Goal: Task Accomplishment & Management: Manage account settings

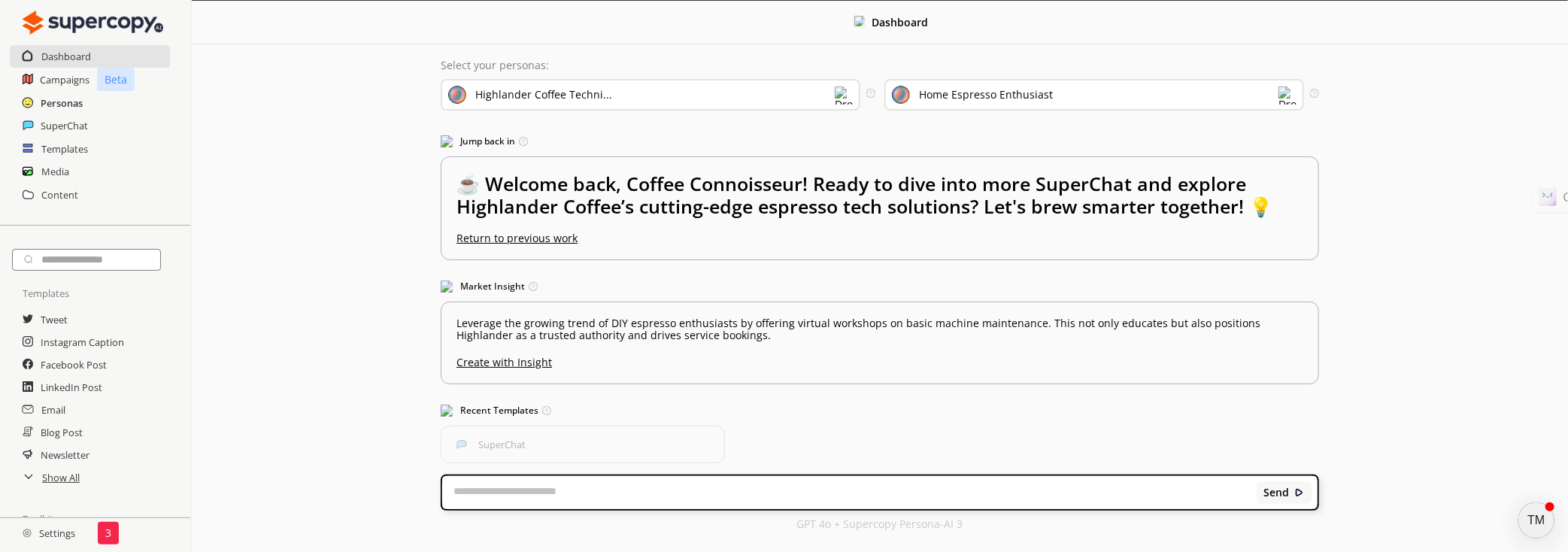
click at [73, 100] on h2 "Personas" at bounding box center [62, 103] width 42 height 23
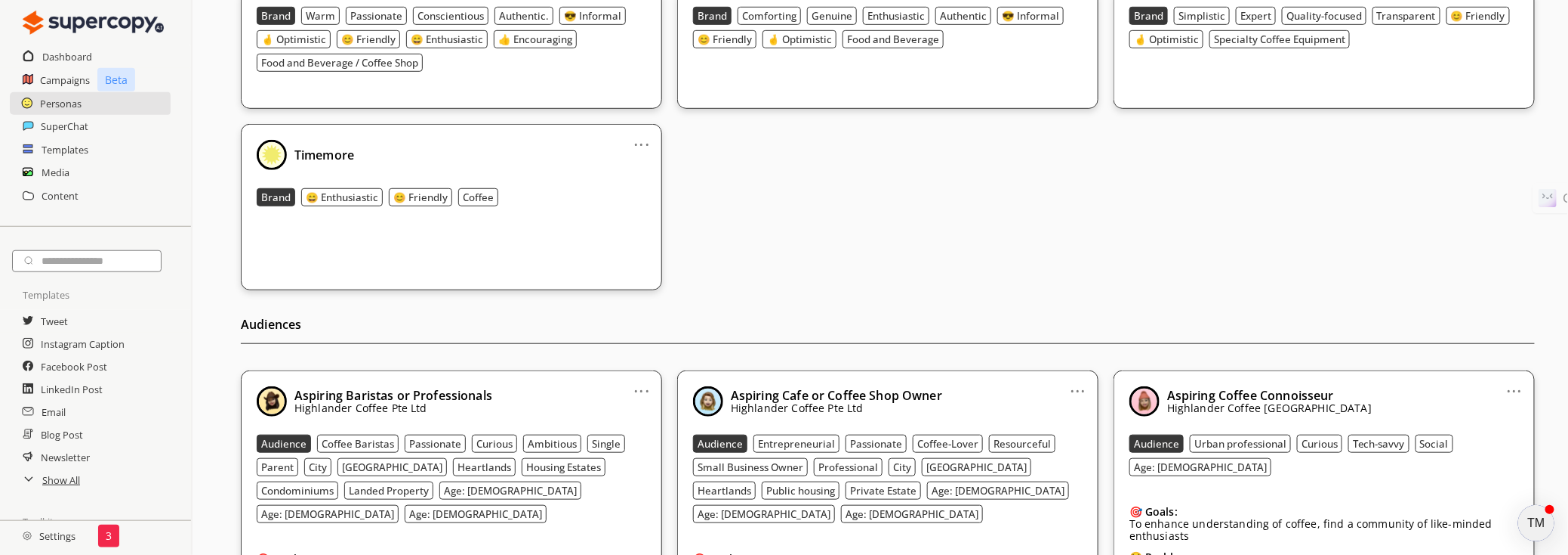
scroll to position [412, 0]
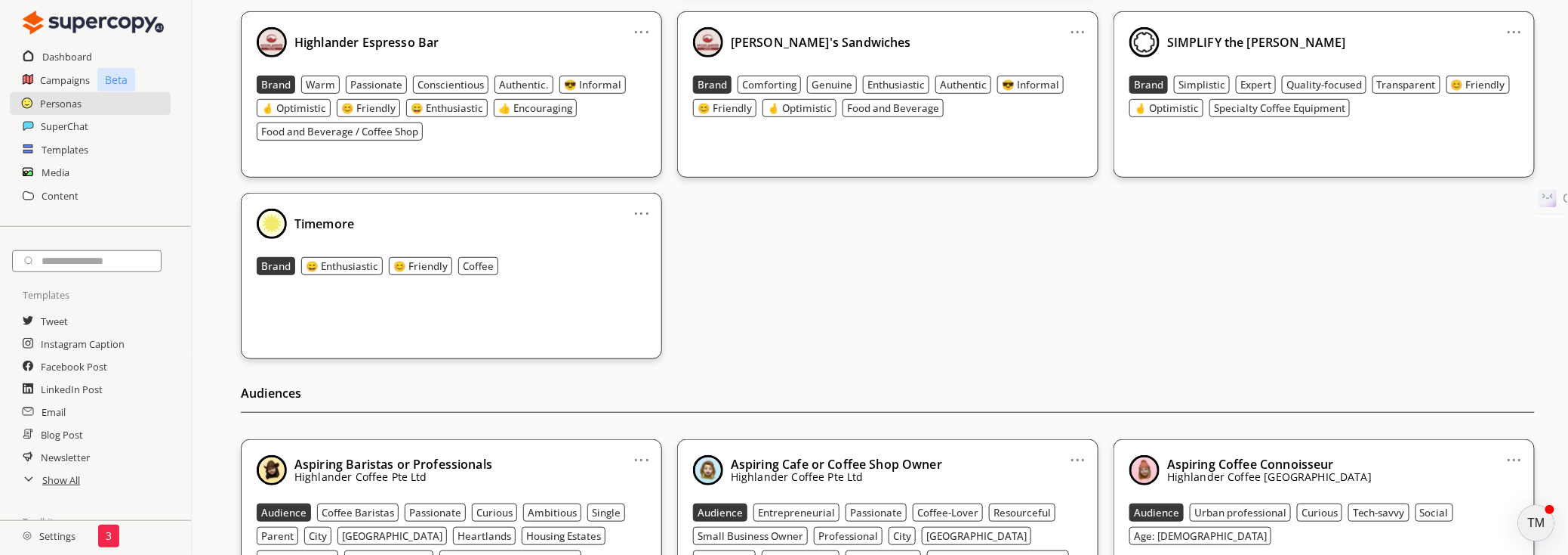
click at [1533, 527] on div "TM" at bounding box center [1537, 523] width 36 height 36
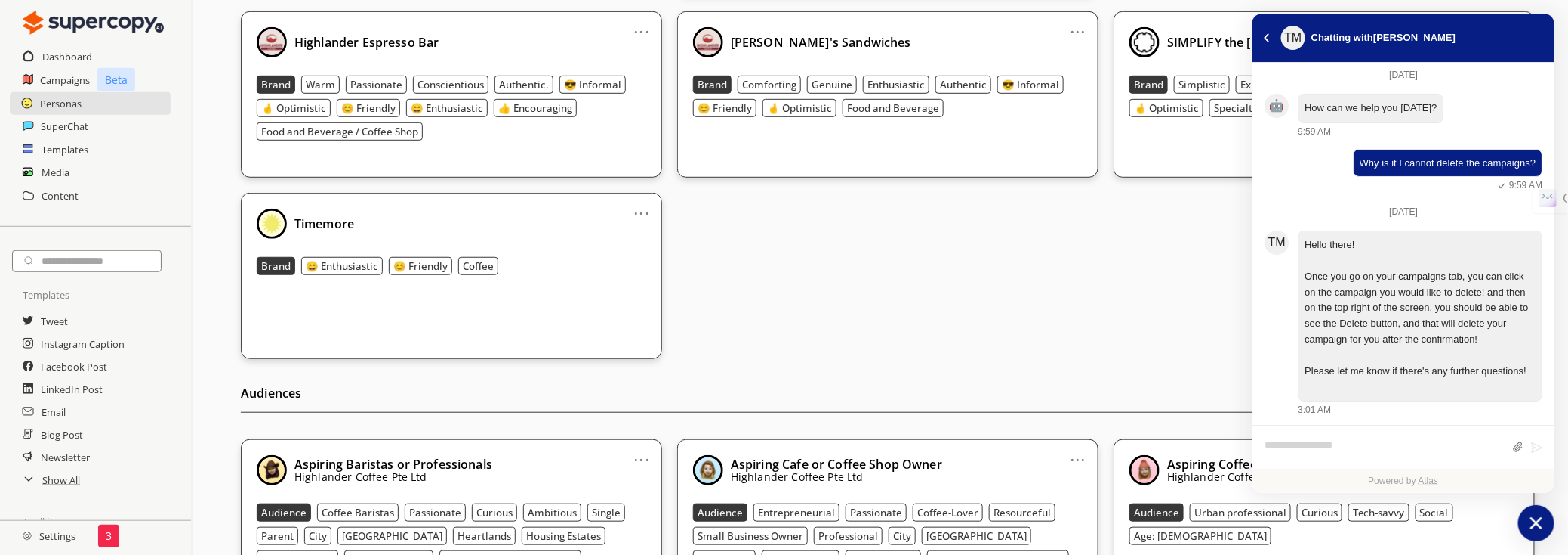
scroll to position [481, 0]
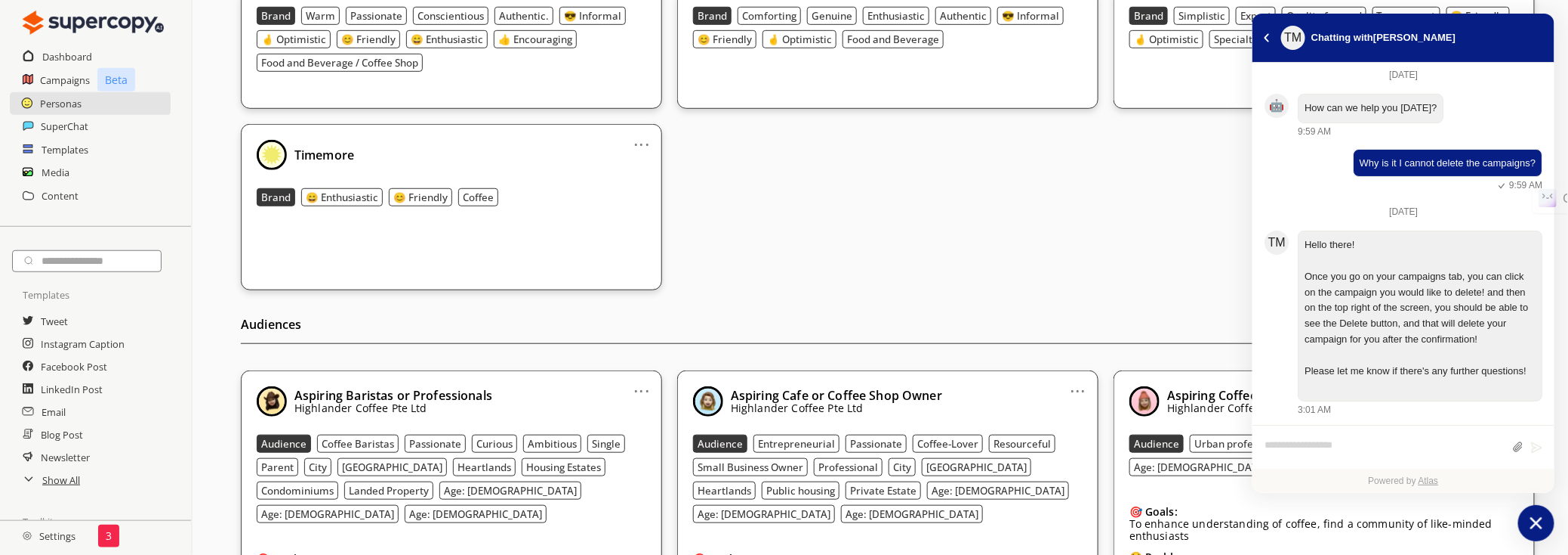
click at [53, 79] on h2 "Campaigns" at bounding box center [65, 80] width 51 height 23
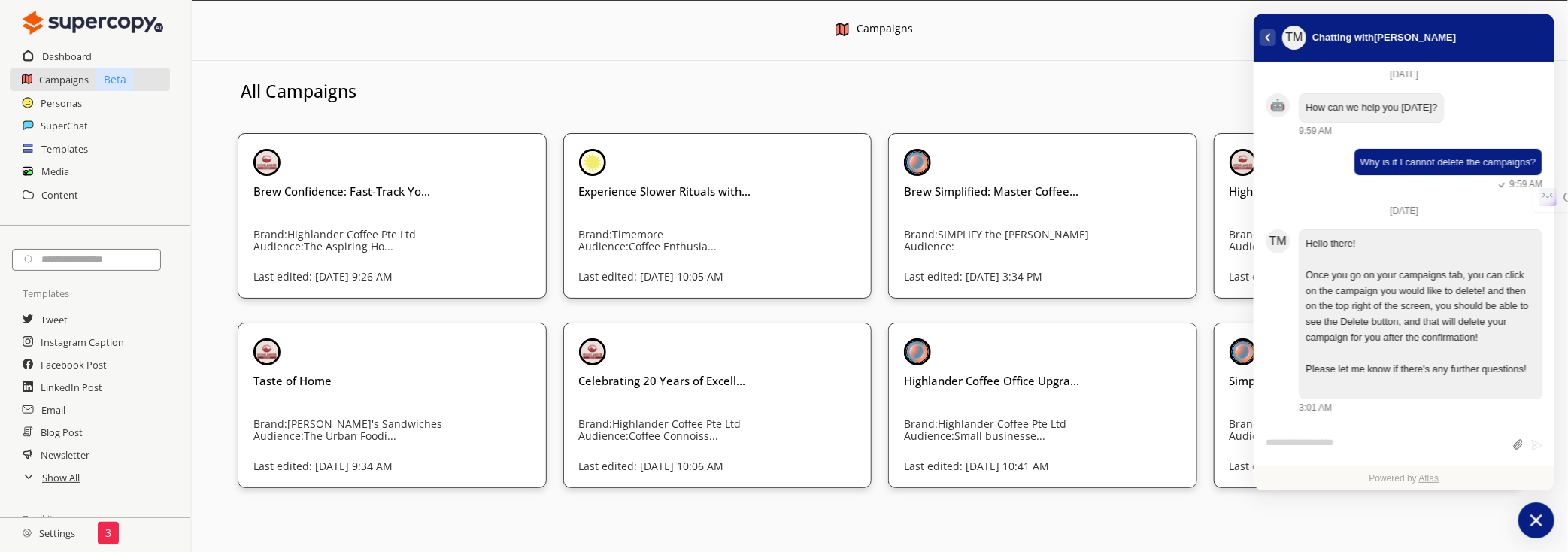
click at [1268, 41] on button "atlas-back-button" at bounding box center [1268, 38] width 17 height 17
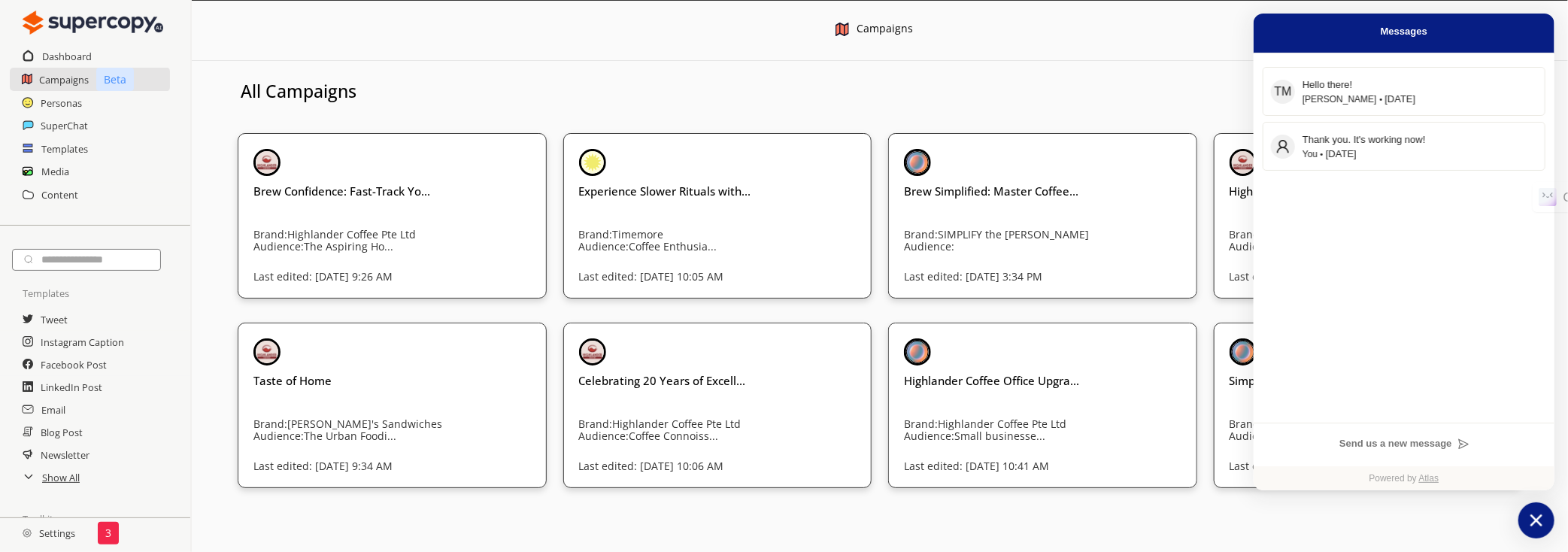
click at [1205, 78] on div "All Brands" at bounding box center [1329, 96] width 478 height 47
click at [1073, 214] on div "Brew Simplified: Master Coffee... Brand: SIMPLIFY the Brewer Audience: Last edi…" at bounding box center [1042, 195] width 277 height 93
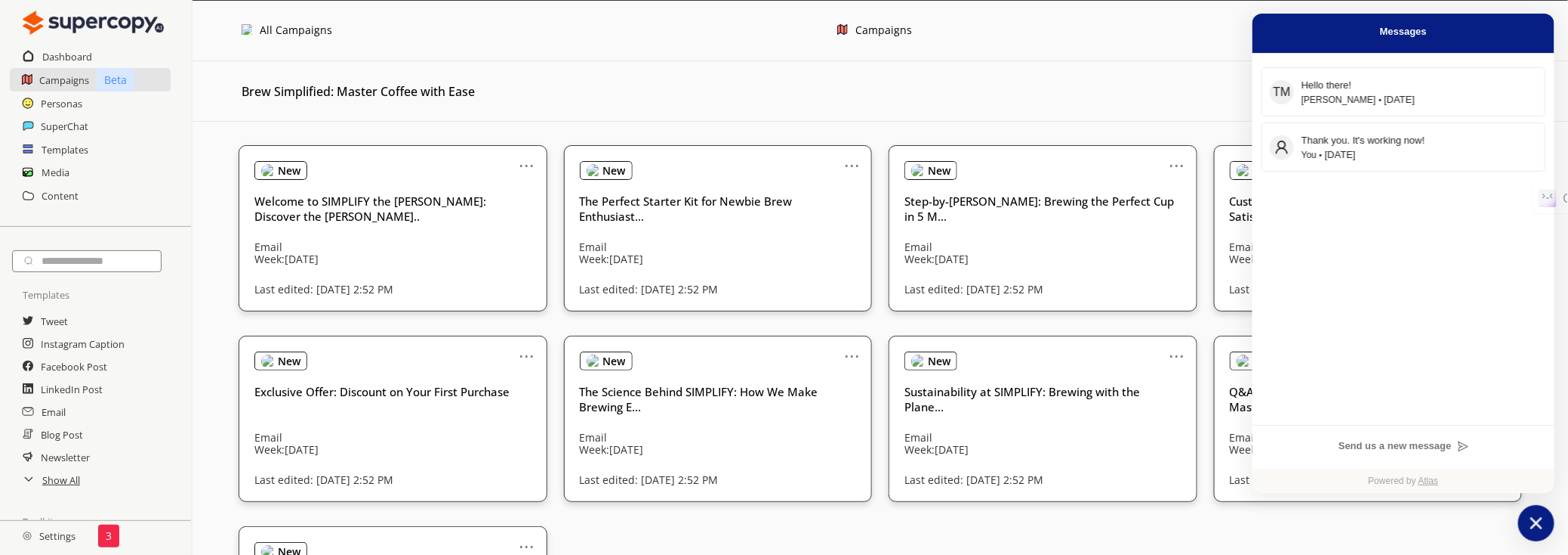
click at [1534, 518] on icon "atlas-launcher" at bounding box center [1537, 523] width 22 height 22
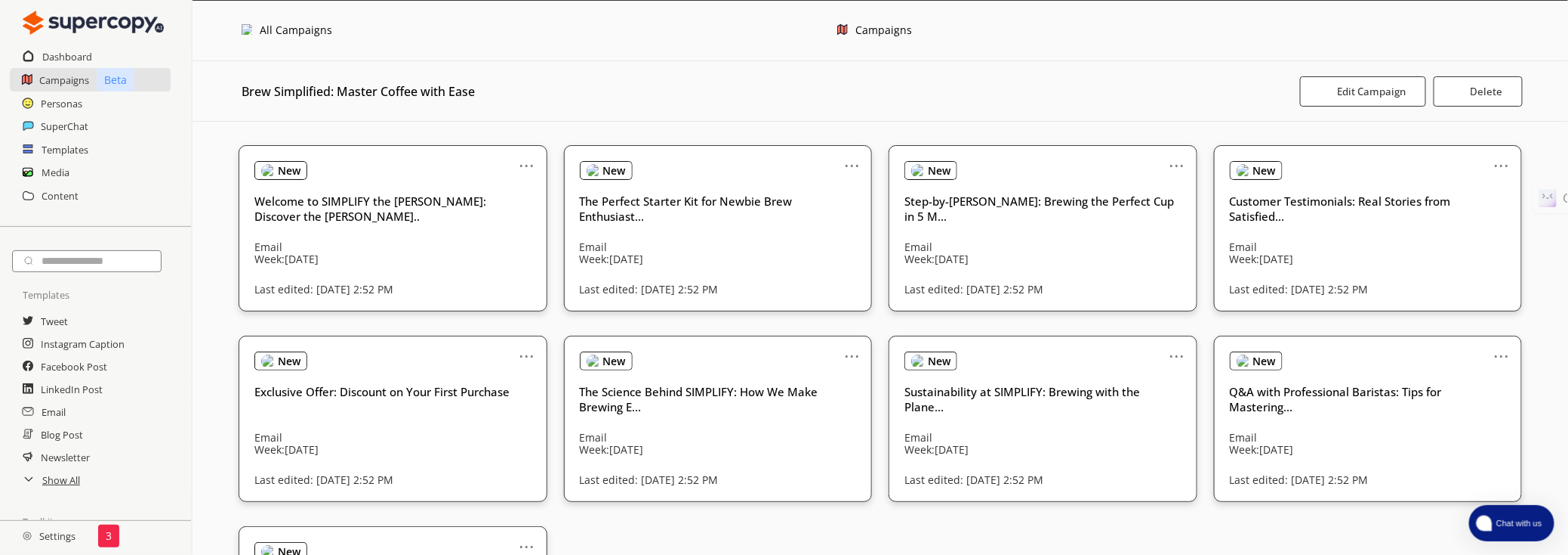
click at [244, 33] on img at bounding box center [247, 30] width 11 height 11
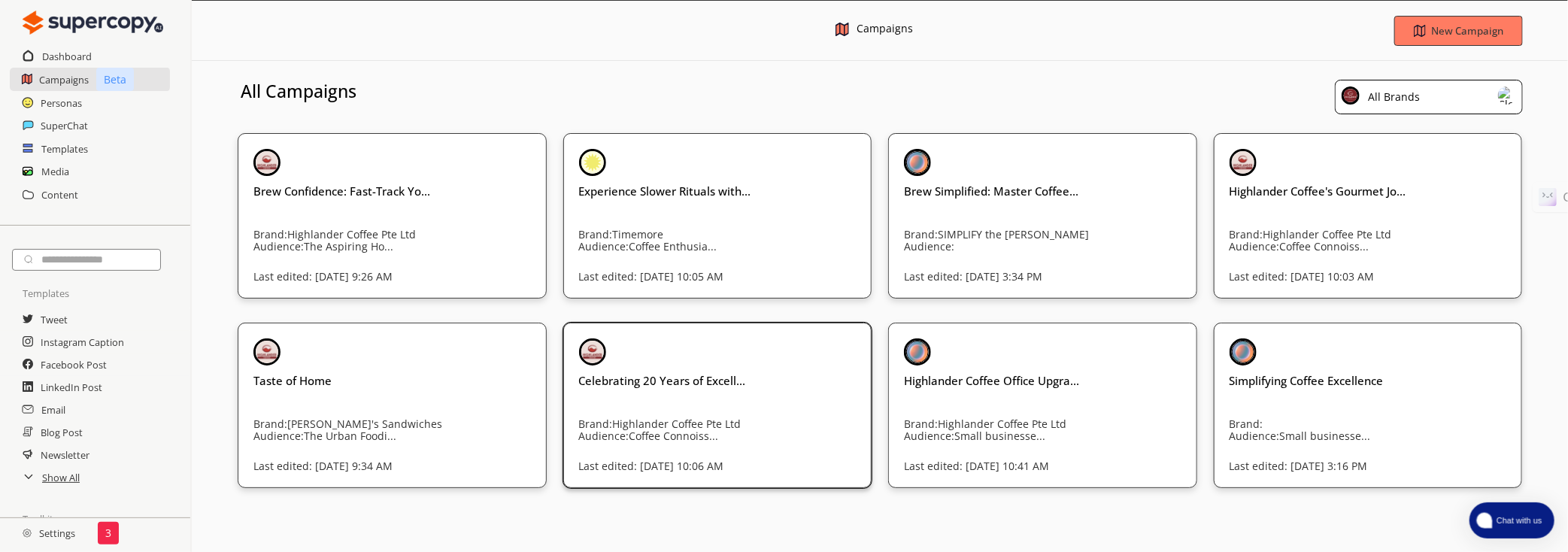
click at [731, 363] on div "Celebrating 20 Years of Excell... Brand: Highlander Coffee Pte Ltd Audience: Co…" at bounding box center [717, 384] width 277 height 93
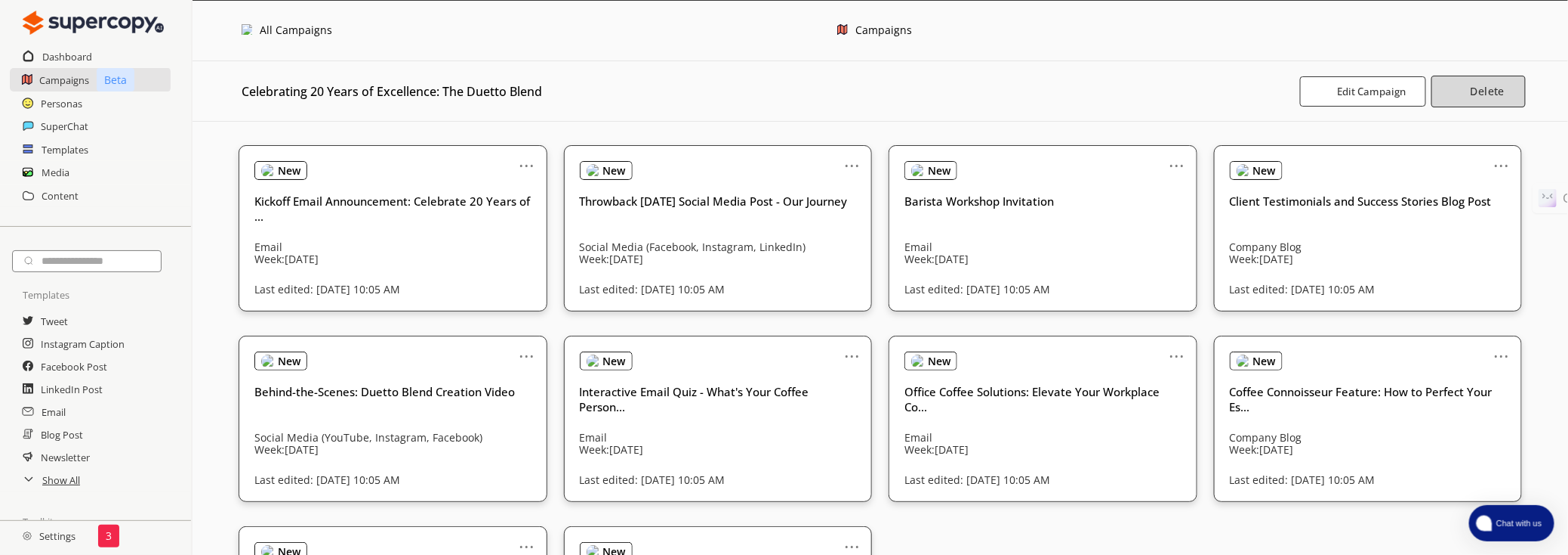
click at [1469, 94] on button "Delete" at bounding box center [1478, 92] width 93 height 32
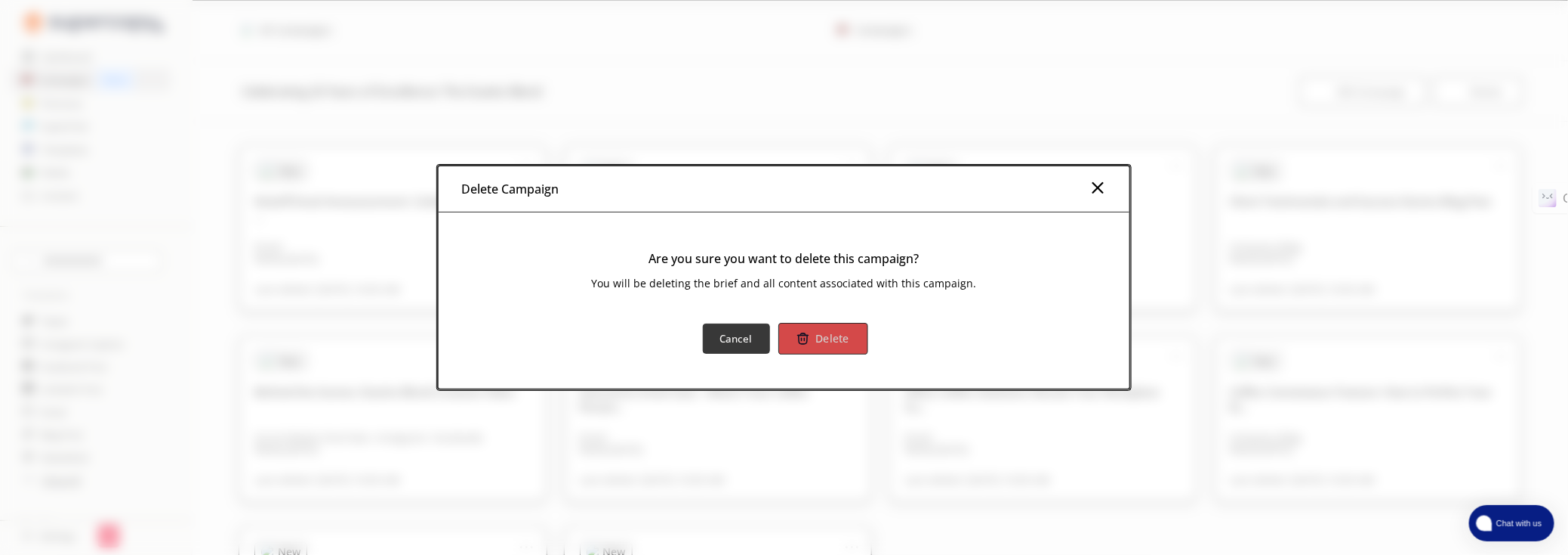
click at [834, 339] on b "Delete" at bounding box center [832, 339] width 34 height 14
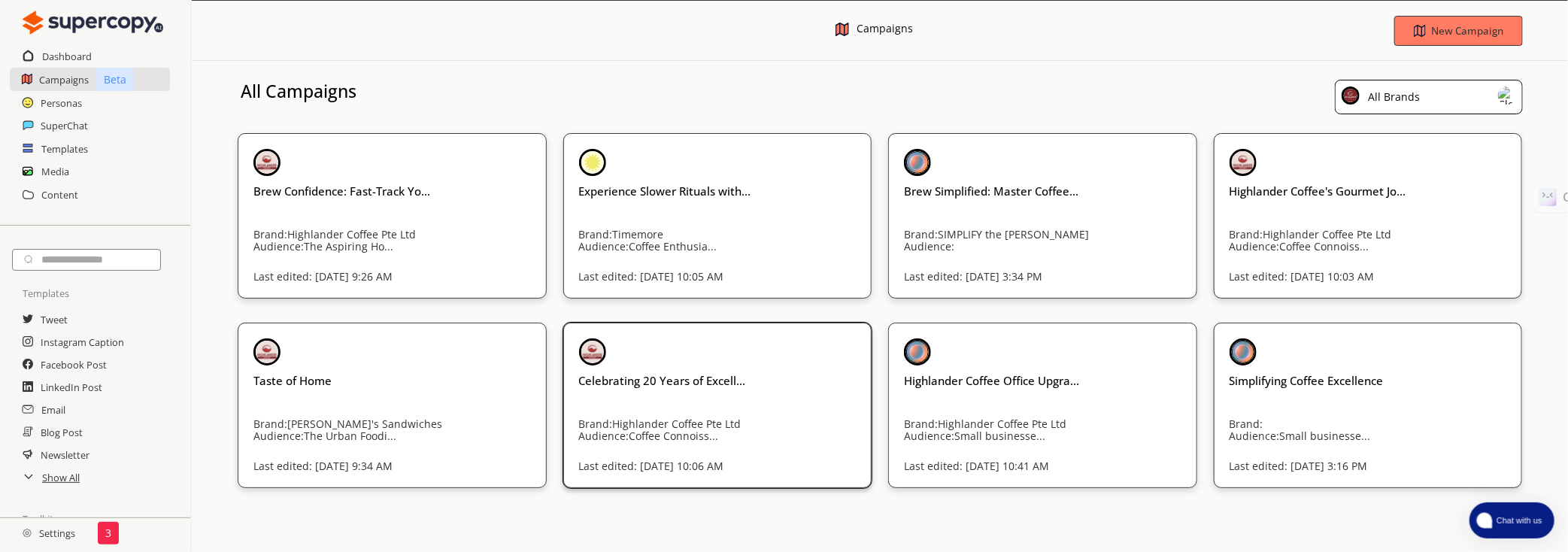
click at [813, 378] on h3 "Celebrating 20 Years of Excell..." at bounding box center [717, 381] width 277 height 15
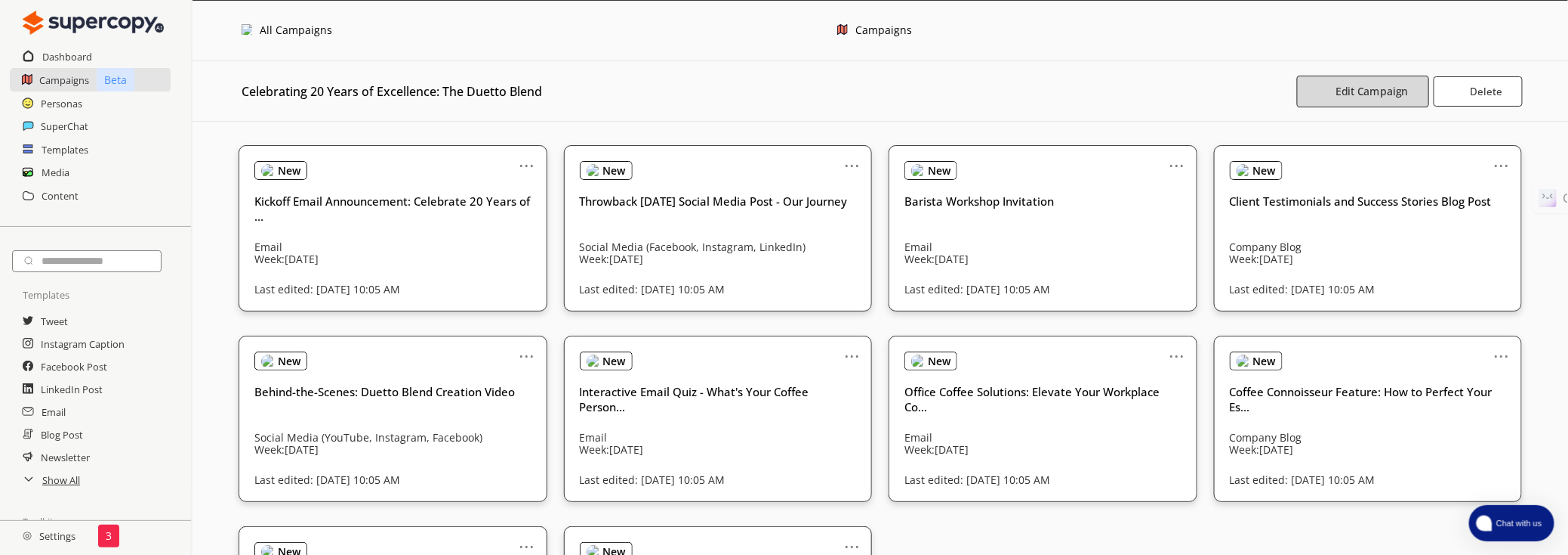
click at [1352, 97] on b "Edit Campaign" at bounding box center [1373, 90] width 73 height 14
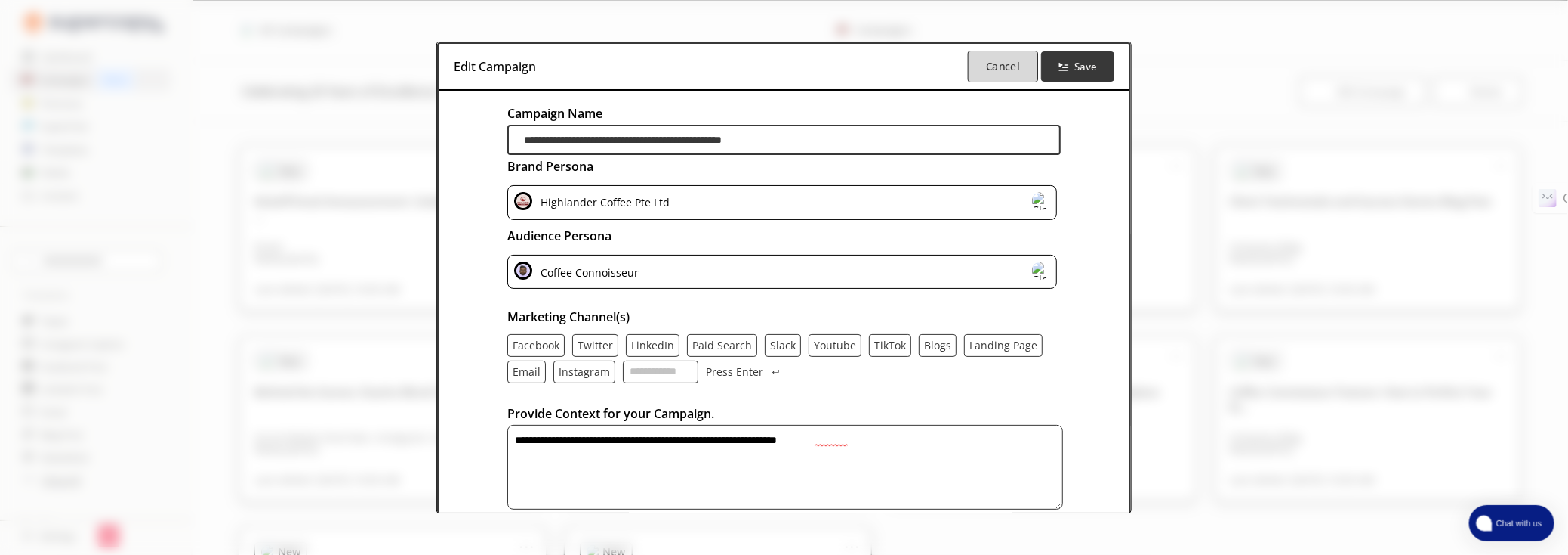
click at [1022, 77] on button "Cancel" at bounding box center [1002, 67] width 71 height 32
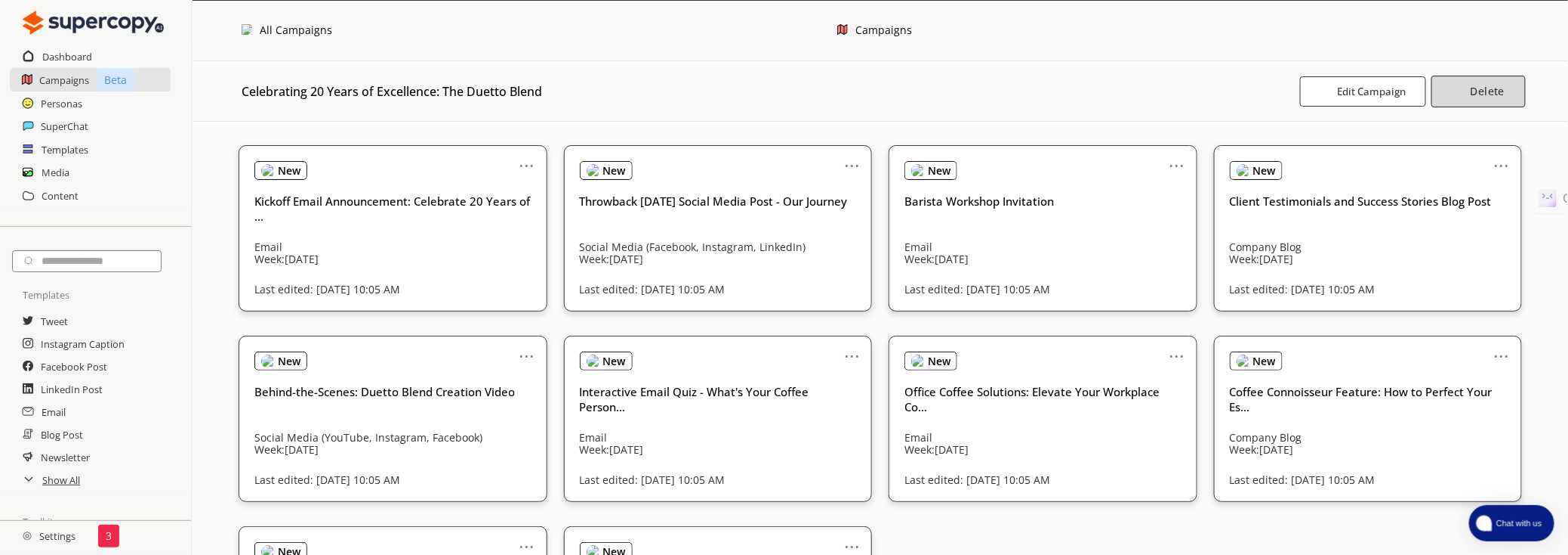
click at [1515, 96] on button "Delete" at bounding box center [1478, 92] width 93 height 32
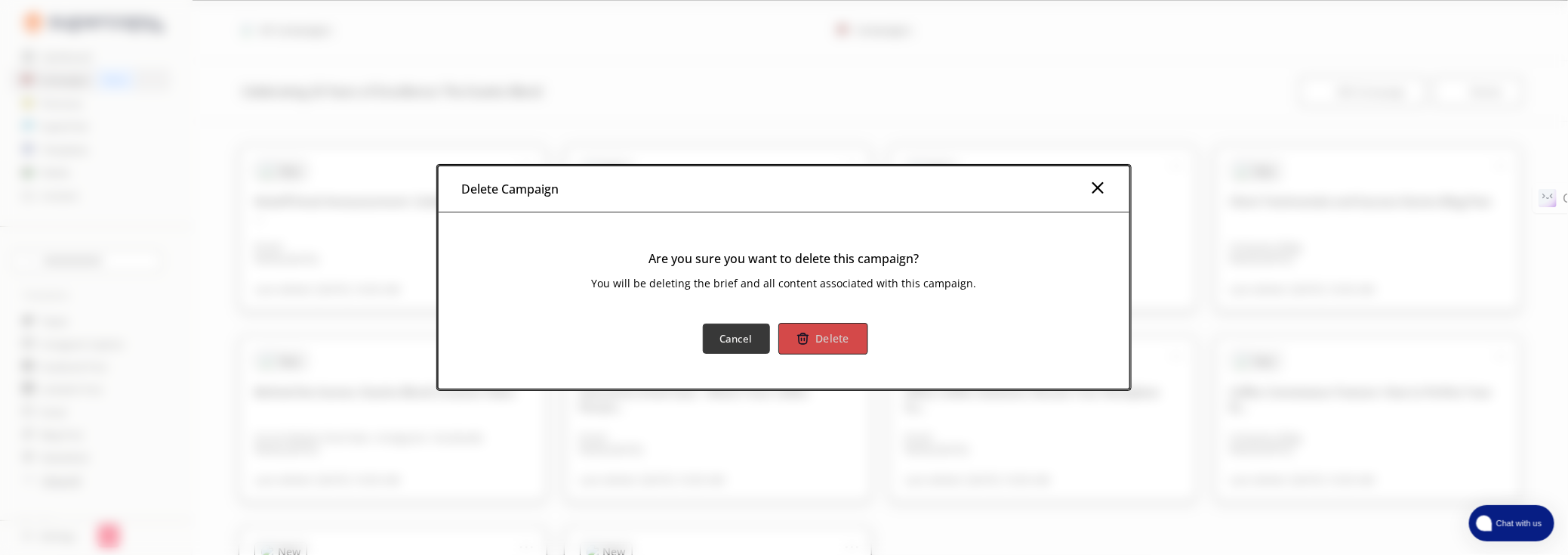
click at [859, 338] on button "Delete" at bounding box center [822, 339] width 89 height 32
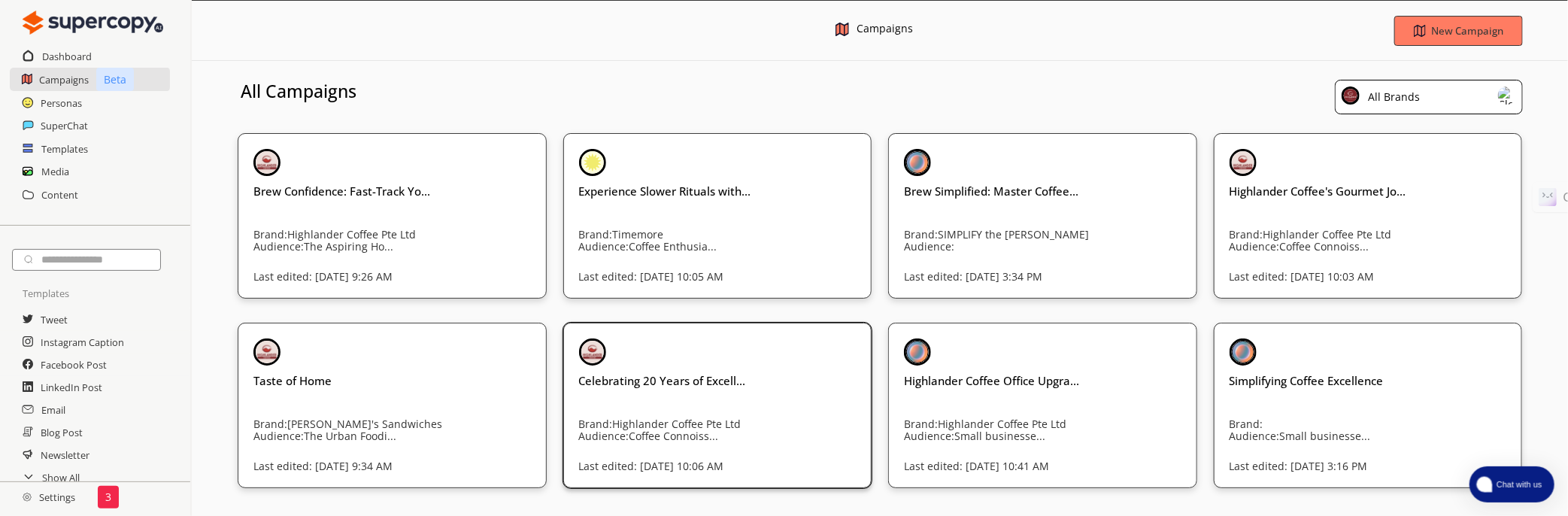
click at [758, 400] on div "Celebrating 20 Years of Excell... Brand: Highlander Coffee Pte Ltd Audience: Co…" at bounding box center [717, 380] width 277 height 84
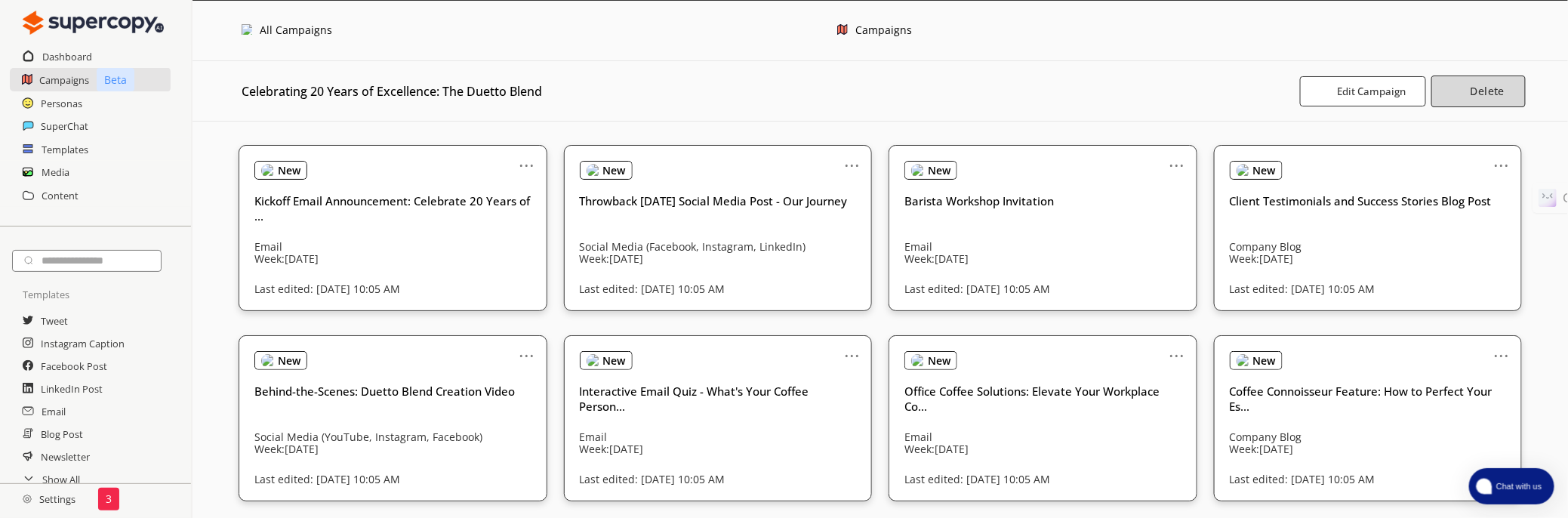
click at [1485, 94] on b "Delete" at bounding box center [1488, 90] width 34 height 14
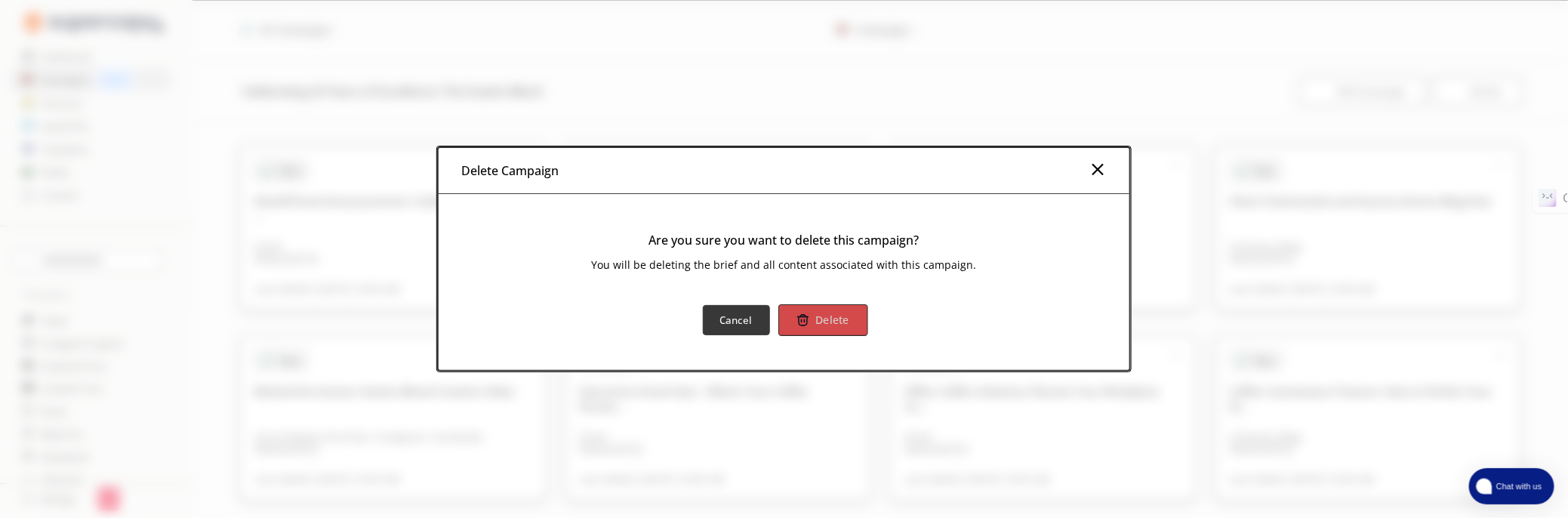
click at [823, 323] on b "Delete" at bounding box center [832, 320] width 34 height 14
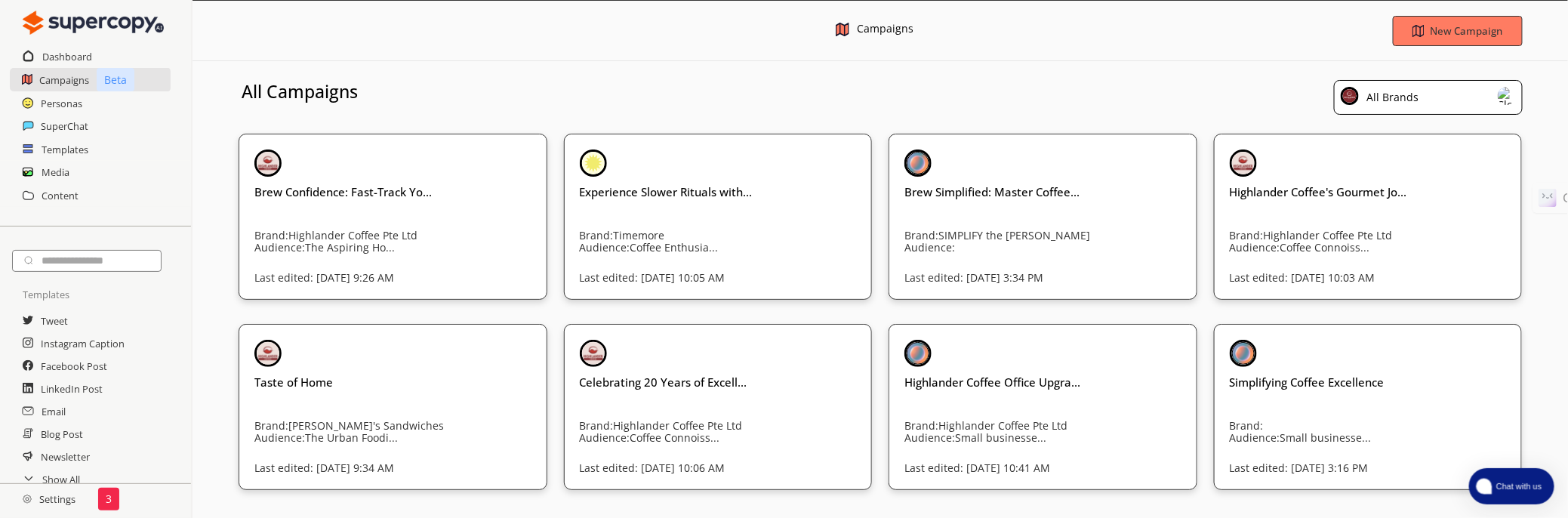
click at [823, 324] on div "Celebrating 20 Years of Excell... Brand: Highlander Coffee Pte Ltd Audience: Co…" at bounding box center [718, 407] width 309 height 166
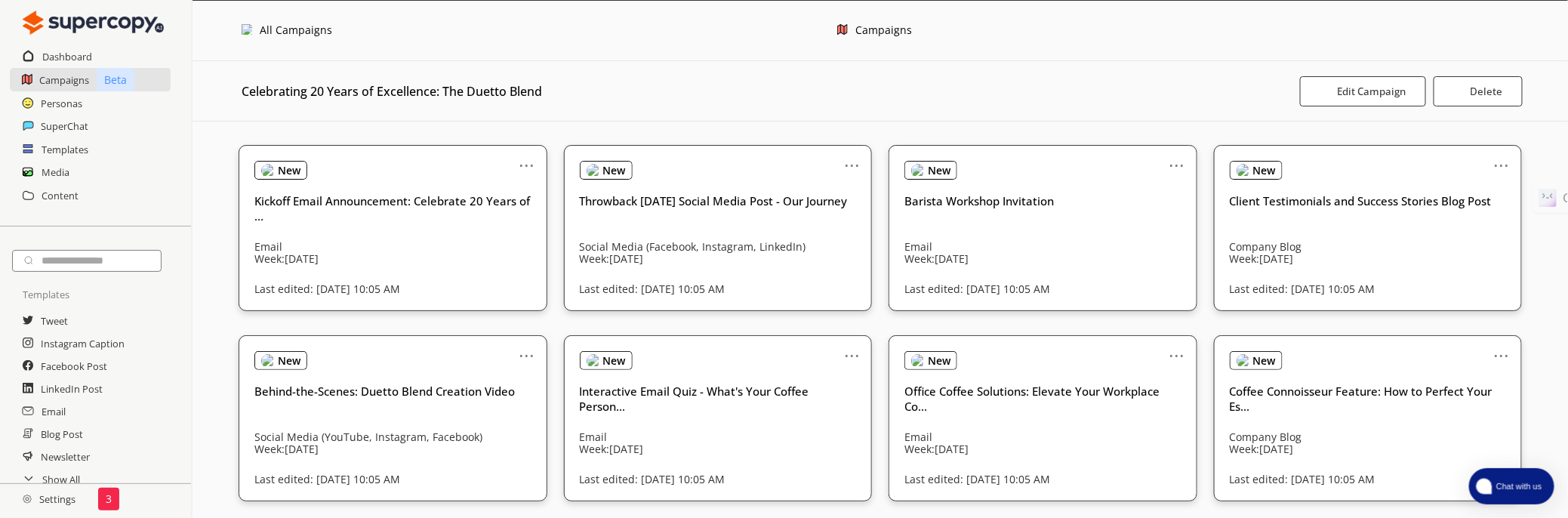
click at [246, 30] on img at bounding box center [247, 30] width 11 height 11
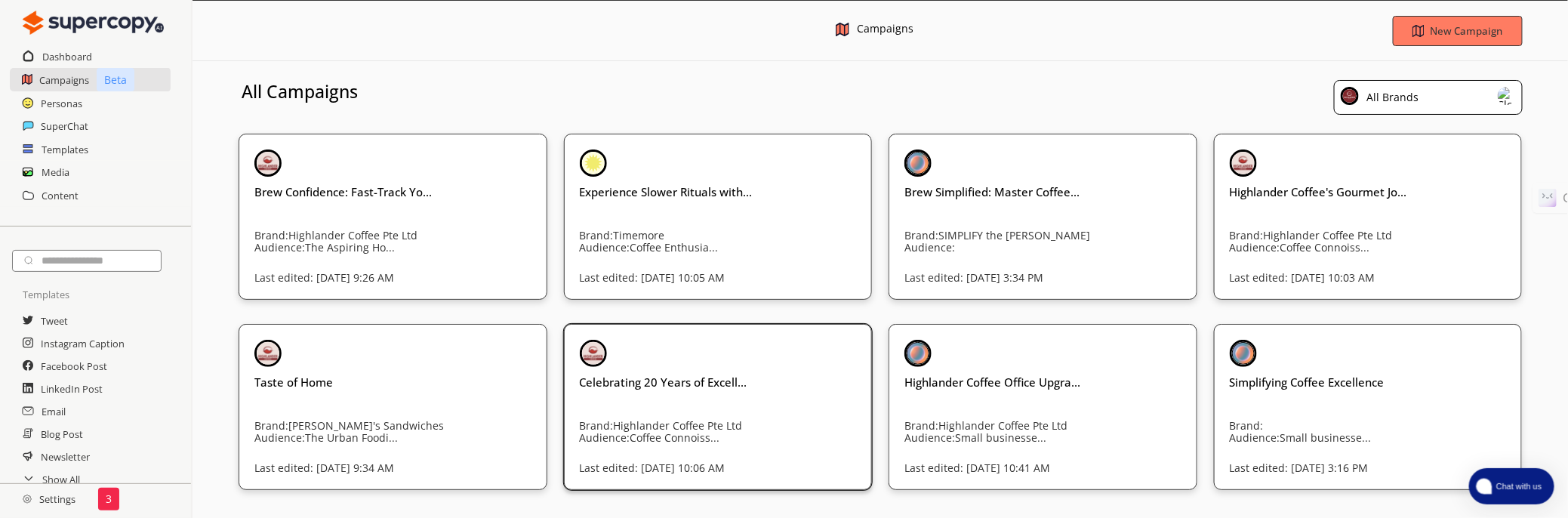
click at [713, 410] on div "Celebrating 20 Years of Excell... Brand: Highlander Coffee Pte Ltd Audience: Co…" at bounding box center [718, 381] width 277 height 84
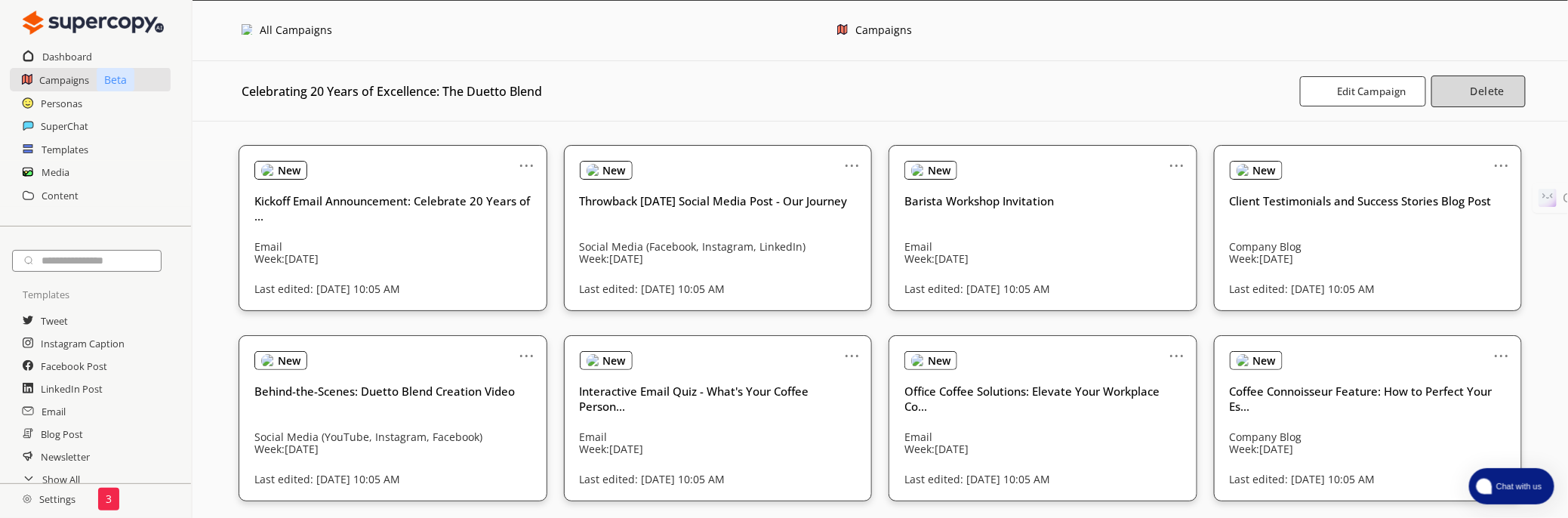
click at [1459, 92] on img "button" at bounding box center [1458, 90] width 13 height 13
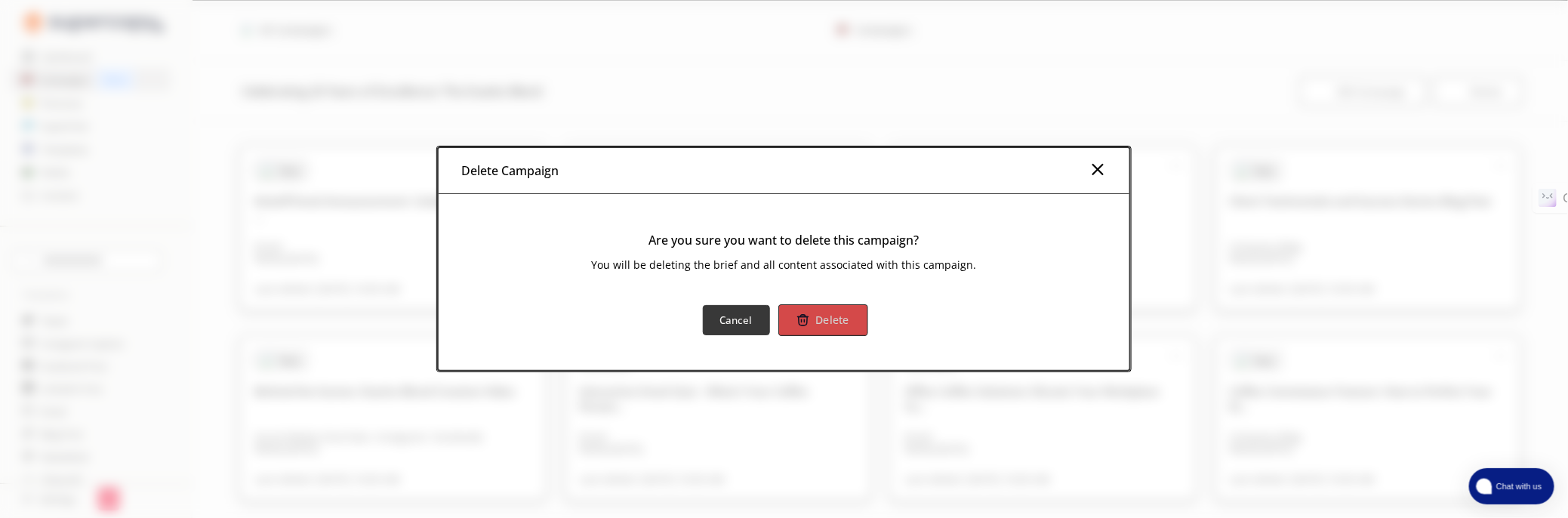
click at [835, 325] on b "Delete" at bounding box center [832, 320] width 34 height 14
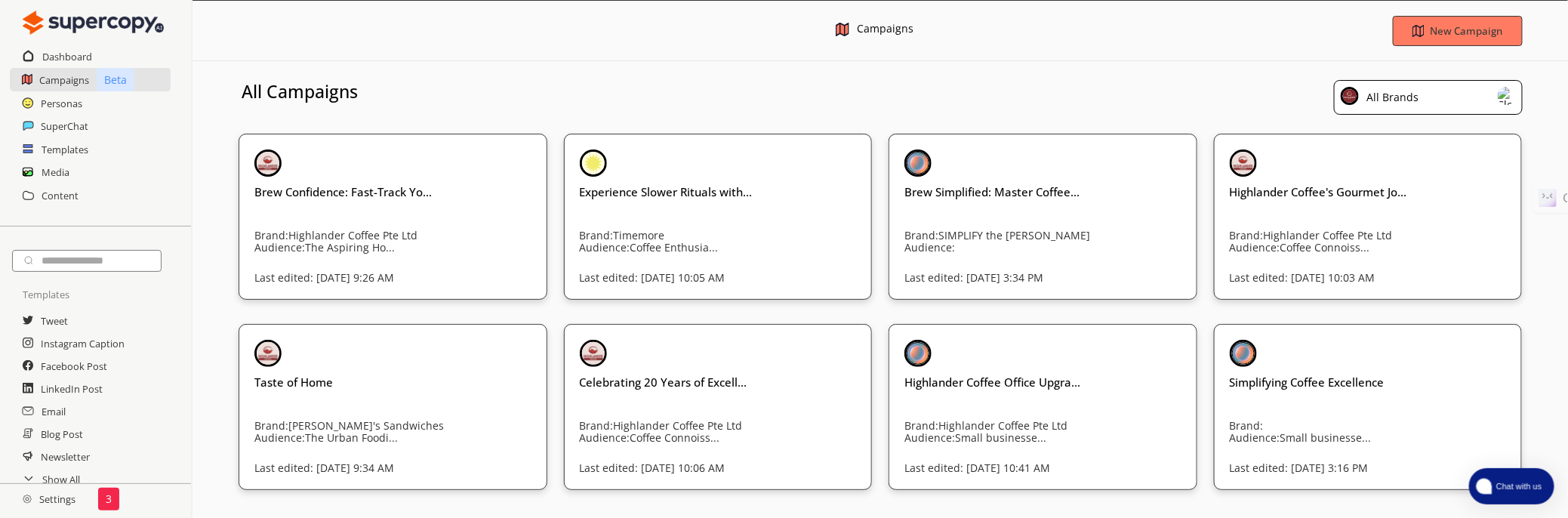
click at [288, 86] on h3 "All Campaigns" at bounding box center [299, 92] width 116 height 23
click at [291, 89] on h3 "All Campaigns" at bounding box center [299, 92] width 116 height 23
click at [683, 375] on h3 "Celebrating 20 Years of Excell..." at bounding box center [718, 382] width 277 height 15
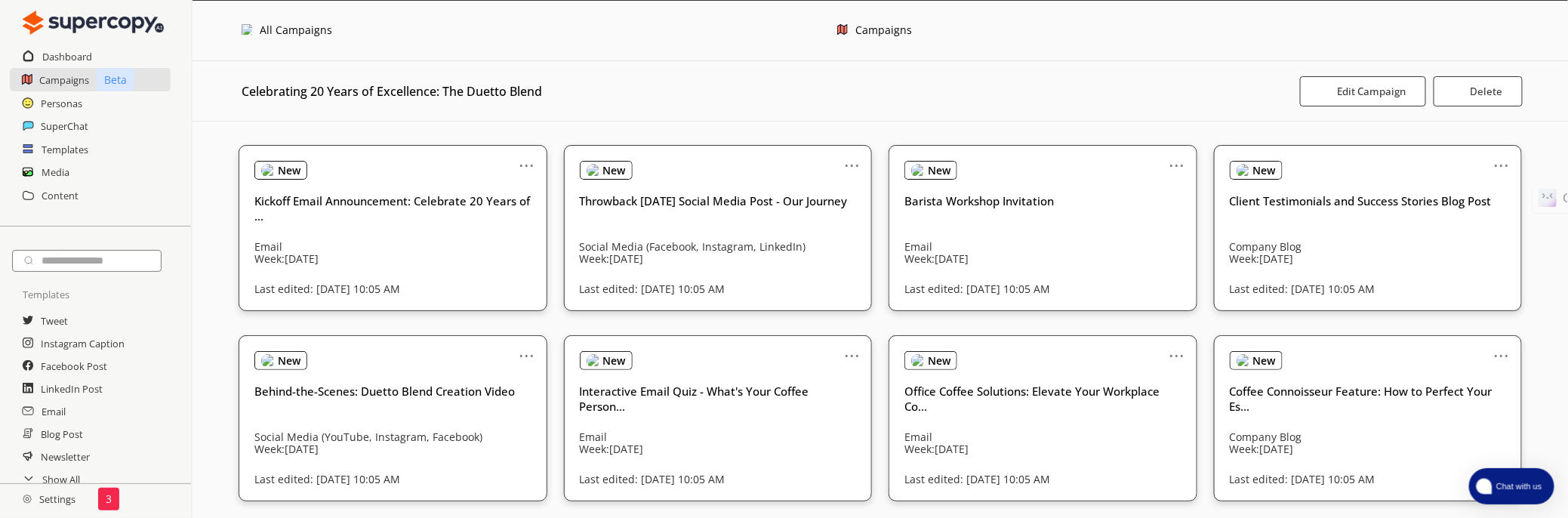
click at [250, 25] on img at bounding box center [247, 30] width 11 height 11
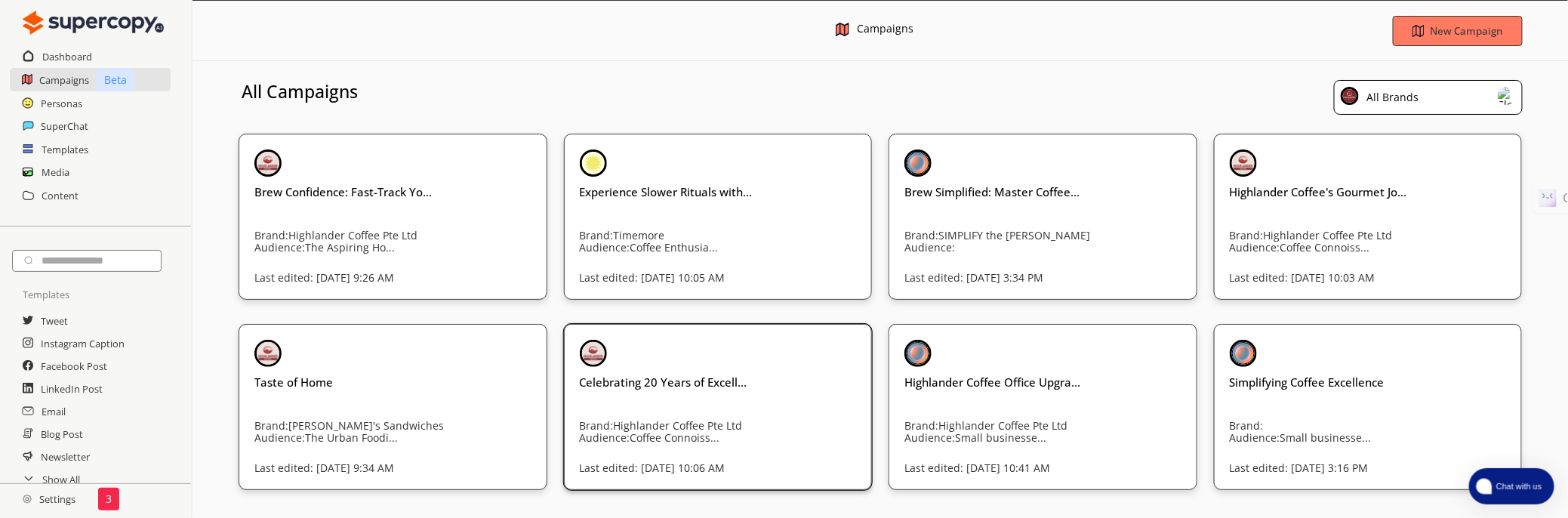
click at [721, 394] on div "Celebrating 20 Years of Excell... Brand: Highlander Coffee Pte Ltd Audience: Co…" at bounding box center [718, 381] width 277 height 84
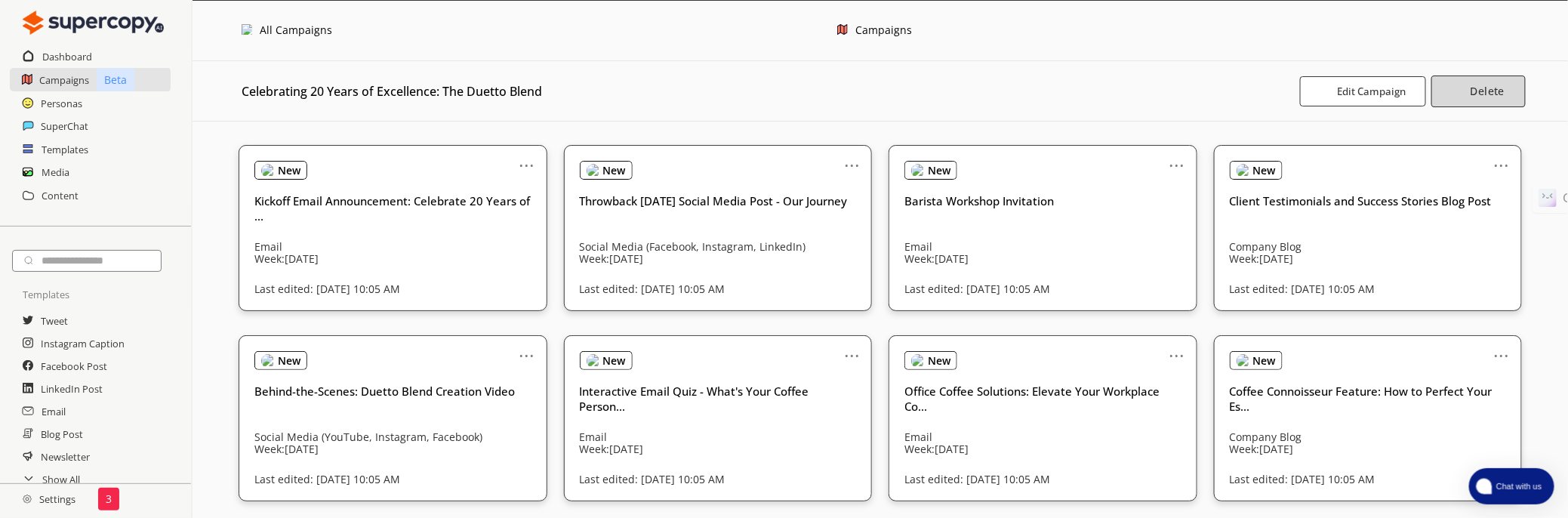
click at [1460, 93] on img "button" at bounding box center [1458, 90] width 13 height 13
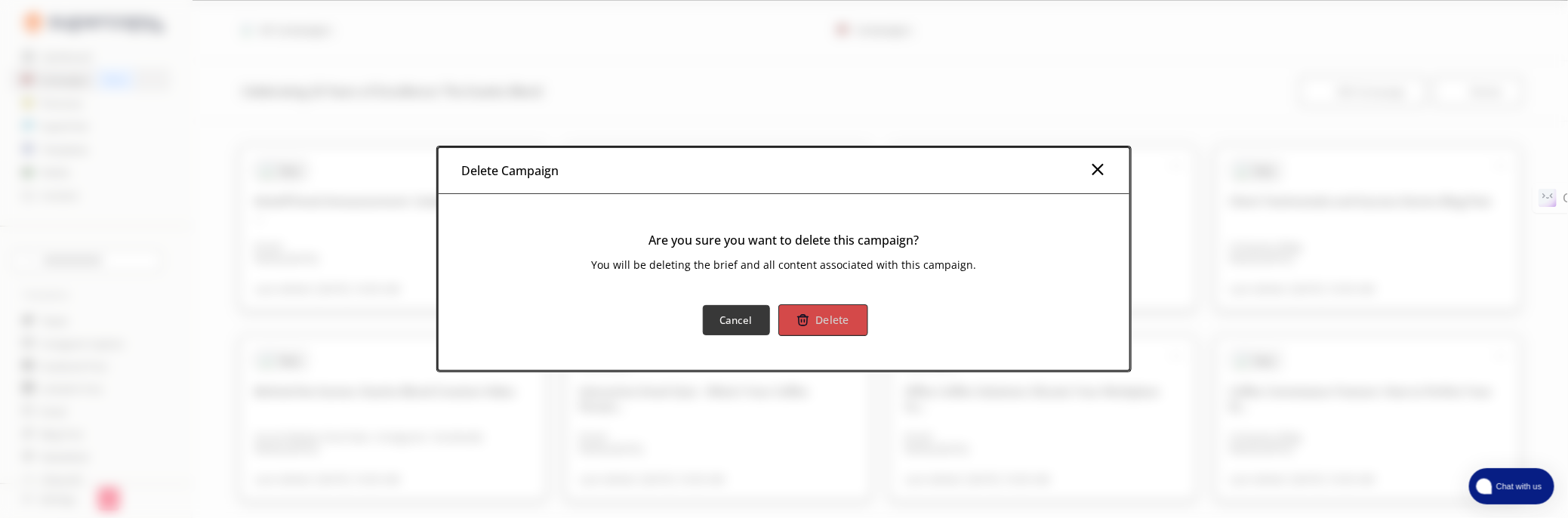
click at [827, 324] on b "Delete" at bounding box center [832, 320] width 34 height 14
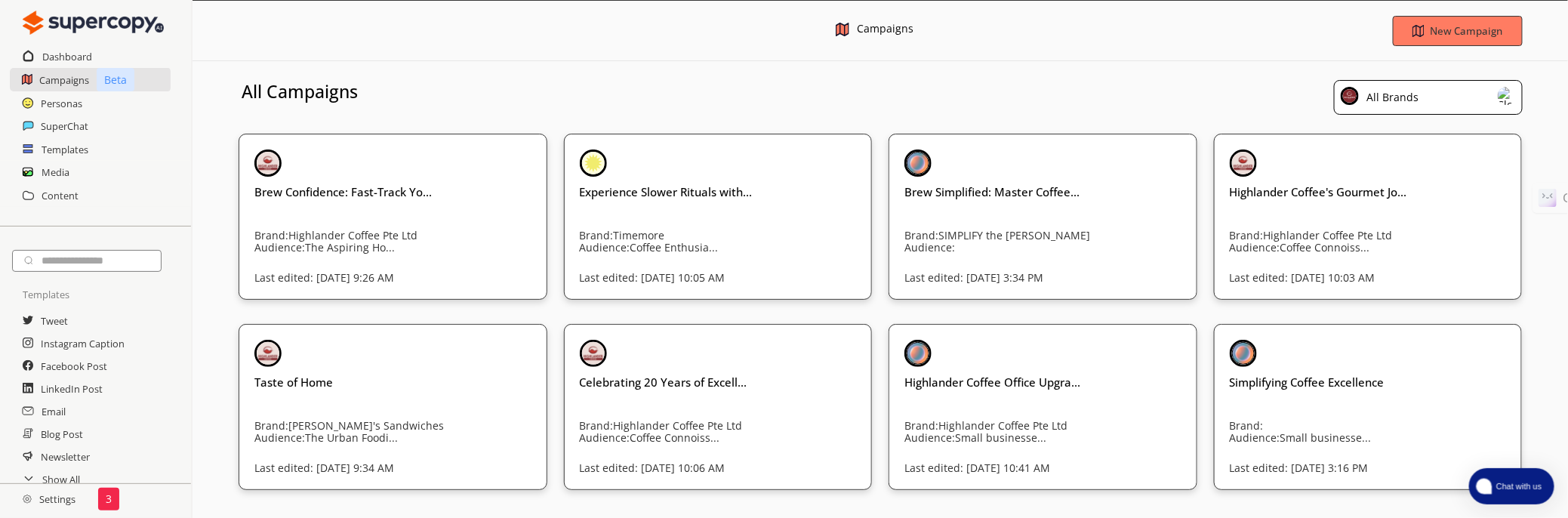
click at [252, 92] on h3 "All Campaigns" at bounding box center [299, 92] width 116 height 23
click at [680, 394] on div "Celebrating 20 Years of Excell... Brand: Highlander Coffee Pte Ltd Audience: Co…" at bounding box center [718, 381] width 277 height 84
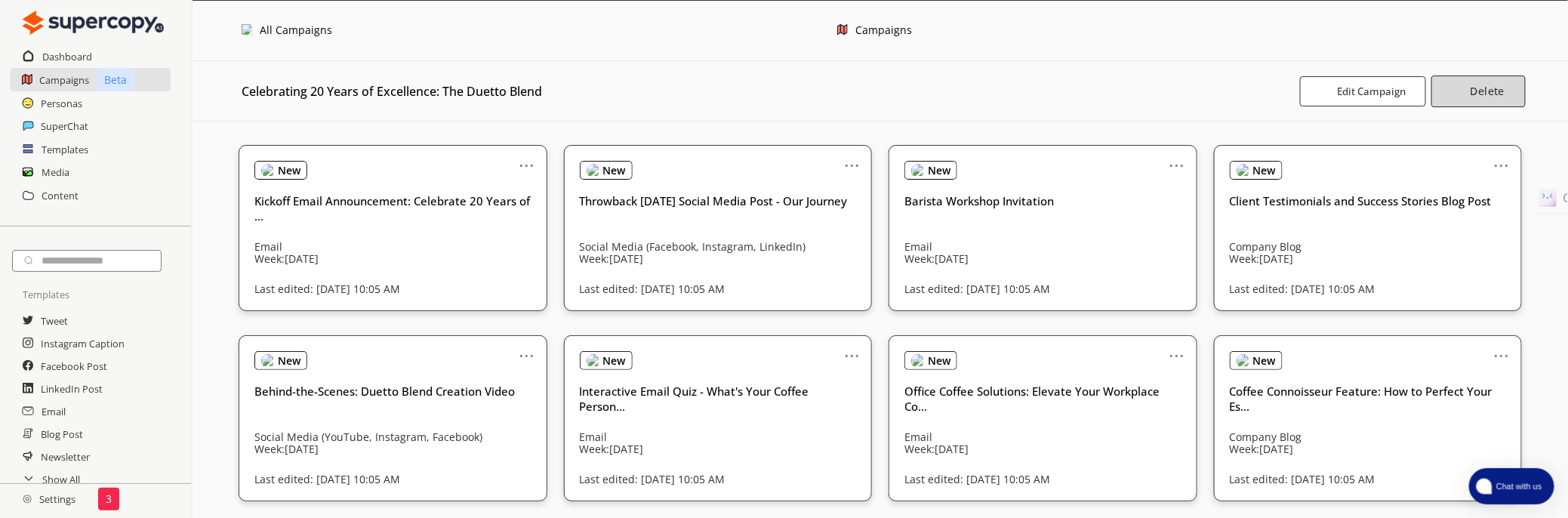
click at [1489, 92] on b "Delete" at bounding box center [1488, 90] width 34 height 14
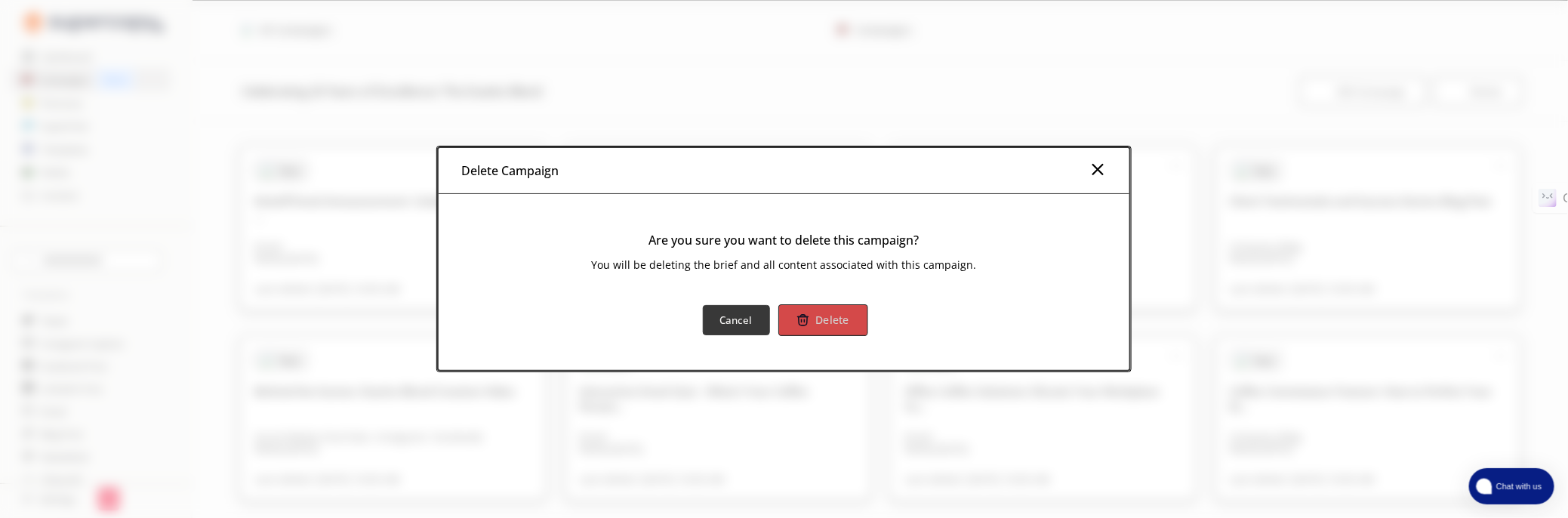
click at [831, 325] on b "Delete" at bounding box center [832, 320] width 34 height 14
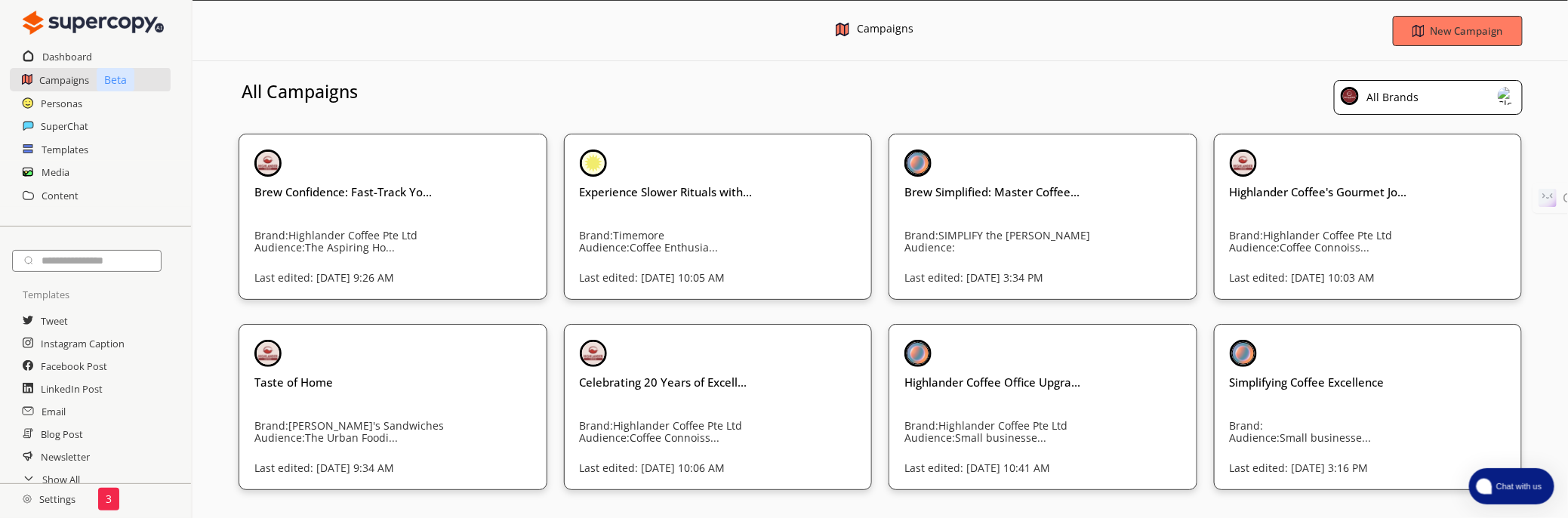
click at [253, 96] on h3 "All Campaigns" at bounding box center [299, 92] width 116 height 23
click at [653, 400] on div "Celebrating 20 Years of Excell... Brand: Highlander Coffee Pte Ltd Audience: Co…" at bounding box center [718, 381] width 277 height 84
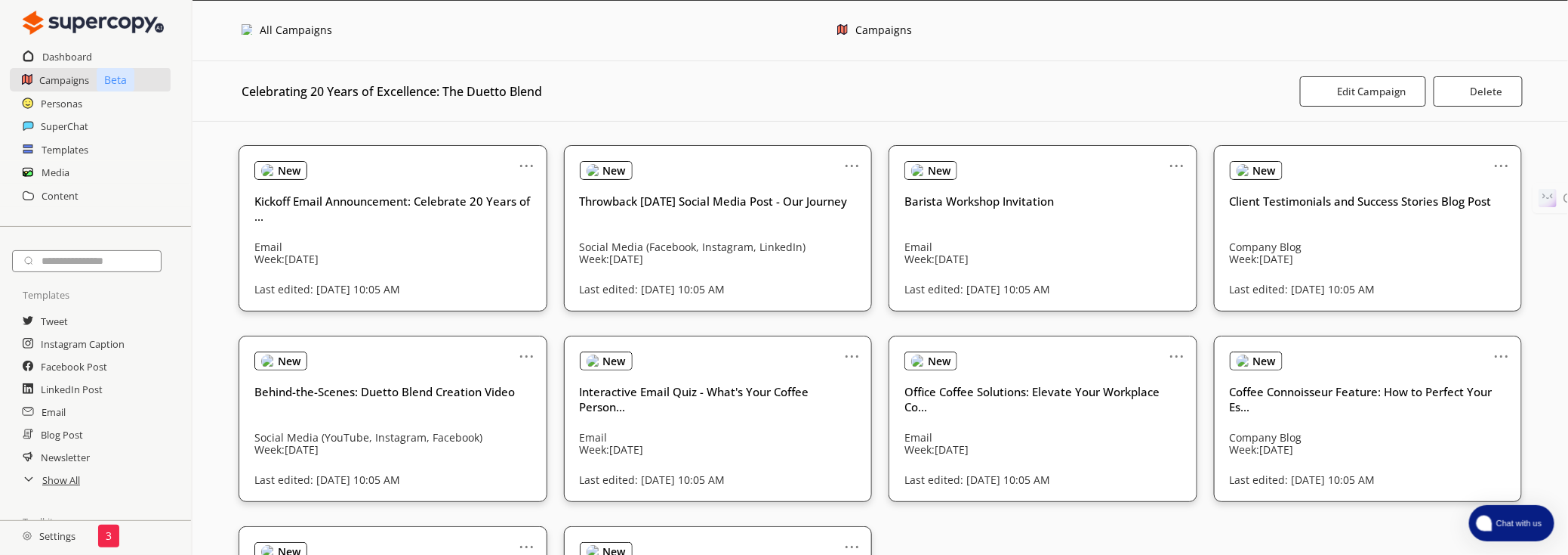
click at [1513, 514] on button "Chat with us" at bounding box center [1512, 523] width 85 height 36
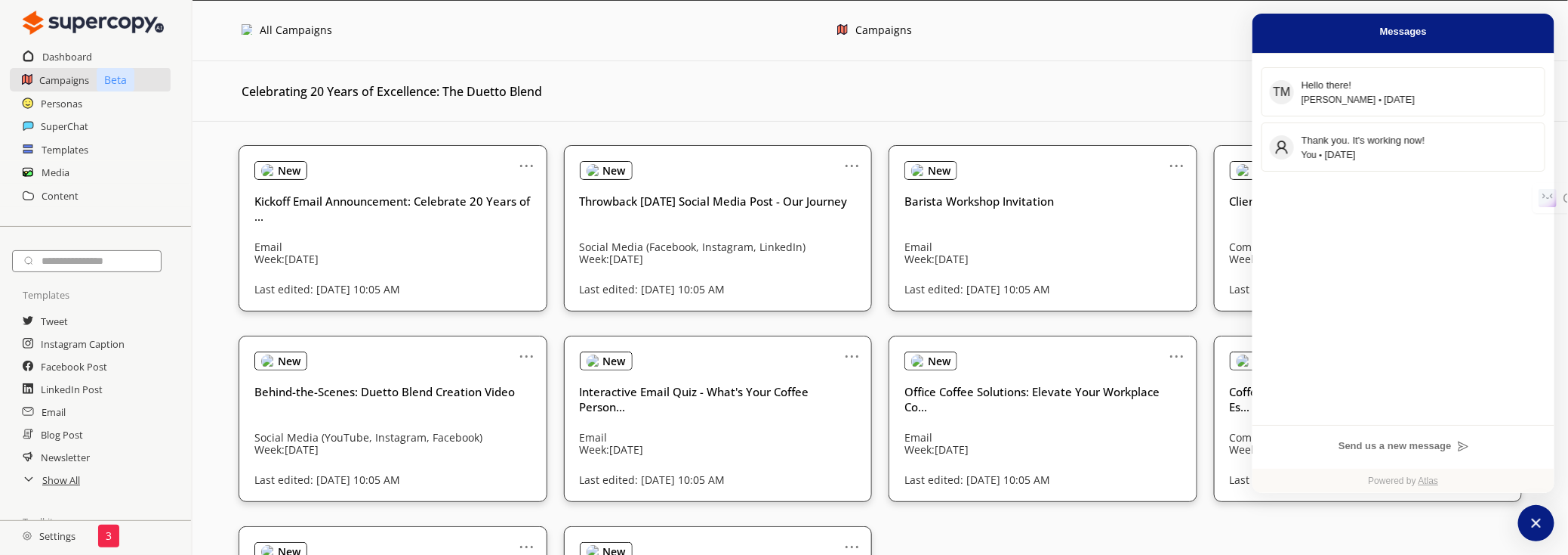
scroll to position [68, 0]
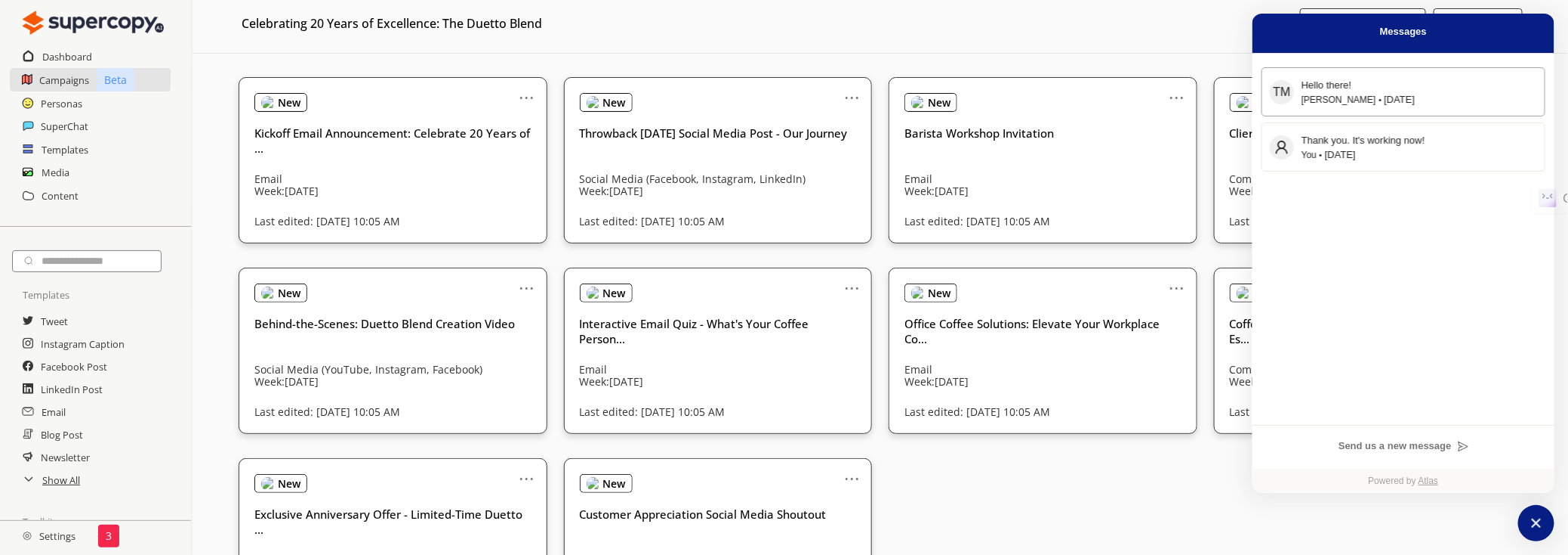
click at [1406, 89] on div "Hello there!" at bounding box center [1419, 85] width 236 height 16
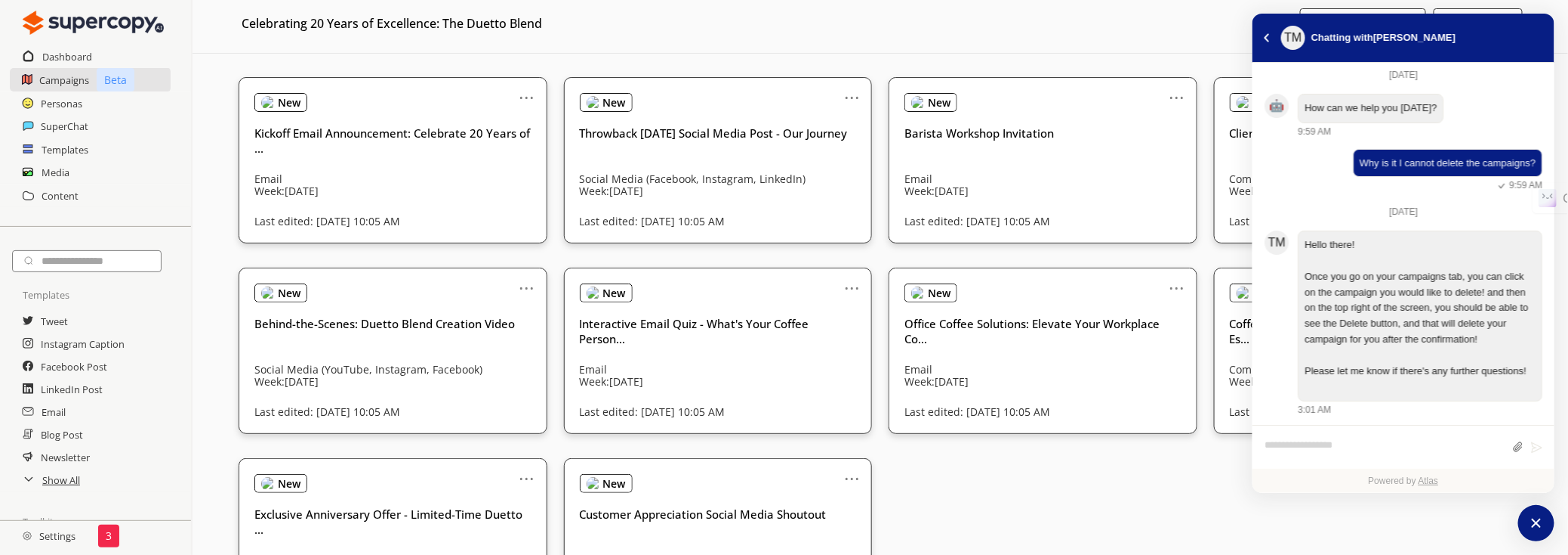
scroll to position [137, 0]
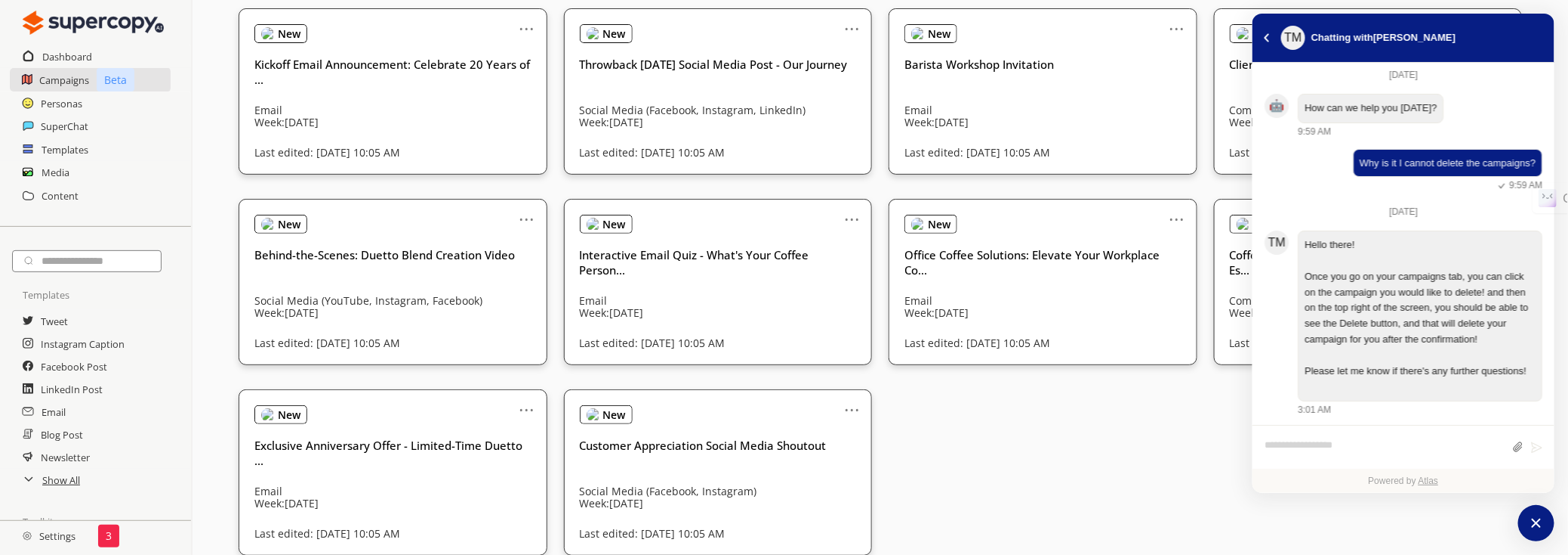
click at [1371, 443] on textarea "atlas-composer" at bounding box center [1384, 447] width 240 height 20
type textarea "**********"
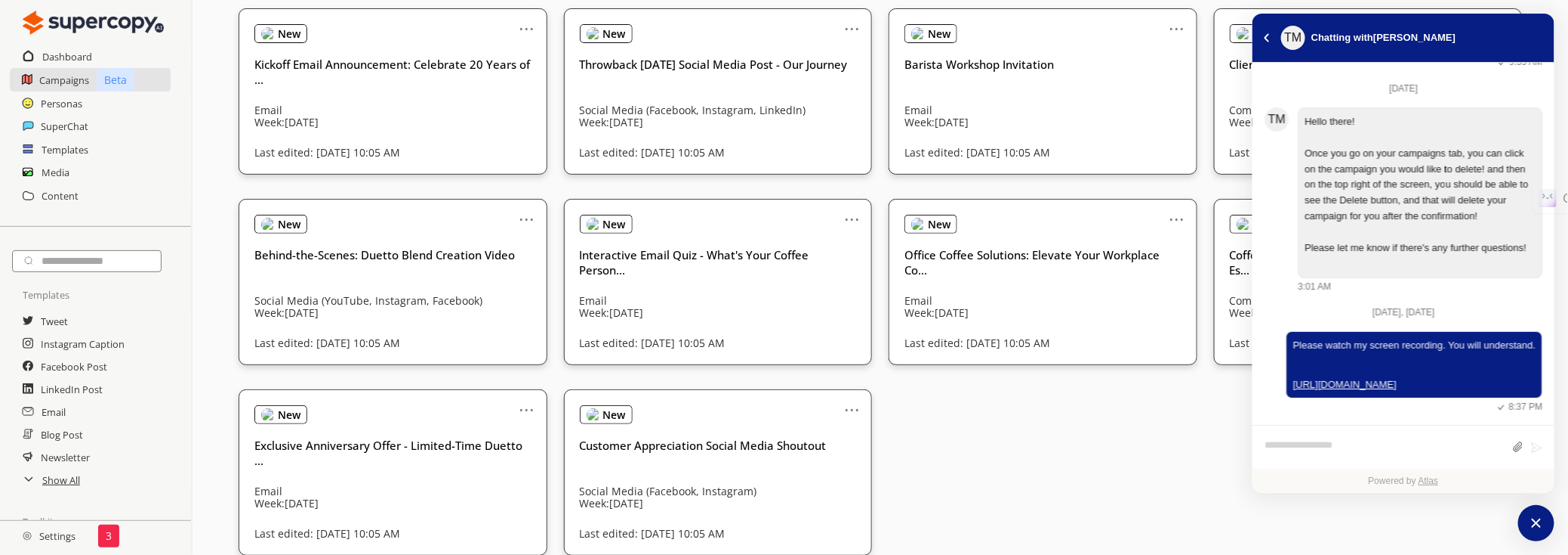
click at [1390, 381] on link "https://komododecks.com/recordings/WQLtP40gOIpgpLNXwntC" at bounding box center [1414, 385] width 243 height 15
click at [1345, 377] on link "https://komododecks.com/recordings/WQLtP40gOIpgpLNXwntC" at bounding box center [1414, 385] width 243 height 15
click at [1393, 377] on link "https://komododecks.com/recordings/WQLtP40gOIpgpLNXwntC" at bounding box center [1414, 385] width 243 height 15
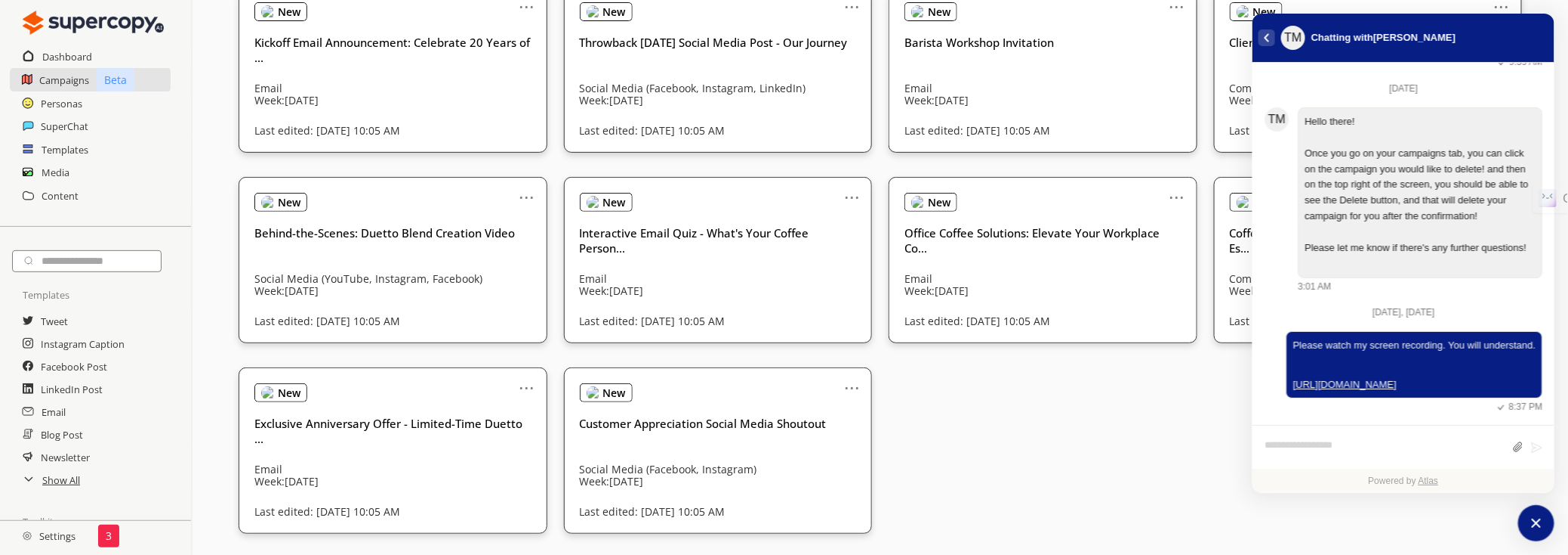
click at [1267, 35] on icon "atlas-back-button" at bounding box center [1267, 38] width 6 height 9
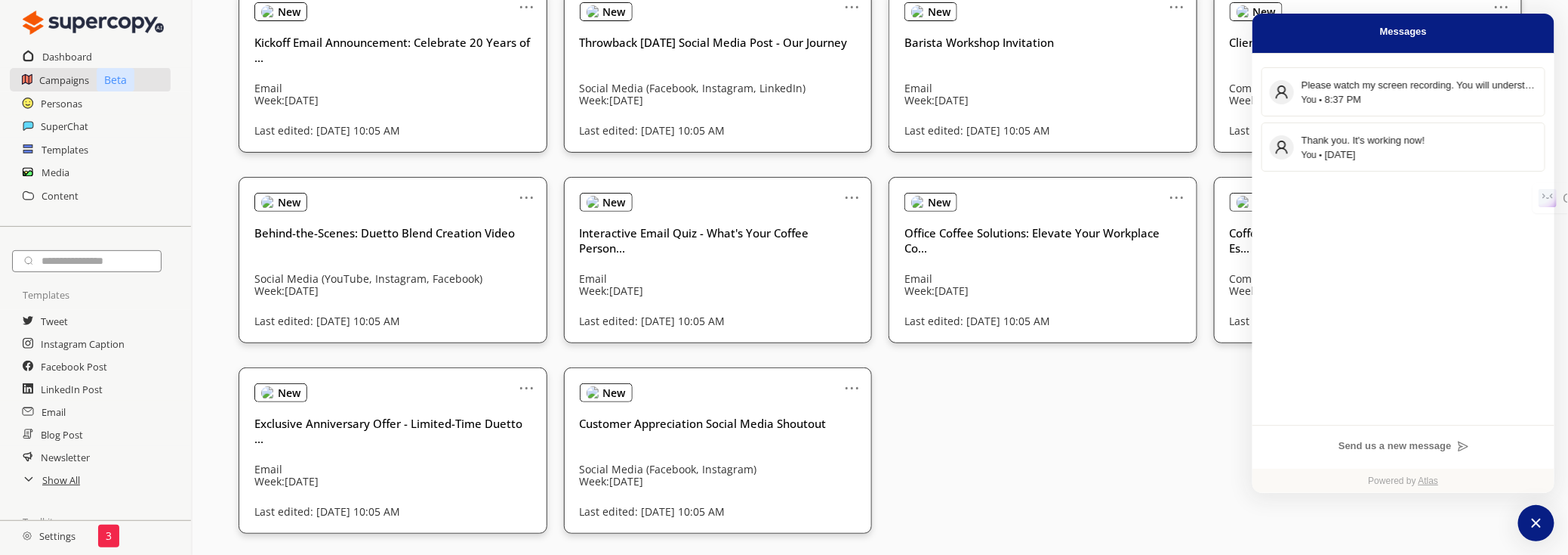
scroll to position [90, 0]
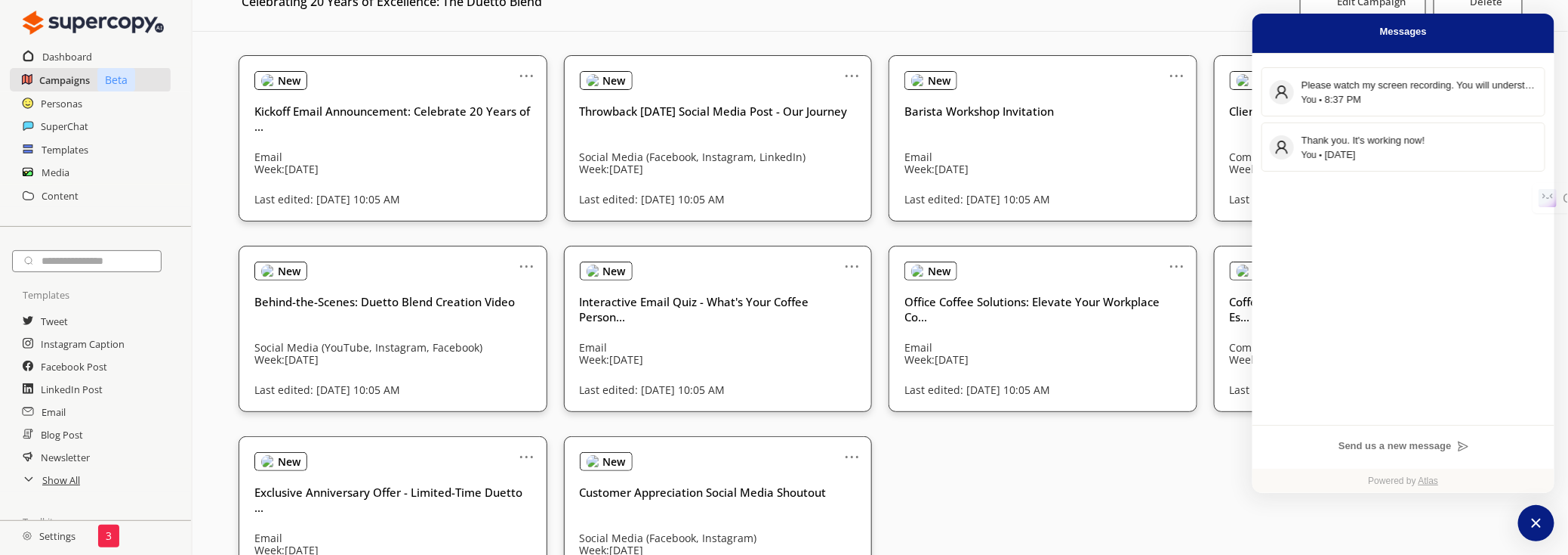
click at [80, 76] on h2 "Campaigns" at bounding box center [64, 80] width 51 height 23
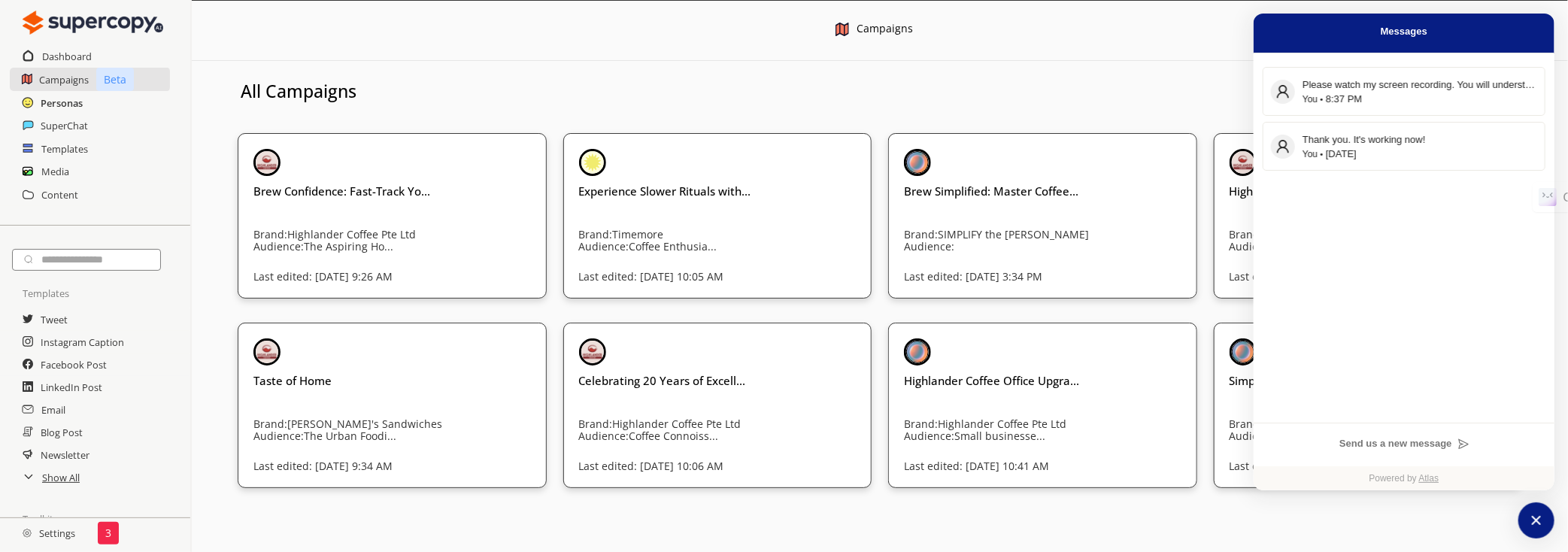
click at [70, 100] on h2 "Personas" at bounding box center [62, 103] width 42 height 23
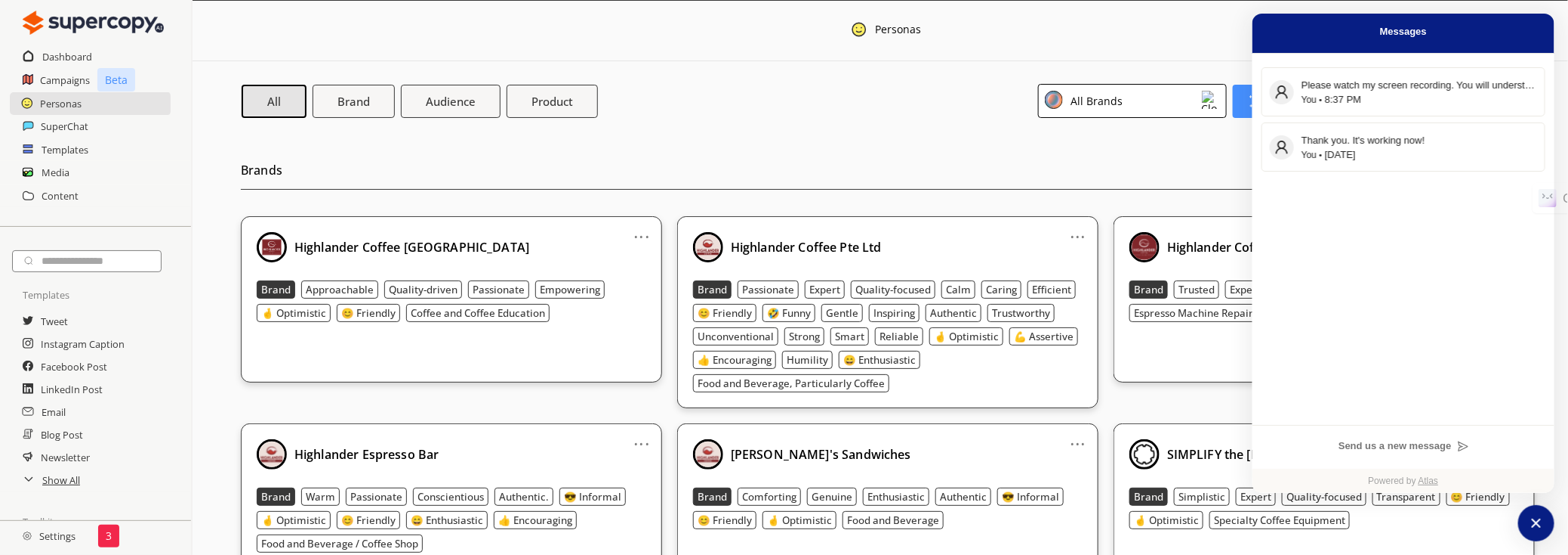
scroll to position [137, 0]
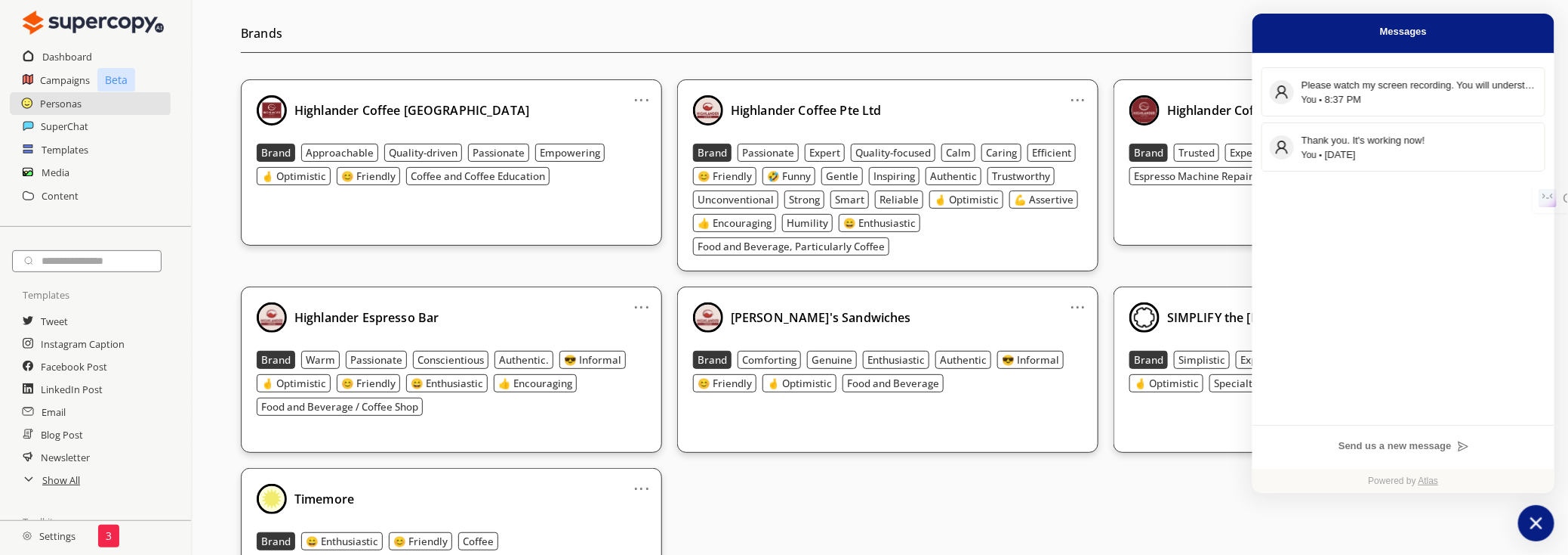
click at [1536, 523] on icon "atlas-launcher" at bounding box center [1536, 523] width 12 height 12
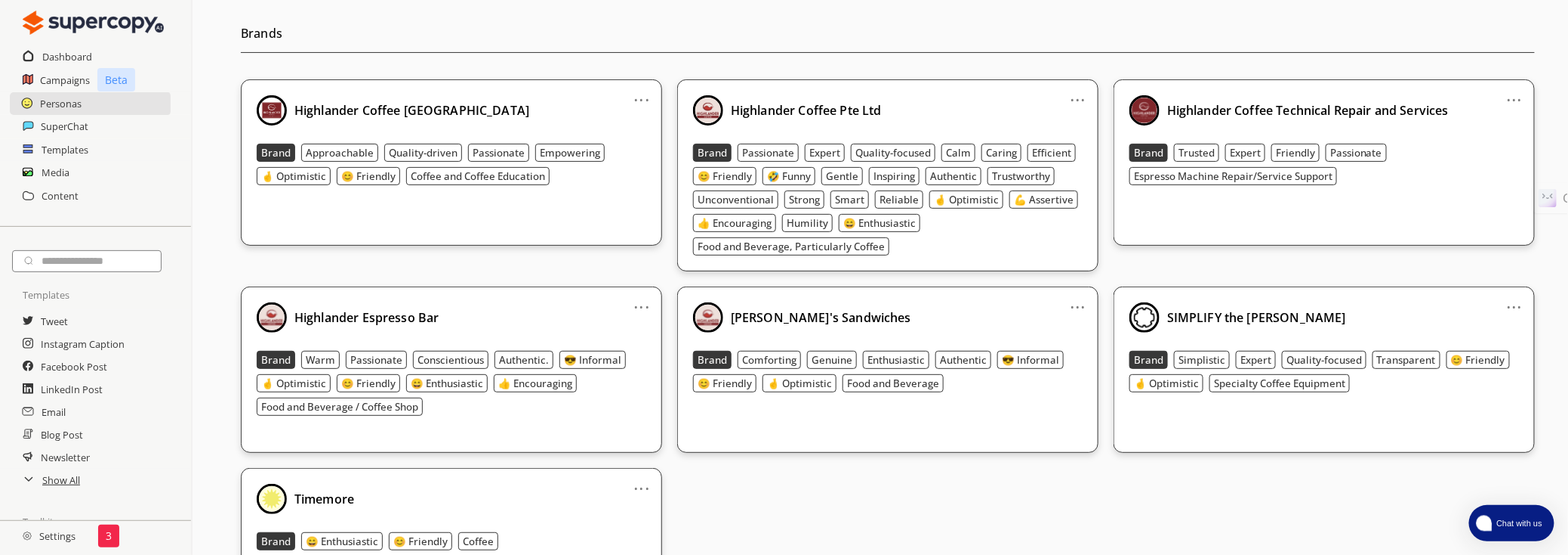
scroll to position [0, 0]
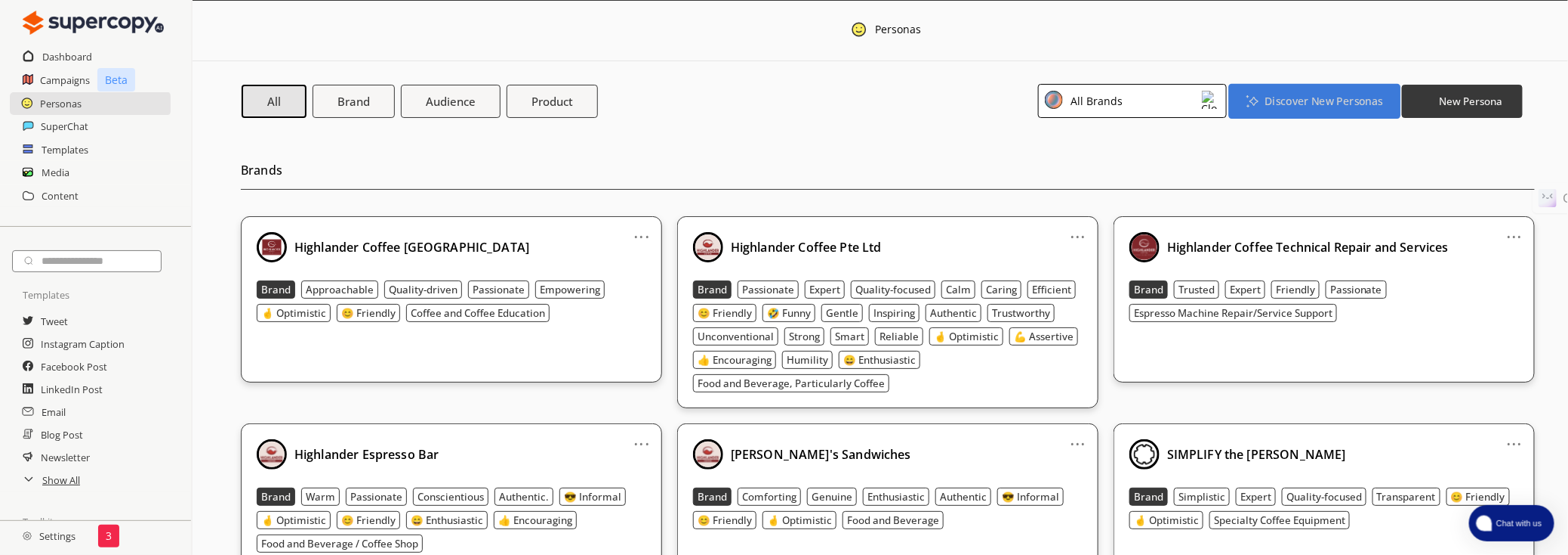
click at [1281, 99] on b "Discover New Personas" at bounding box center [1323, 100] width 118 height 14
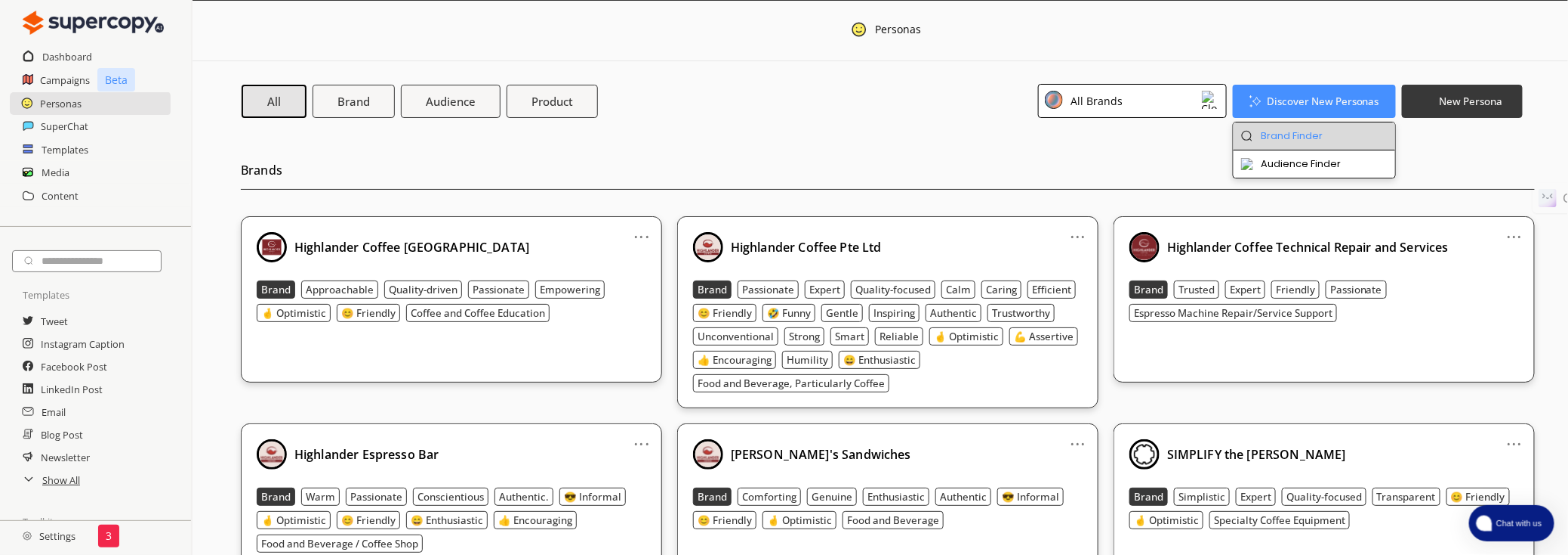
click at [1285, 134] on li "Brand Finder" at bounding box center [1315, 136] width 162 height 28
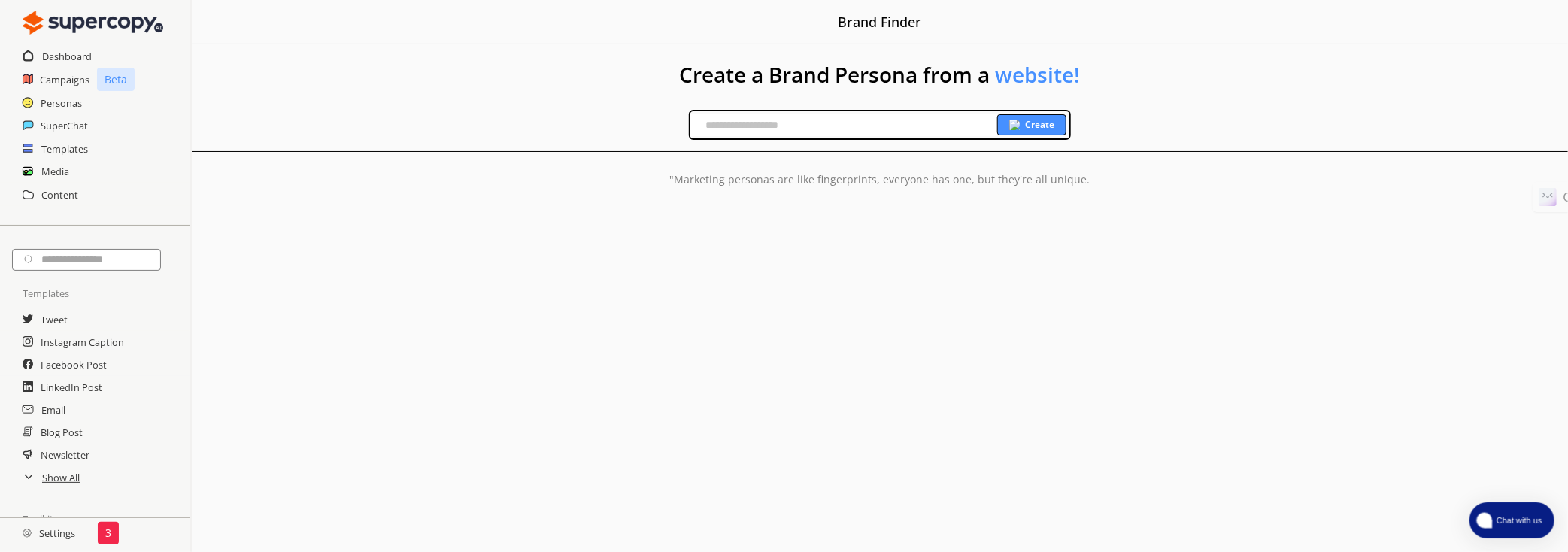
click at [730, 127] on input "text" at bounding box center [844, 125] width 307 height 23
type input "**********"
drag, startPoint x: 816, startPoint y: 319, endPoint x: 816, endPoint y: 308, distance: 11.0
click at [816, 313] on div "**********" at bounding box center [880, 276] width 1376 height 552
click at [1024, 120] on div "Create" at bounding box center [1032, 125] width 70 height 21
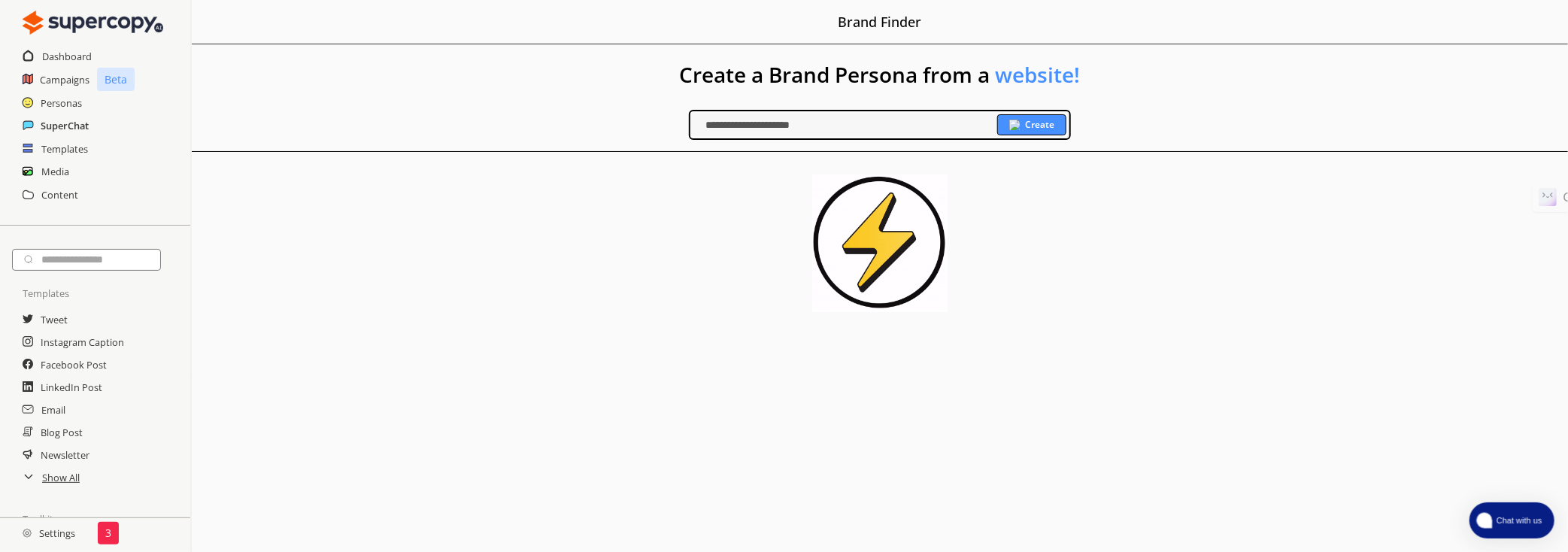
click at [67, 123] on h2 "SuperChat" at bounding box center [65, 125] width 48 height 23
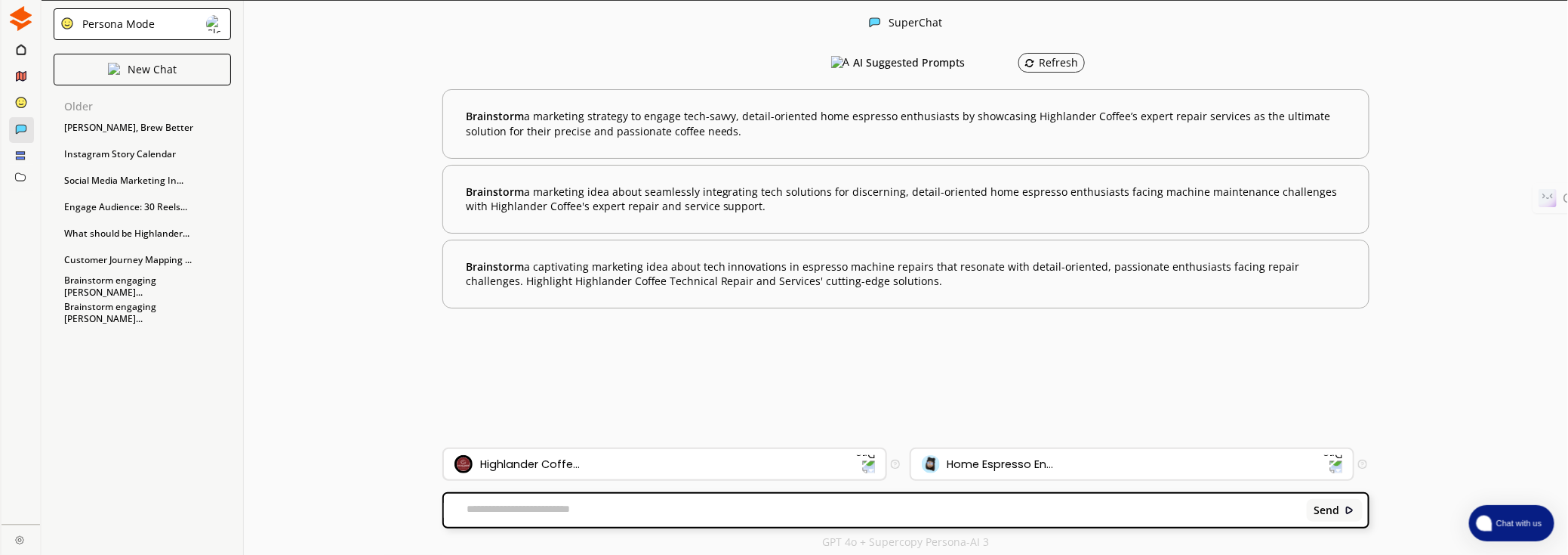
click at [747, 468] on div "Highlander Coffe..." at bounding box center [655, 464] width 402 height 18
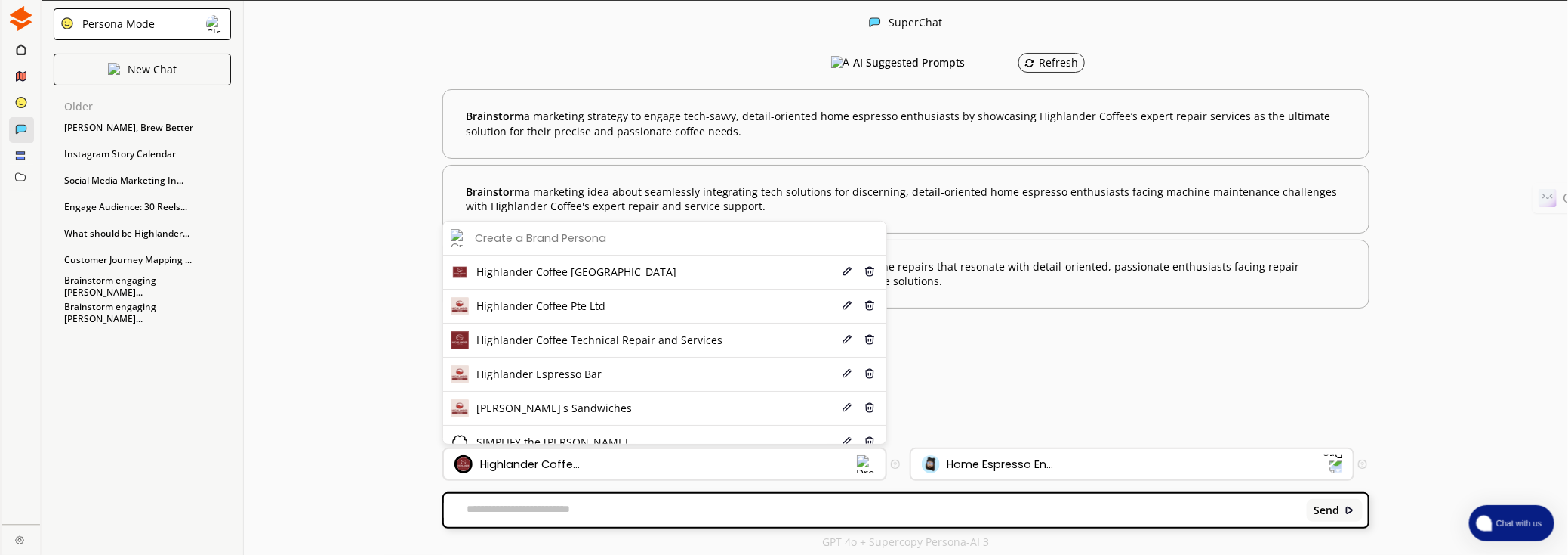
click at [747, 468] on div "Highlander Coffe..." at bounding box center [655, 464] width 402 height 18
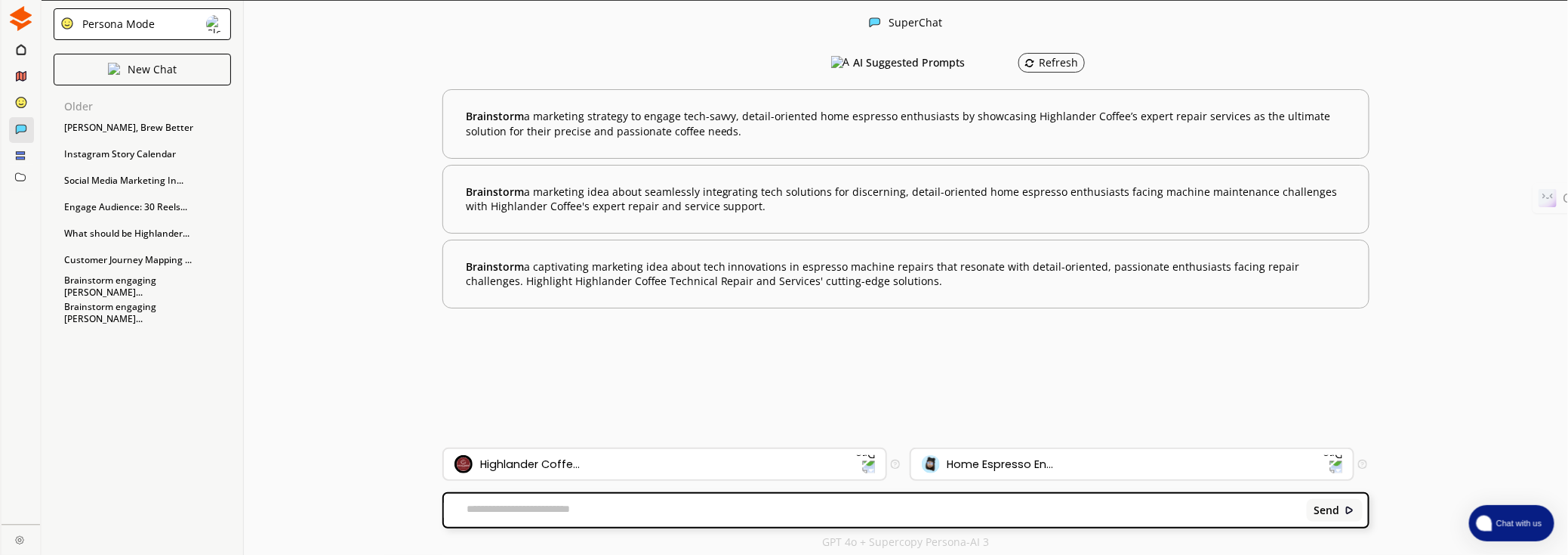
click at [723, 509] on textarea at bounding box center [872, 510] width 858 height 15
click at [1045, 463] on div "Home Espresso En..." at bounding box center [1001, 464] width 106 height 12
click at [727, 399] on div "AI Suggested Prompts Refresh Brainstorm a marketing strategy to engage tech-sav…" at bounding box center [906, 247] width 927 height 402
click at [15, 20] on img at bounding box center [20, 18] width 25 height 25
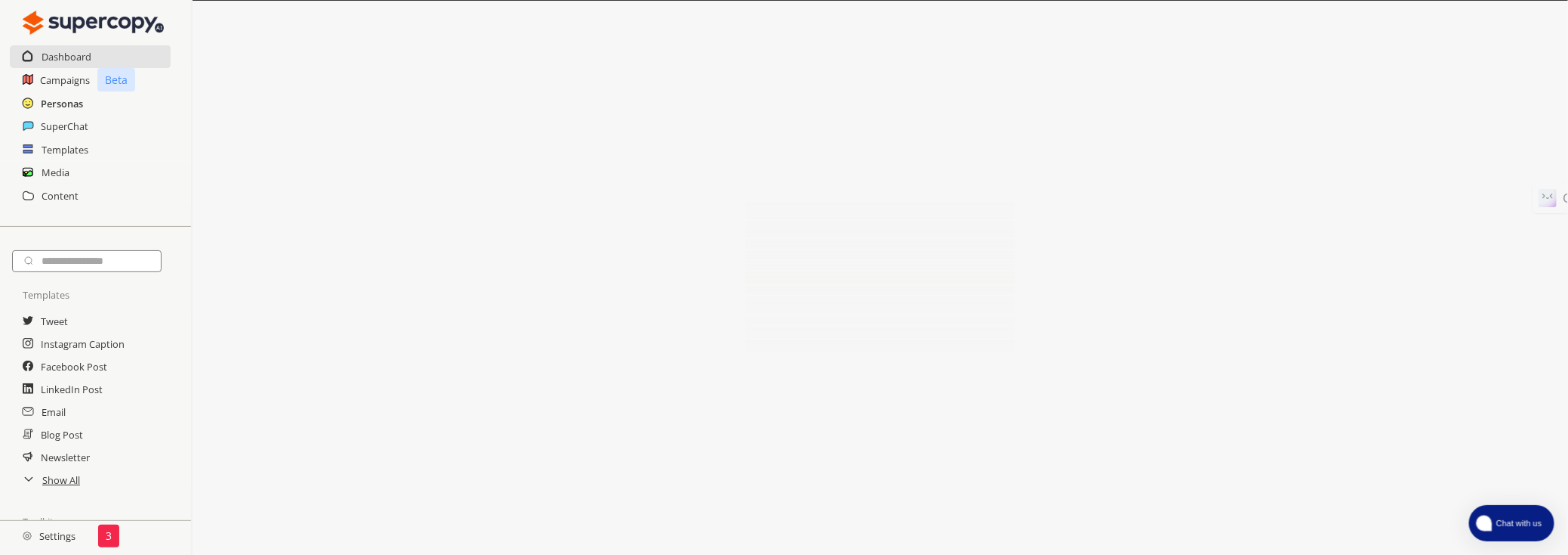
click at [72, 108] on h2 "Personas" at bounding box center [62, 103] width 42 height 23
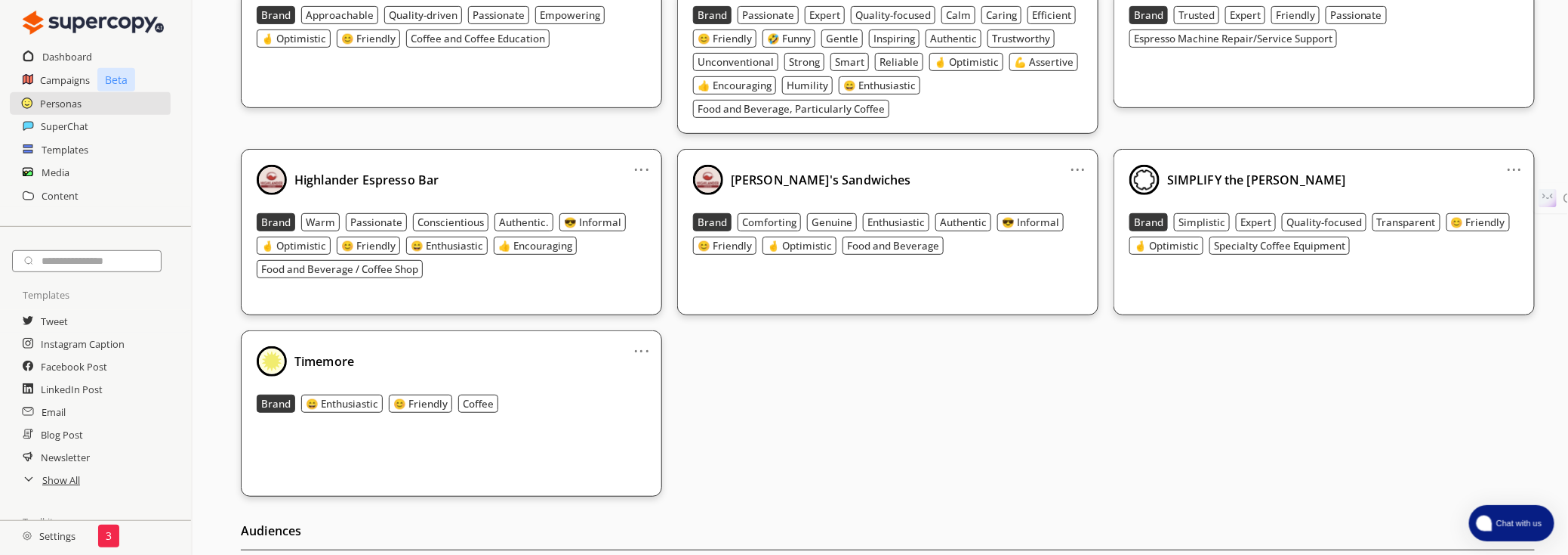
scroll to position [343, 0]
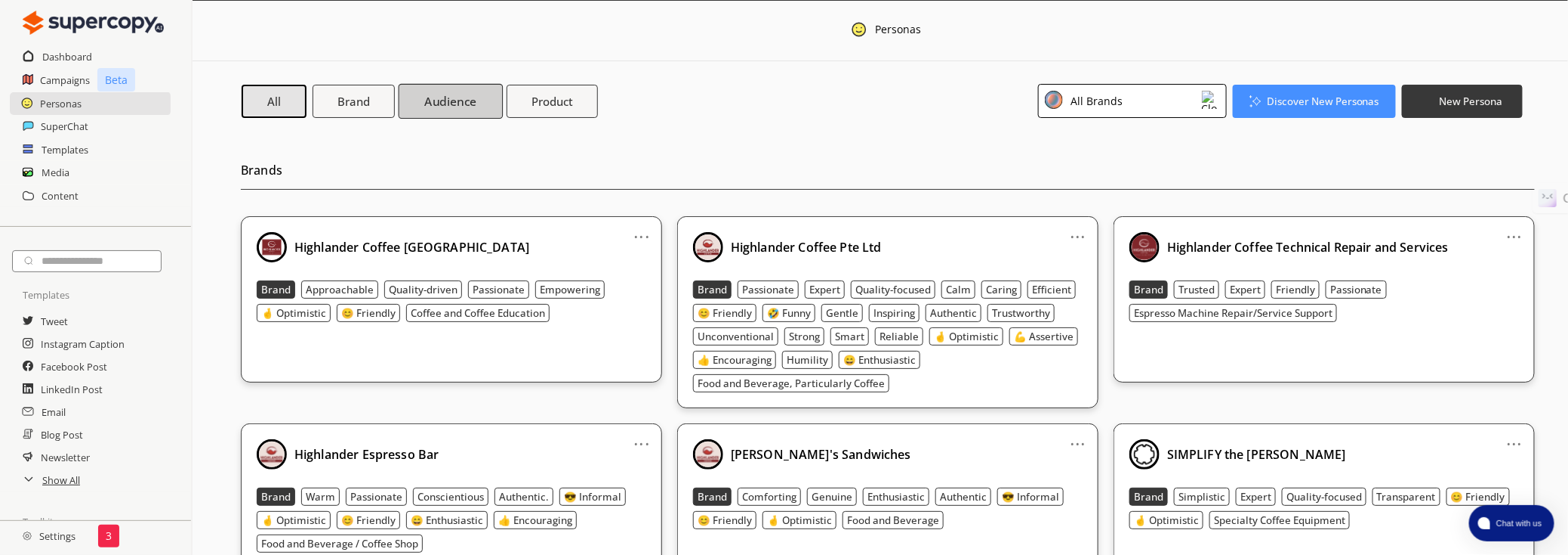
click at [463, 112] on button "Audience" at bounding box center [451, 100] width 105 height 35
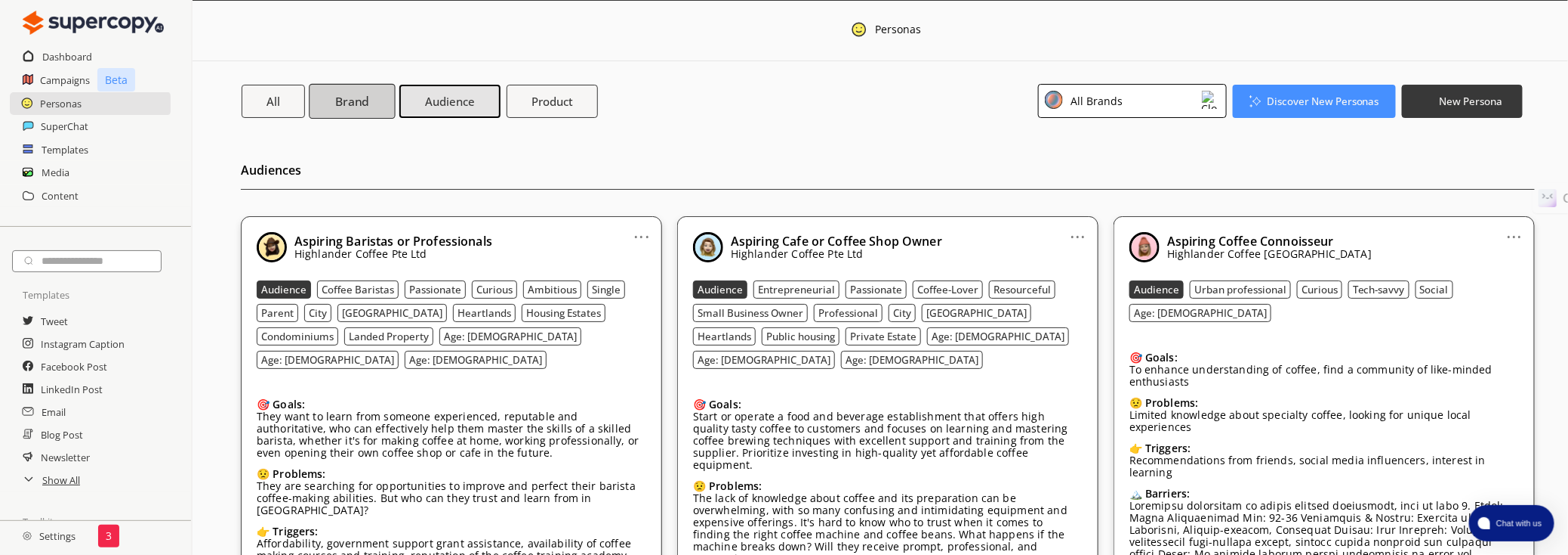
click at [360, 114] on button "Brand" at bounding box center [351, 100] width 86 height 35
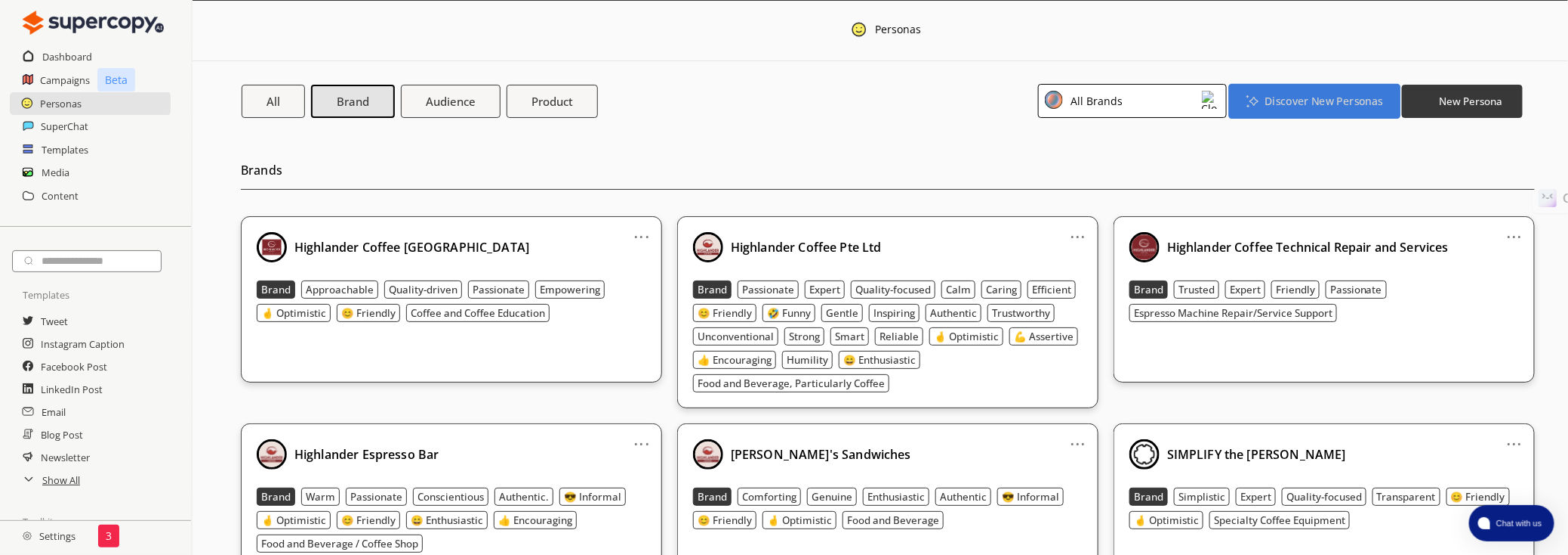
click at [1297, 101] on b "Discover New Personas" at bounding box center [1323, 100] width 118 height 14
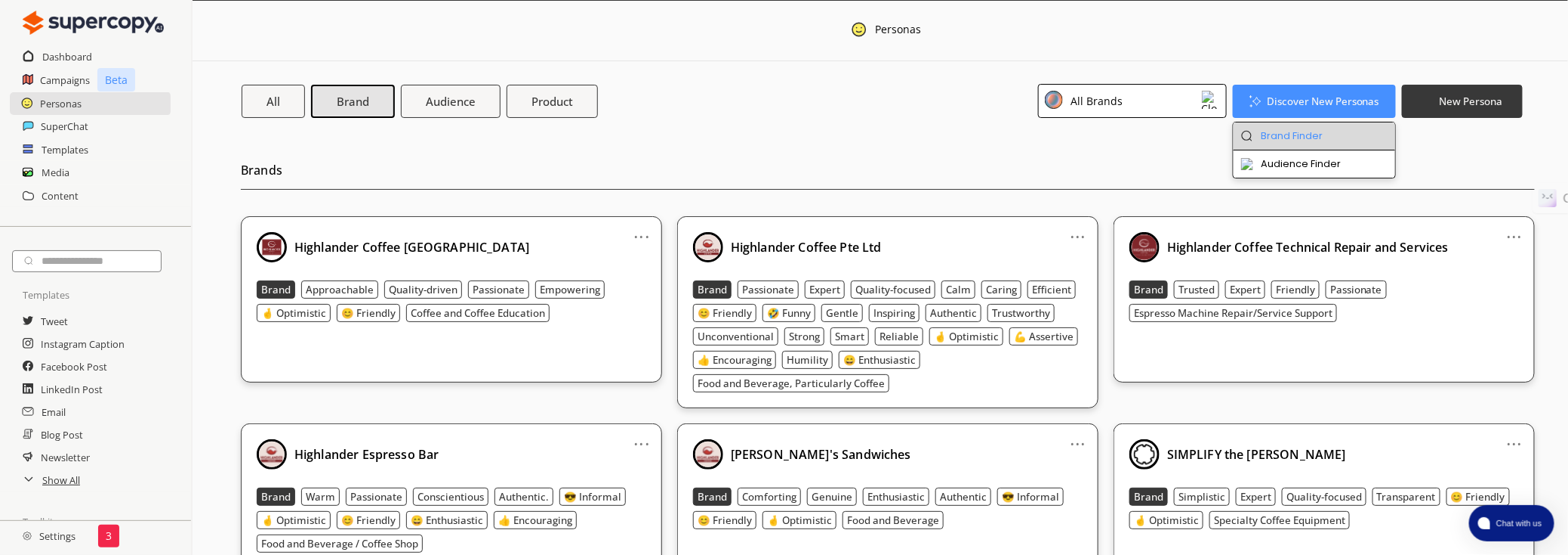
click at [1259, 135] on li "Brand Finder" at bounding box center [1315, 136] width 162 height 28
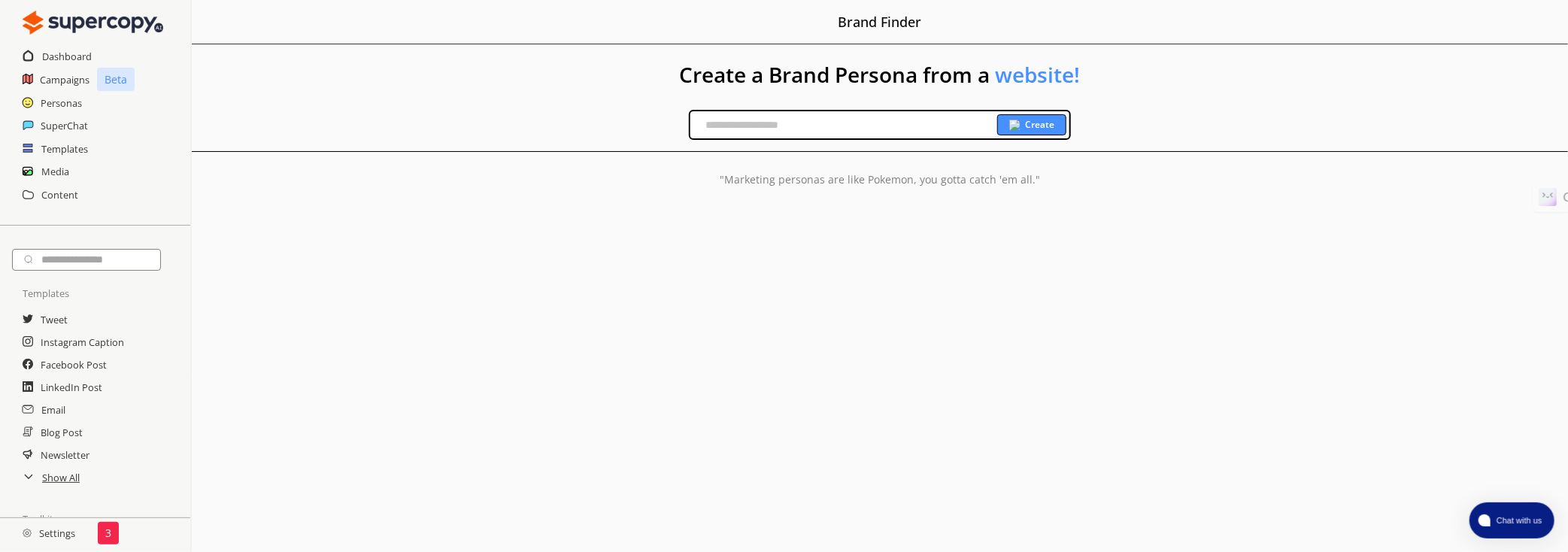
click at [775, 124] on input "text" at bounding box center [844, 125] width 307 height 23
type input "**********"
drag, startPoint x: 1037, startPoint y: 209, endPoint x: 1039, endPoint y: 139, distance: 70.0
click at [1035, 200] on div "Your saved personas can be found in your persona library ." at bounding box center [880, 234] width 1376 height 97
click at [1019, 122] on img at bounding box center [1015, 125] width 11 height 11
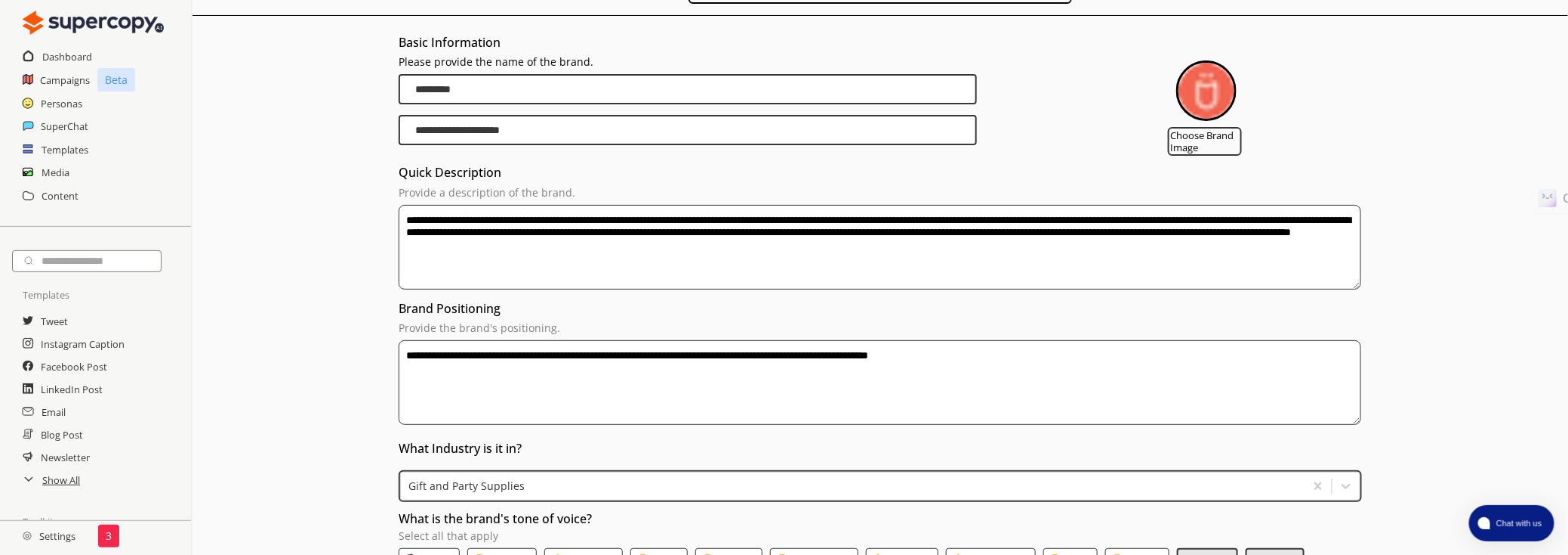
scroll to position [274, 0]
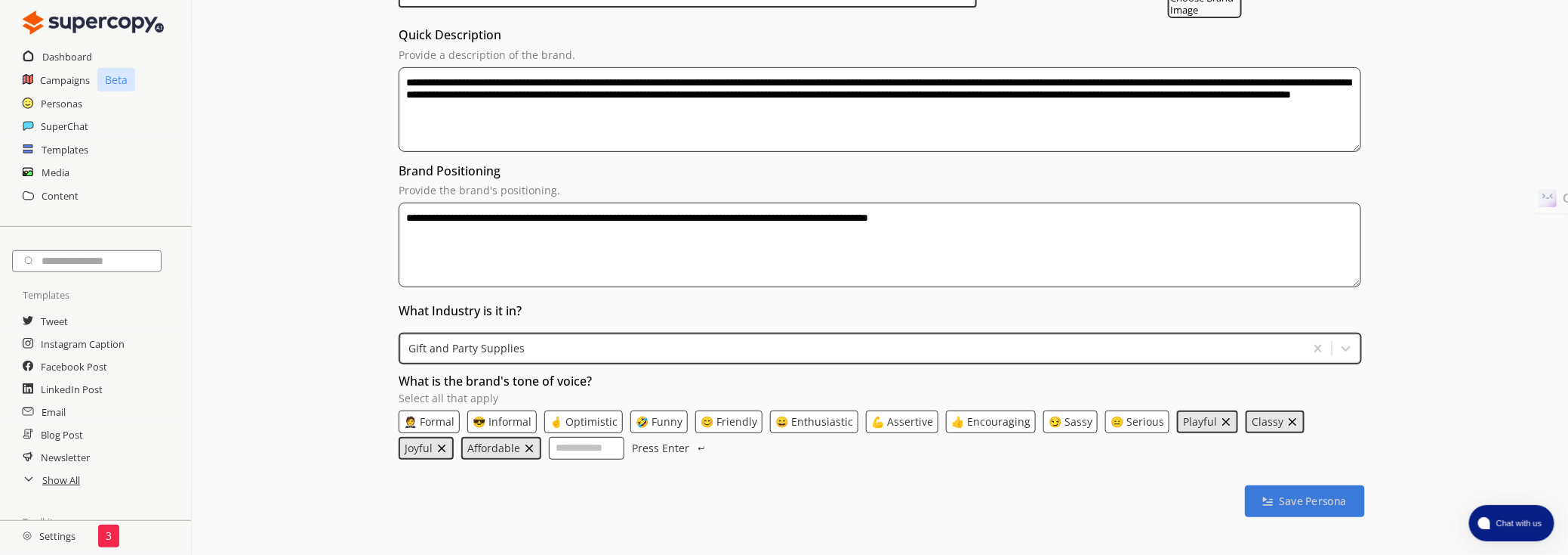
click at [1333, 503] on b "Save Persona" at bounding box center [1313, 500] width 68 height 14
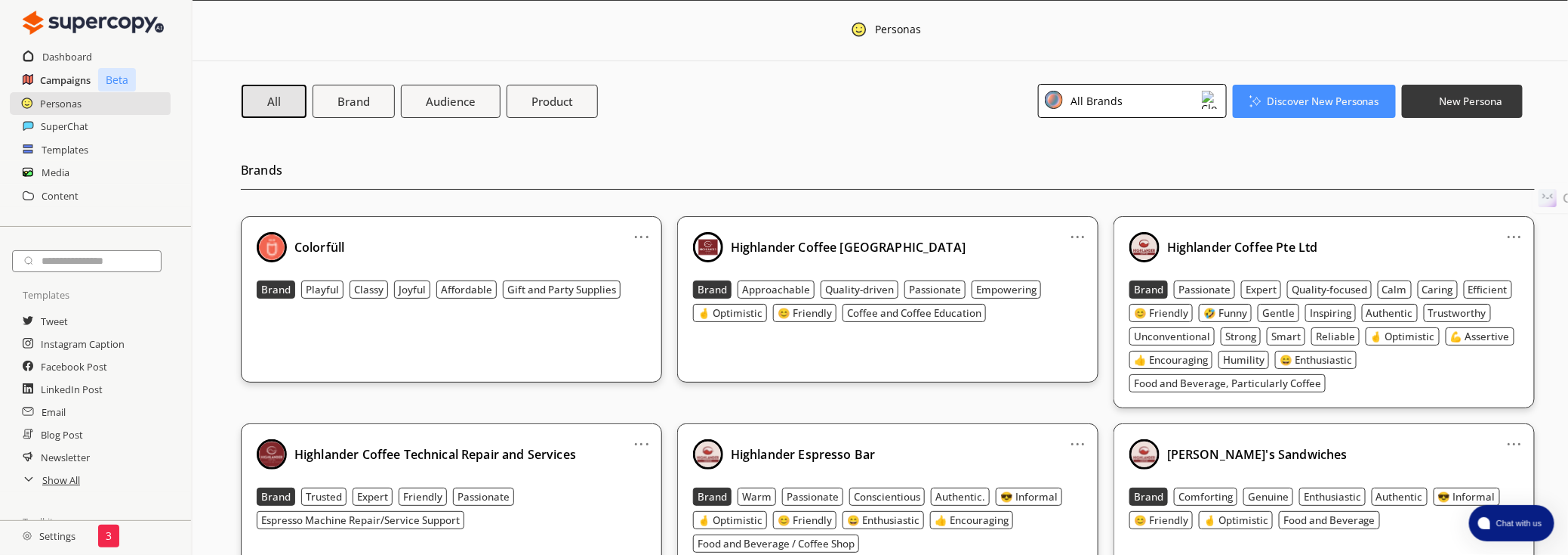
click at [64, 80] on h2 "Campaigns" at bounding box center [65, 80] width 51 height 23
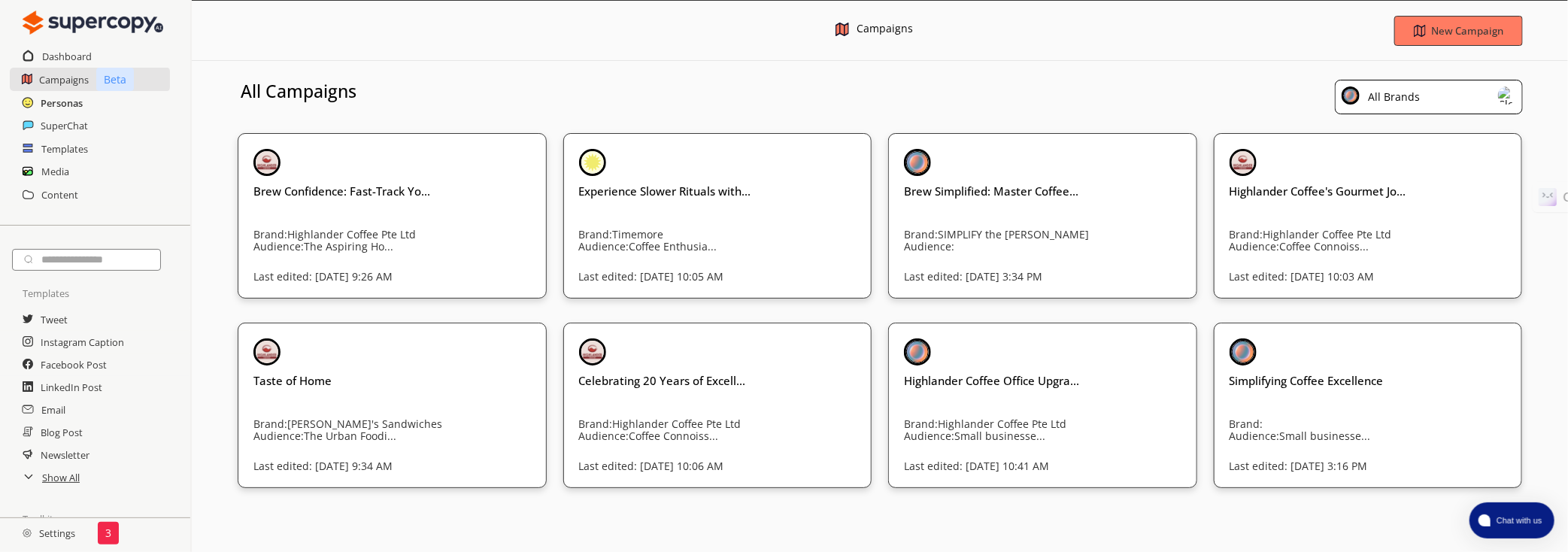
click at [80, 107] on h2 "Personas" at bounding box center [62, 103] width 42 height 23
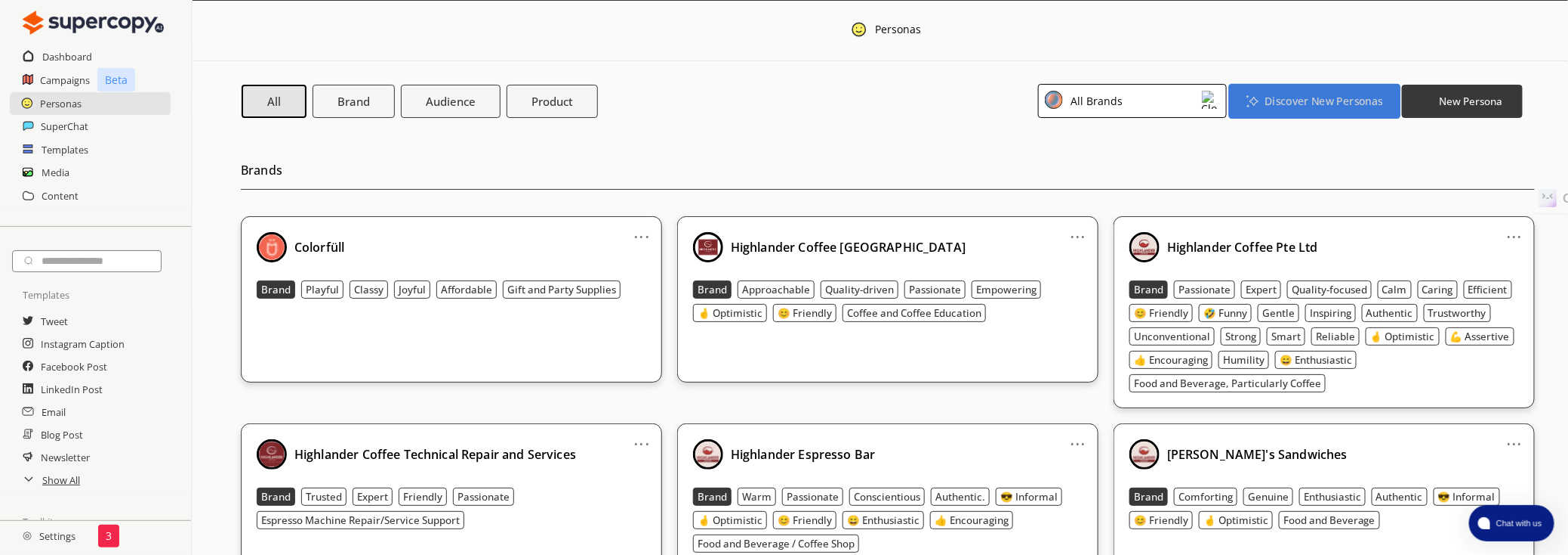
click at [1286, 100] on b "Discover New Personas" at bounding box center [1323, 100] width 118 height 14
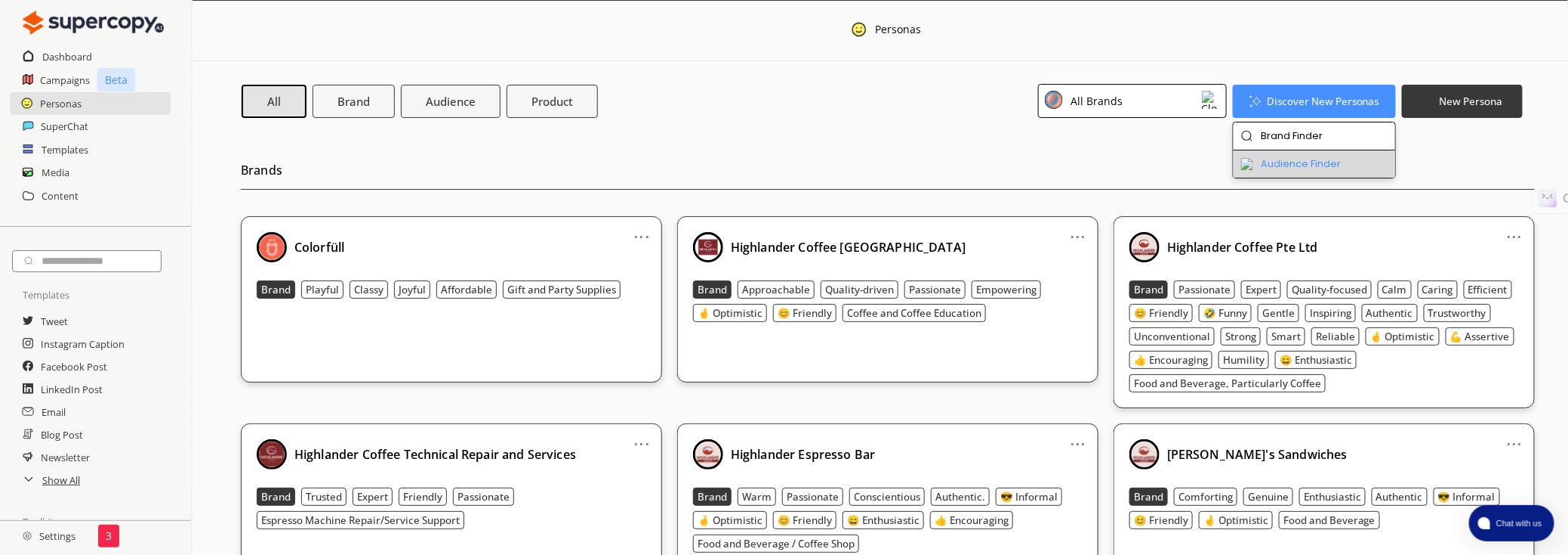
click at [1266, 157] on li "Audience Finder" at bounding box center [1315, 164] width 162 height 27
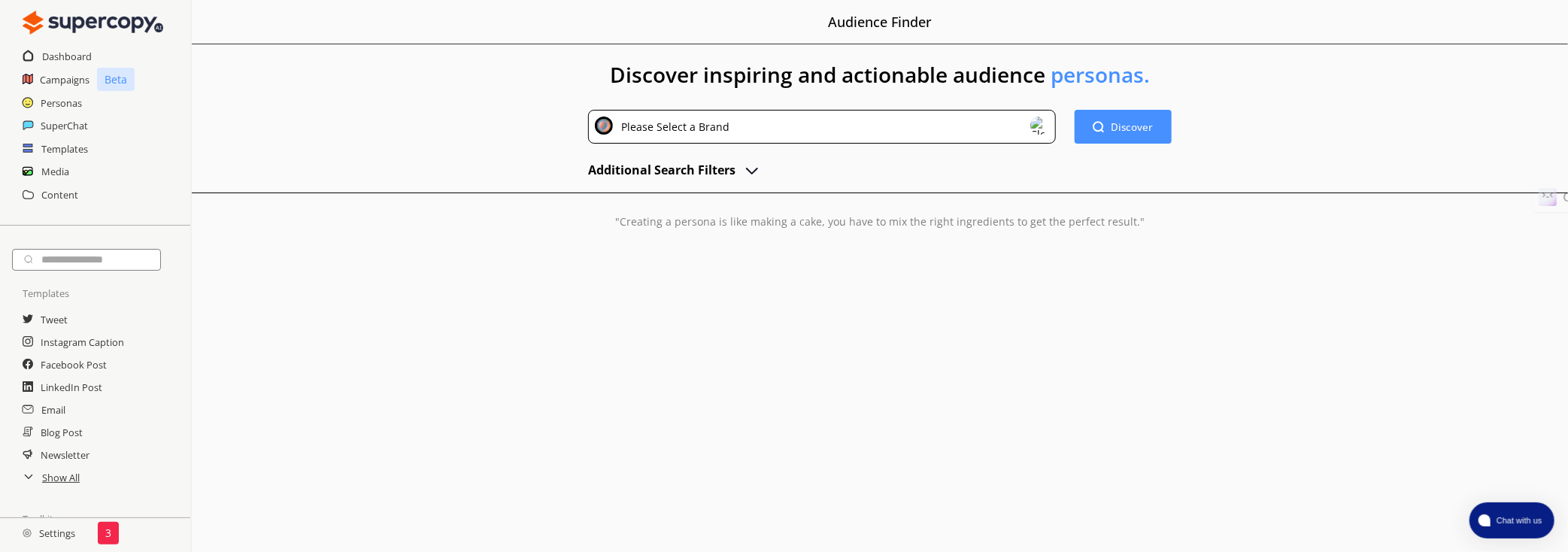
click at [1019, 134] on div "Please Select a Brand" at bounding box center [821, 126] width 467 height 34
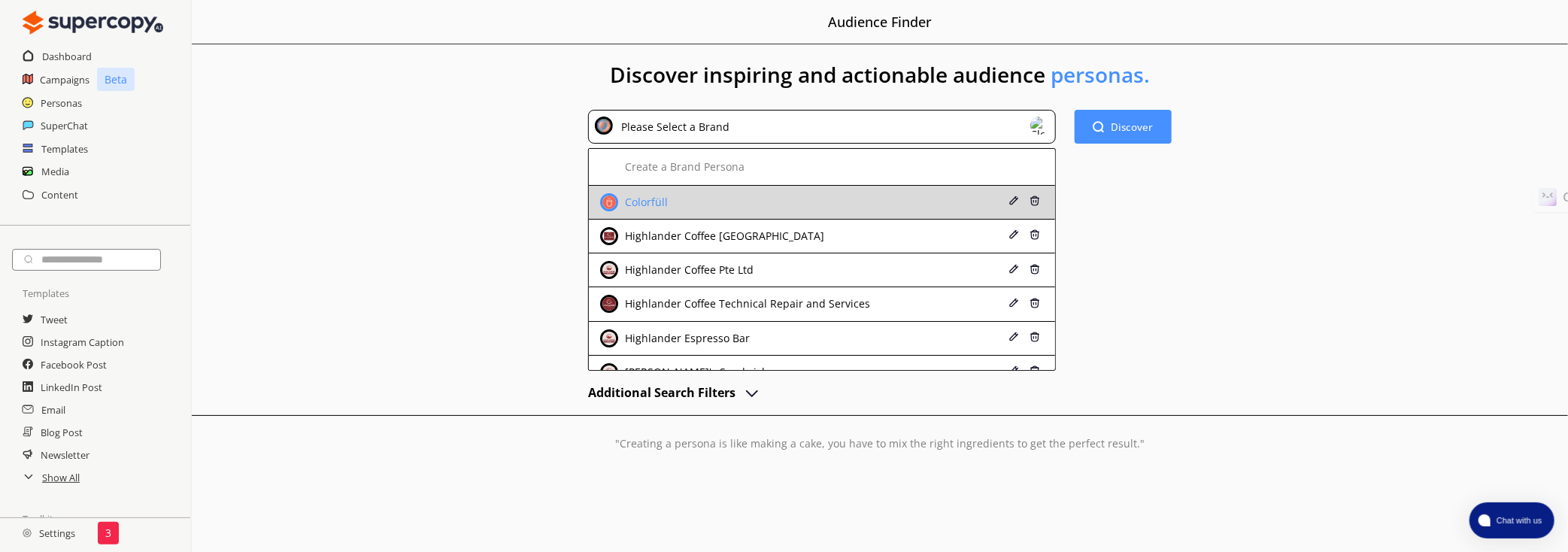
click at [987, 196] on li "Colorfüll" at bounding box center [821, 202] width 465 height 34
click at [895, 202] on div "Colorfüll" at bounding box center [782, 202] width 364 height 18
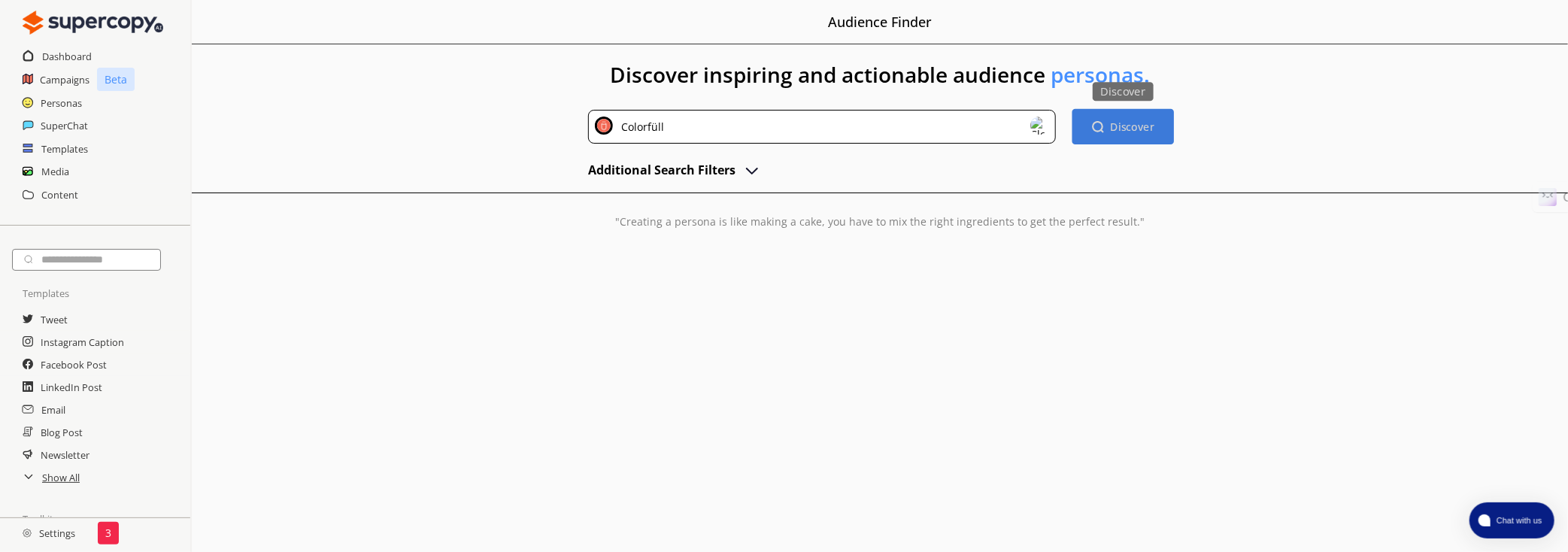
click at [1126, 131] on b "Discover" at bounding box center [1132, 126] width 45 height 14
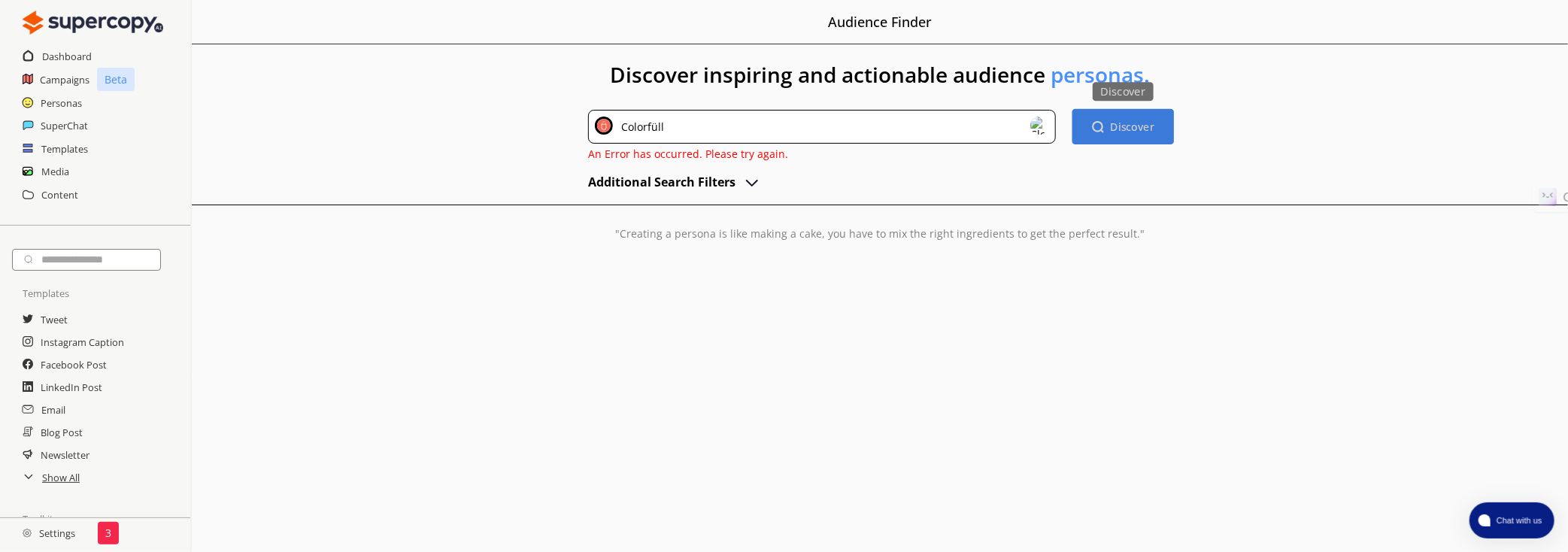
click at [1086, 123] on button "Discover Discover" at bounding box center [1122, 126] width 101 height 35
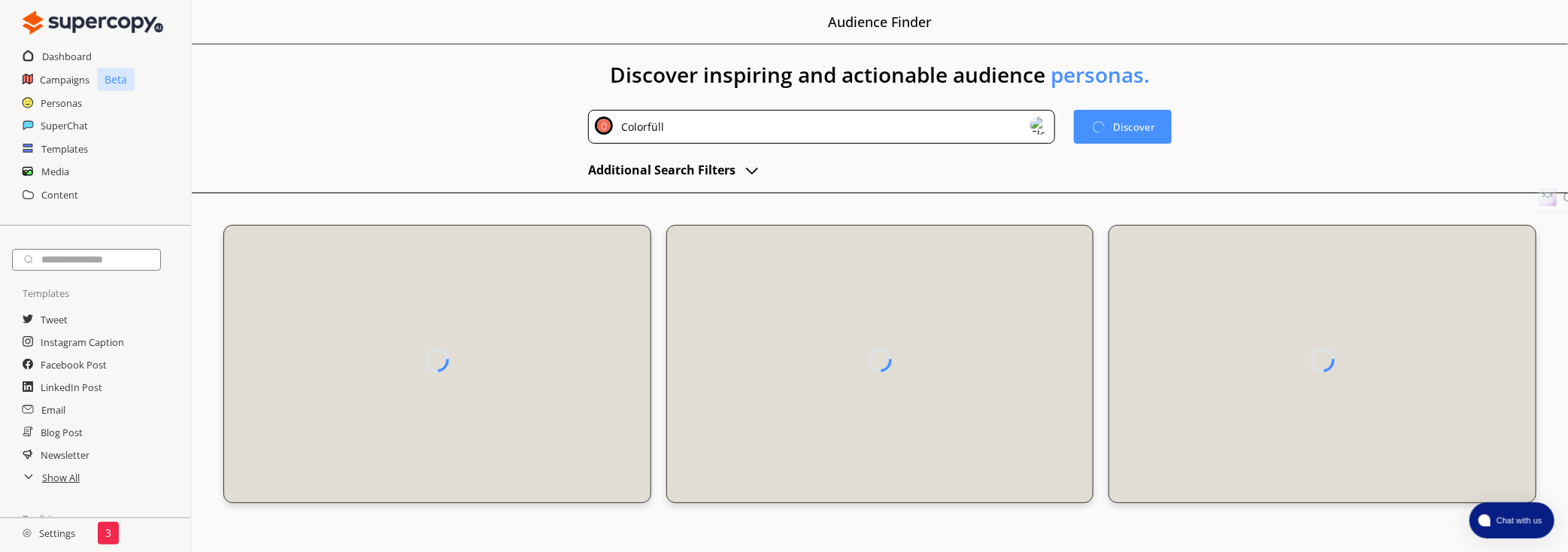
click at [735, 174] on h2 "Additional Search Filters" at bounding box center [661, 170] width 147 height 23
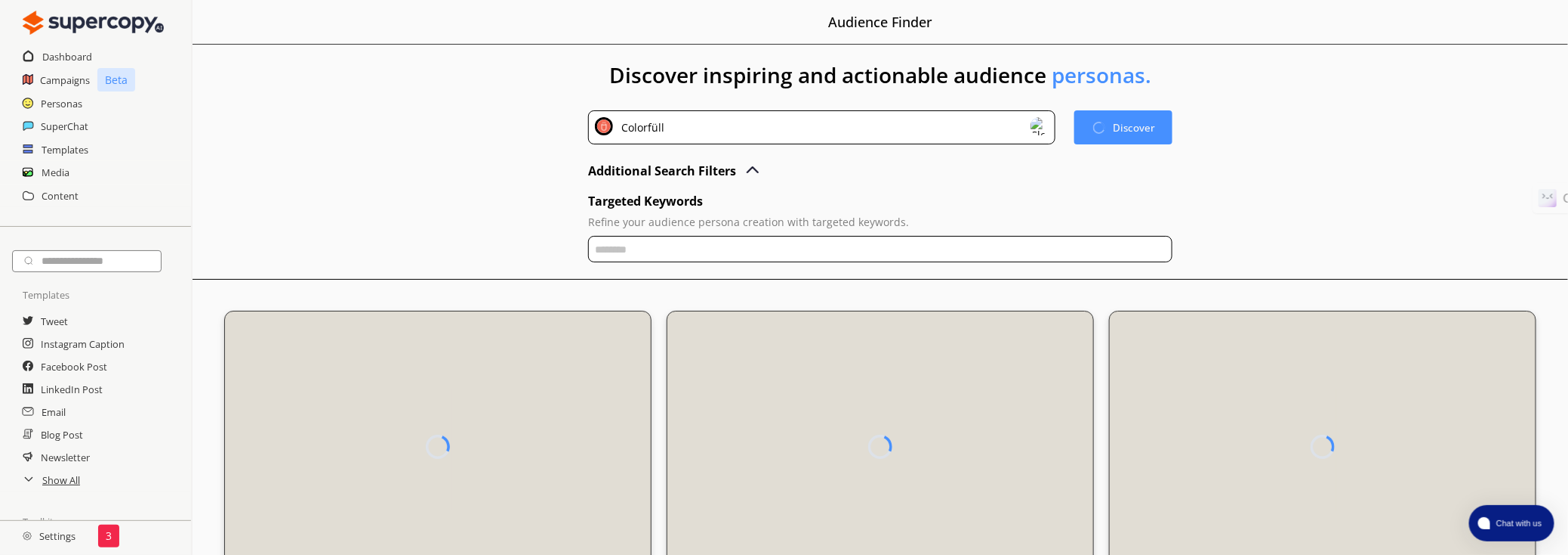
scroll to position [71, 0]
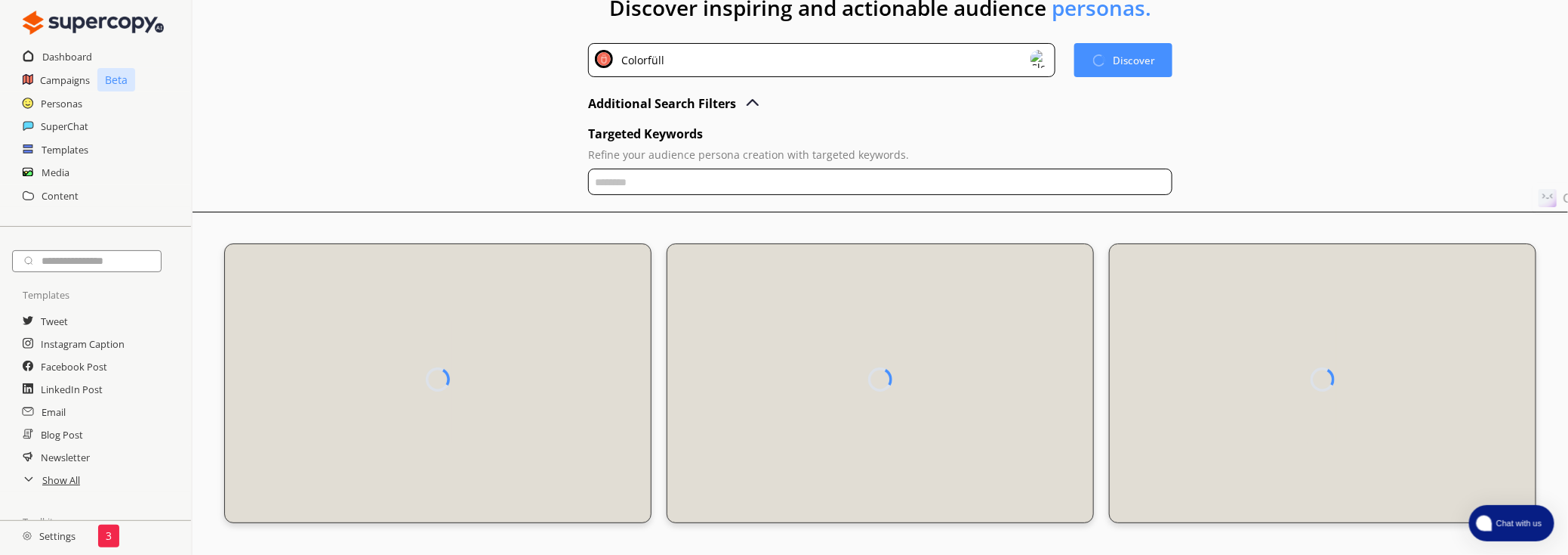
click at [1489, 534] on button "Chat with us" at bounding box center [1512, 523] width 85 height 36
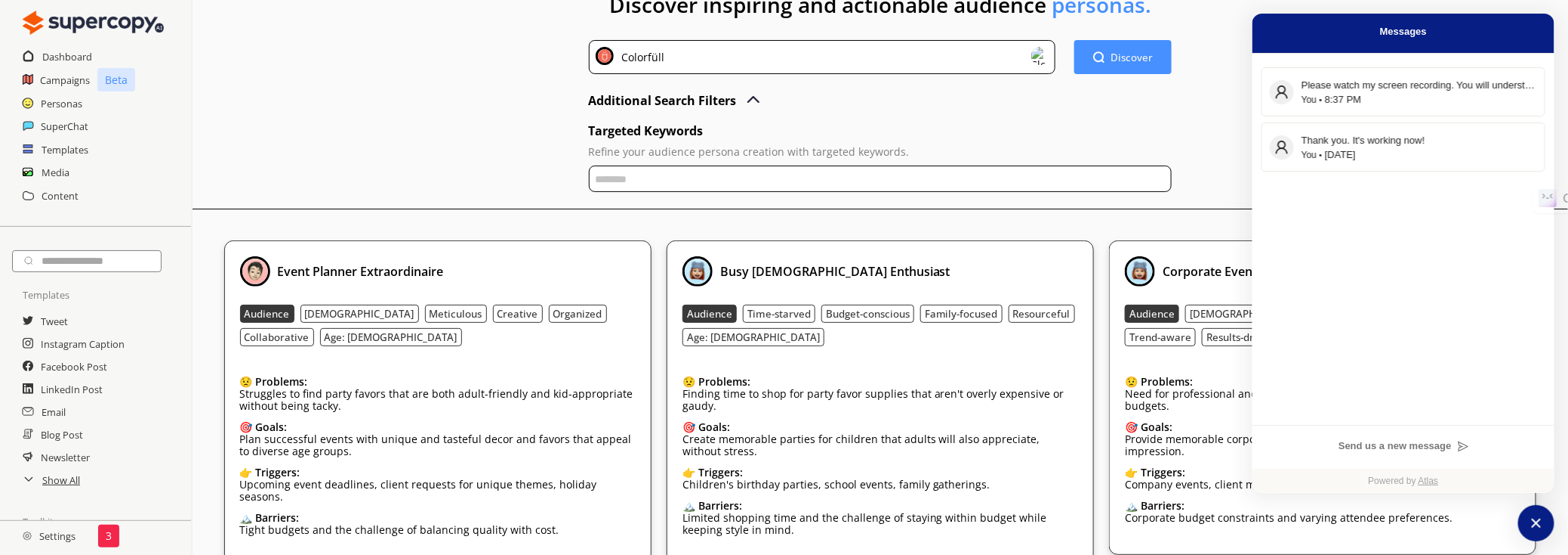
click at [1230, 92] on div "Discover inspiring and actionable audience personas. Colorfüll Discover Discove…" at bounding box center [880, 358] width 1375 height 767
click at [1560, 502] on div "Discover inspiring and actionable audience personas. Colorfüll Discover Discove…" at bounding box center [880, 358] width 1375 height 767
click at [1541, 528] on icon "atlas-launcher" at bounding box center [1536, 523] width 12 height 12
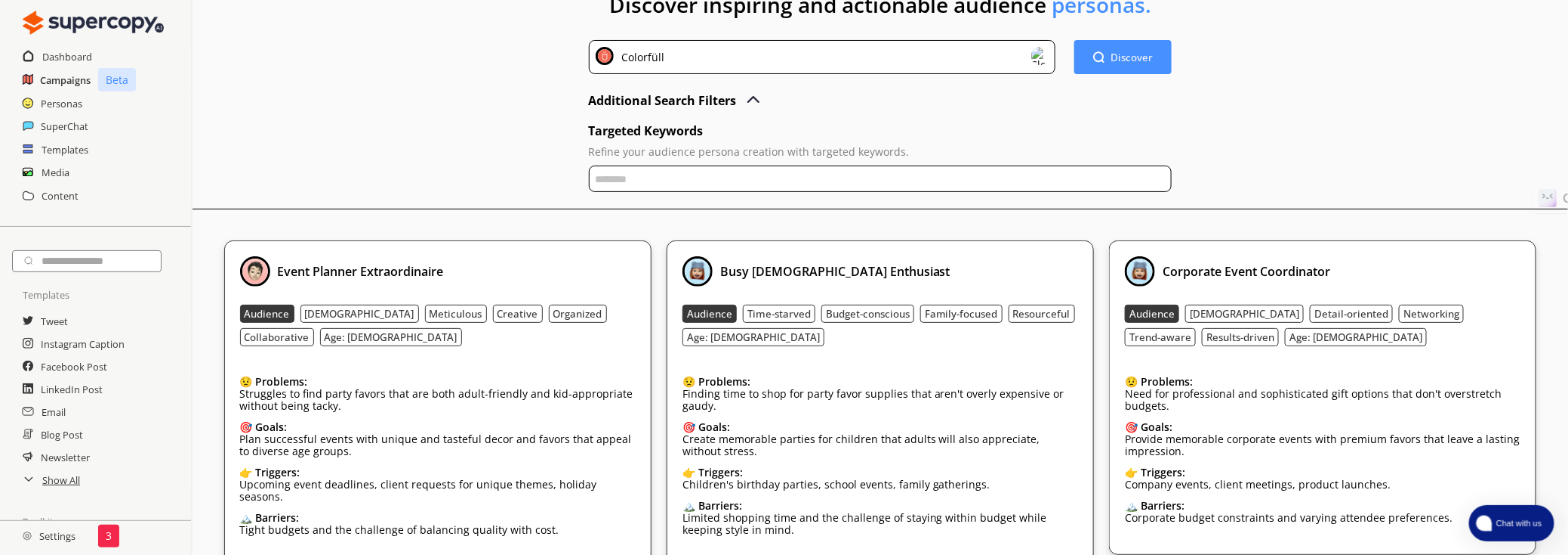
click at [82, 78] on h2 "Campaigns" at bounding box center [65, 80] width 51 height 23
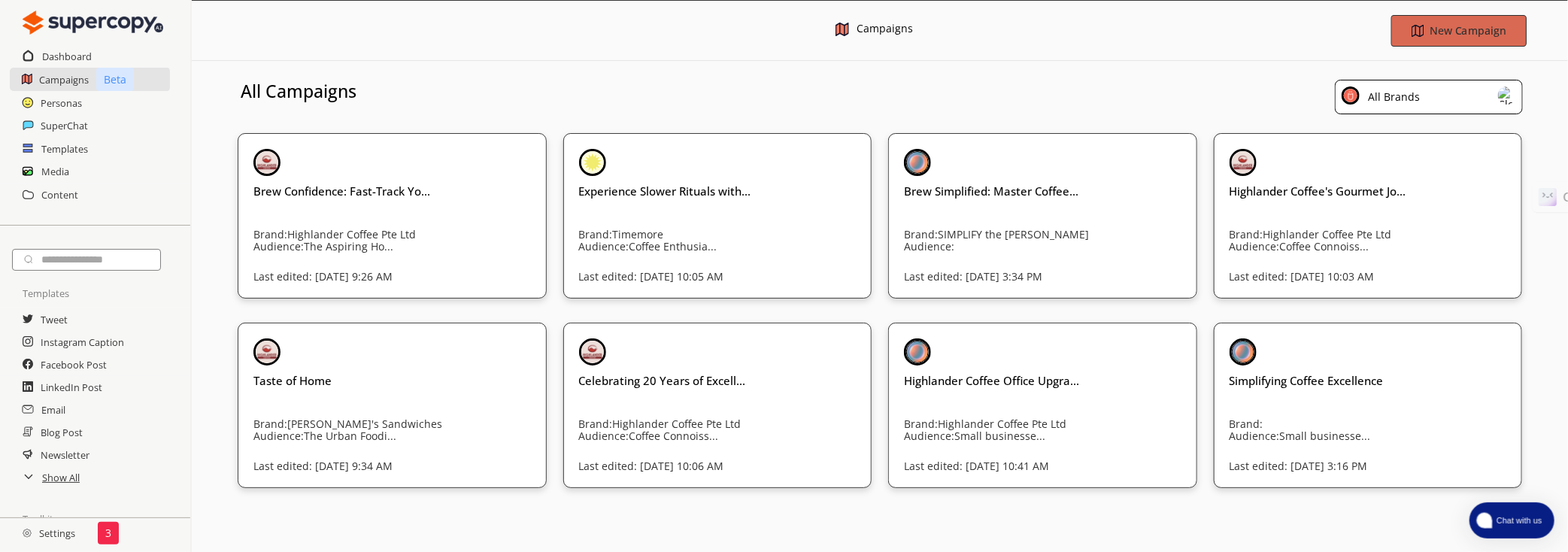
click at [1437, 24] on b "New Campaign" at bounding box center [1467, 30] width 76 height 14
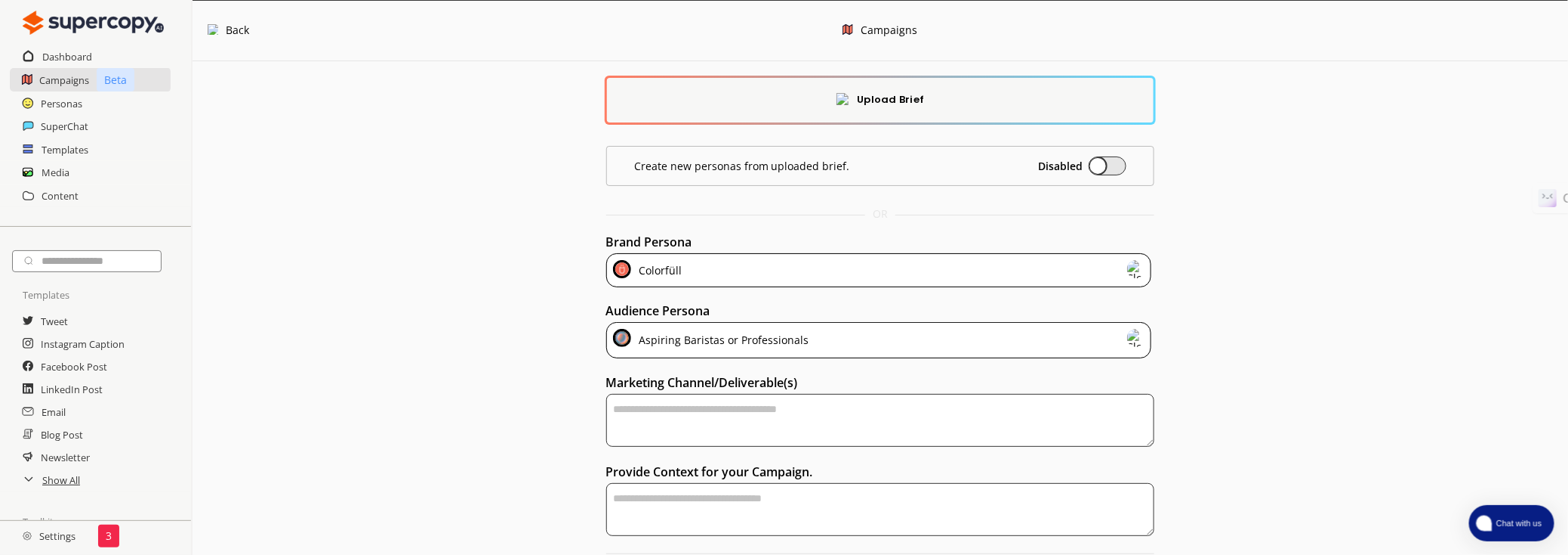
click at [866, 337] on div "Aspiring Baristas or Professionals" at bounding box center [879, 340] width 546 height 36
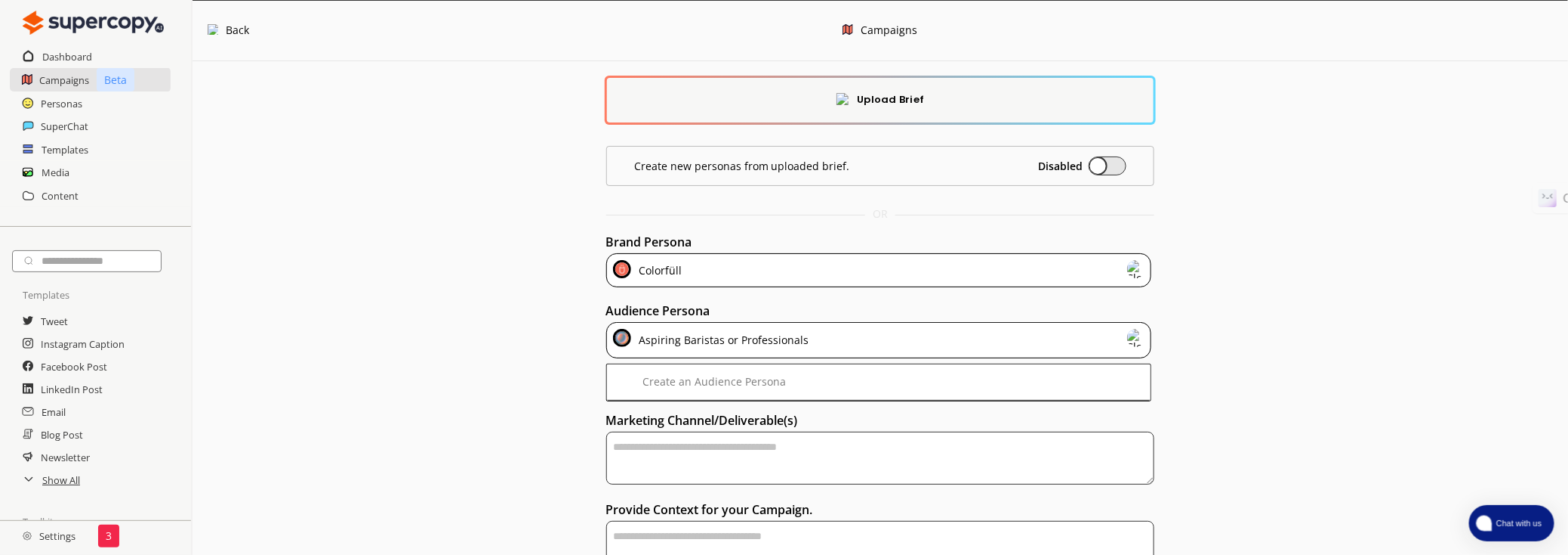
click at [866, 337] on div "Aspiring Baristas or Professionals" at bounding box center [879, 340] width 546 height 36
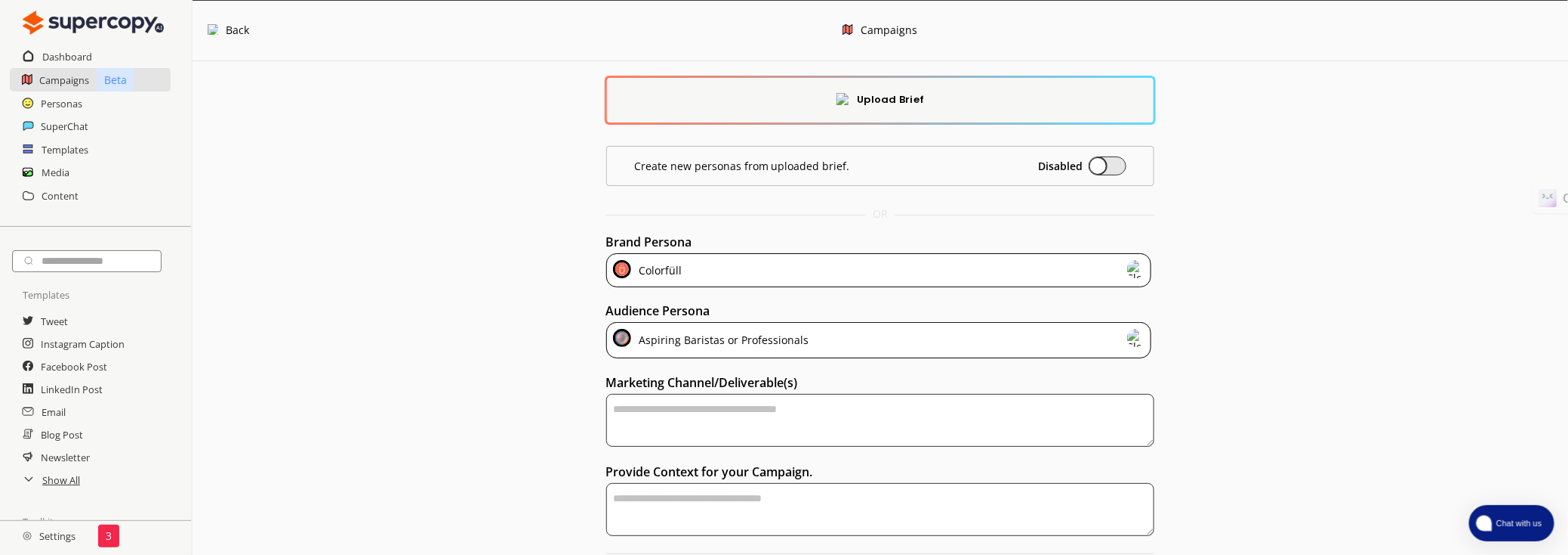
scroll to position [55, 0]
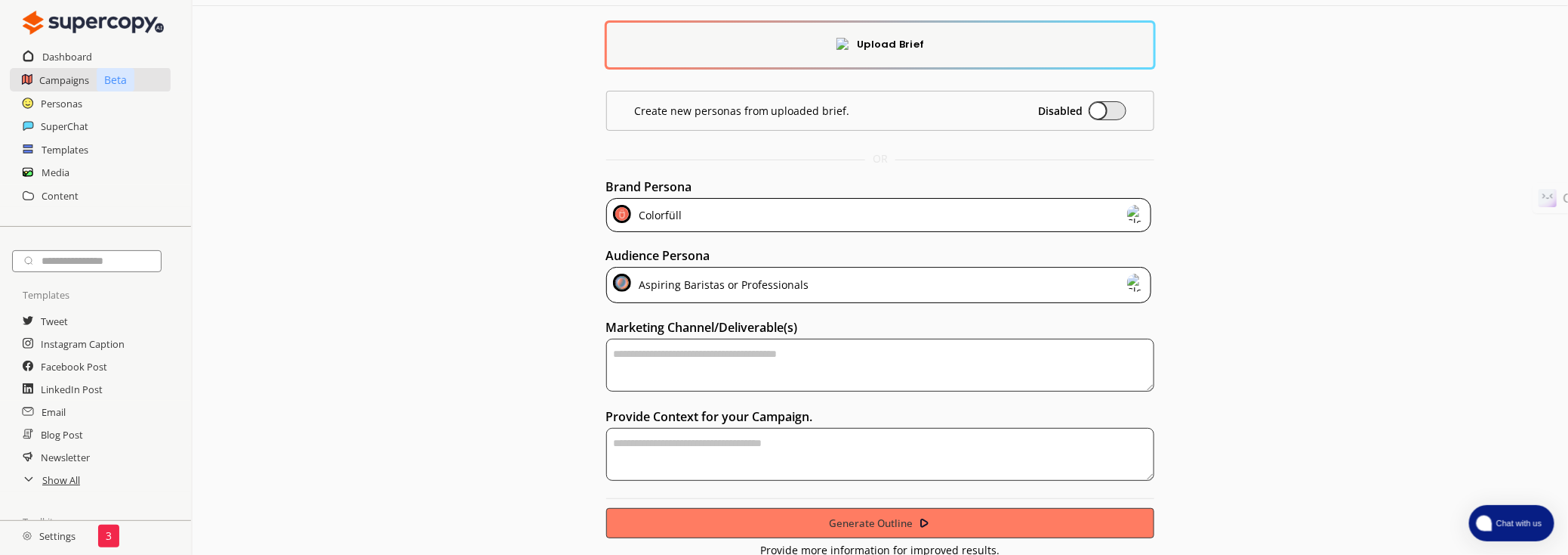
click at [1072, 376] on textarea "textarea-textarea" at bounding box center [881, 365] width 549 height 53
click at [1133, 288] on img at bounding box center [1136, 282] width 18 height 18
click at [722, 219] on div "Colorfüll" at bounding box center [879, 215] width 546 height 34
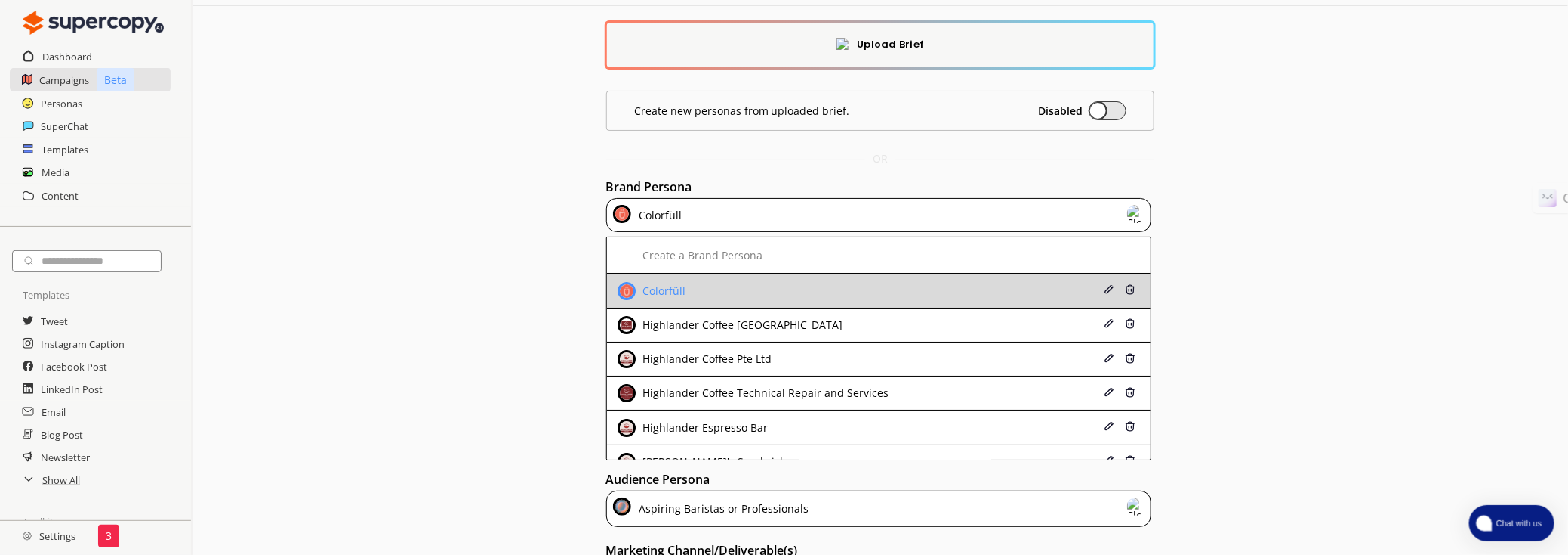
click at [695, 295] on div "Colorfüll" at bounding box center [831, 291] width 426 height 18
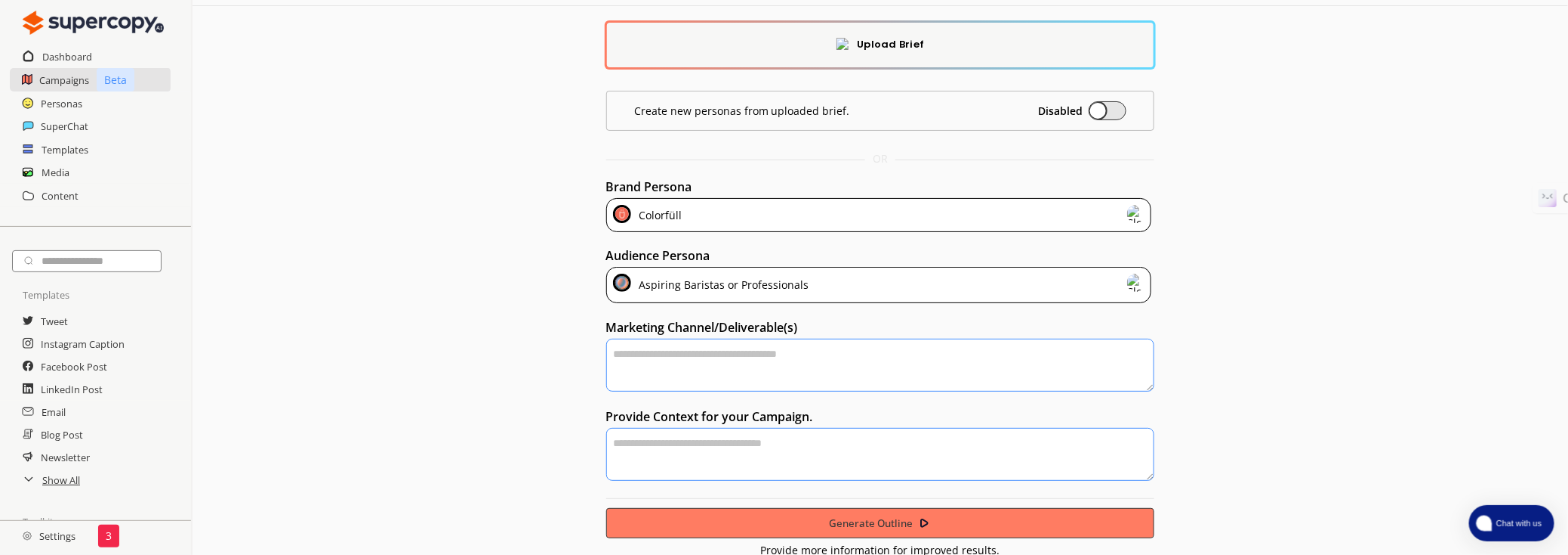
click at [704, 292] on div "Aspiring Baristas or Professionals" at bounding box center [721, 285] width 175 height 23
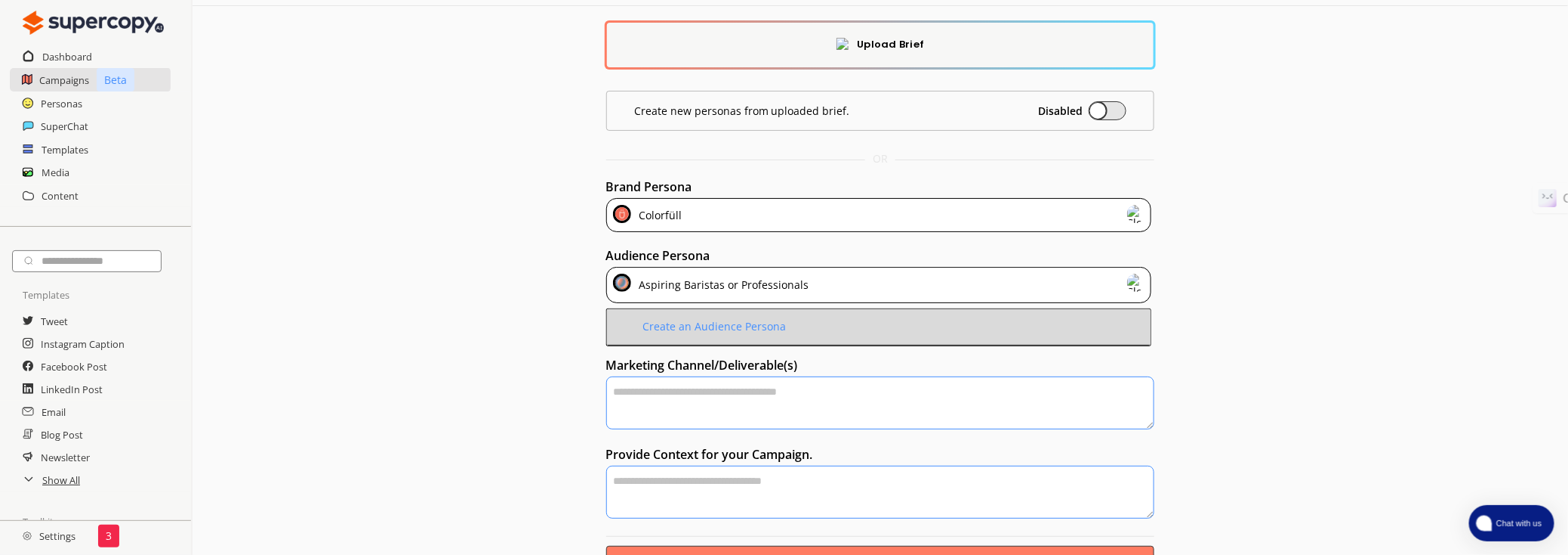
scroll to position [93, 0]
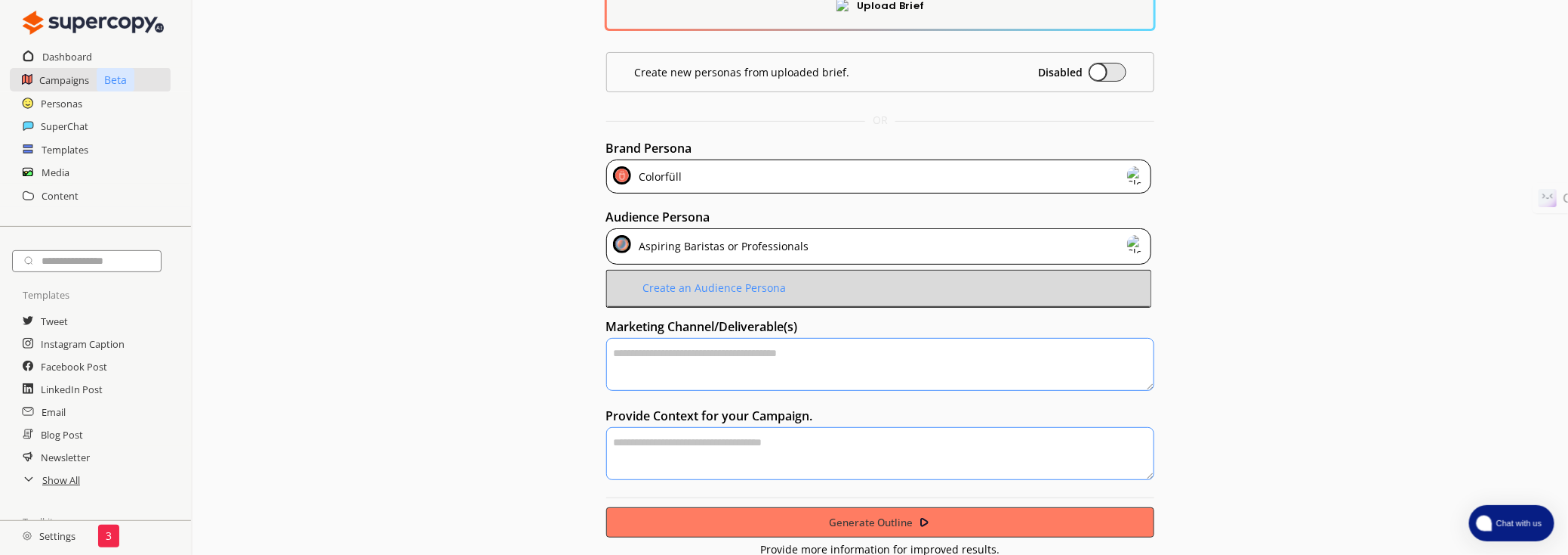
click at [718, 291] on div "Create an Audience Persona" at bounding box center [712, 288] width 147 height 12
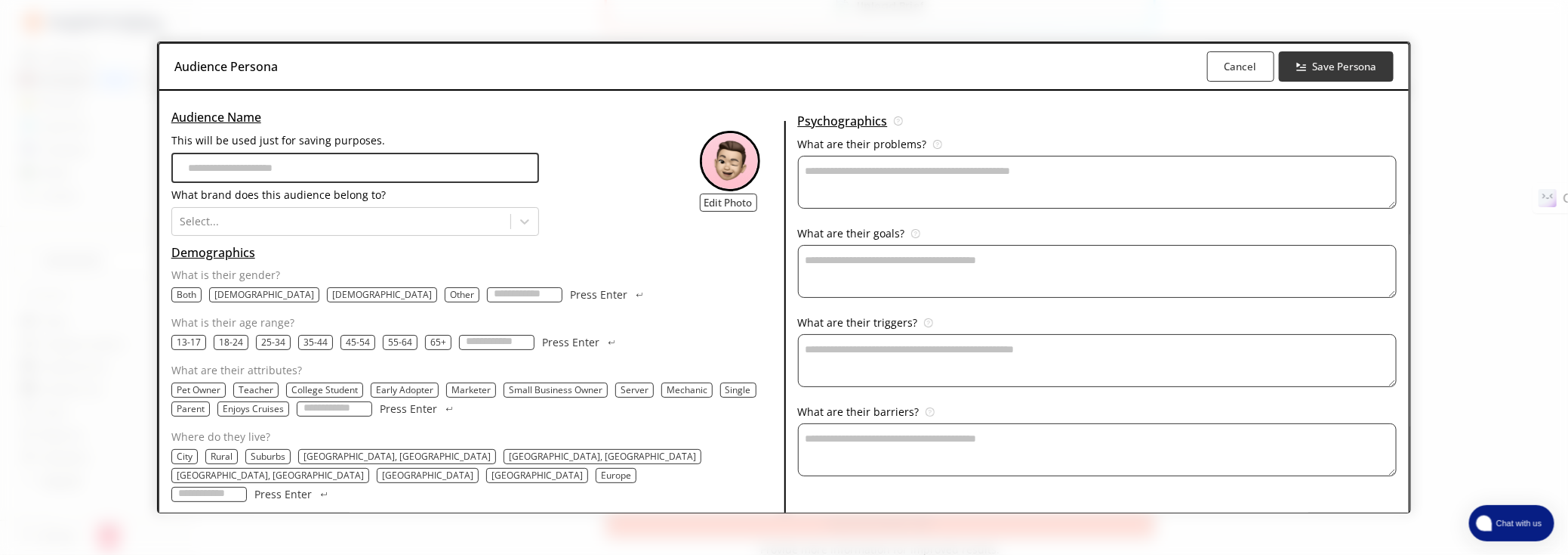
click at [173, 212] on div "Audience Persona Cancel Save Persona Audience Name This will be used just for s…" at bounding box center [784, 277] width 1568 height 555
click at [1224, 61] on b "Cancel" at bounding box center [1240, 67] width 34 height 14
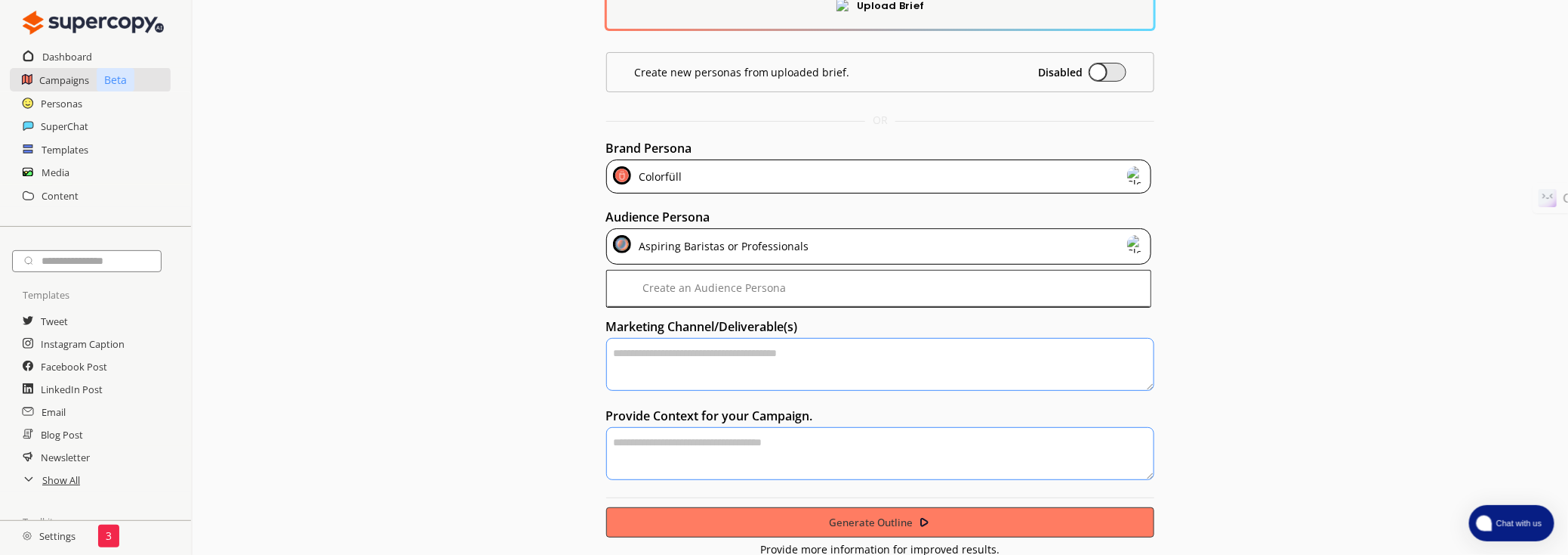
scroll to position [0, 0]
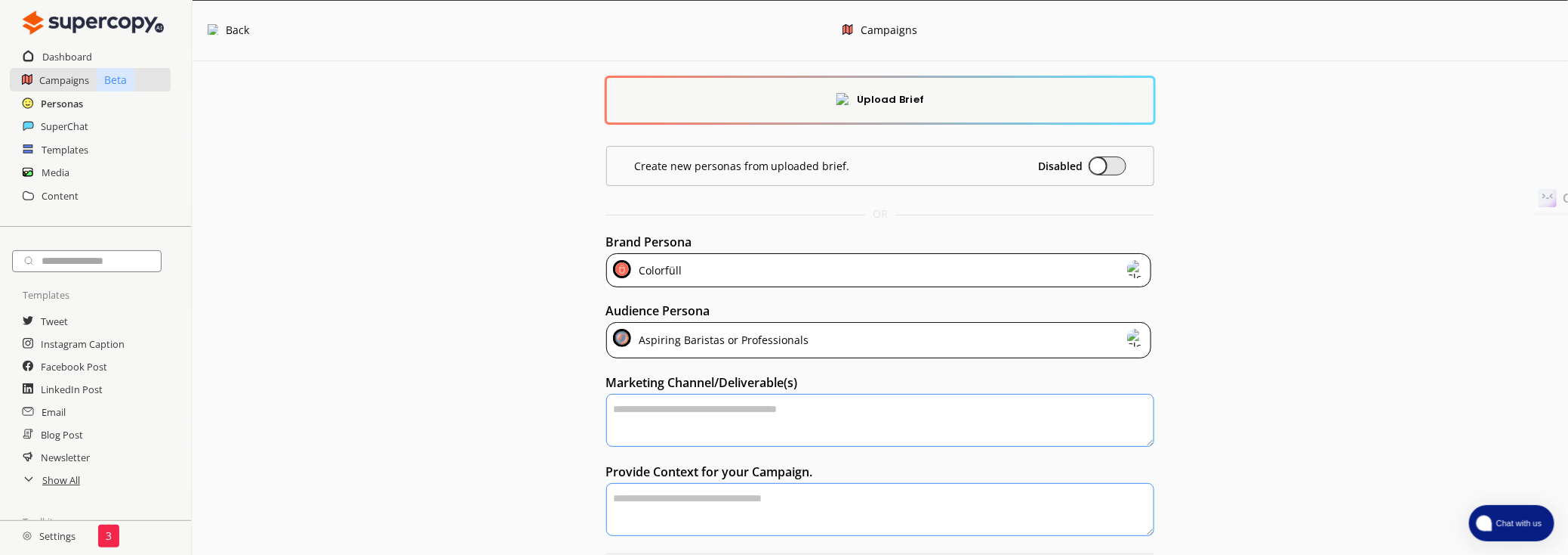
click at [57, 101] on h2 "Personas" at bounding box center [62, 103] width 42 height 23
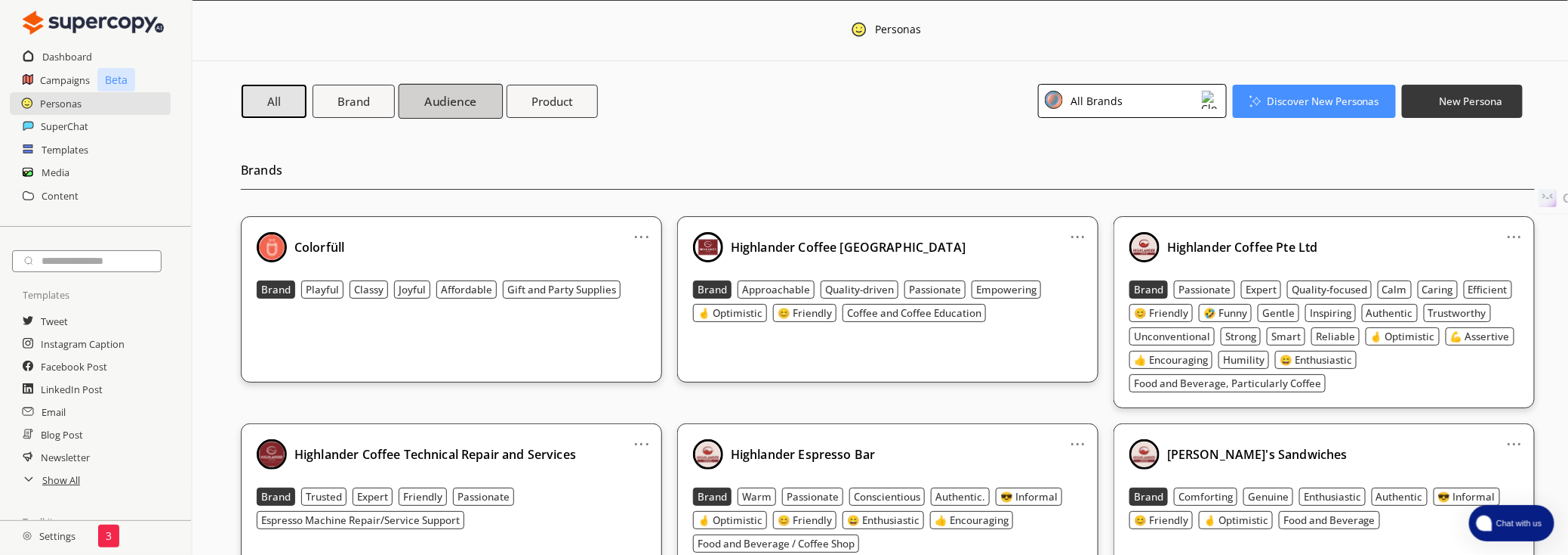
click at [428, 101] on b "Audience" at bounding box center [450, 100] width 52 height 16
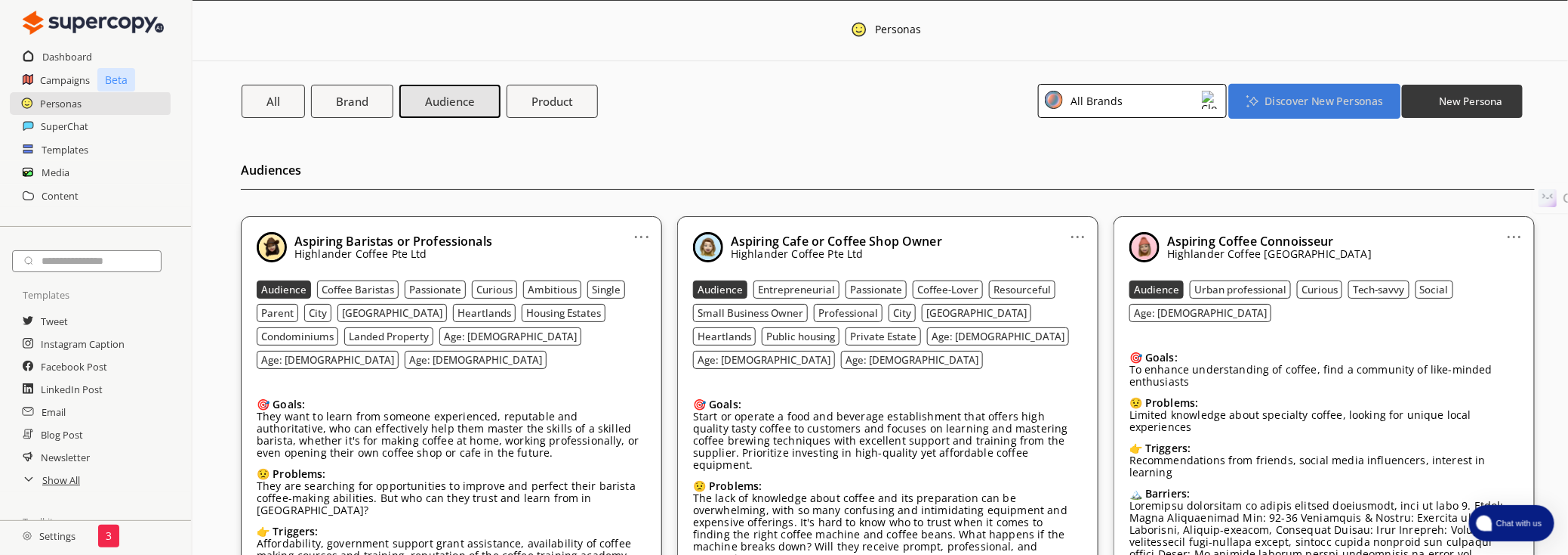
click at [1278, 106] on b "Discover New Personas" at bounding box center [1323, 100] width 118 height 14
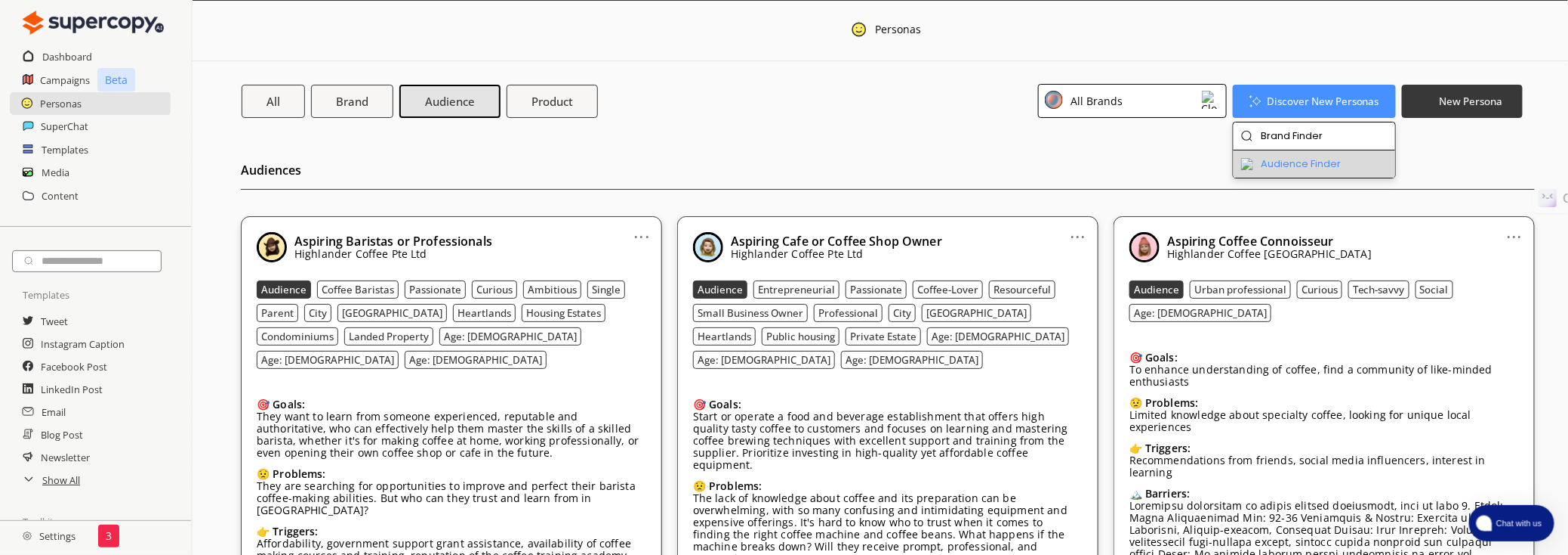
click at [1267, 159] on li "Audience Finder" at bounding box center [1315, 164] width 162 height 27
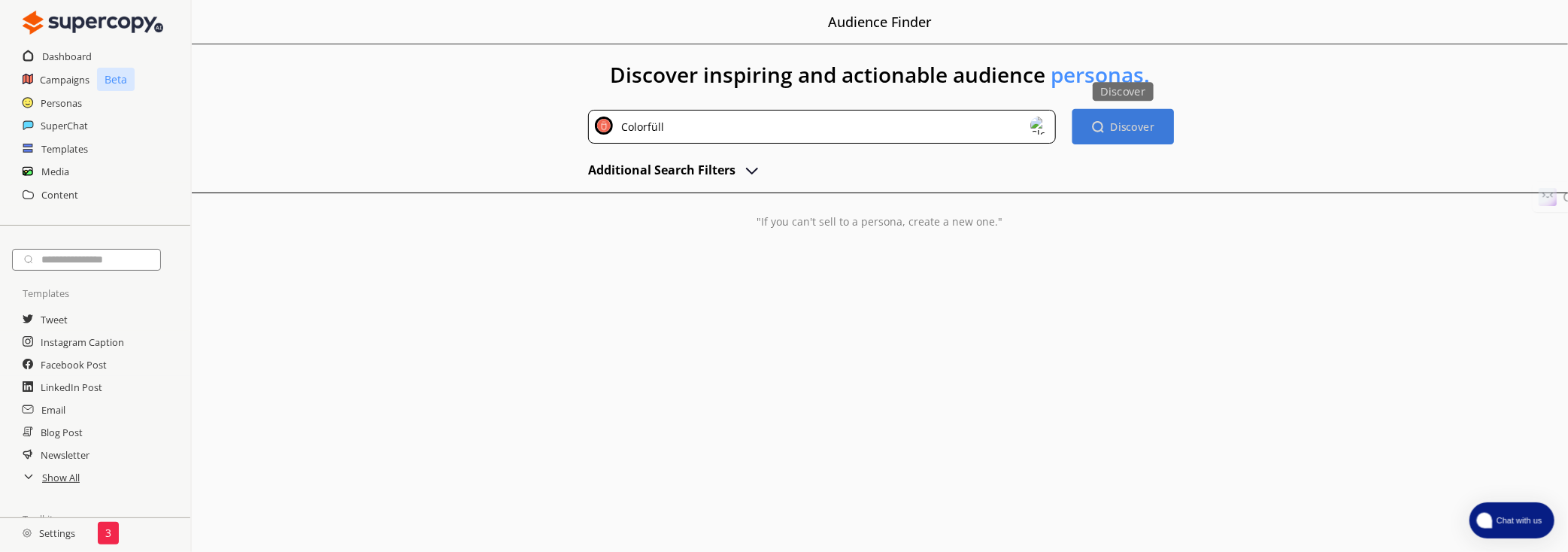
click at [1090, 127] on button "Discover Discover" at bounding box center [1122, 126] width 101 height 35
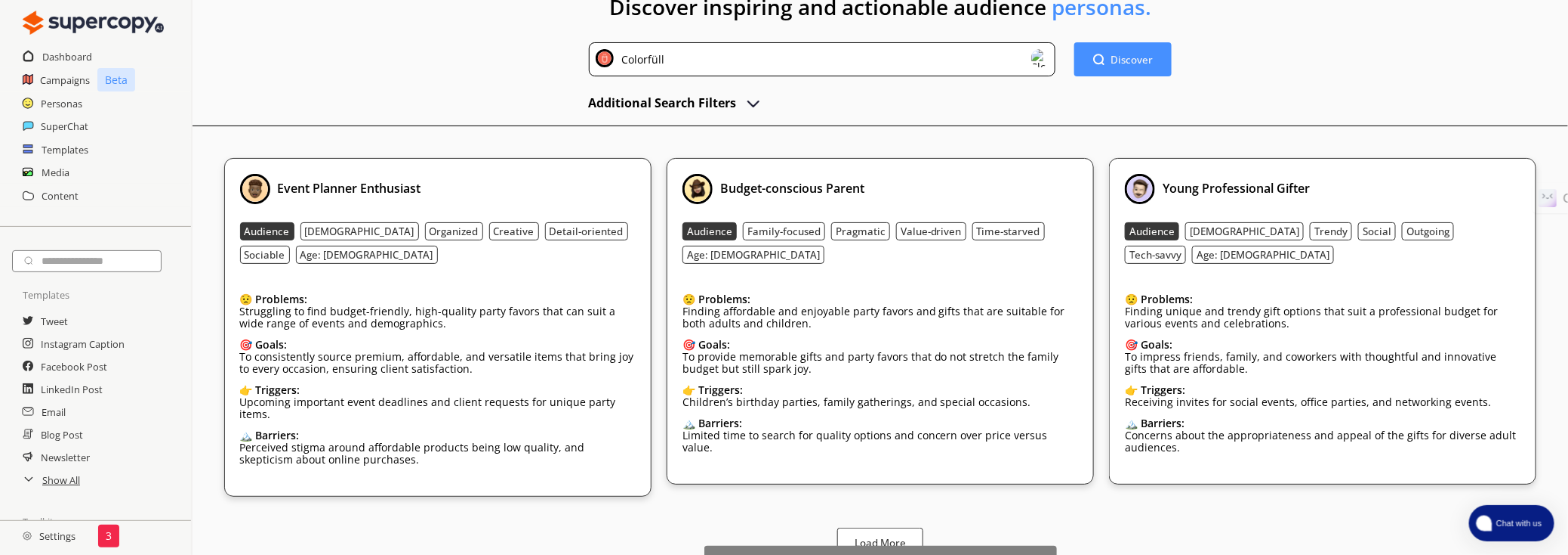
scroll to position [170, 0]
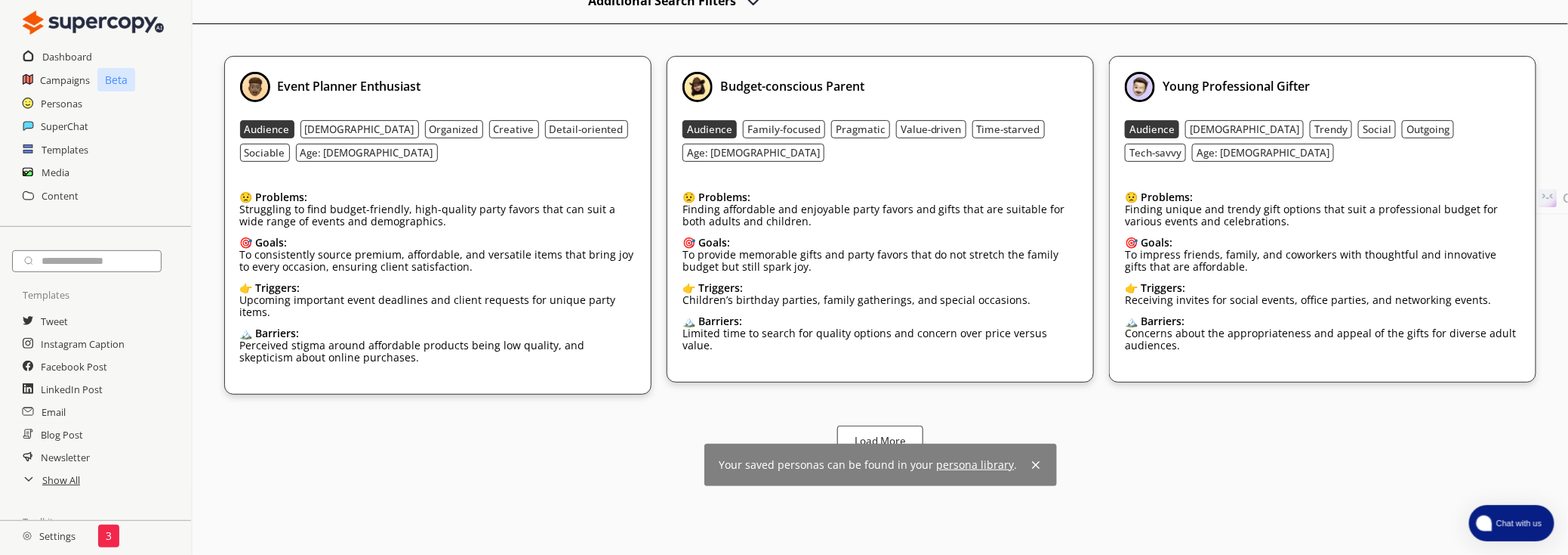
click at [1030, 459] on img at bounding box center [1036, 465] width 12 height 12
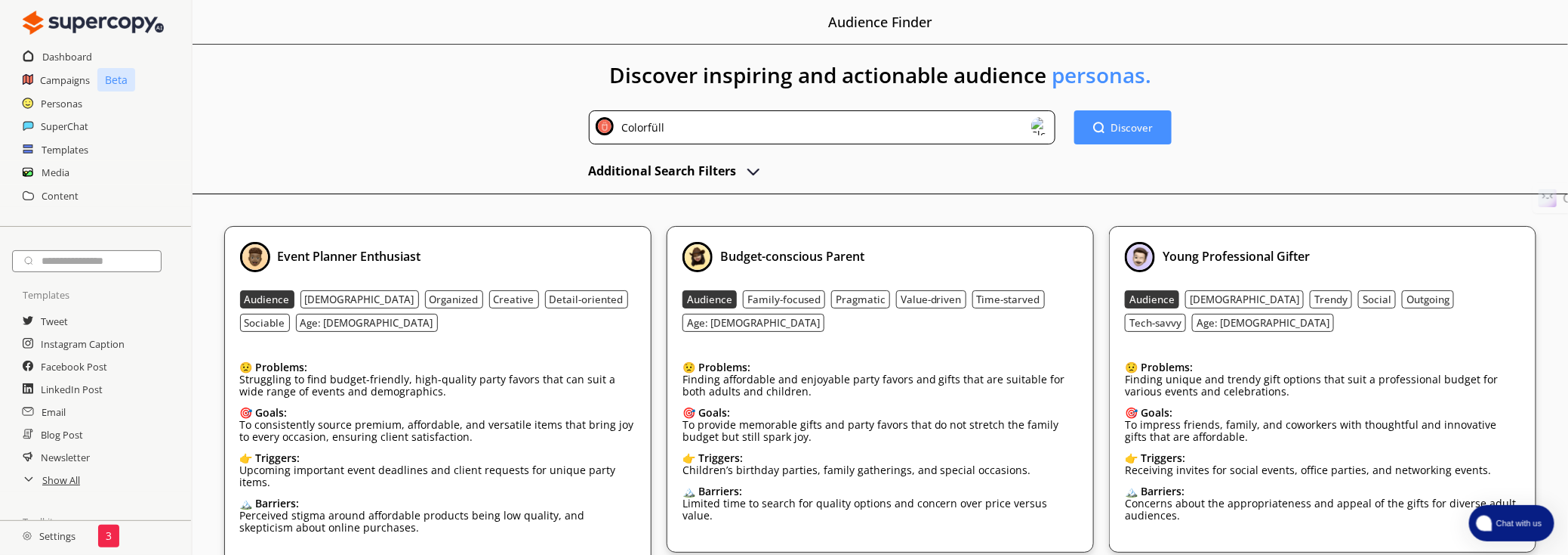
scroll to position [73, 0]
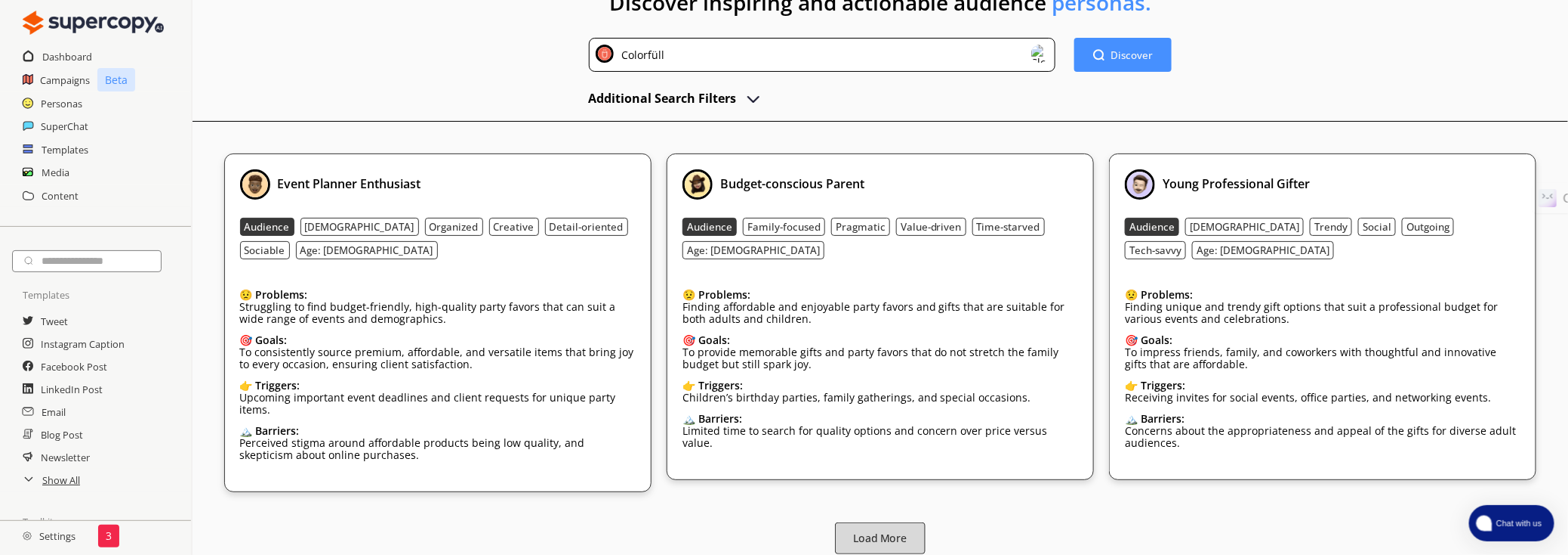
click at [894, 531] on b "Load More" at bounding box center [880, 538] width 54 height 14
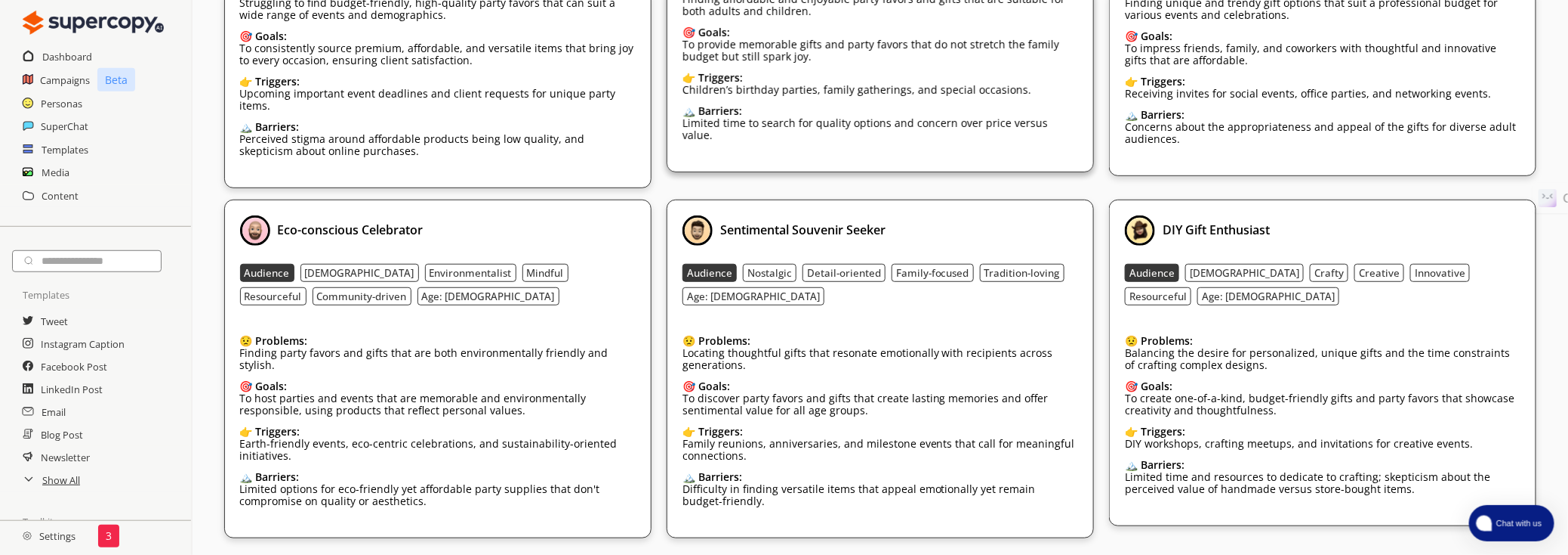
scroll to position [171, 0]
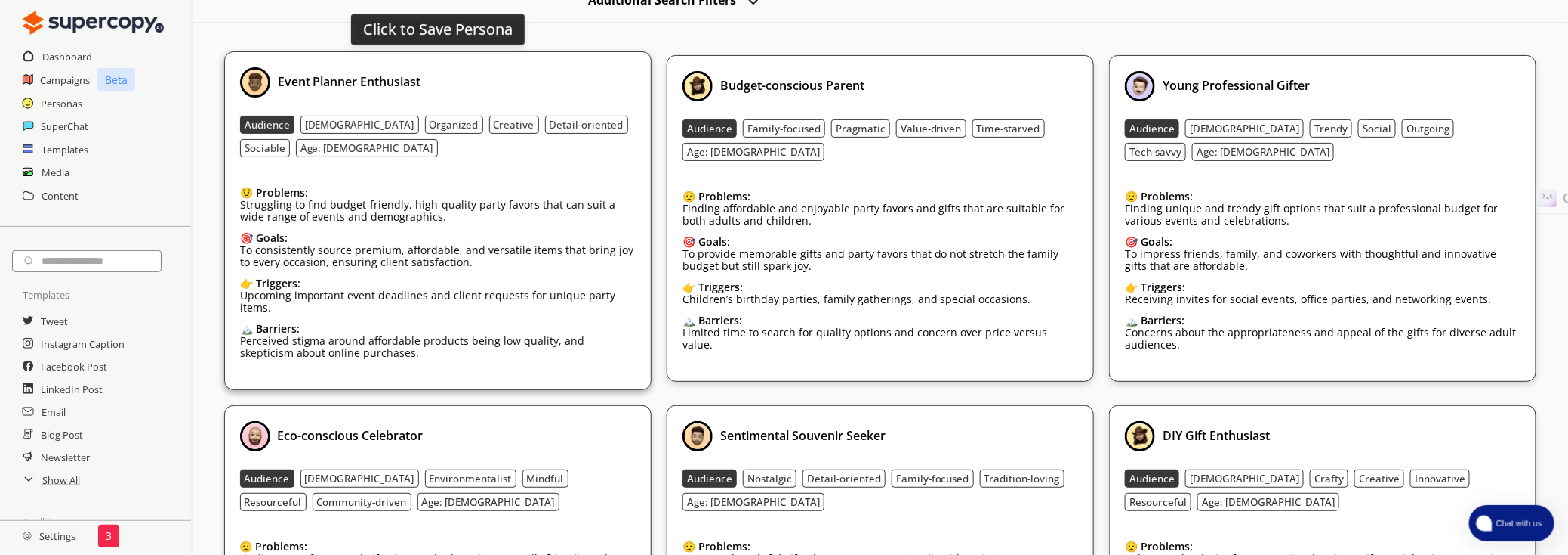
click at [507, 175] on div "😟 Problems: Struggling to find budget-friendly, high-quality party favors that …" at bounding box center [438, 201] width 396 height 52
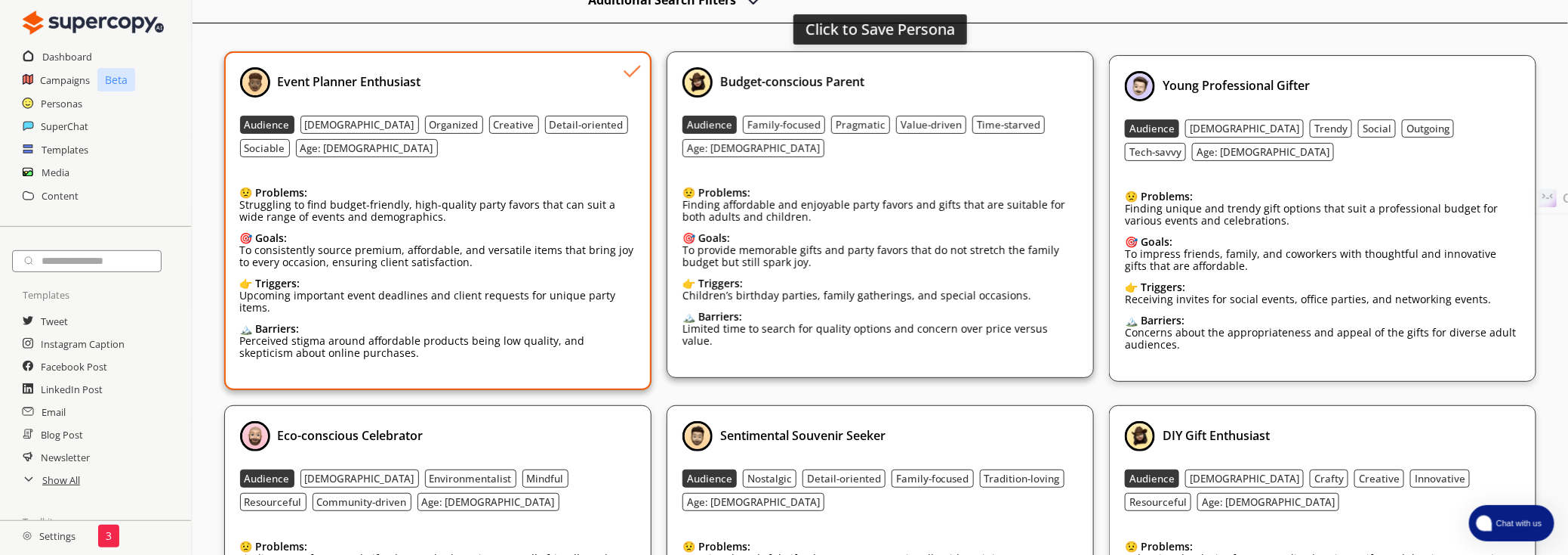
click at [863, 187] on div "😟 Problems:" at bounding box center [881, 193] width 396 height 12
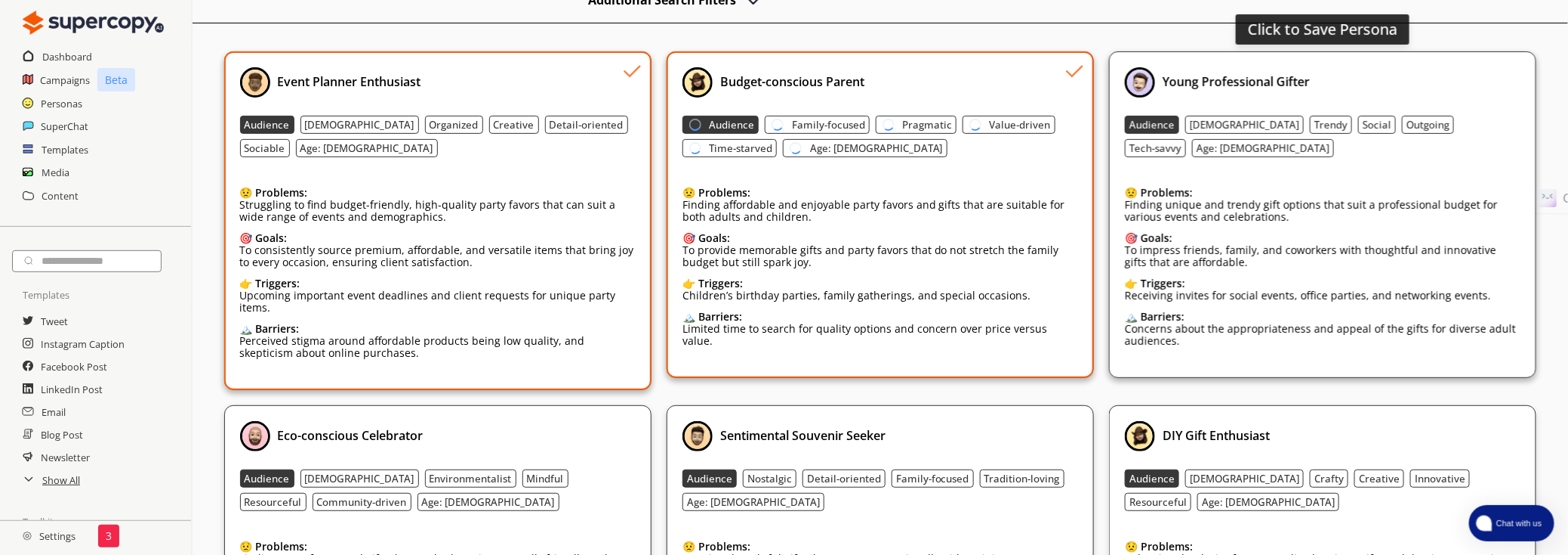
click at [1401, 187] on div "😟 Problems:" at bounding box center [1323, 193] width 396 height 12
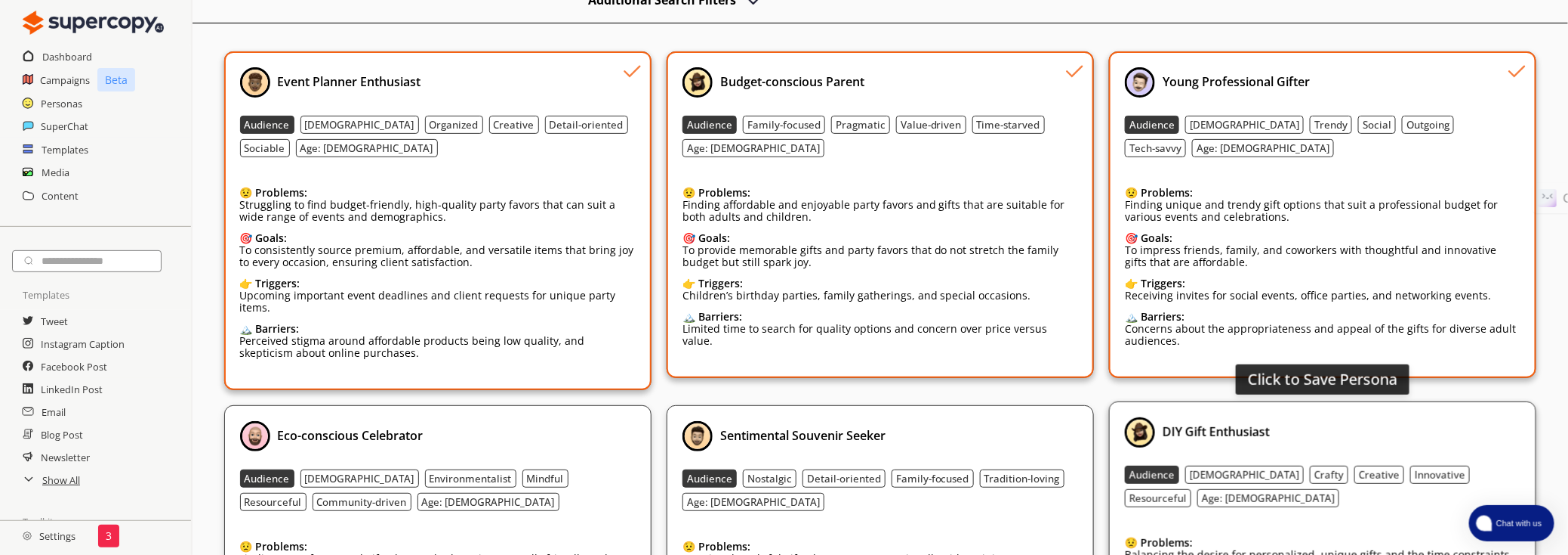
drag, startPoint x: 1344, startPoint y: 418, endPoint x: 1145, endPoint y: 450, distance: 201.6
click at [1343, 418] on div "DIY Gift Enthusiast" at bounding box center [1323, 432] width 396 height 30
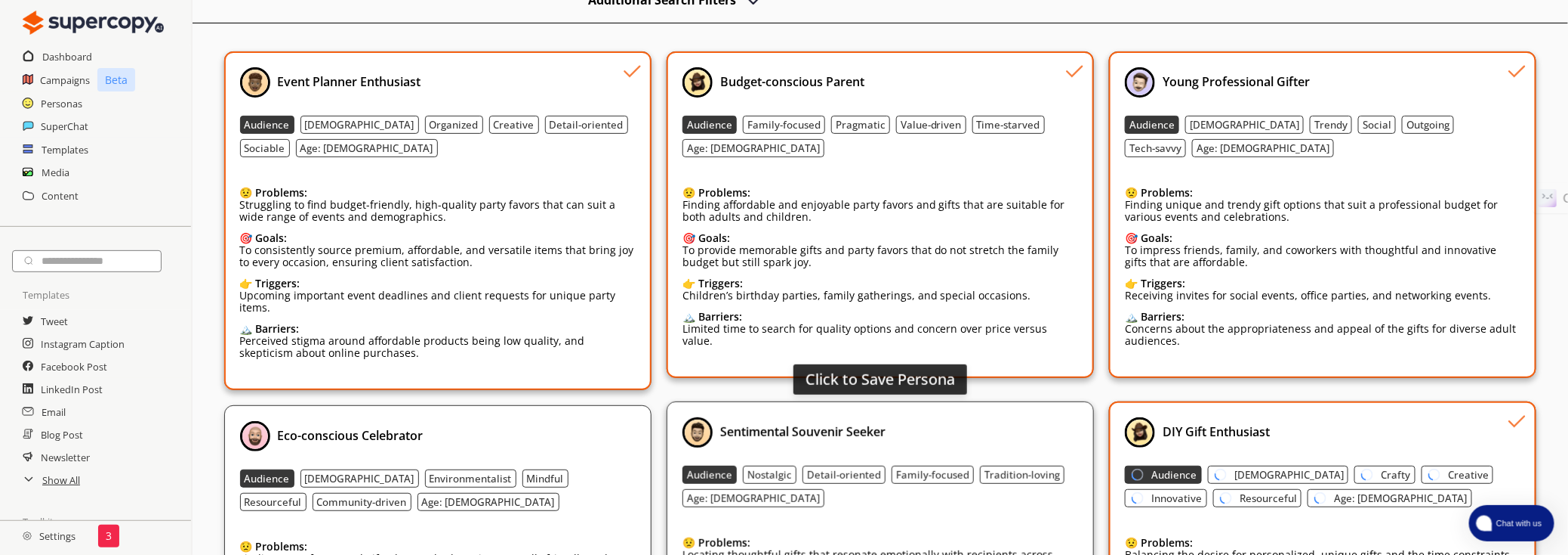
click at [984, 424] on div "Sentimental Souvenir Seeker" at bounding box center [881, 432] width 396 height 30
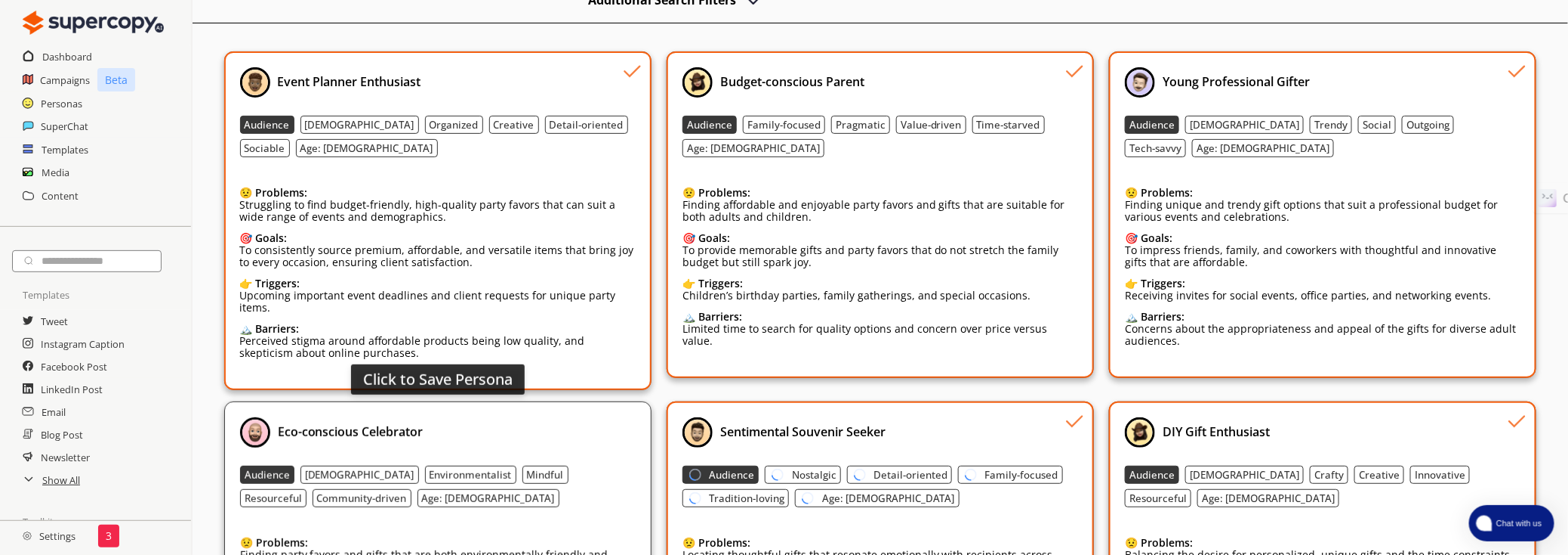
click at [507, 423] on div "Eco-conscious Celebrator" at bounding box center [438, 432] width 396 height 30
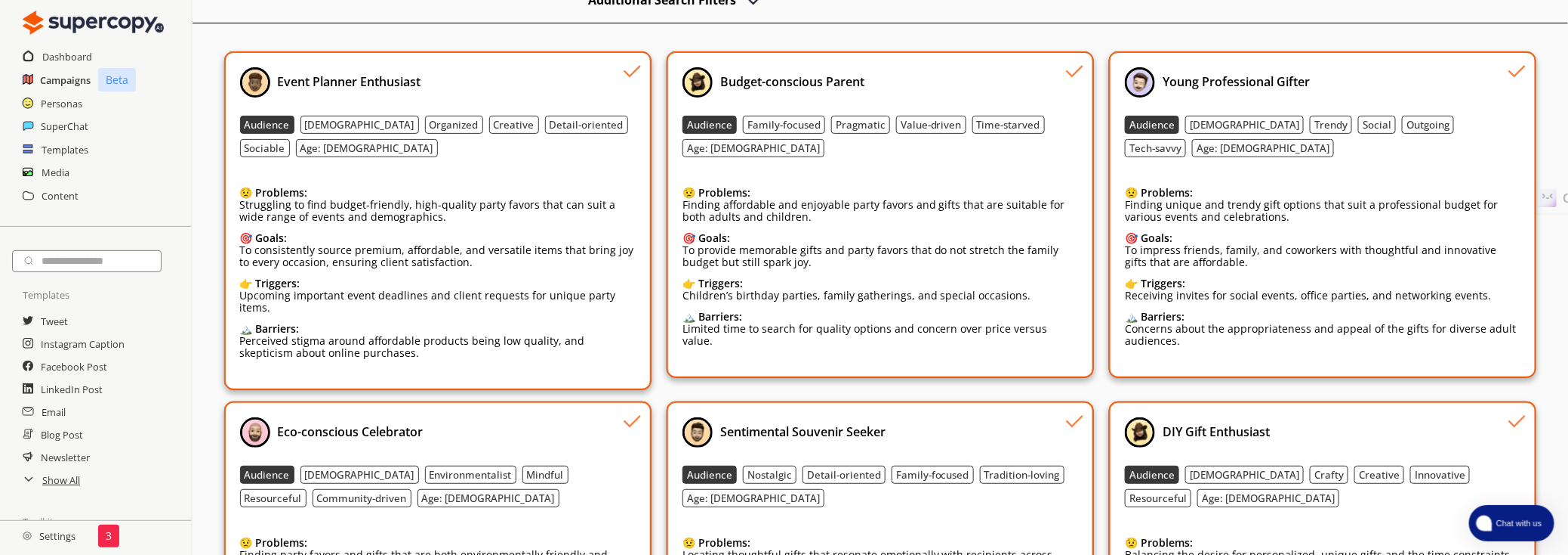
click at [80, 82] on h2 "Campaigns" at bounding box center [65, 80] width 51 height 23
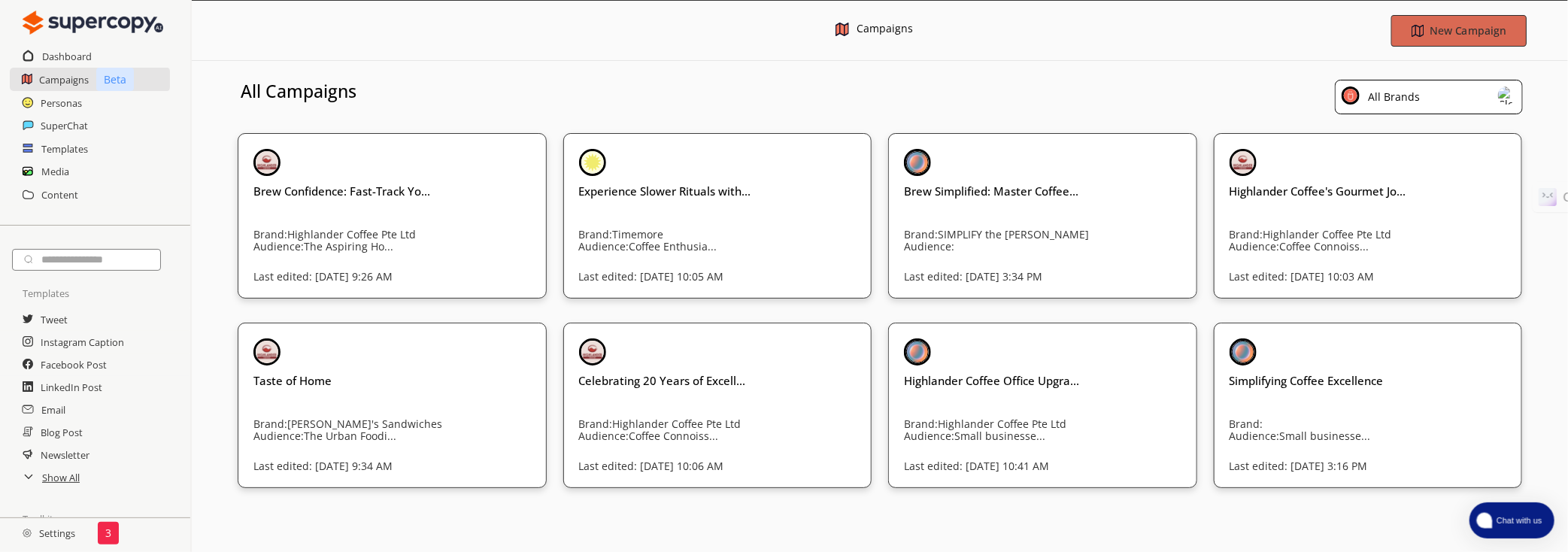
click at [1494, 29] on b "New Campaign" at bounding box center [1467, 30] width 76 height 14
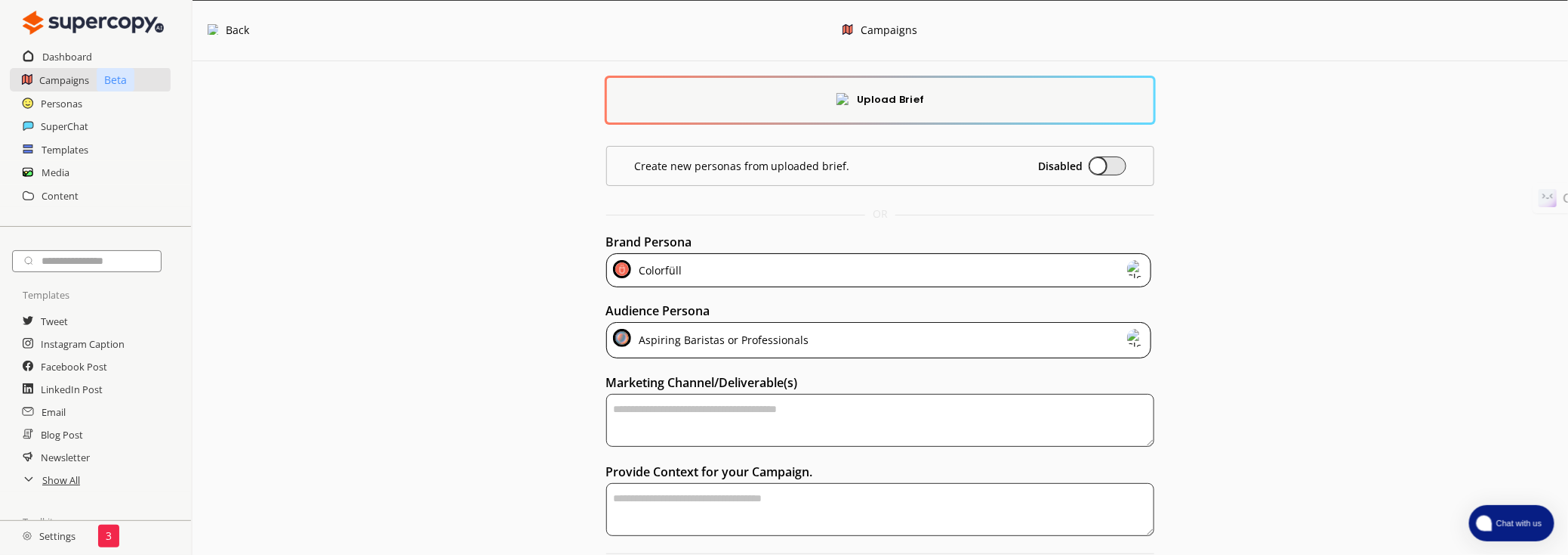
scroll to position [55, 0]
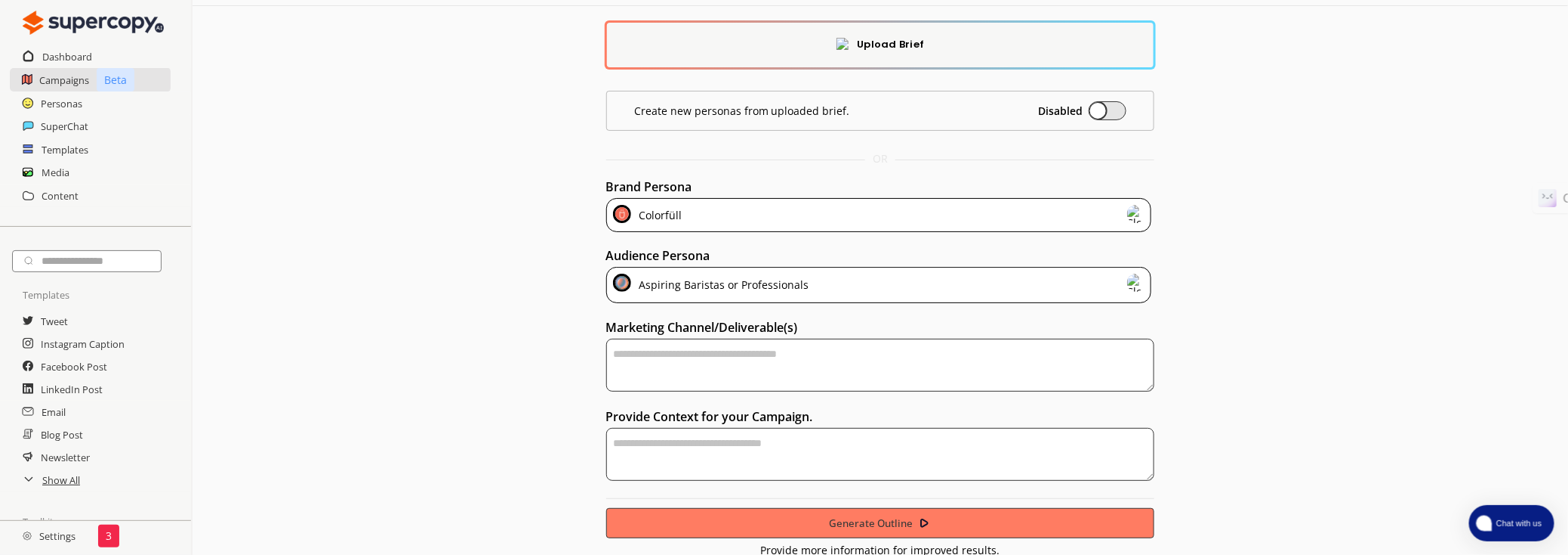
click at [859, 351] on textarea "textarea-textarea" at bounding box center [881, 365] width 549 height 53
click at [919, 295] on div "Aspiring Baristas or Professionals" at bounding box center [879, 285] width 546 height 36
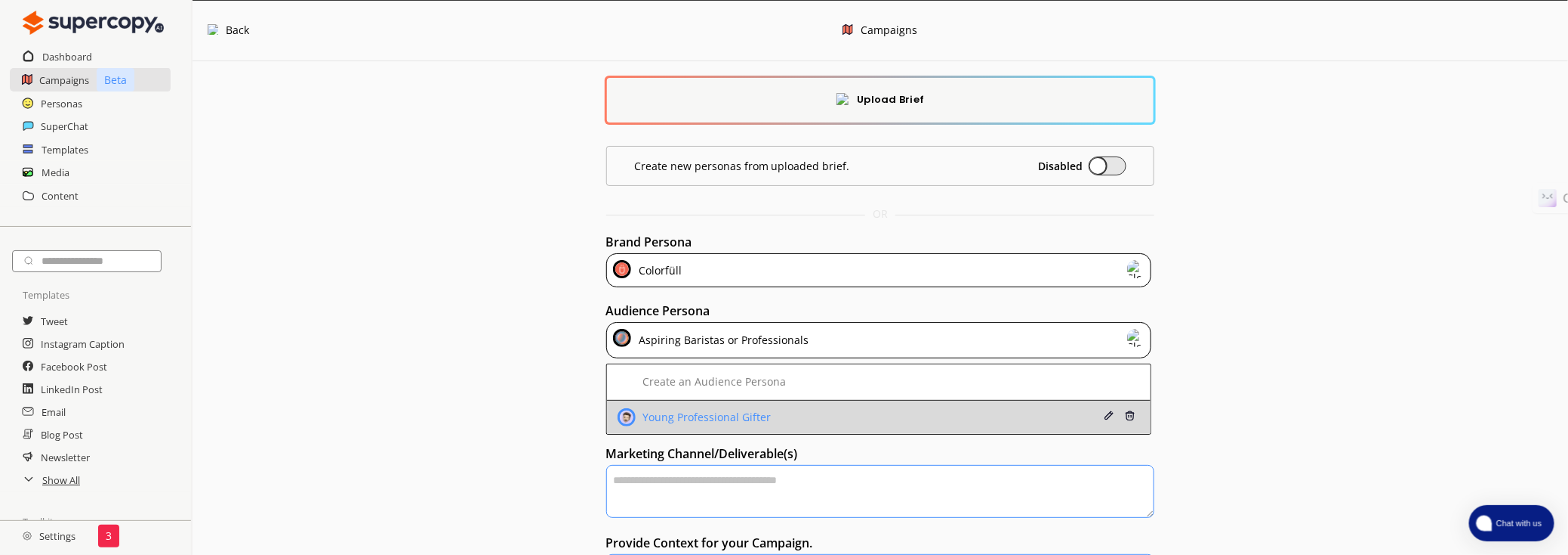
scroll to position [68, 0]
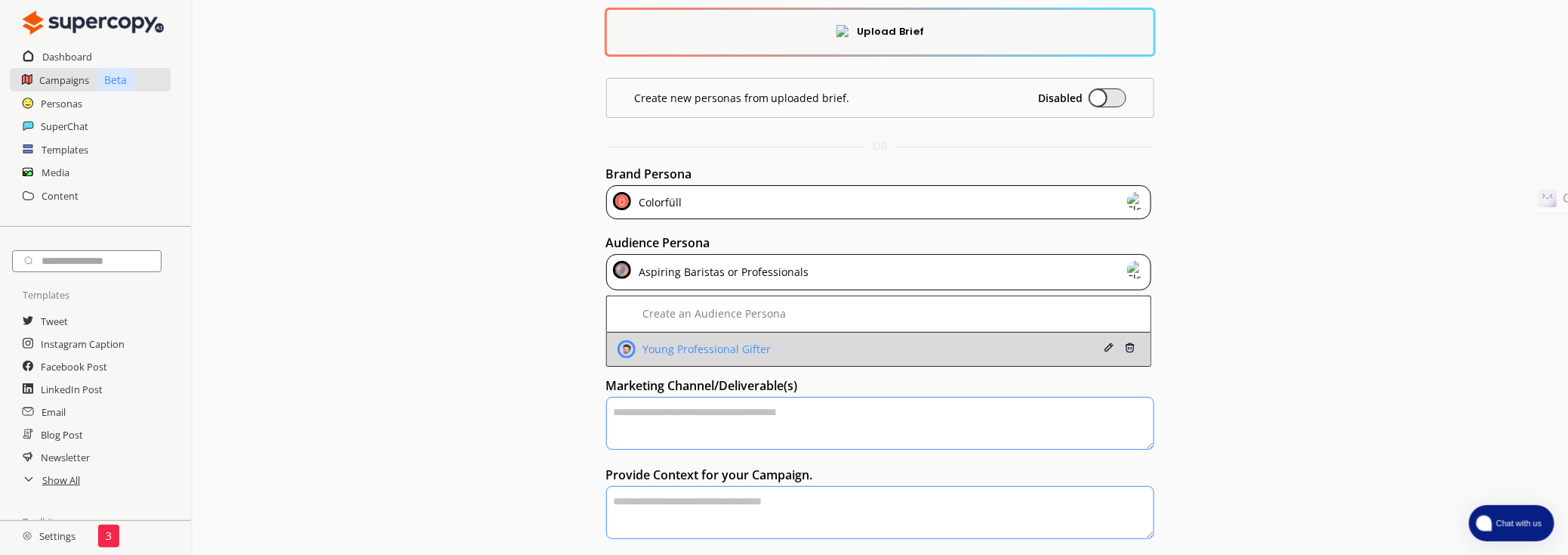
click at [823, 345] on div "Young Professional Gifter" at bounding box center [831, 349] width 426 height 18
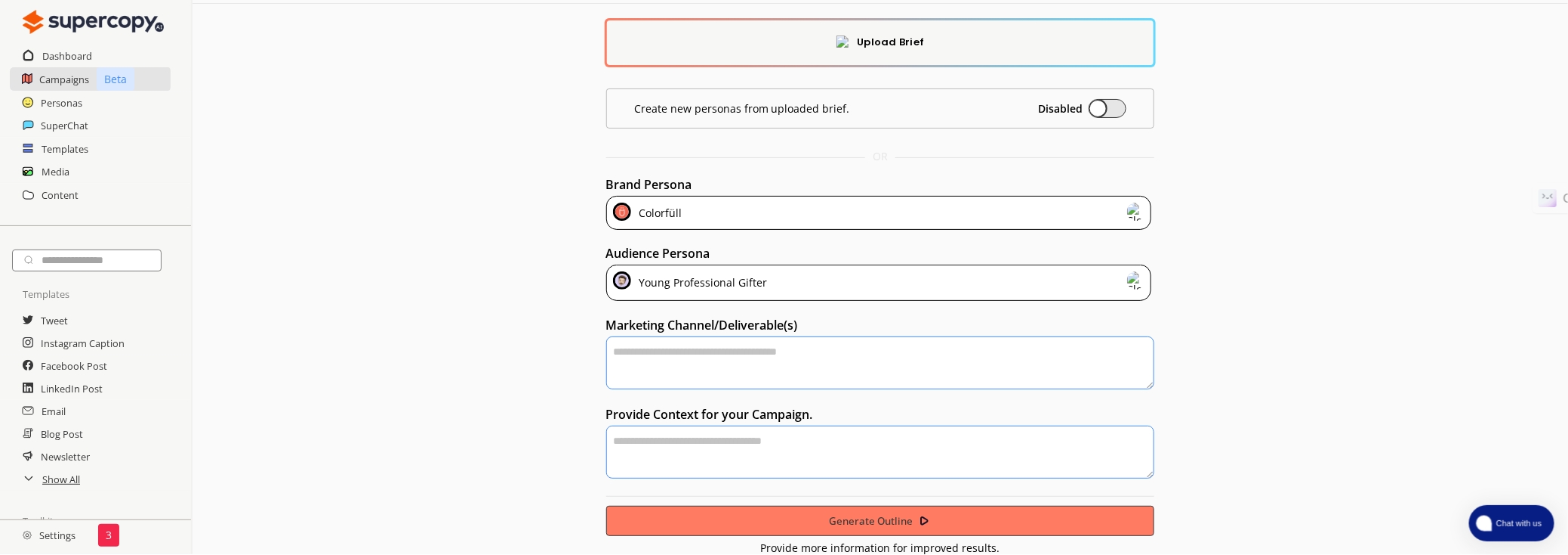
scroll to position [55, 0]
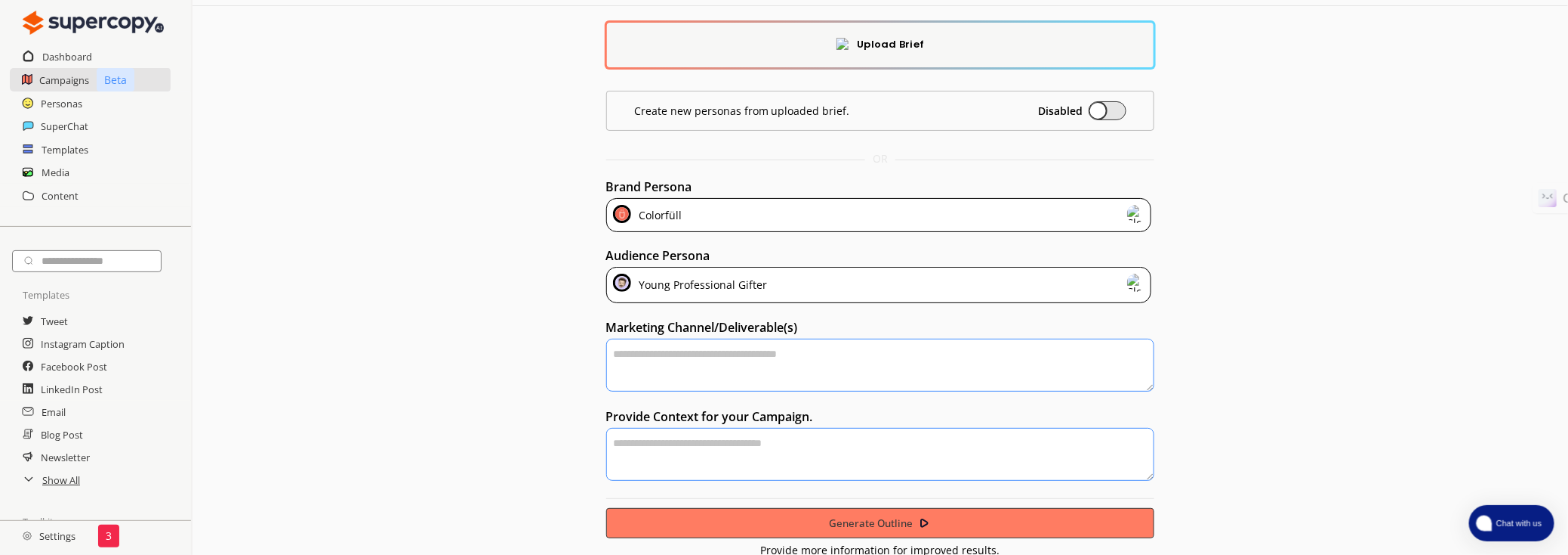
click at [861, 280] on div "Young Professional Gifter" at bounding box center [879, 285] width 546 height 36
click at [1322, 274] on div "Upload Brief Create new personas from uploaded brief. Disabled OR Brand Persona…" at bounding box center [880, 281] width 1375 height 550
drag, startPoint x: 262, startPoint y: 279, endPoint x: 261, endPoint y: 268, distance: 11.0
click at [264, 273] on div "Upload Brief Create new personas from uploaded brief. Disabled OR Brand Persona…" at bounding box center [880, 281] width 1375 height 550
click at [68, 101] on h2 "Personas" at bounding box center [62, 103] width 42 height 23
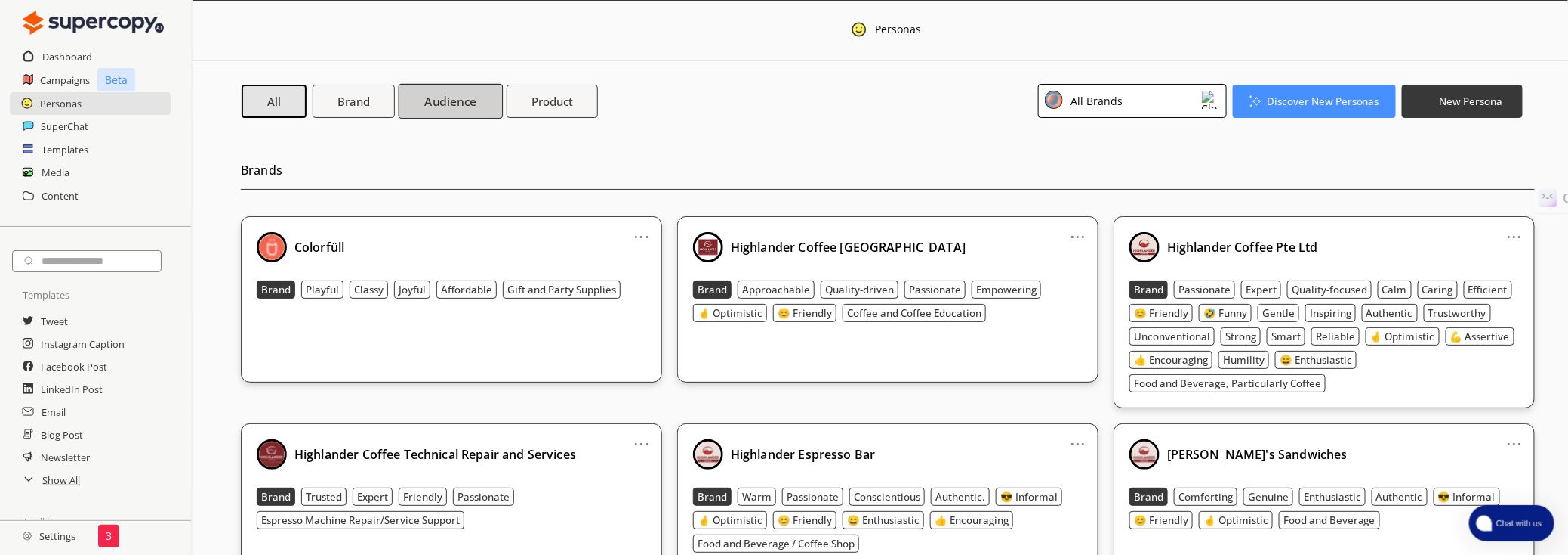
click at [430, 102] on b "Audience" at bounding box center [450, 100] width 52 height 16
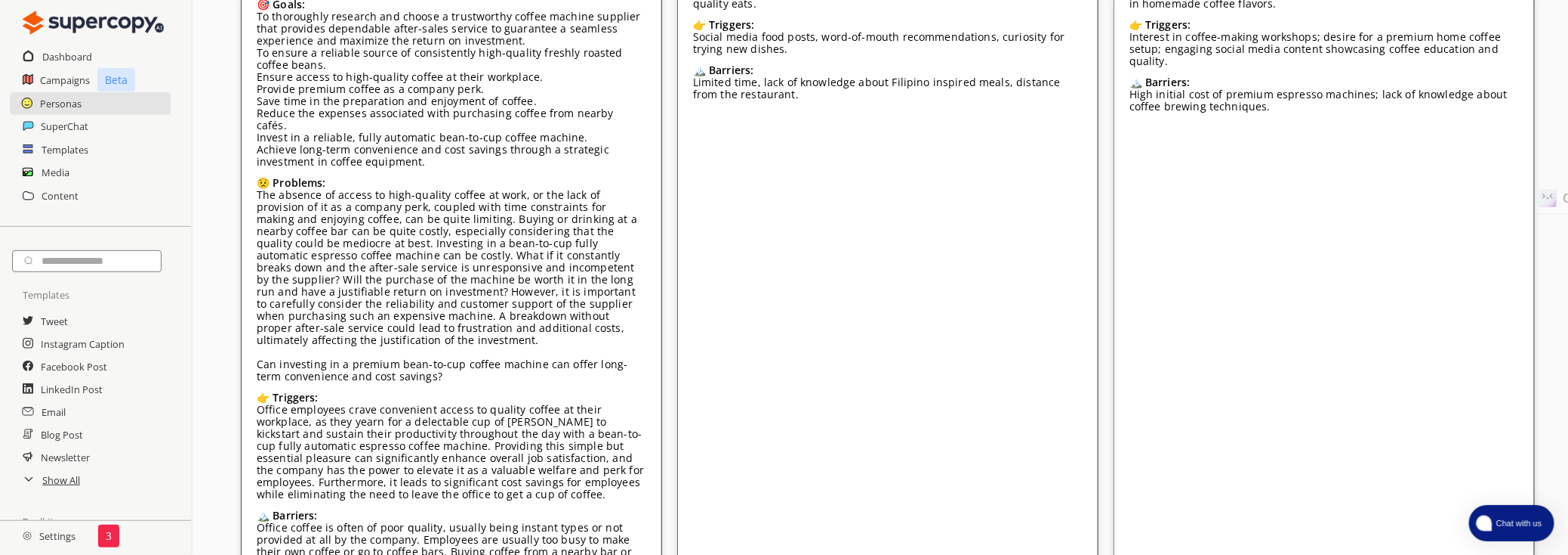
scroll to position [5949, 0]
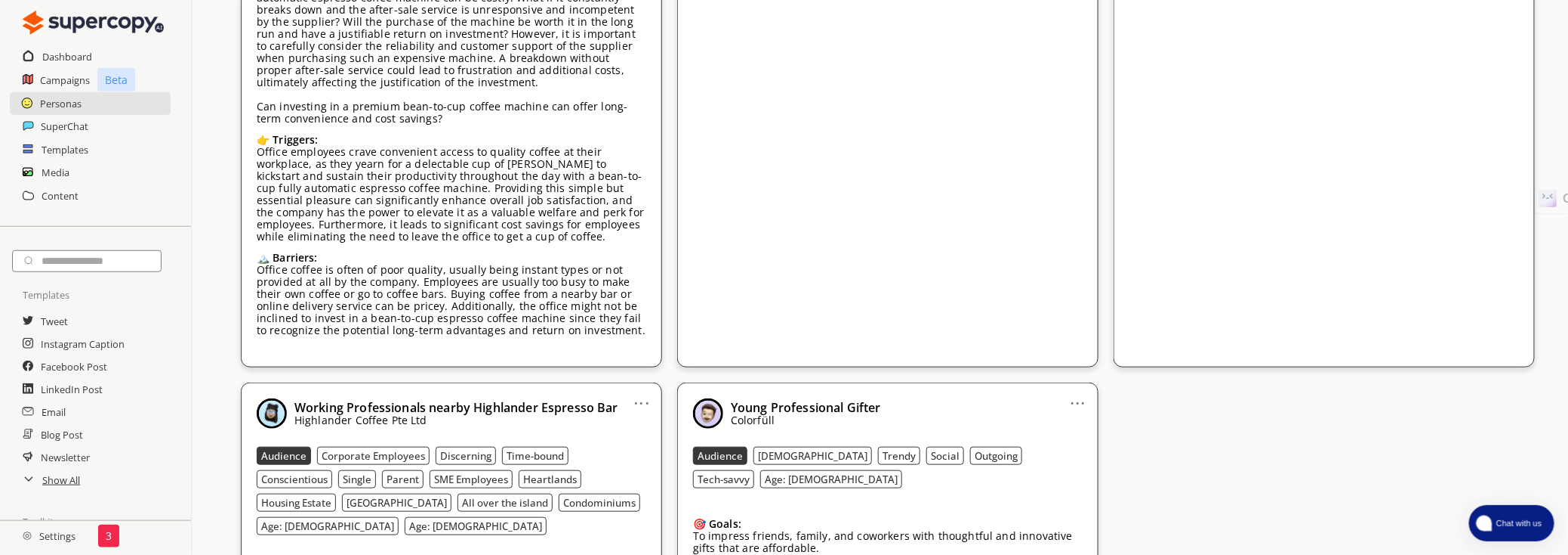
click at [1079, 391] on link "..." at bounding box center [1078, 397] width 16 height 12
click at [1073, 470] on li "Remove" at bounding box center [1059, 484] width 87 height 27
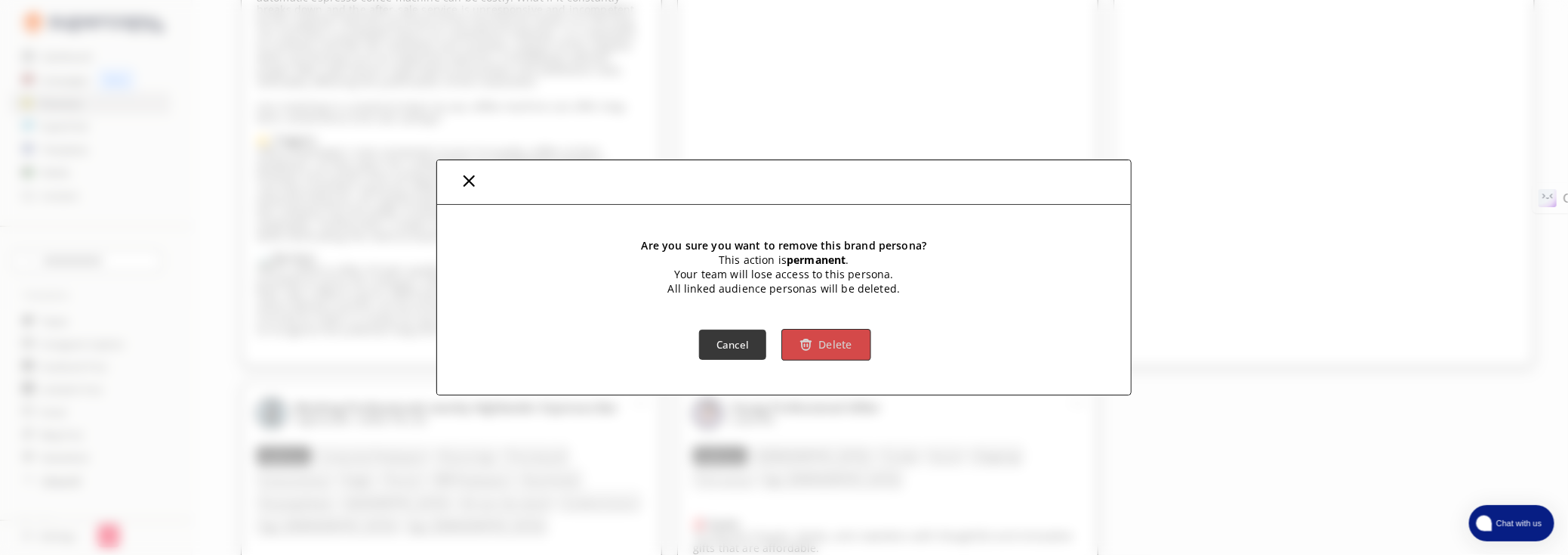
click at [845, 342] on b "Delete" at bounding box center [835, 345] width 34 height 14
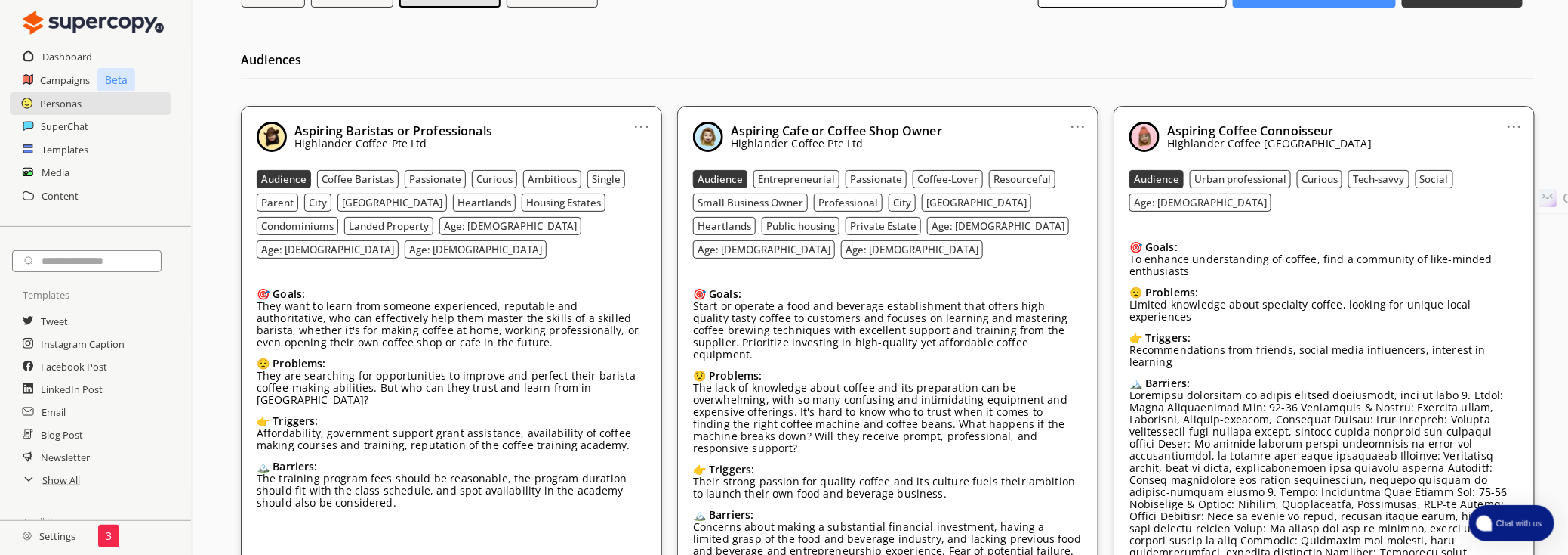
scroll to position [0, 0]
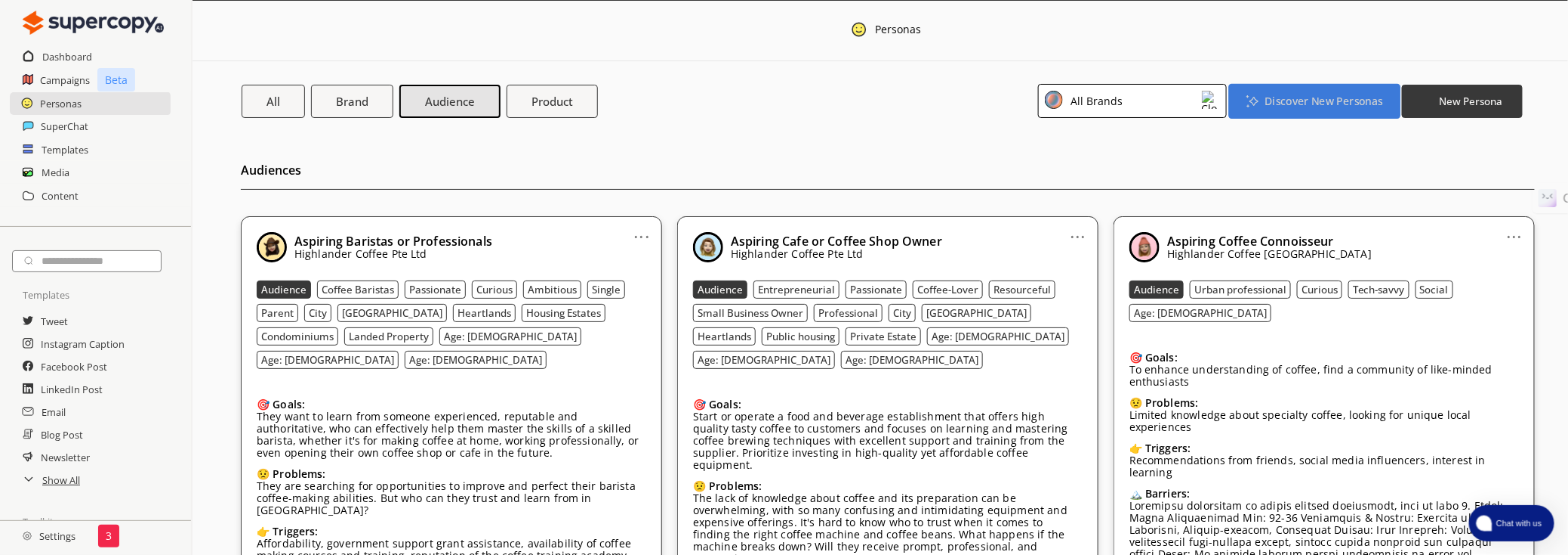
click at [1315, 97] on b "Discover New Personas" at bounding box center [1323, 100] width 118 height 14
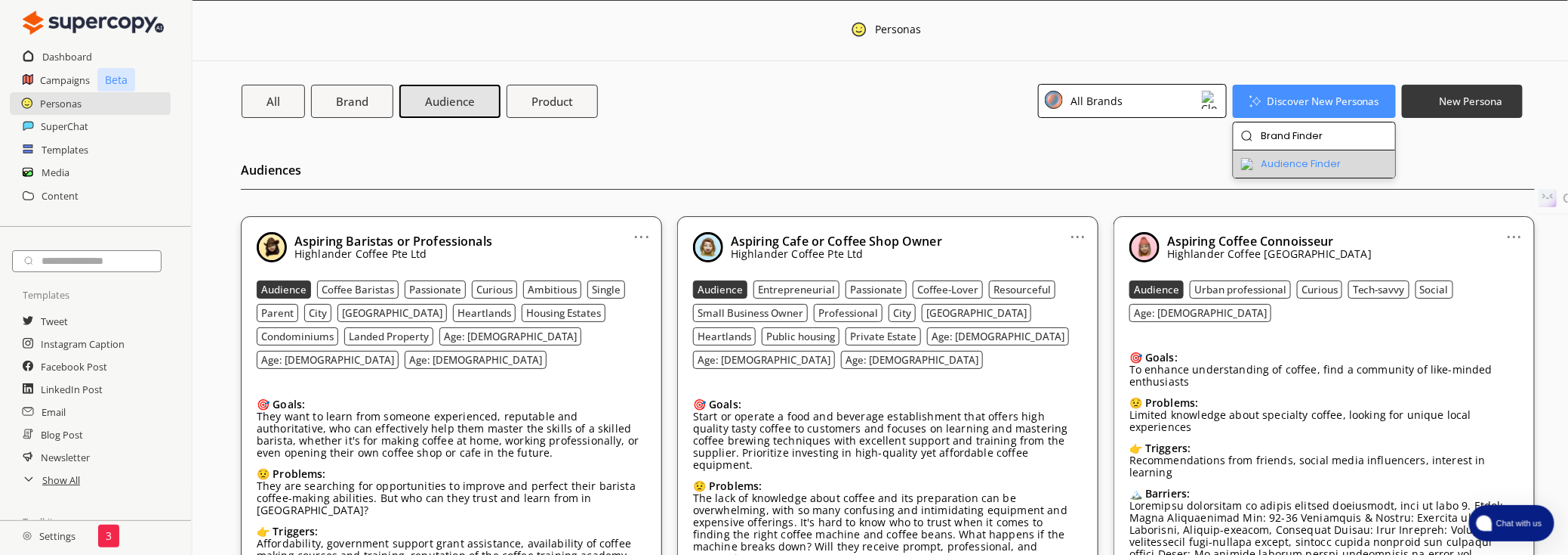
click at [1288, 161] on li "Audience Finder" at bounding box center [1315, 164] width 162 height 27
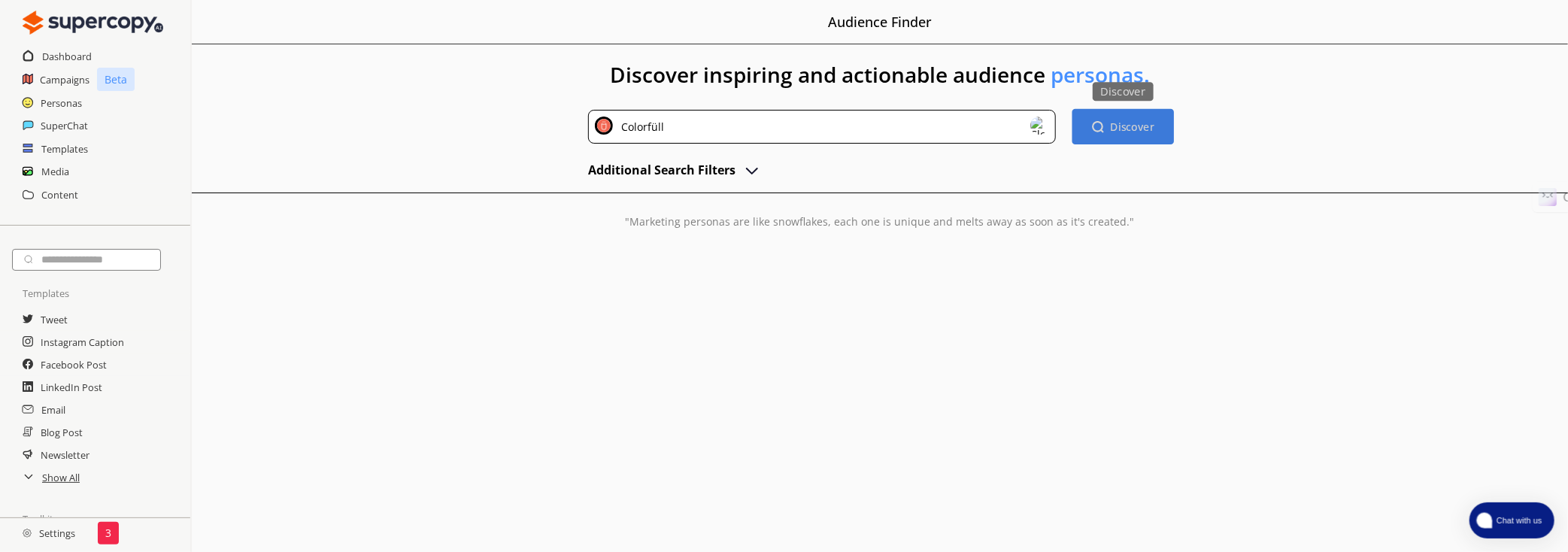
click at [1106, 130] on button "Discover Discover" at bounding box center [1122, 126] width 101 height 35
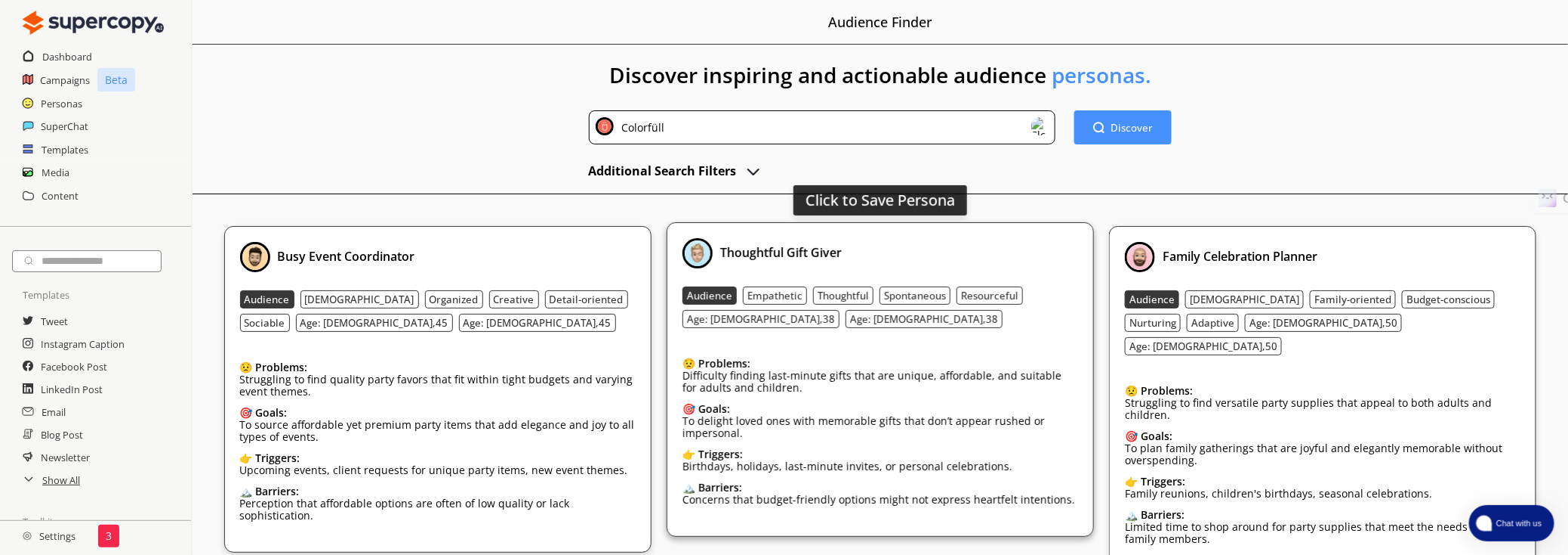
scroll to position [170, 0]
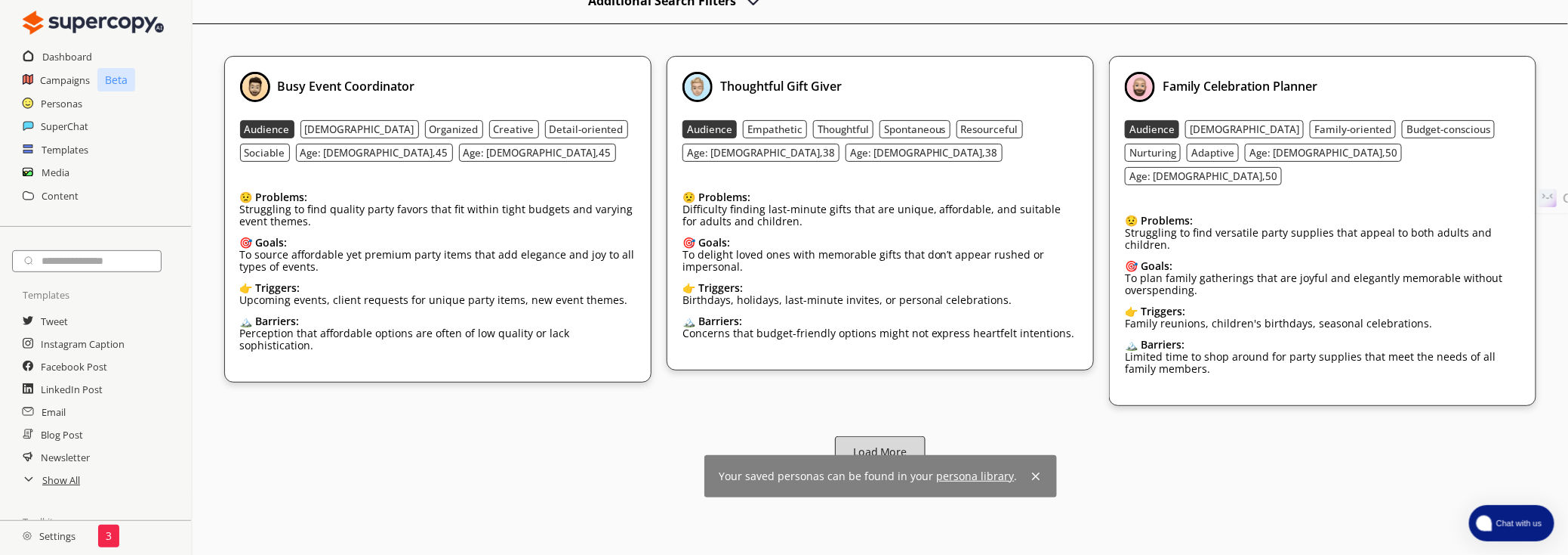
click at [902, 445] on b "Load More" at bounding box center [880, 452] width 54 height 14
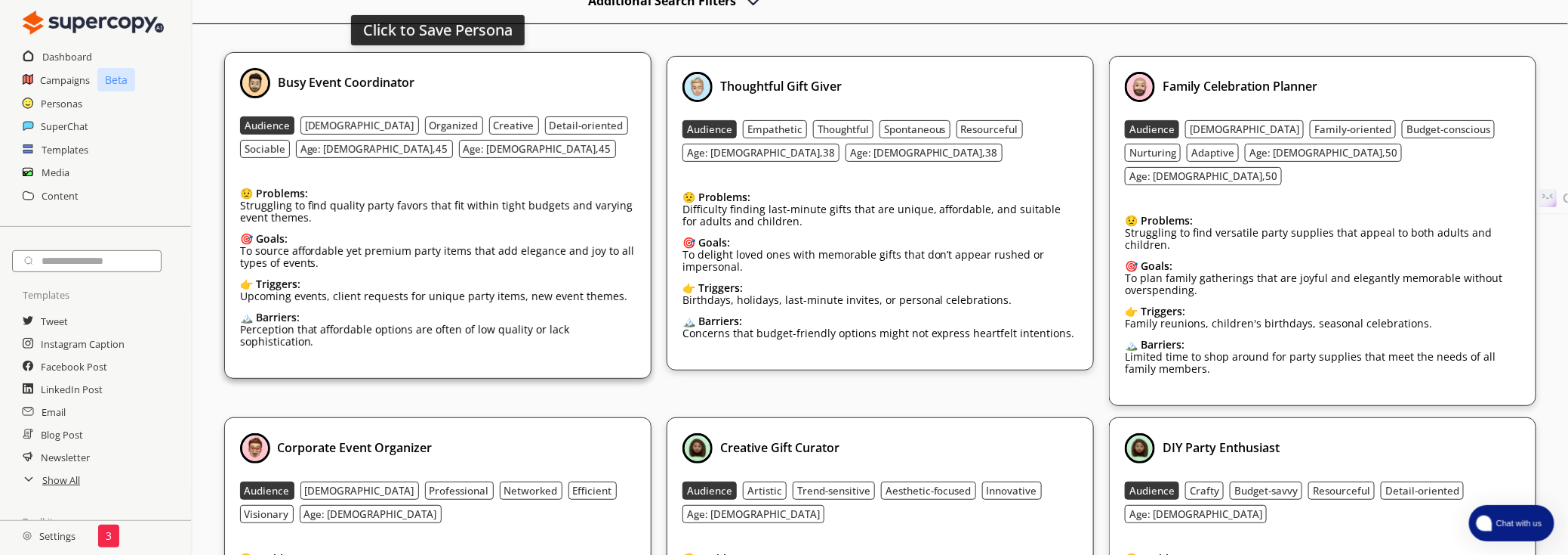
scroll to position [101, 0]
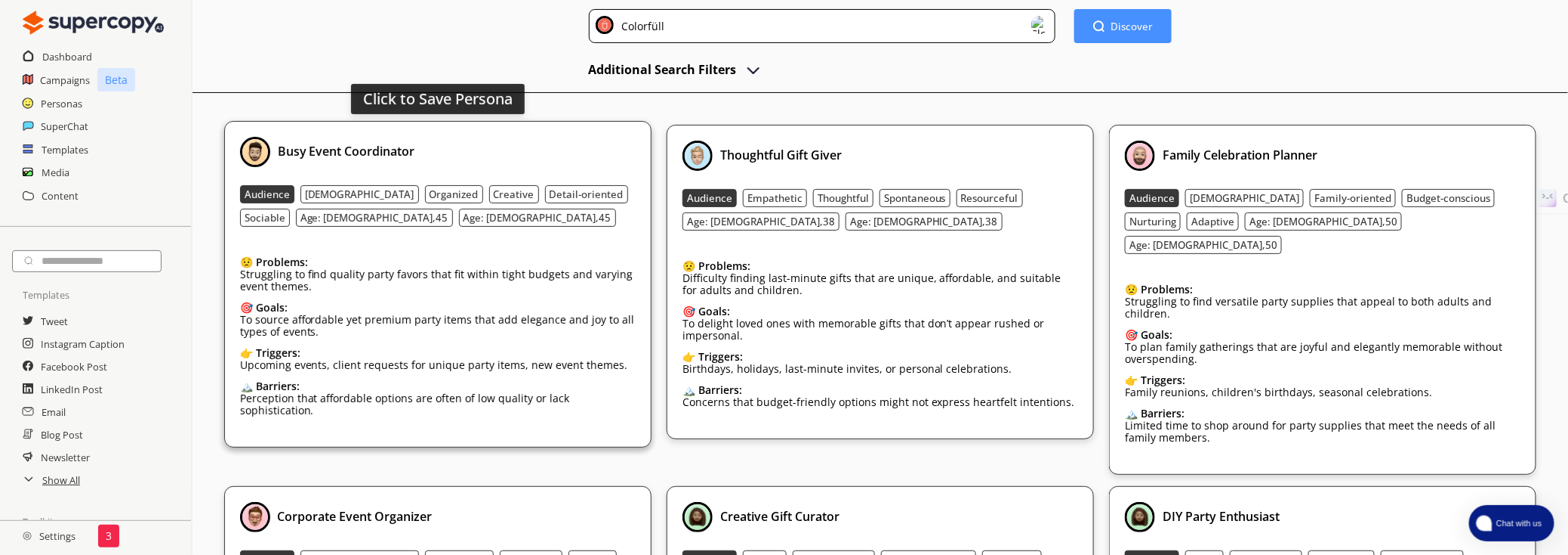
click at [401, 271] on p "Struggling to find quality party favors that fit within tight budgets and varyi…" at bounding box center [438, 280] width 396 height 24
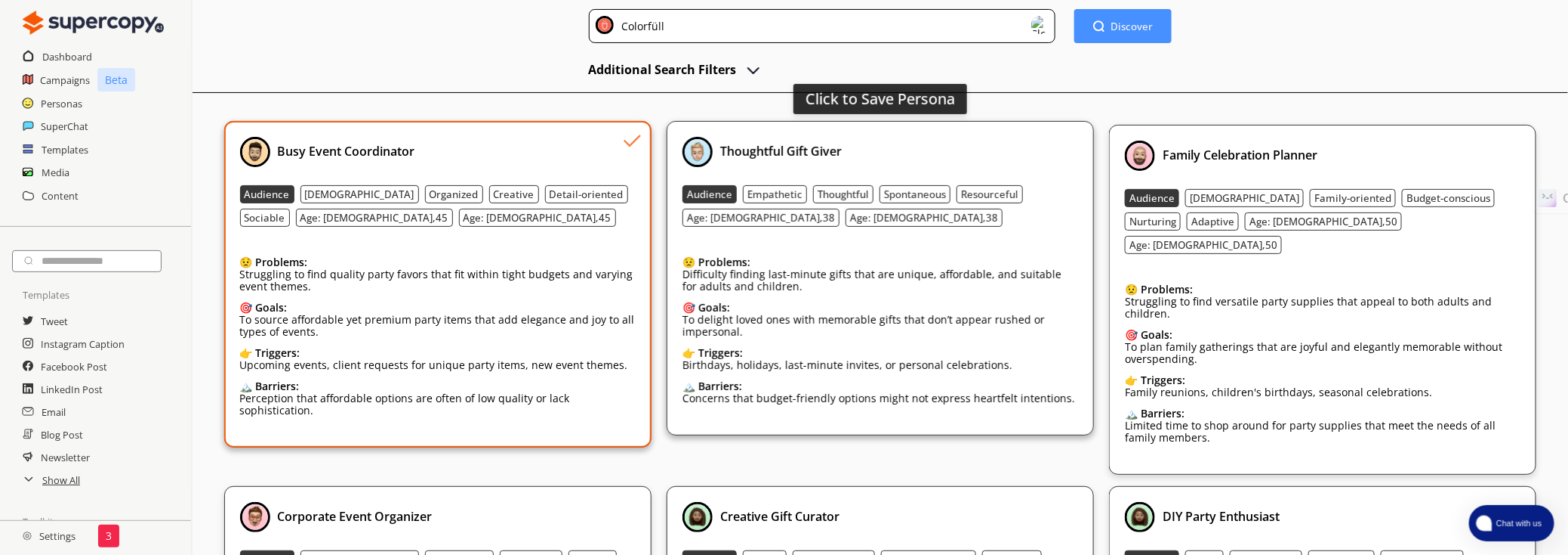
click at [967, 302] on div "🎯 Goals:" at bounding box center [881, 307] width 396 height 12
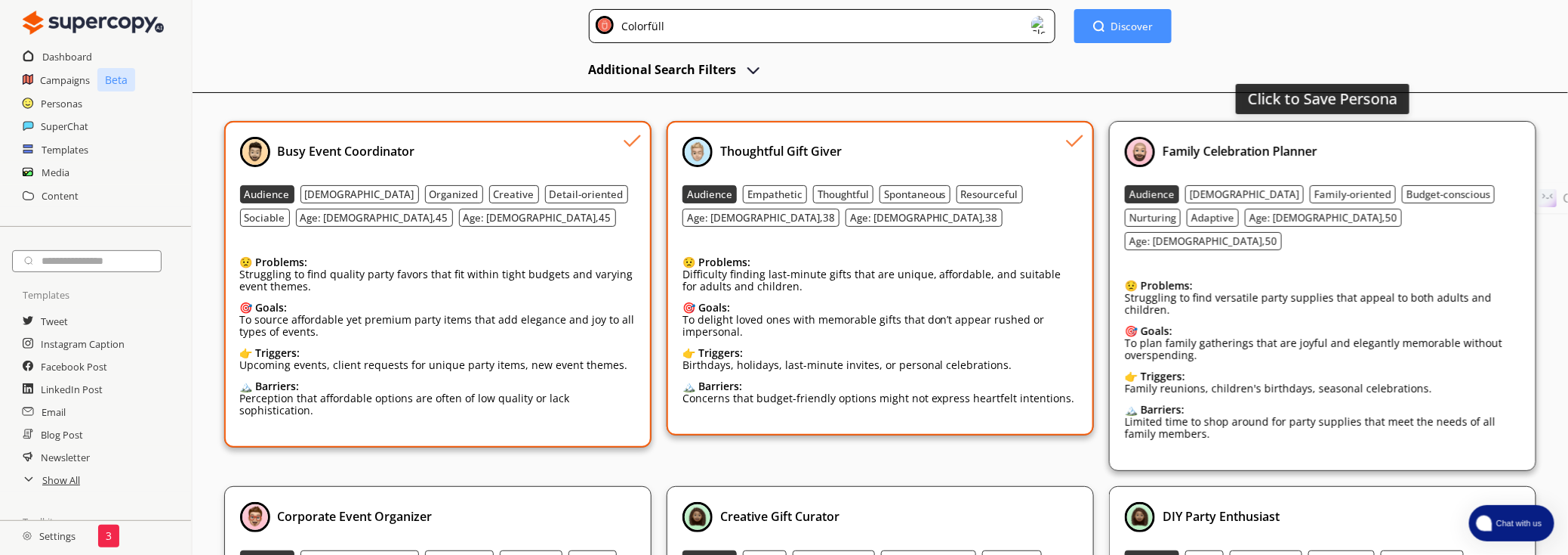
click at [1355, 294] on div "😟 Problems: Struggling to find versatile party supplies that appeal to both adu…" at bounding box center [1323, 361] width 396 height 187
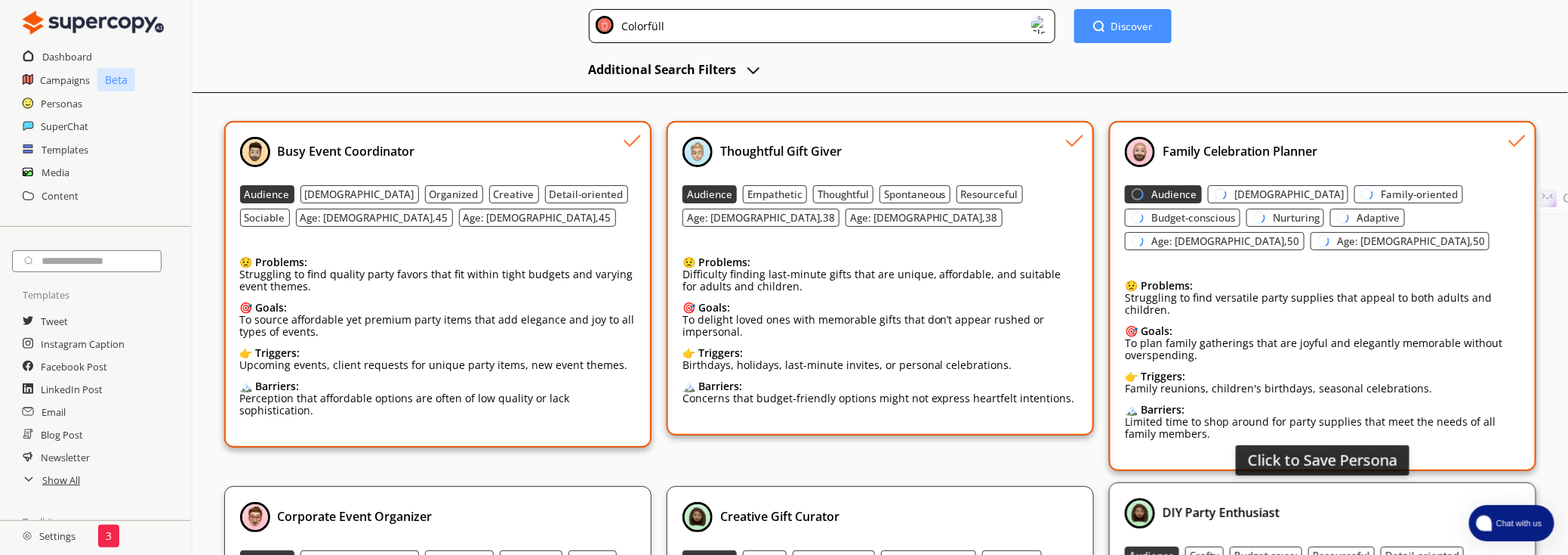
scroll to position [239, 0]
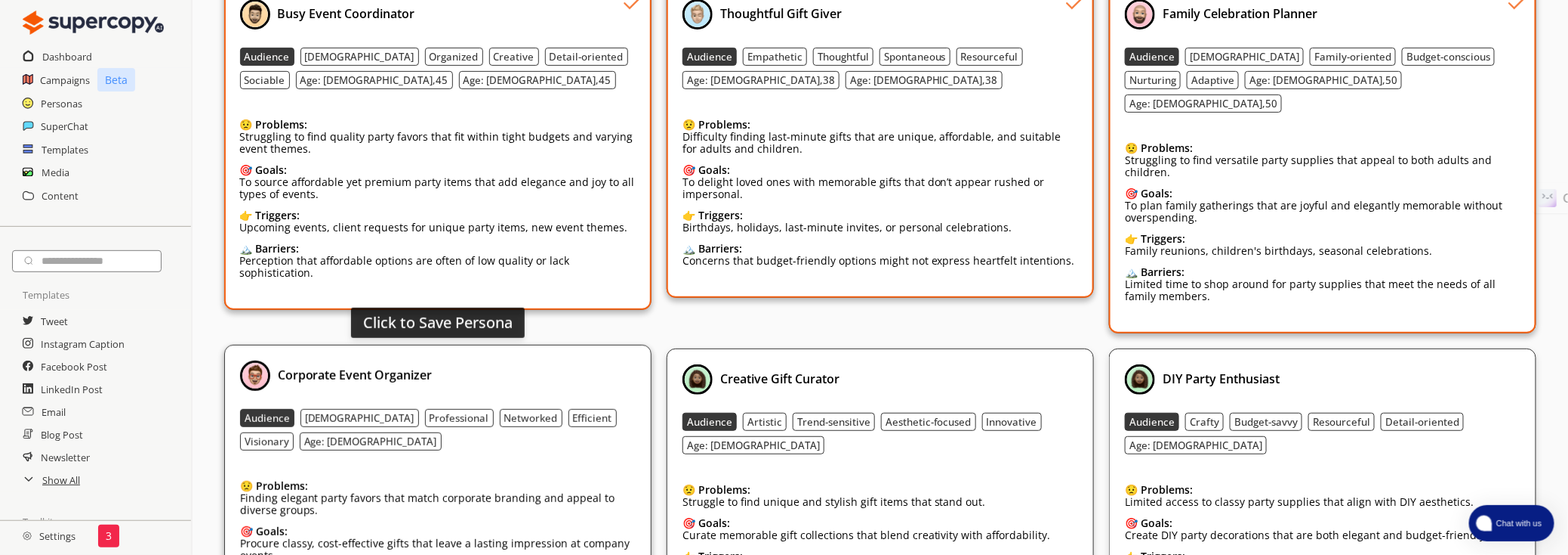
click at [464, 430] on div "Corporate Event Organizer Audience Female Professional Networked Efficient Visi…" at bounding box center [438, 508] width 396 height 295
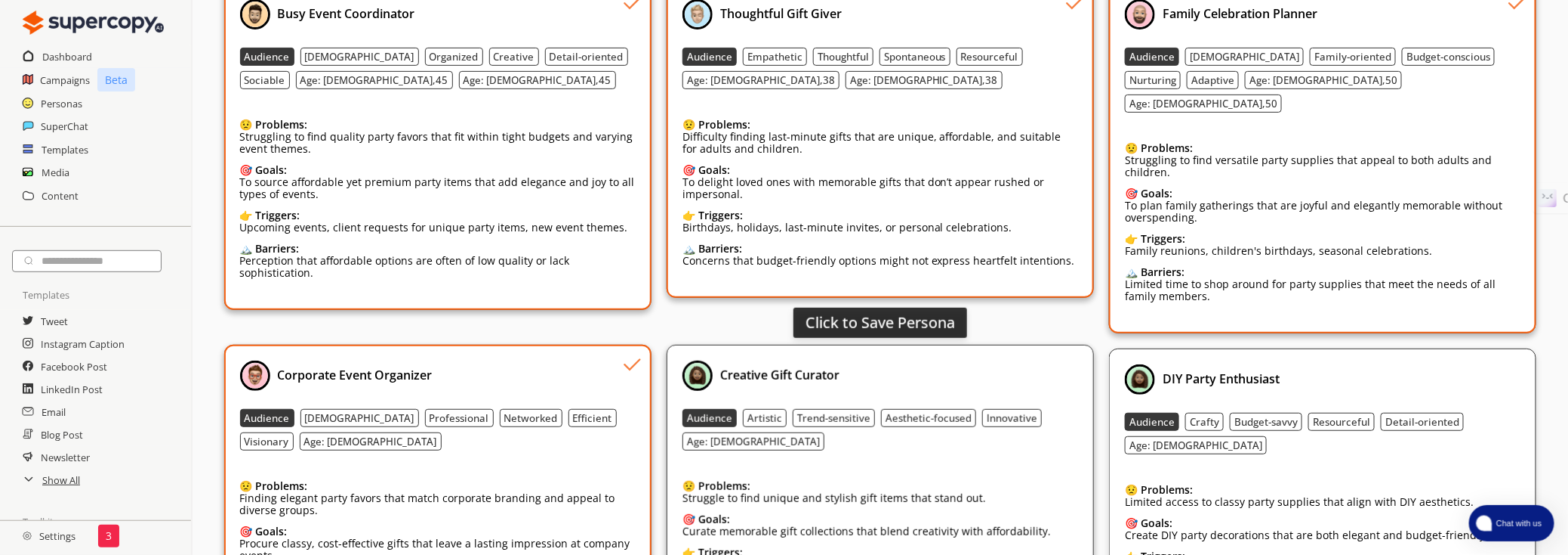
click at [788, 480] on div "😟 Problems:" at bounding box center [834, 486] width 303 height 12
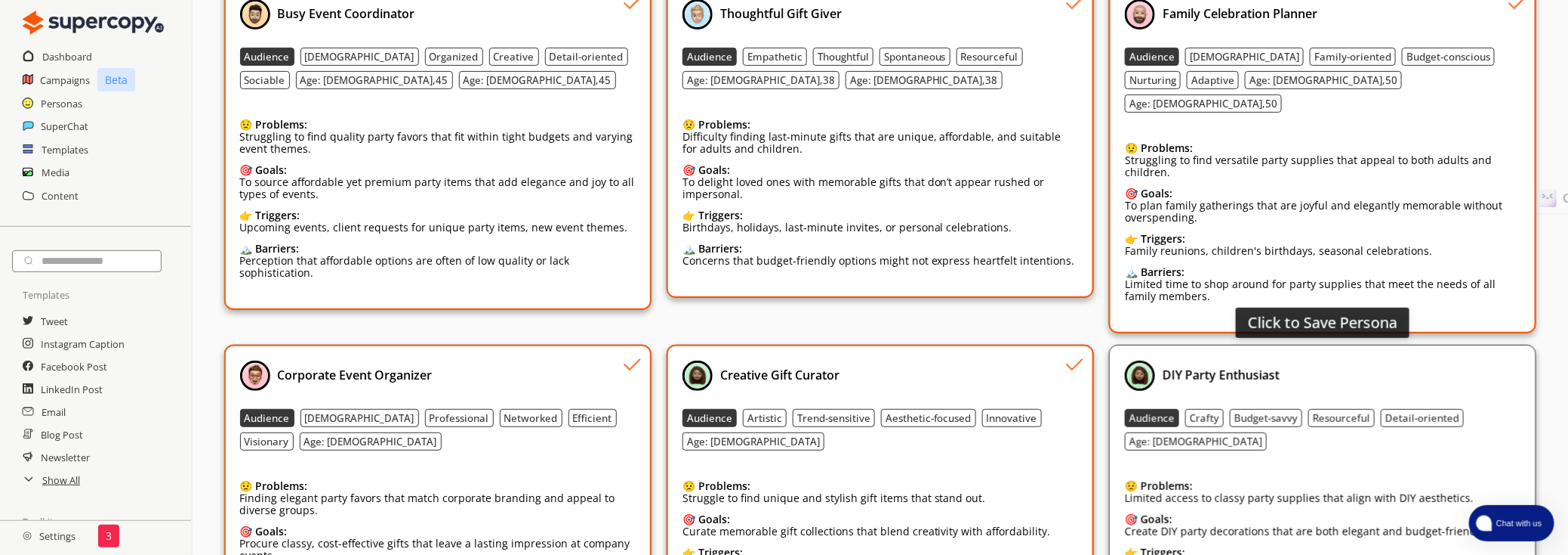
click at [1315, 468] on div "😟 Problems: Limited access to classy party supplies that align with DIY aesthet…" at bounding box center [1323, 544] width 396 height 150
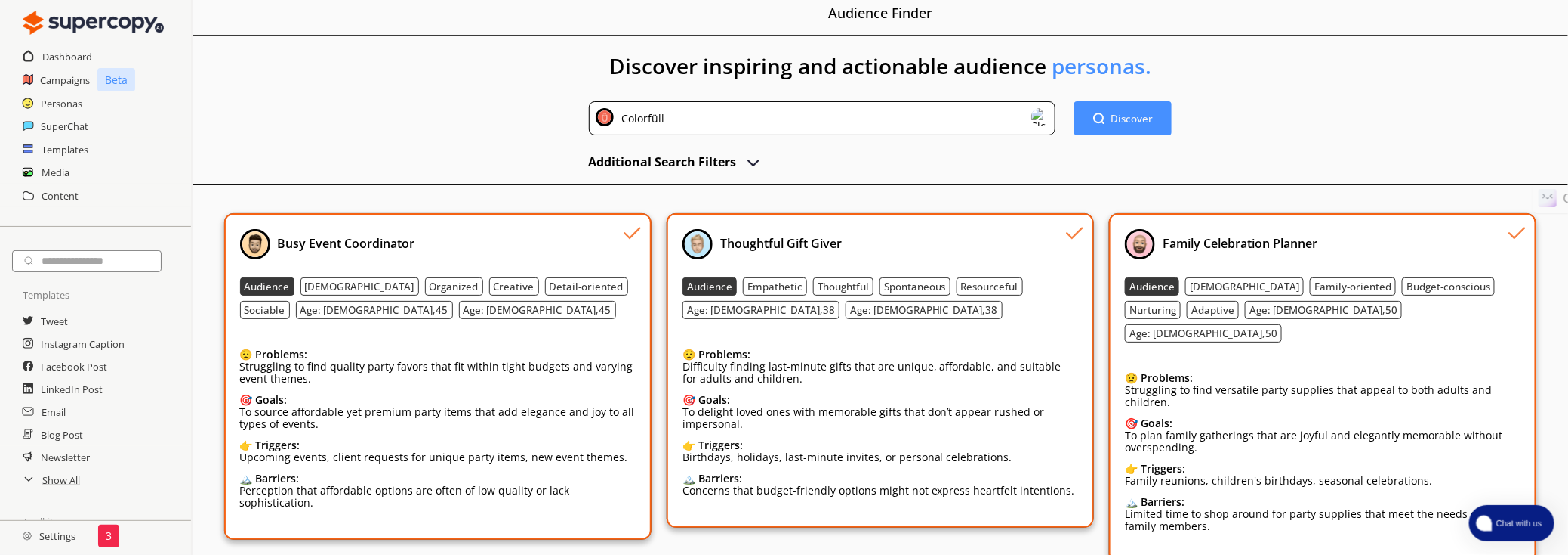
scroll to position [0, 0]
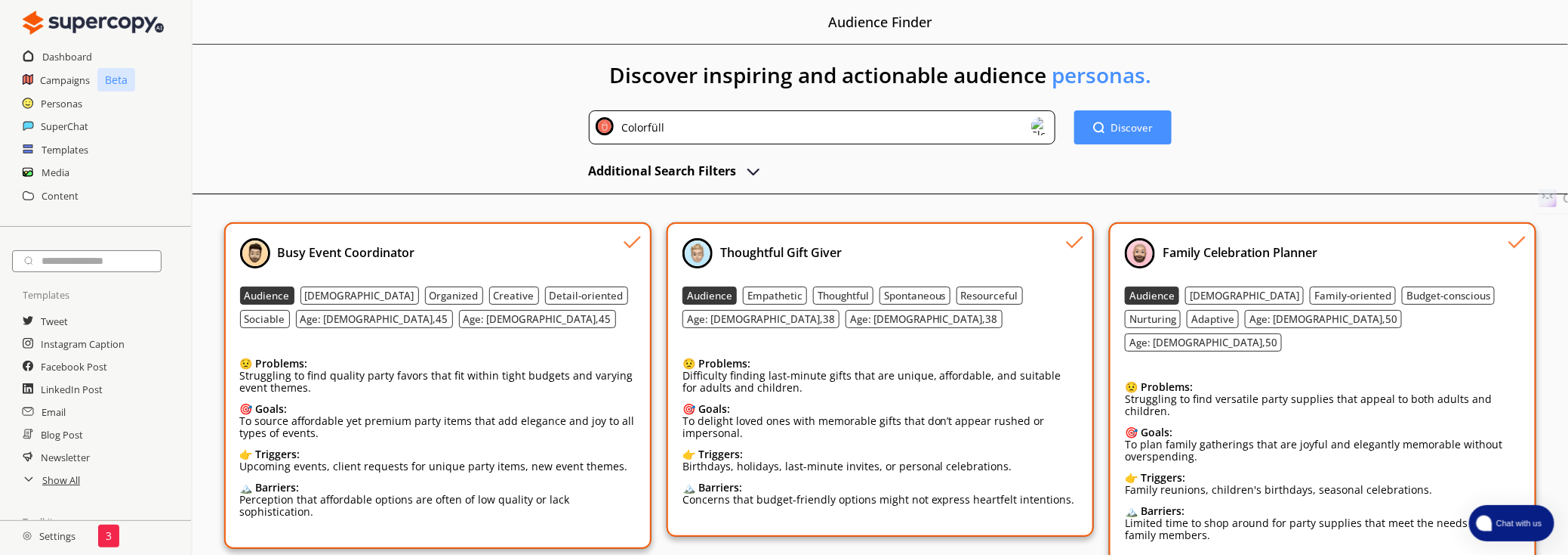
click at [812, 127] on div "Colorfüll" at bounding box center [822, 127] width 467 height 34
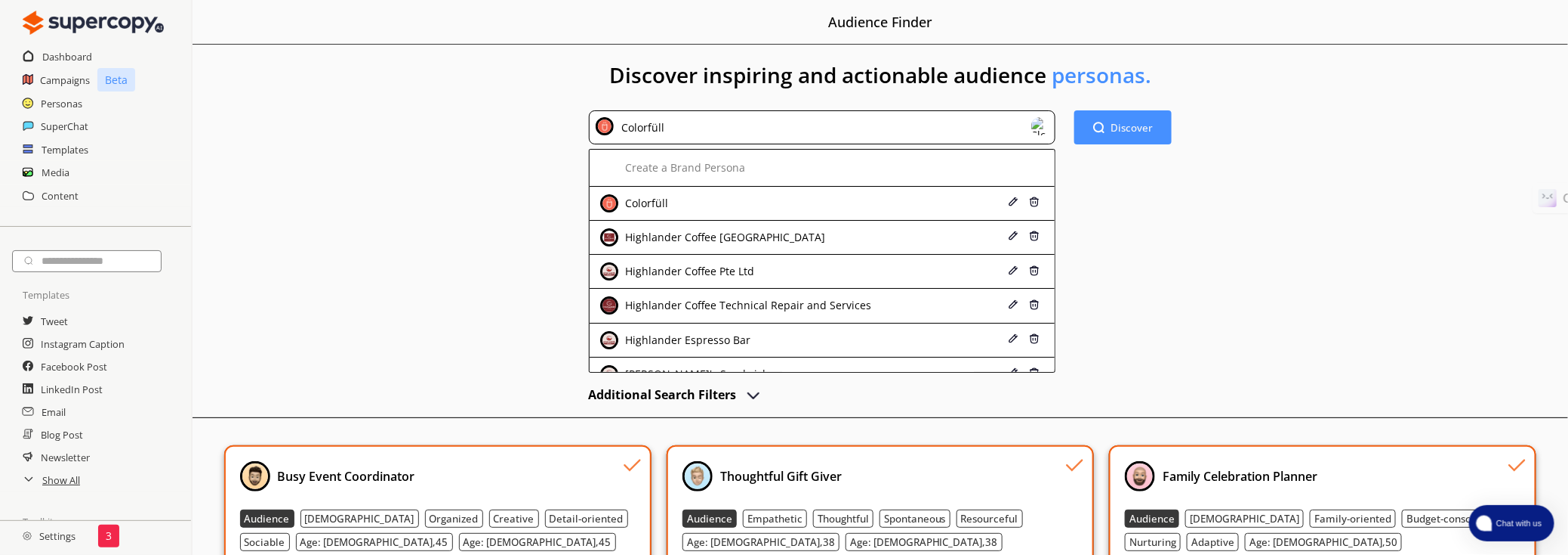
click at [812, 127] on div "Colorfüll" at bounding box center [822, 127] width 467 height 34
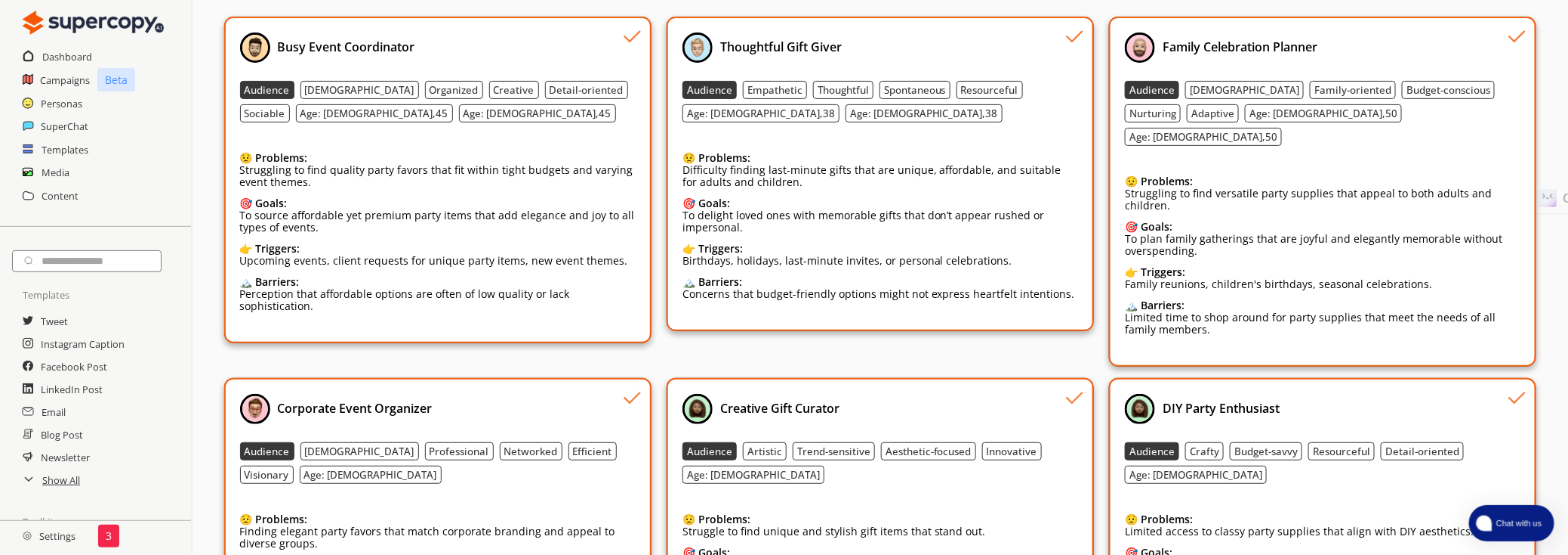
scroll to position [352, 0]
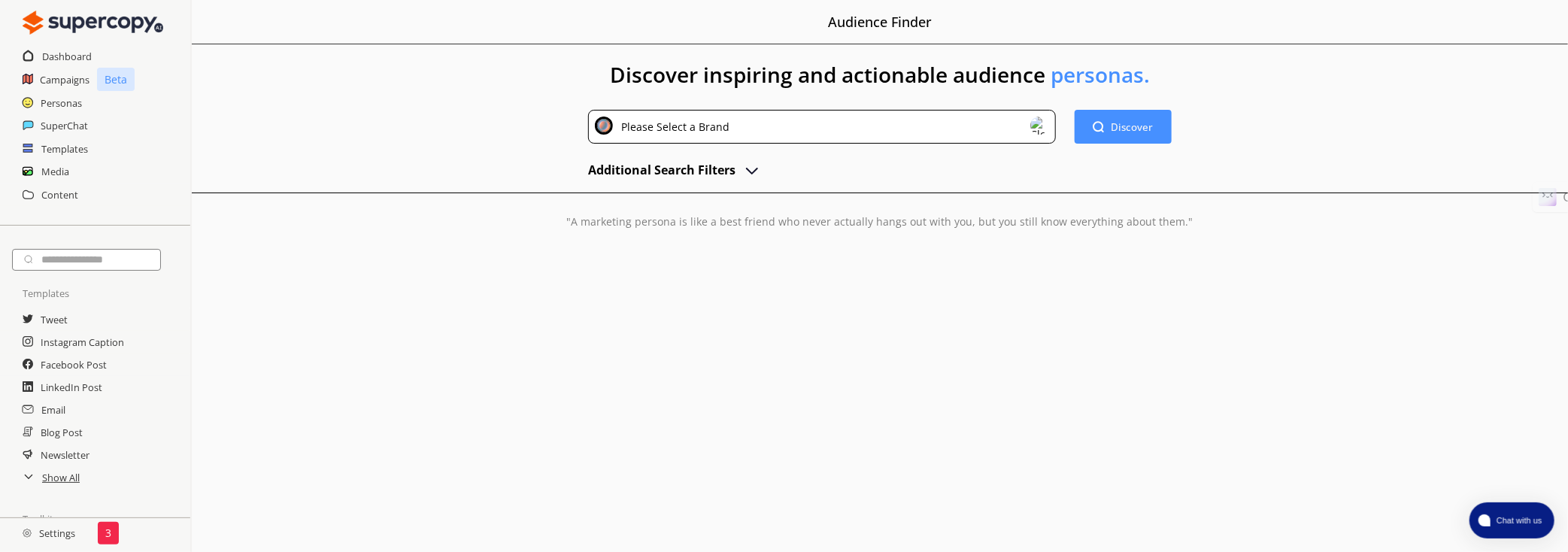
click at [781, 125] on div "Please Select a Brand" at bounding box center [821, 126] width 467 height 34
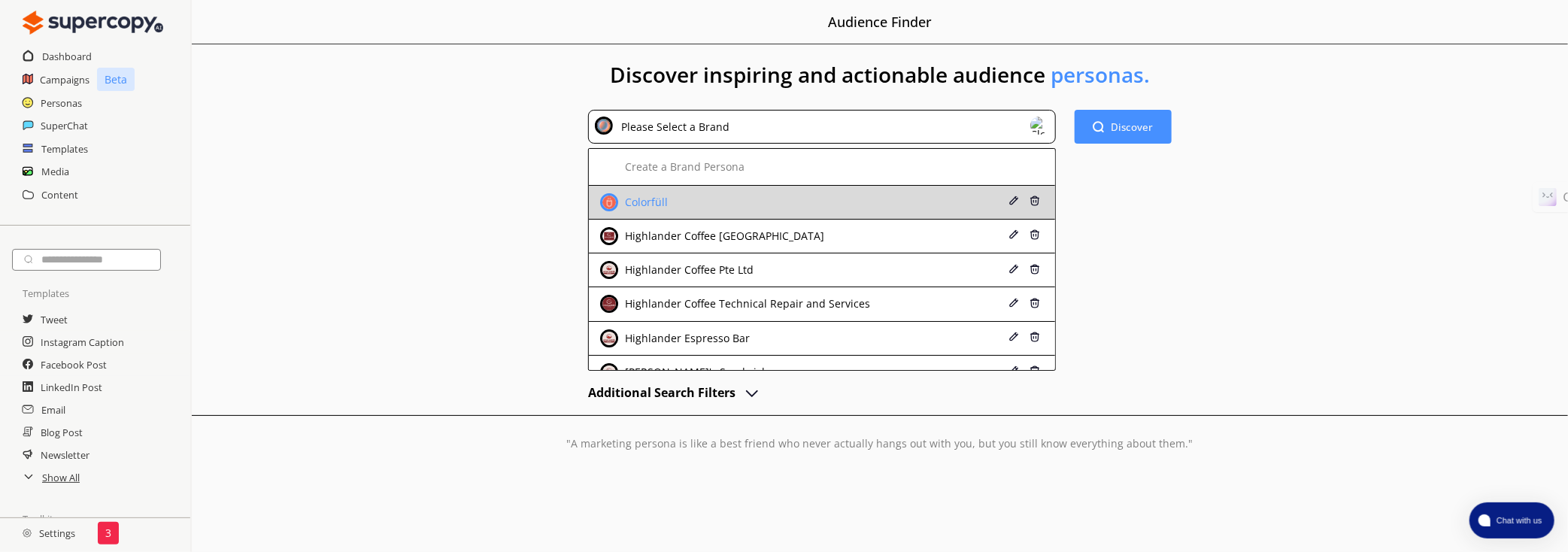
click at [743, 204] on div "Colorfüll" at bounding box center [782, 202] width 364 height 18
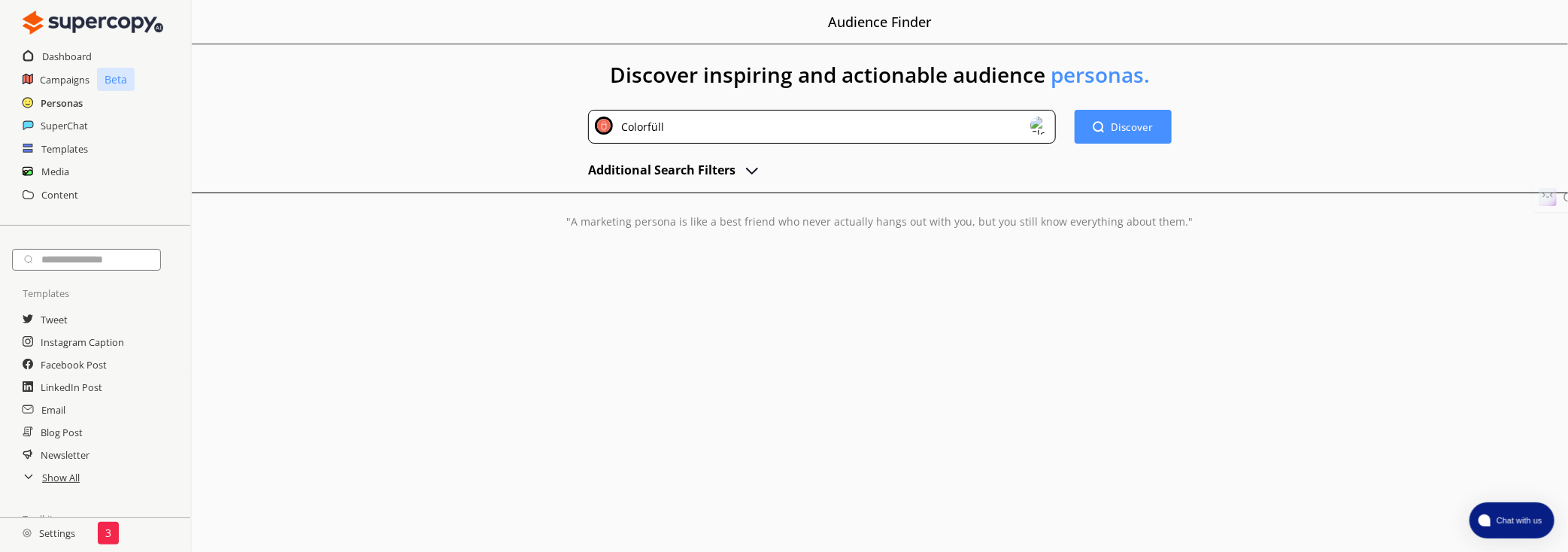
click at [73, 104] on h2 "Personas" at bounding box center [62, 103] width 42 height 23
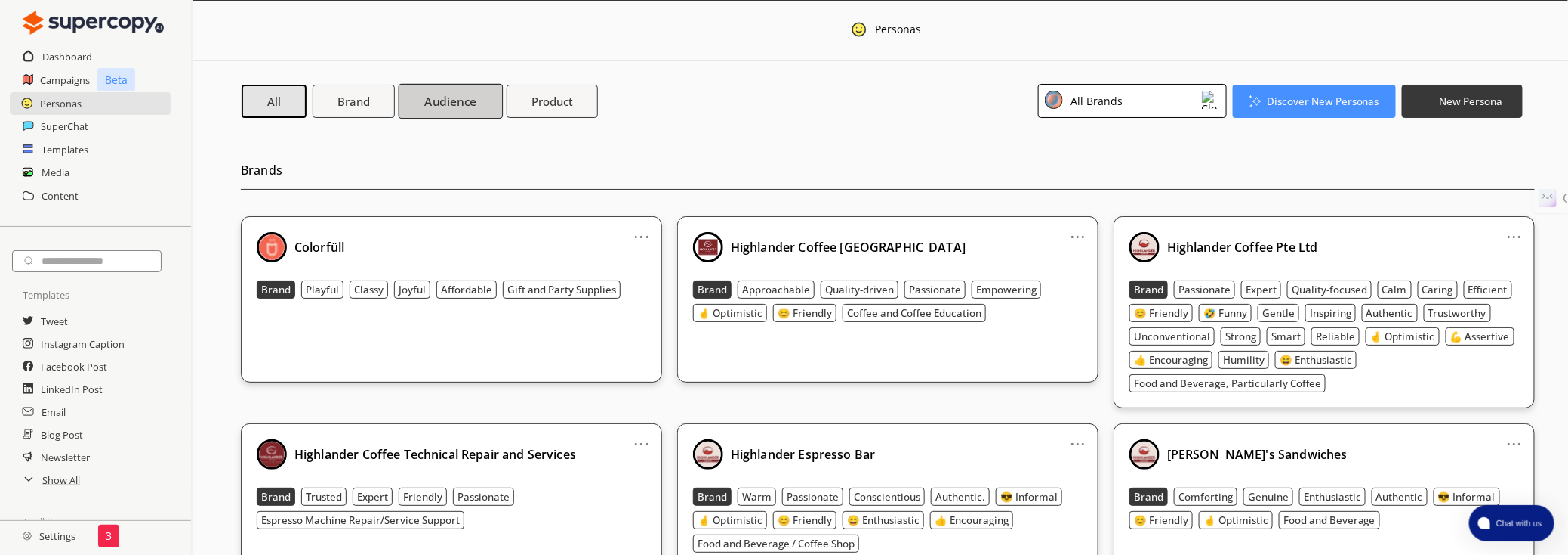
click at [431, 102] on b "Audience" at bounding box center [450, 100] width 52 height 16
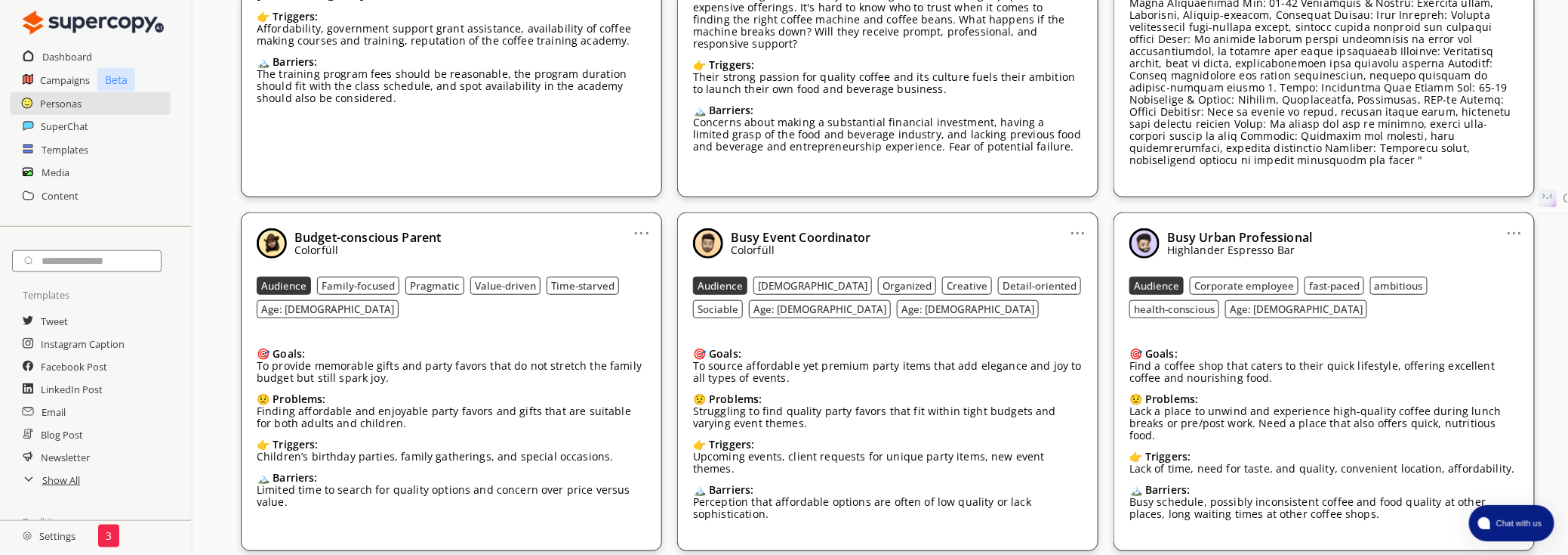
scroll to position [534, 0]
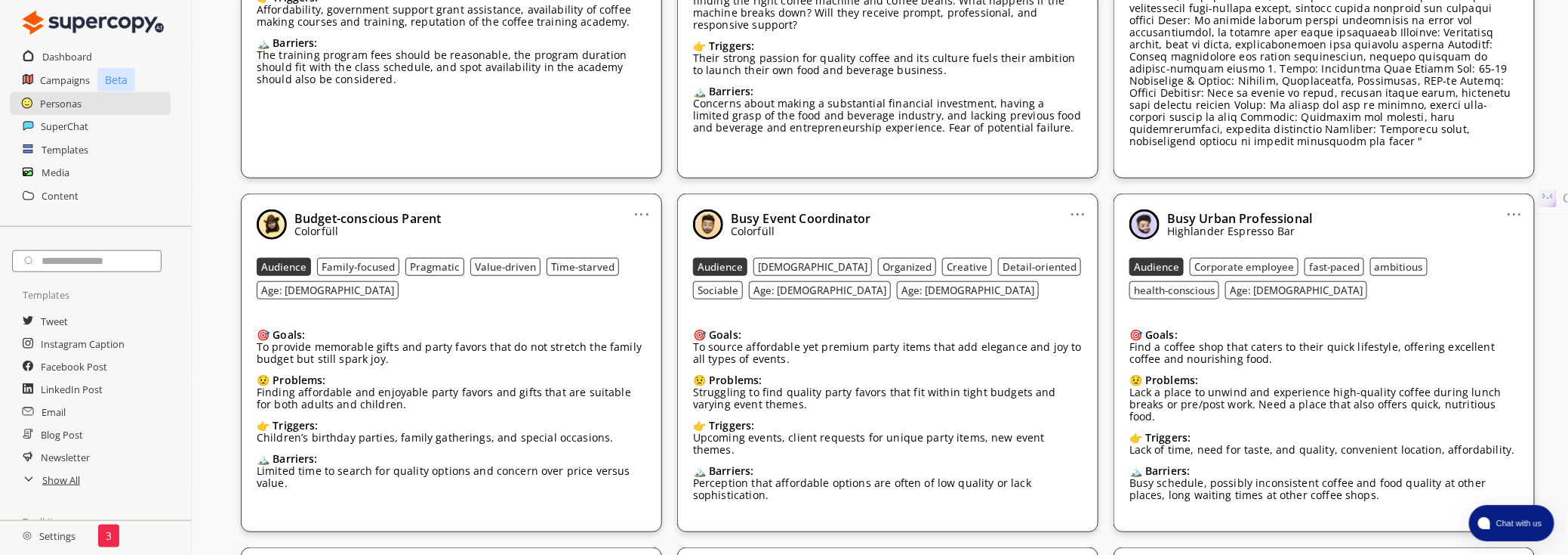
click at [646, 202] on link "..." at bounding box center [642, 208] width 16 height 12
click at [650, 281] on li "Remove" at bounding box center [622, 295] width 87 height 27
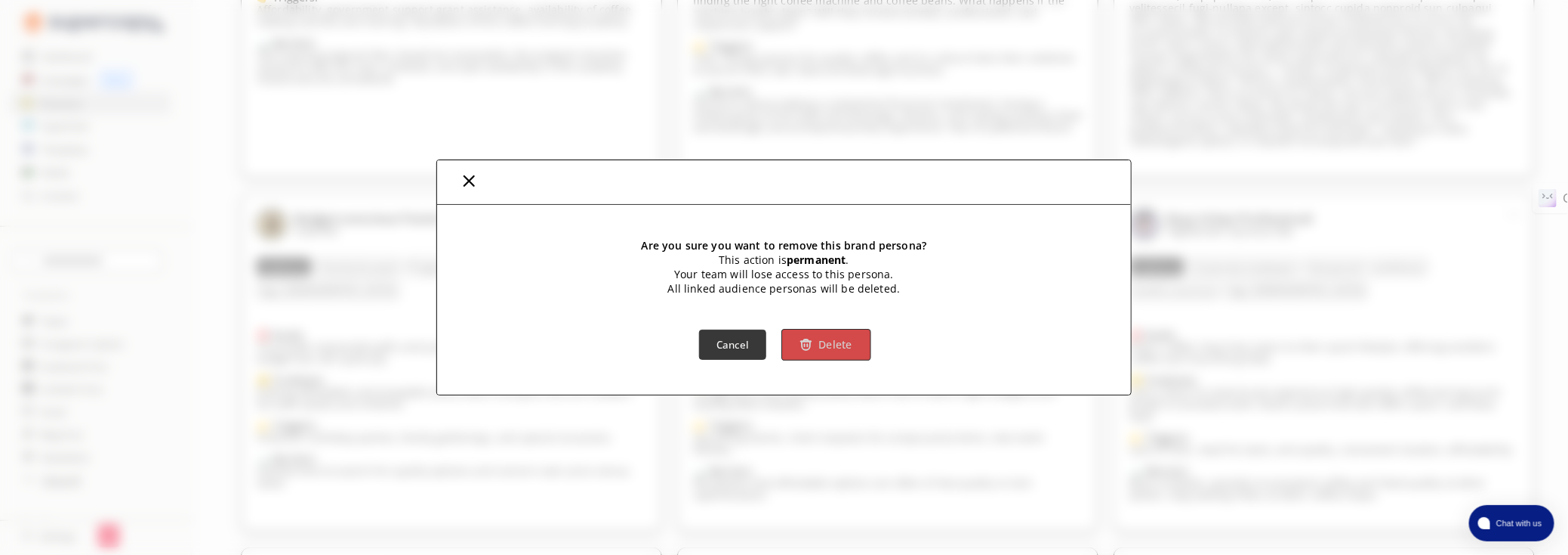
click at [848, 348] on b "Delete" at bounding box center [835, 345] width 34 height 14
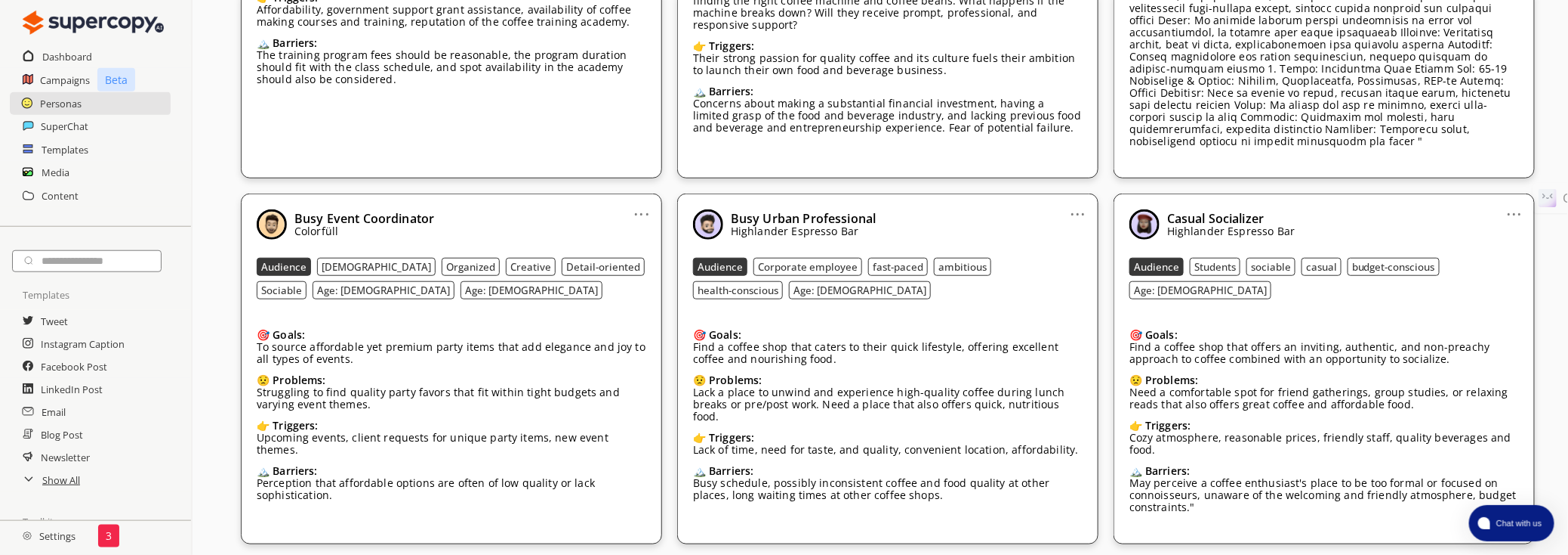
click at [639, 202] on link "..." at bounding box center [642, 208] width 16 height 12
click at [622, 281] on li "Remove" at bounding box center [622, 295] width 87 height 27
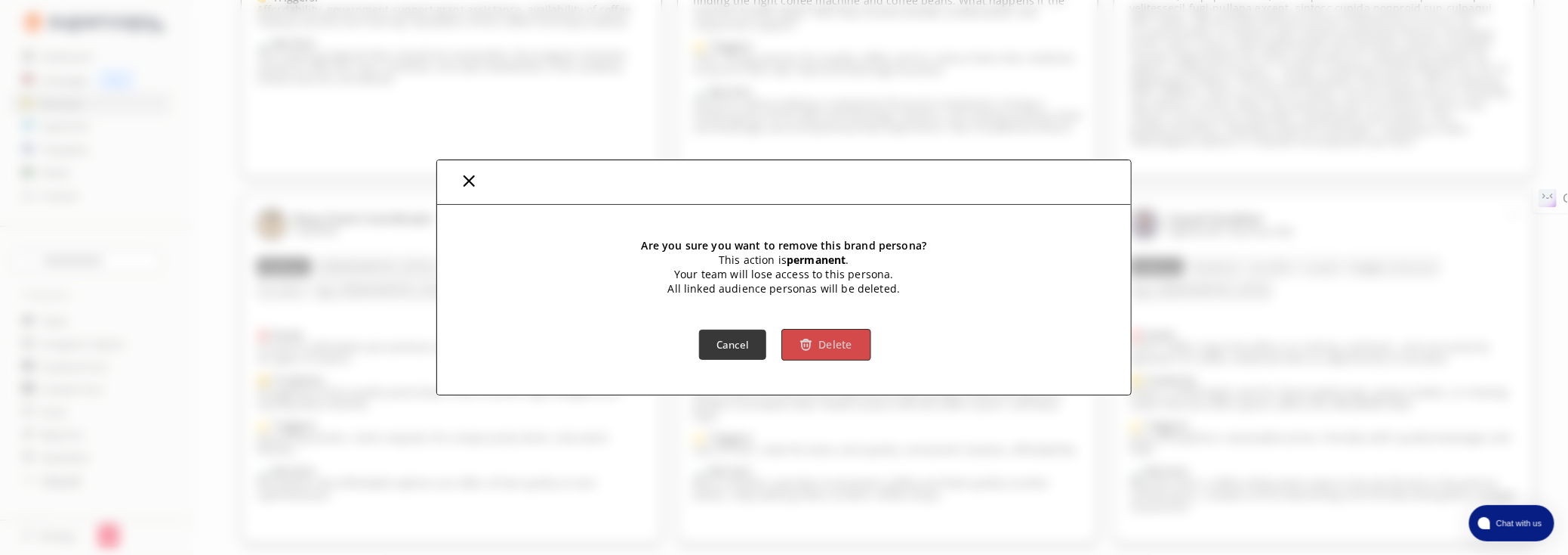
click at [827, 340] on b "Delete" at bounding box center [835, 345] width 34 height 14
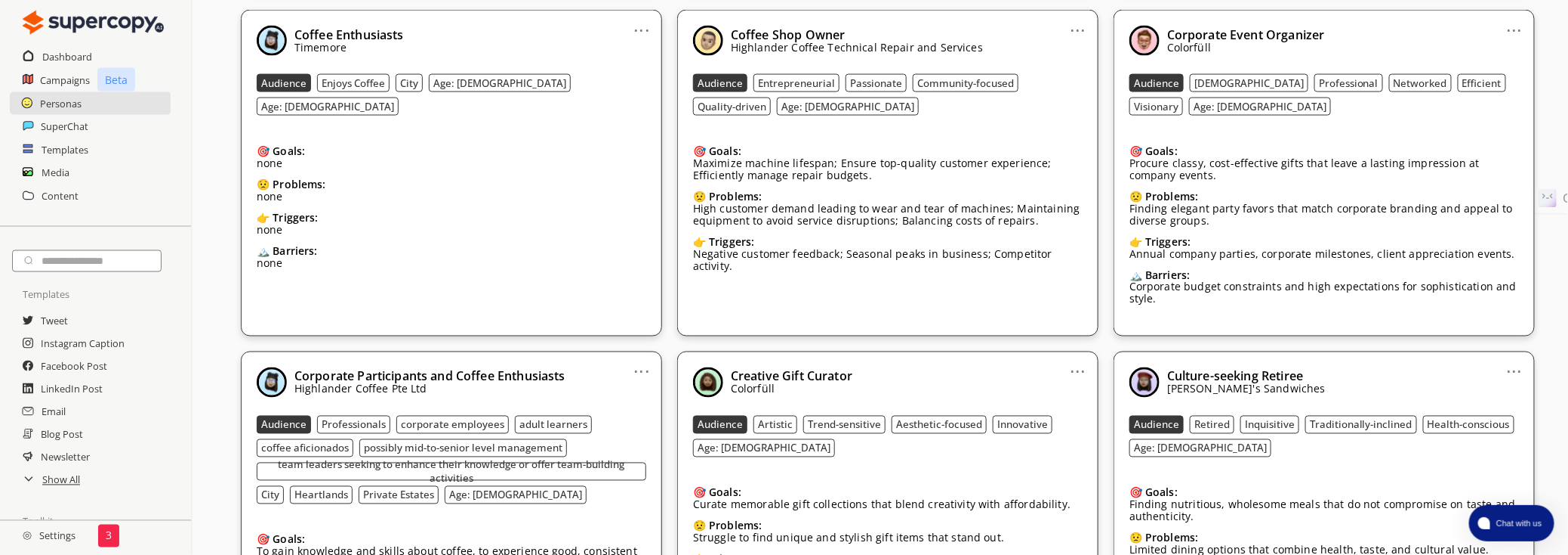
scroll to position [945, 0]
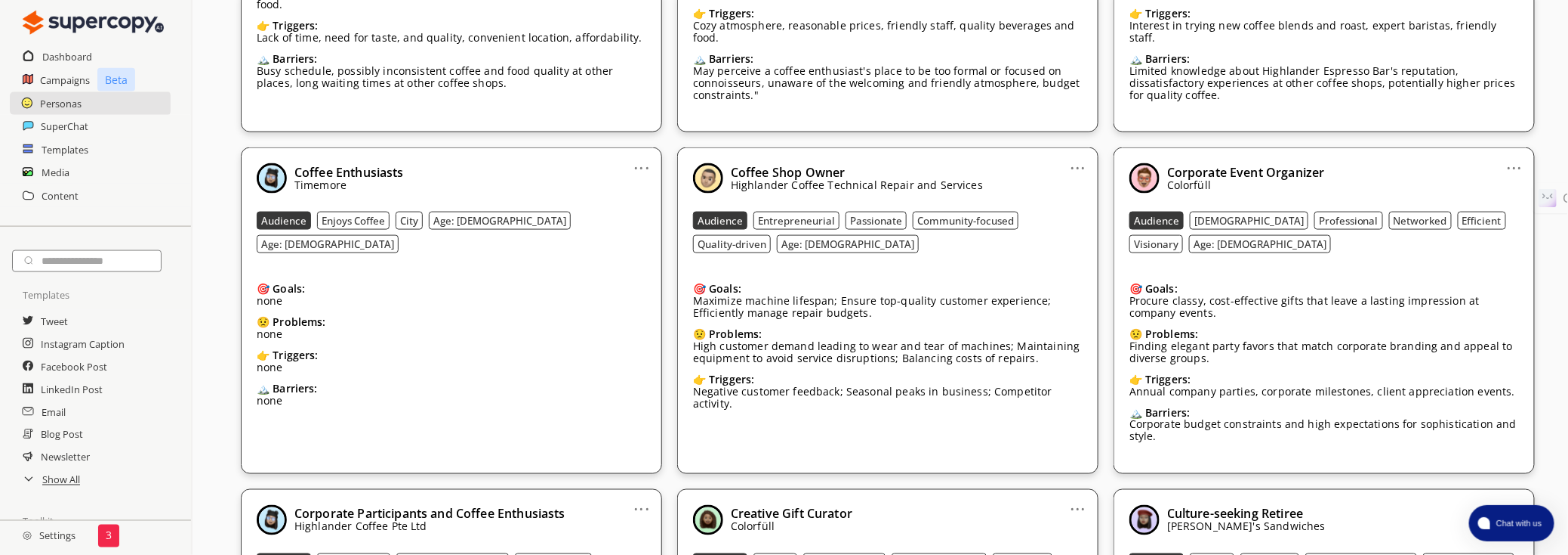
click at [641, 156] on link "..." at bounding box center [642, 162] width 16 height 12
click at [627, 235] on li "Remove" at bounding box center [622, 249] width 87 height 27
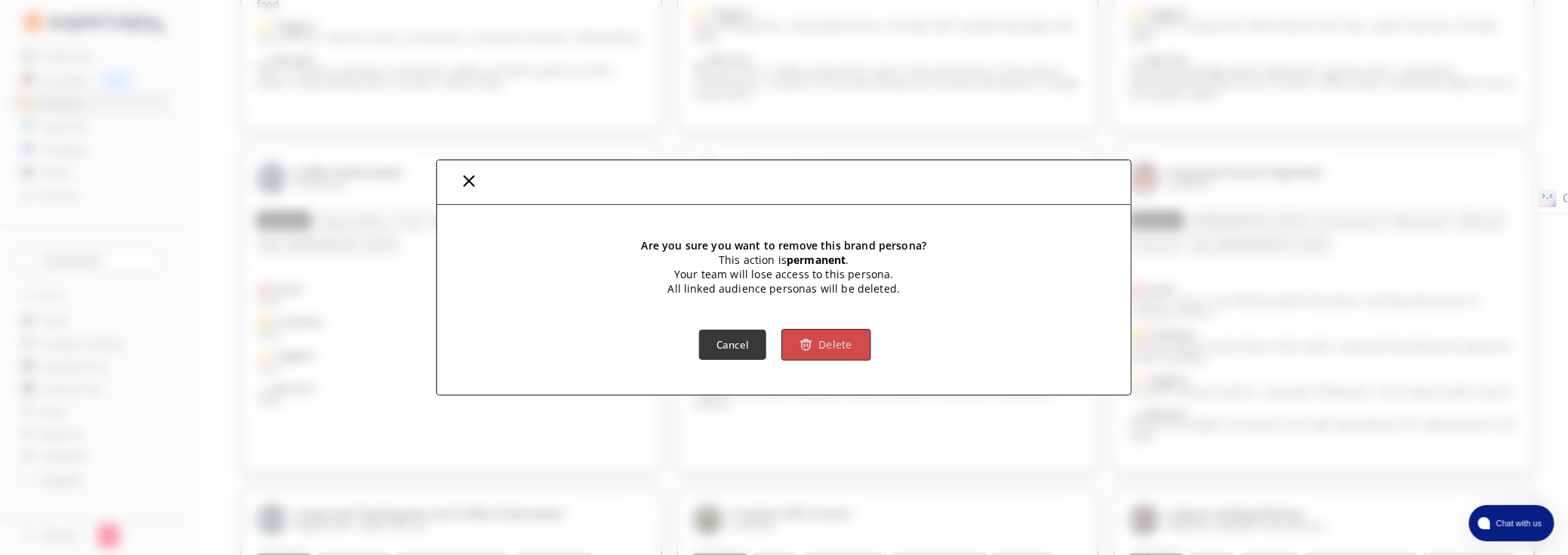
click at [847, 355] on button "Delete" at bounding box center [826, 345] width 89 height 32
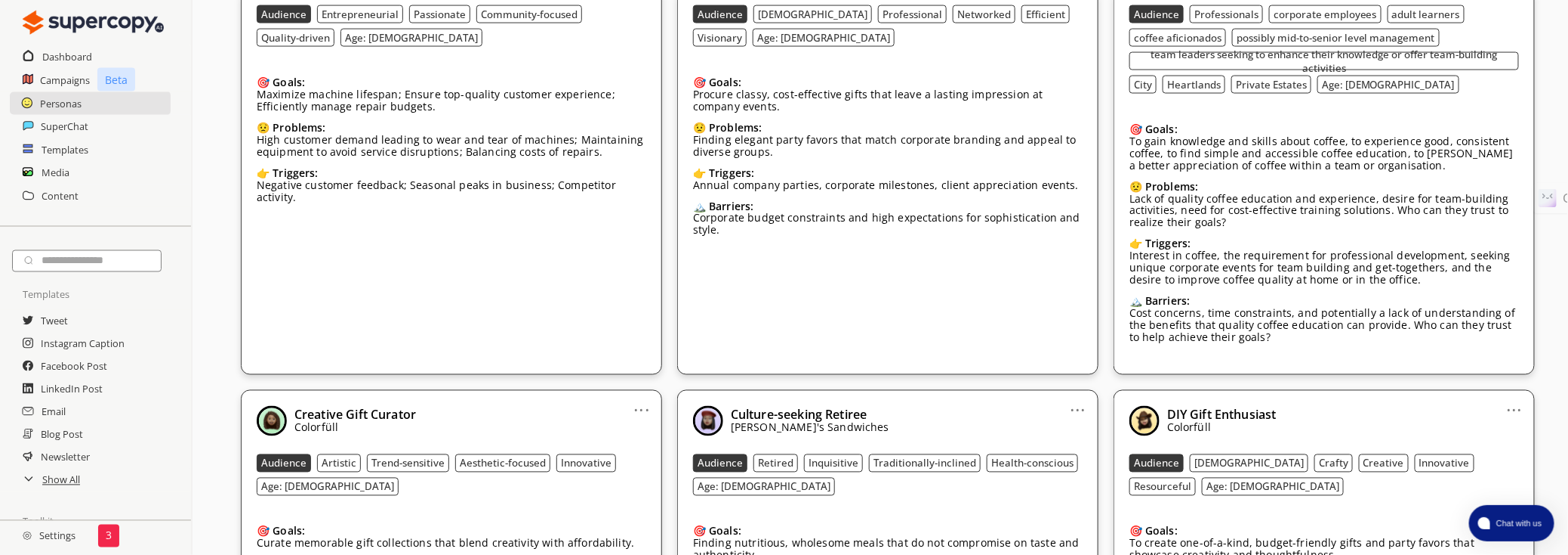
scroll to position [1289, 0]
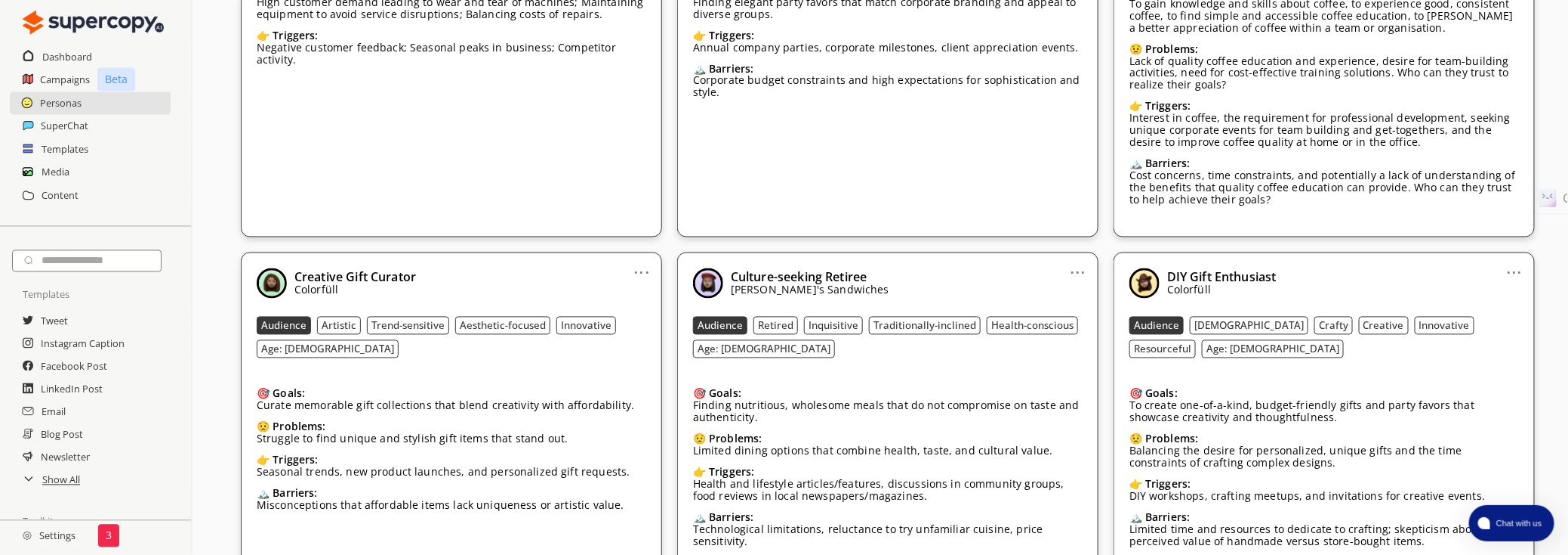
click at [642, 260] on link "..." at bounding box center [642, 266] width 16 height 12
click at [629, 340] on li "Remove" at bounding box center [622, 354] width 87 height 27
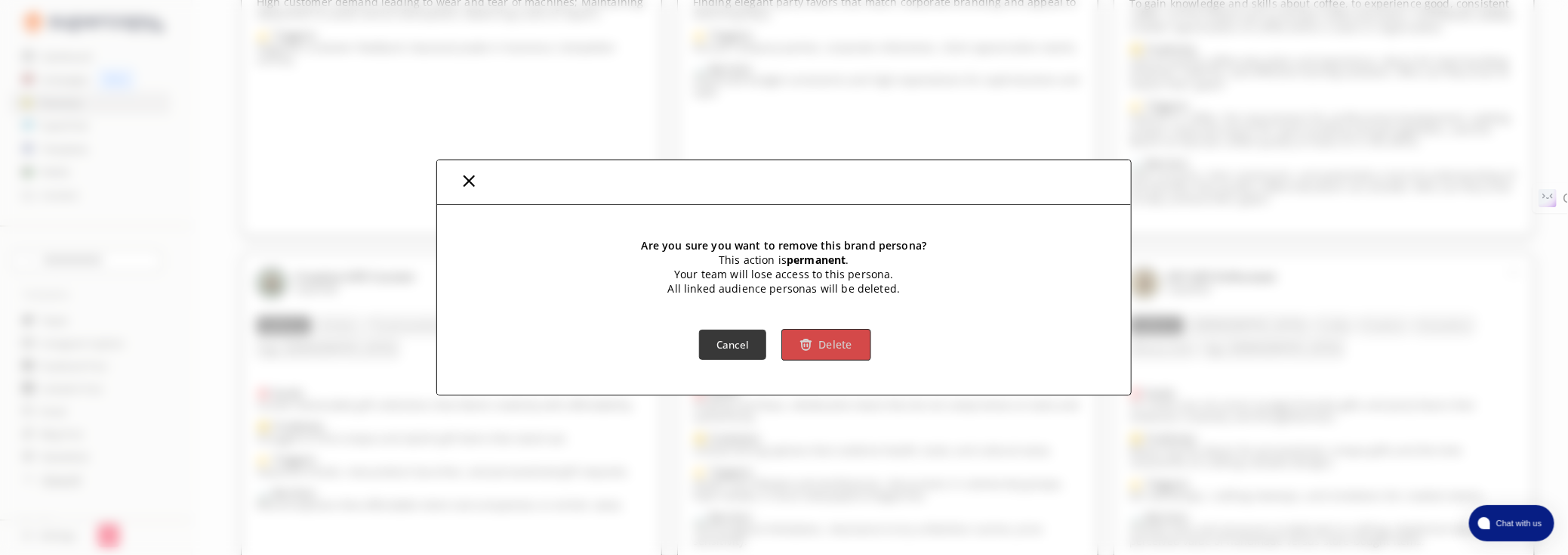
click at [858, 351] on button "Delete" at bounding box center [826, 345] width 89 height 32
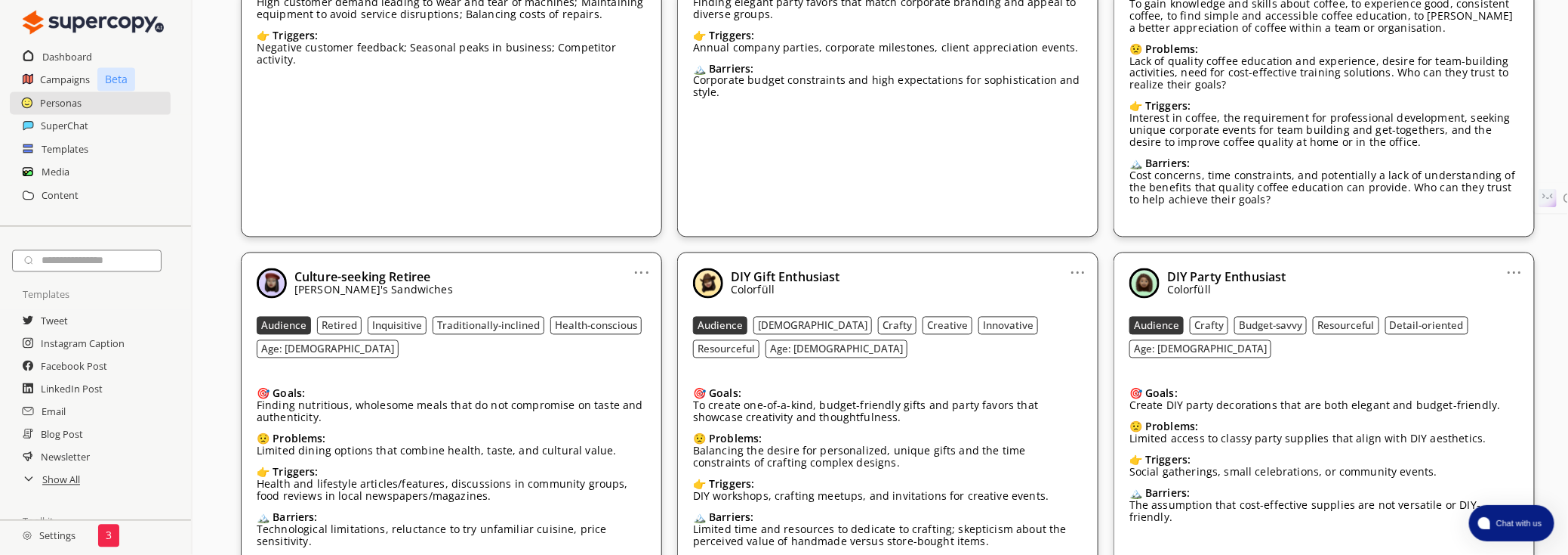
click at [1075, 260] on link "..." at bounding box center [1078, 266] width 16 height 12
click at [1047, 340] on li "Remove" at bounding box center [1059, 354] width 87 height 27
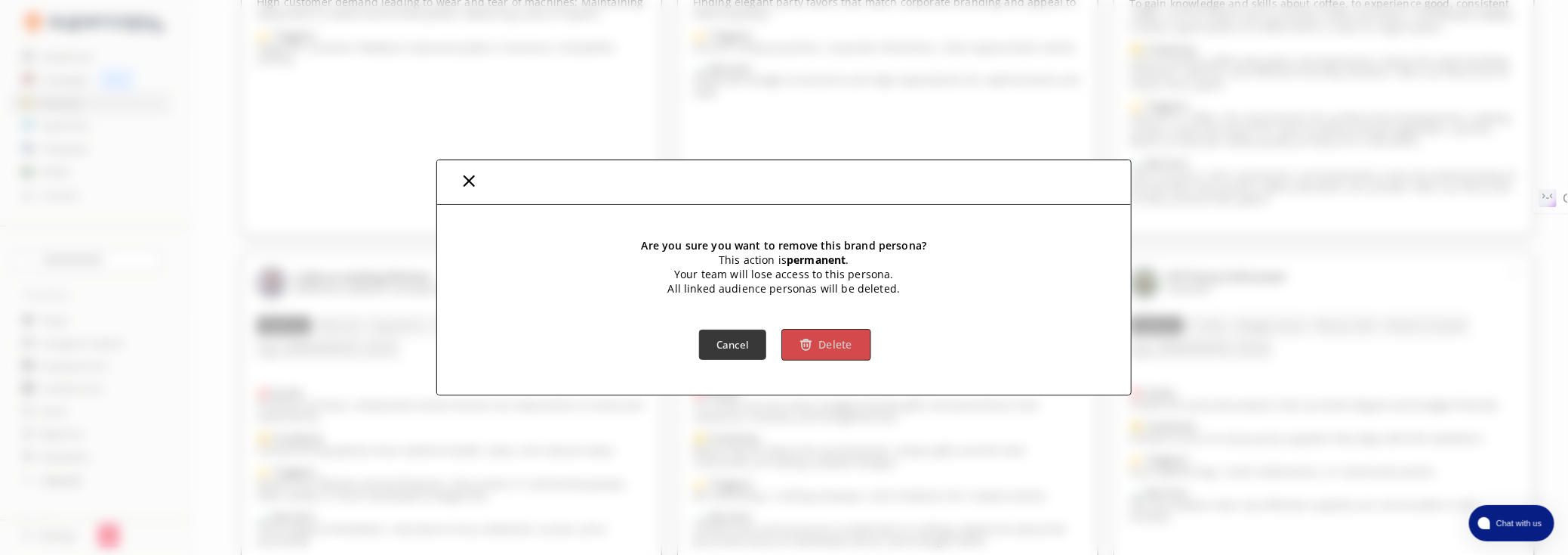
click at [833, 345] on b "Delete" at bounding box center [835, 345] width 34 height 14
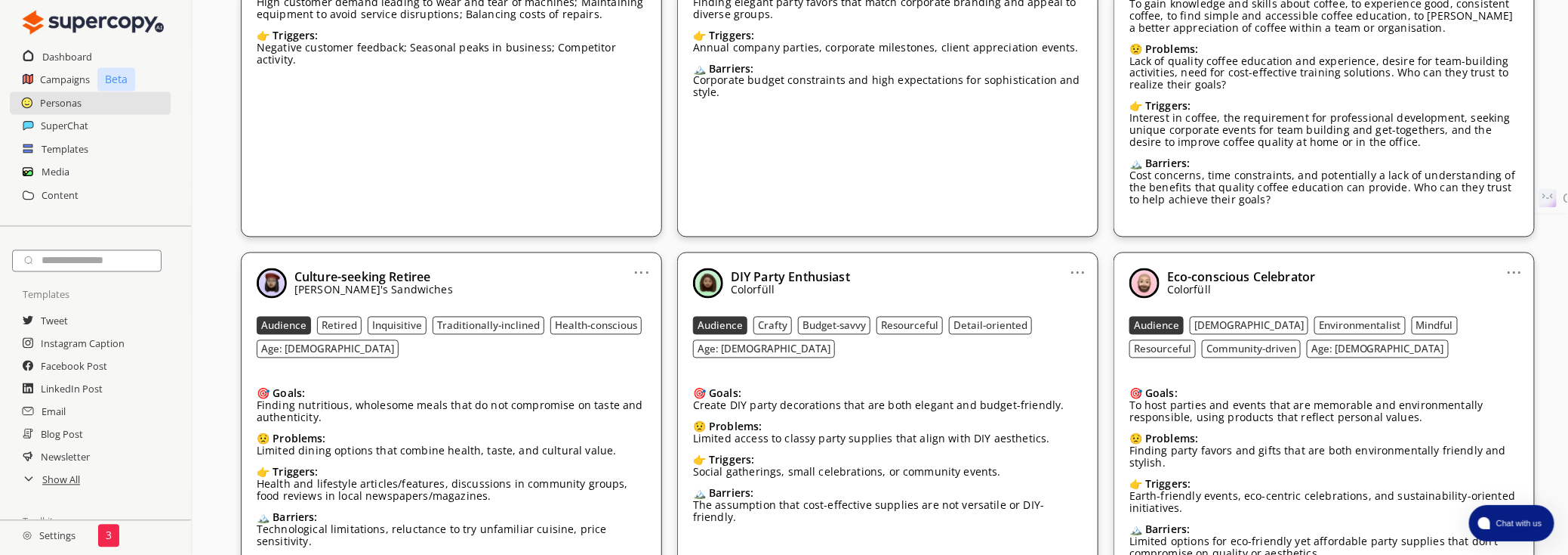
click at [1517, 260] on link "..." at bounding box center [1515, 266] width 16 height 12
click at [1496, 340] on li "Remove" at bounding box center [1495, 354] width 87 height 27
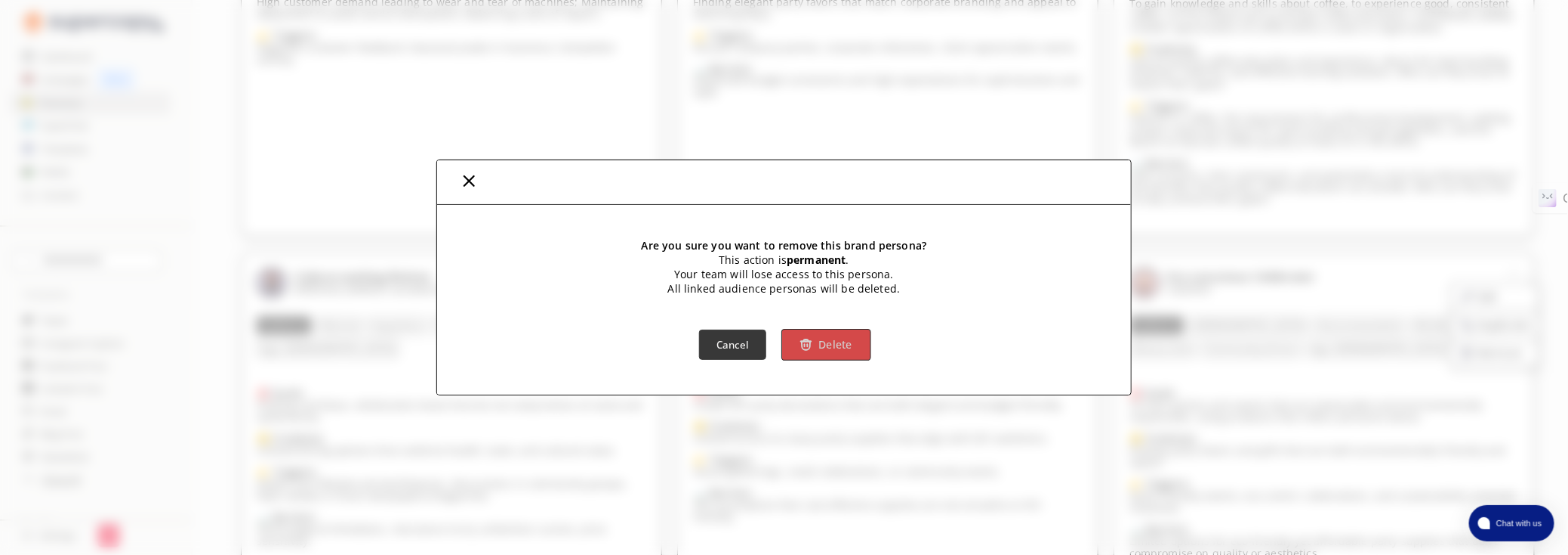
click at [803, 347] on img "button" at bounding box center [806, 345] width 13 height 13
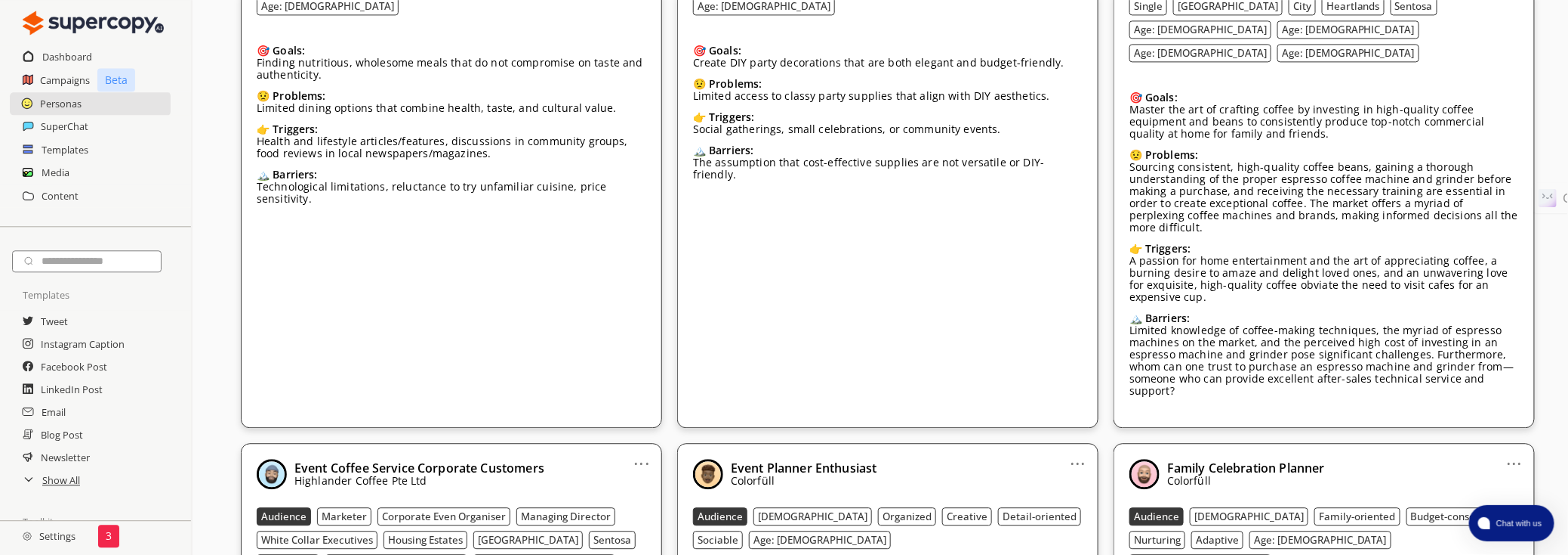
scroll to position [1426, 0]
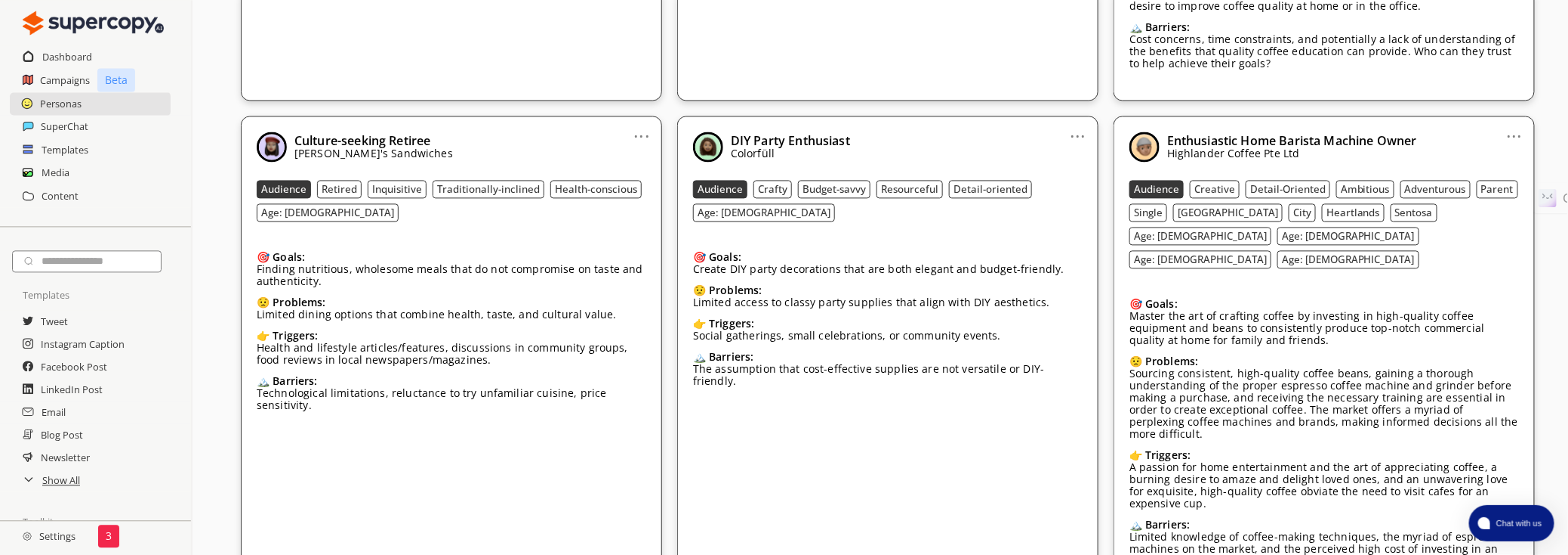
click at [1082, 124] on link "..." at bounding box center [1078, 130] width 16 height 12
click at [1050, 203] on li "Remove" at bounding box center [1059, 217] width 87 height 27
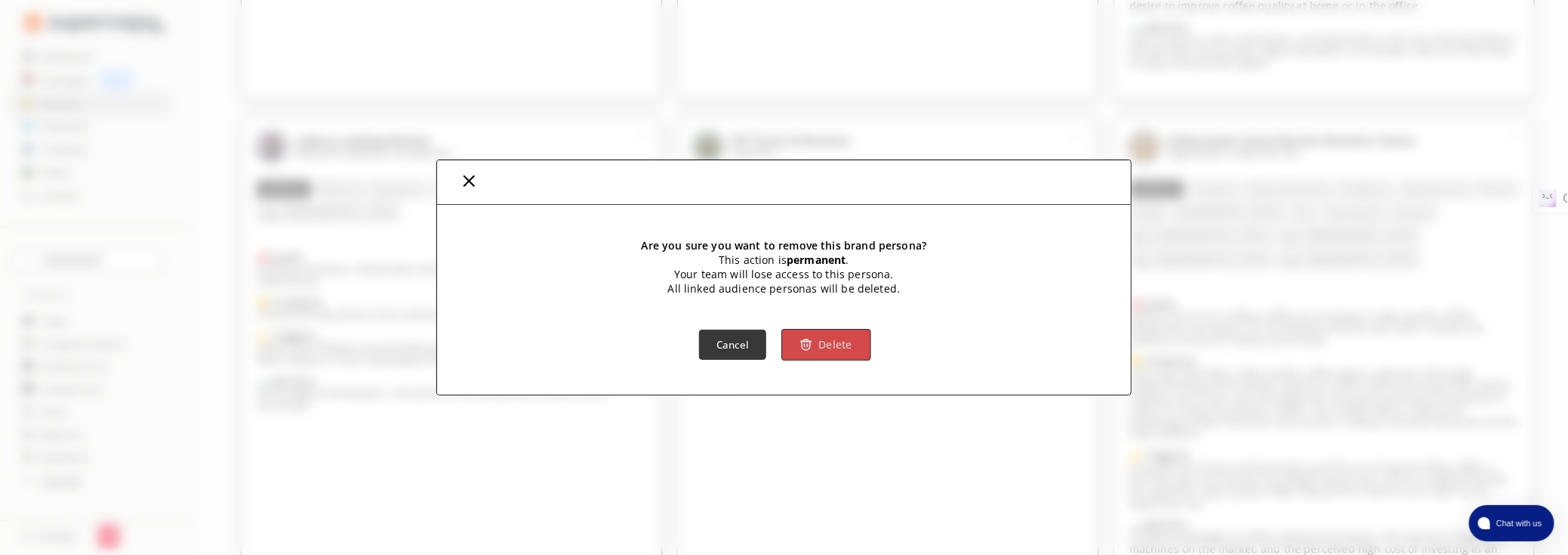
click at [845, 352] on button "Delete" at bounding box center [826, 345] width 89 height 32
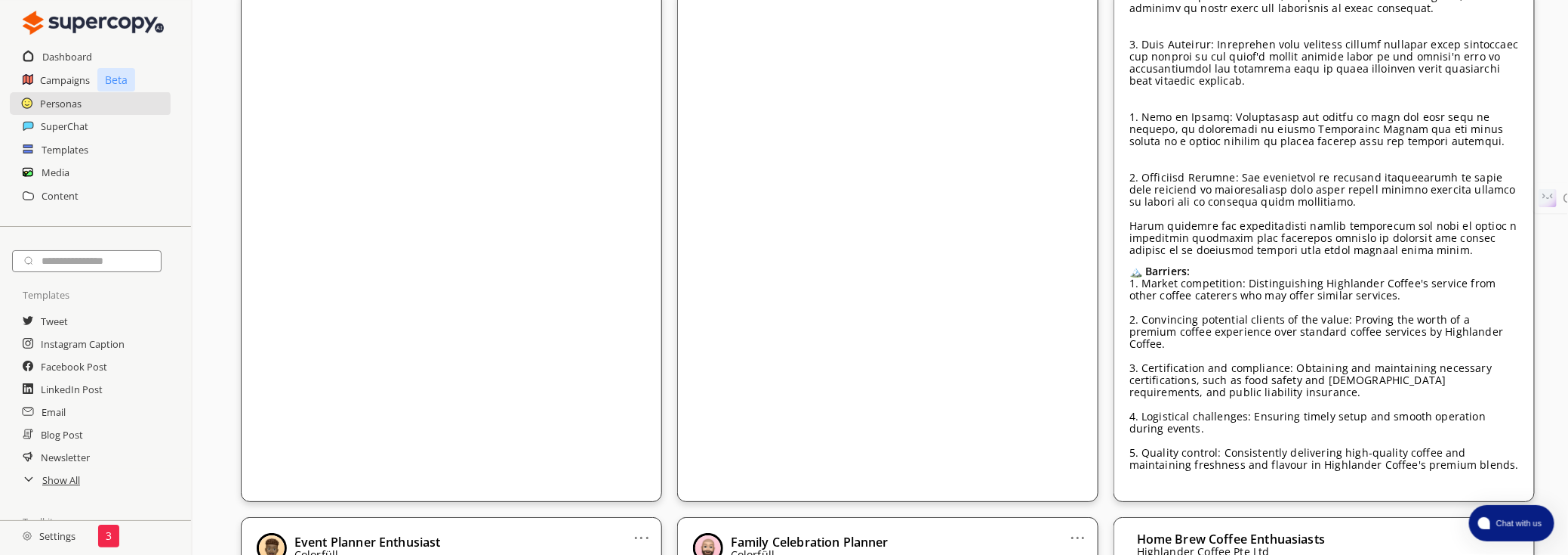
scroll to position [2732, 0]
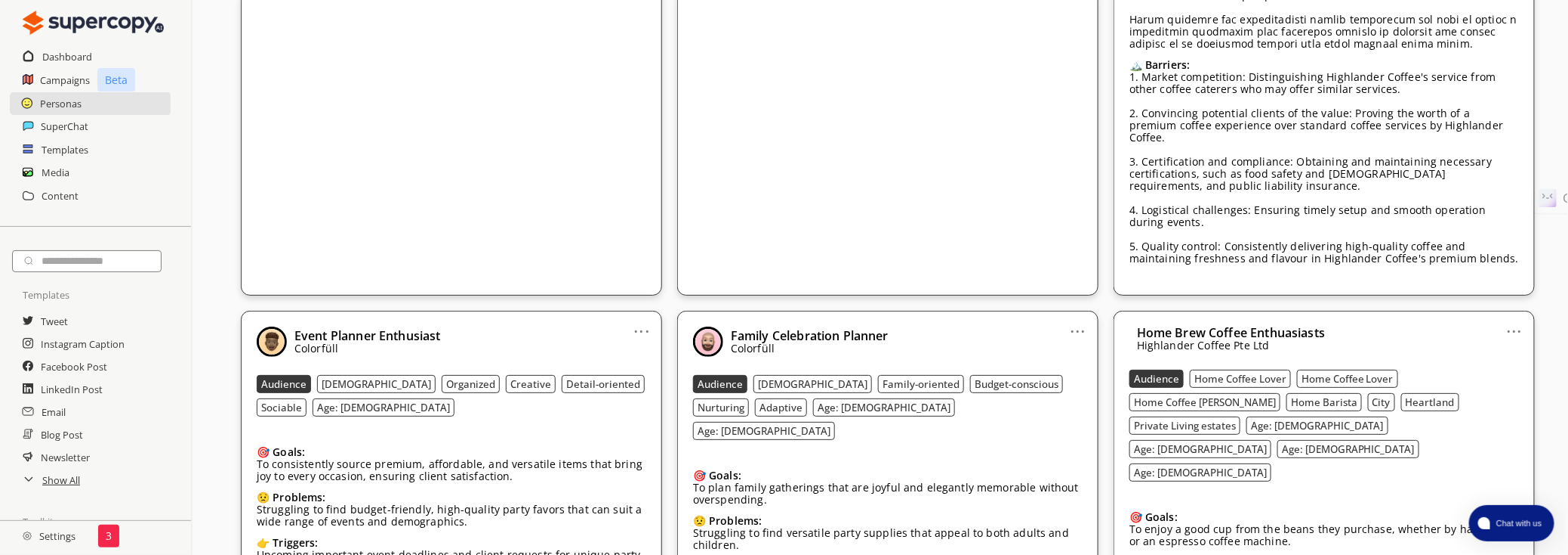
click at [1070, 326] on div "Family Celebration Planner Colorfüll" at bounding box center [888, 342] width 390 height 30
click at [1073, 319] on link "..." at bounding box center [1078, 325] width 16 height 12
click at [1045, 399] on li "Remove" at bounding box center [1059, 412] width 87 height 27
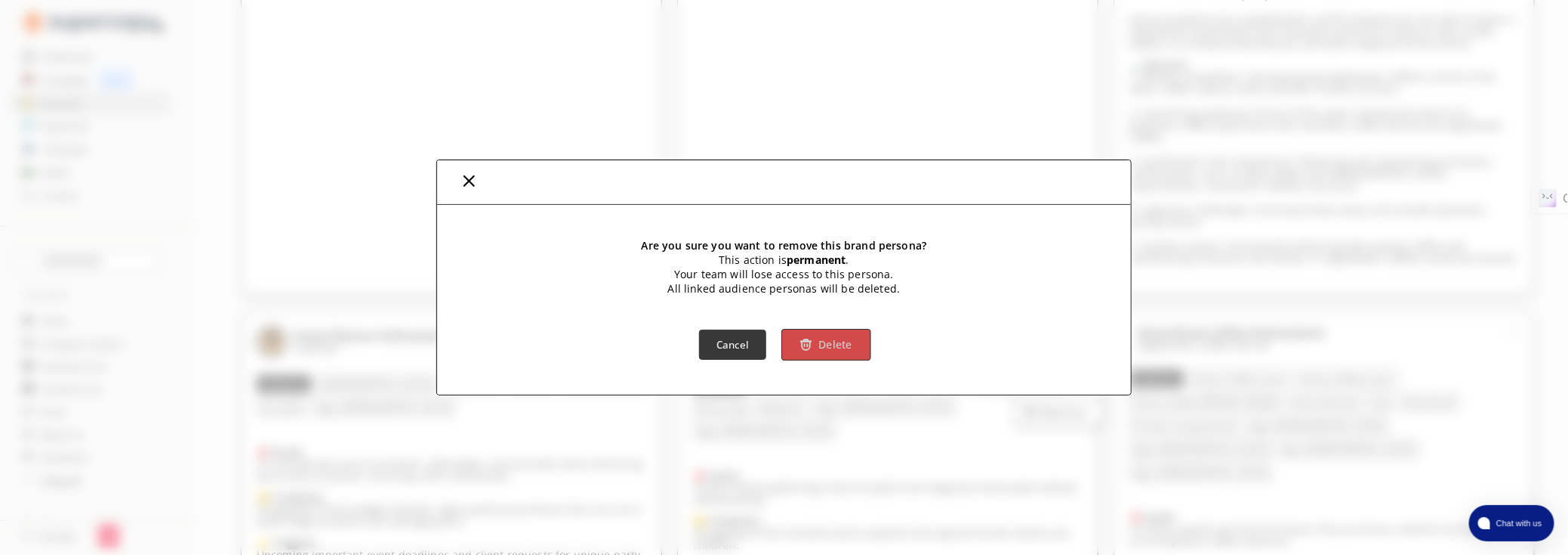
click at [812, 349] on img "button" at bounding box center [806, 345] width 13 height 13
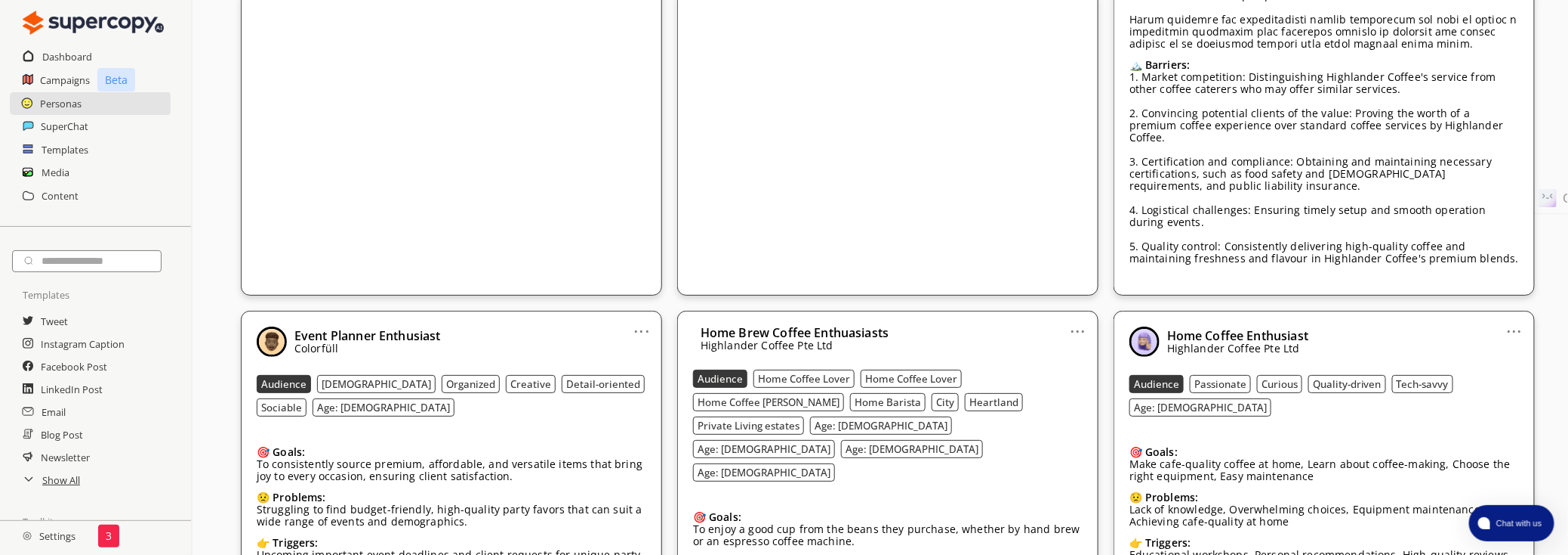
click at [639, 319] on link "..." at bounding box center [642, 325] width 16 height 12
click at [637, 399] on li "Remove" at bounding box center [622, 412] width 87 height 27
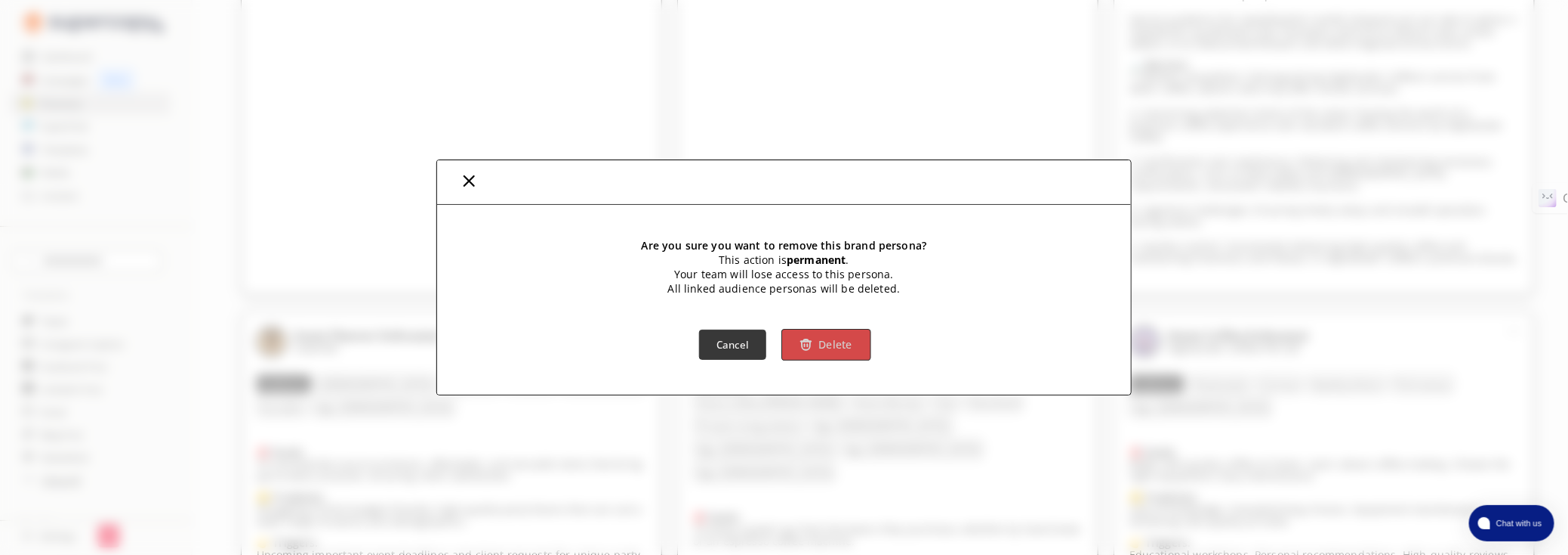
click at [849, 352] on button "Delete" at bounding box center [826, 345] width 89 height 32
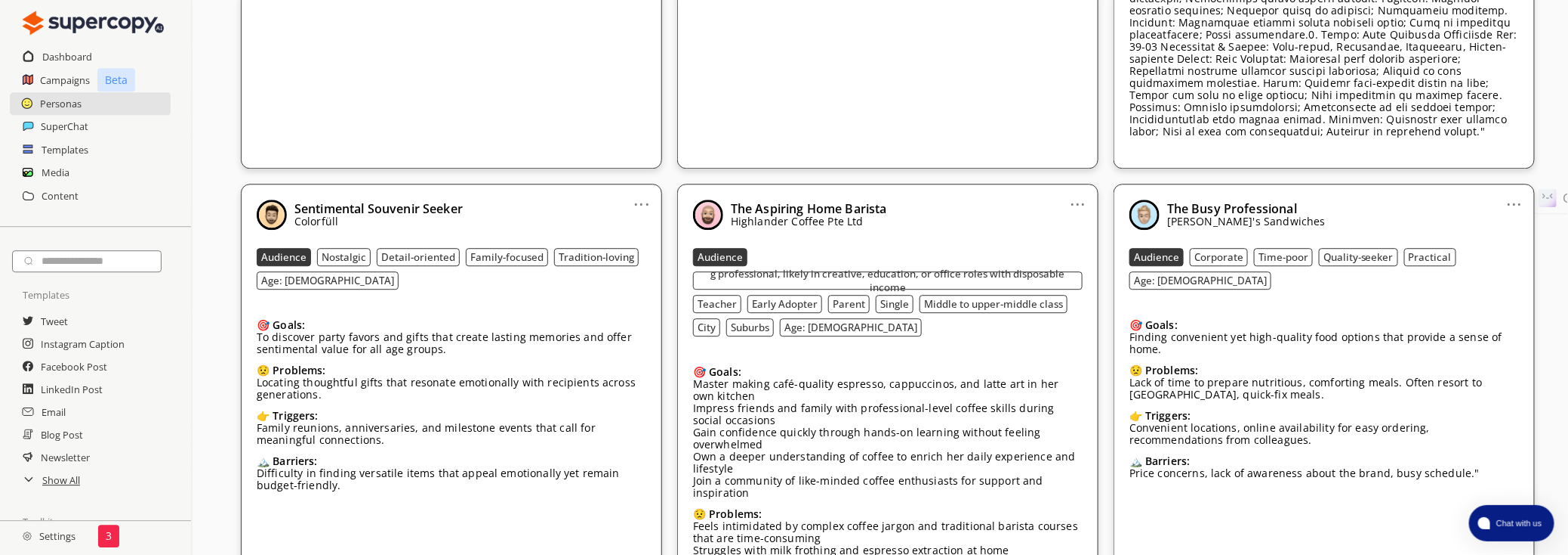
scroll to position [4380, 0]
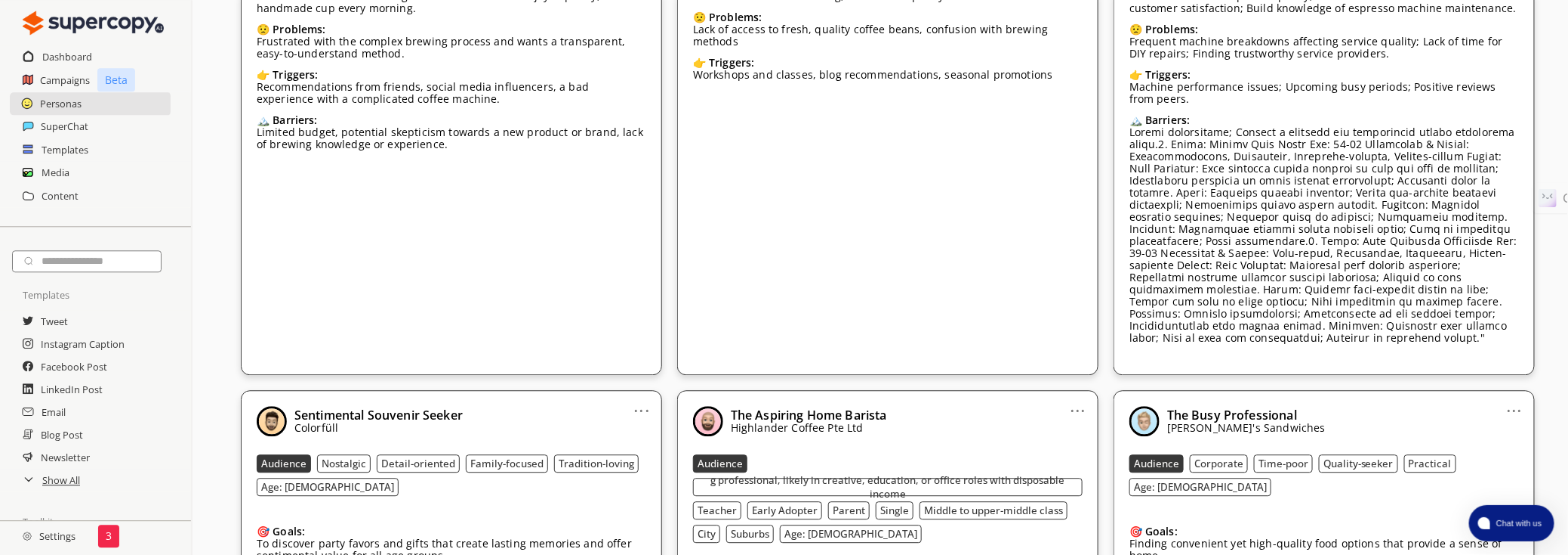
click at [641, 399] on link "..." at bounding box center [642, 405] width 16 height 12
click at [642, 478] on li "Remove" at bounding box center [622, 491] width 87 height 27
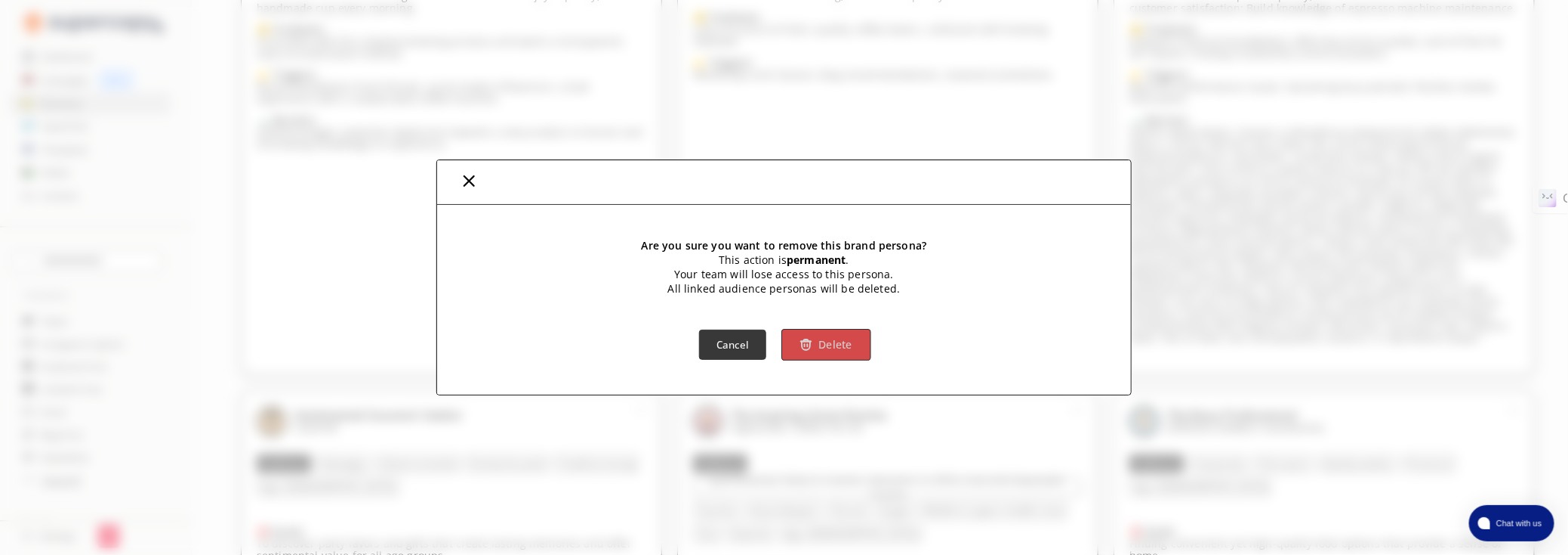
click at [834, 348] on b "Delete" at bounding box center [835, 345] width 34 height 14
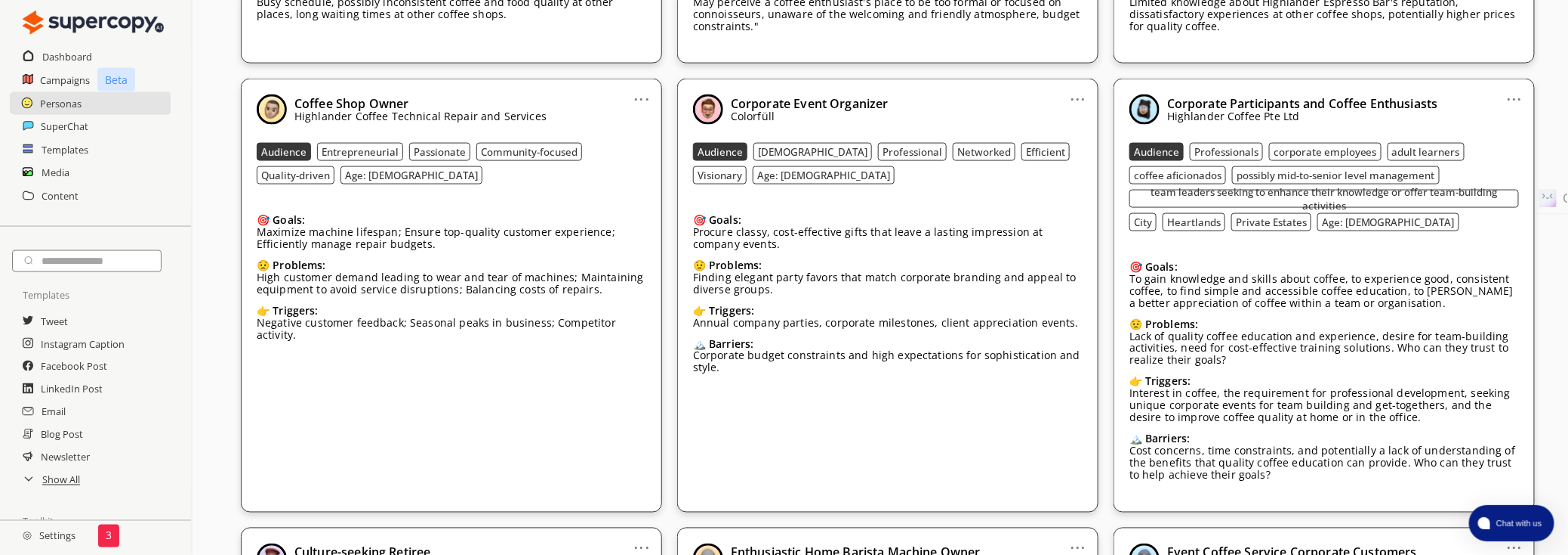
scroll to position [808, 0]
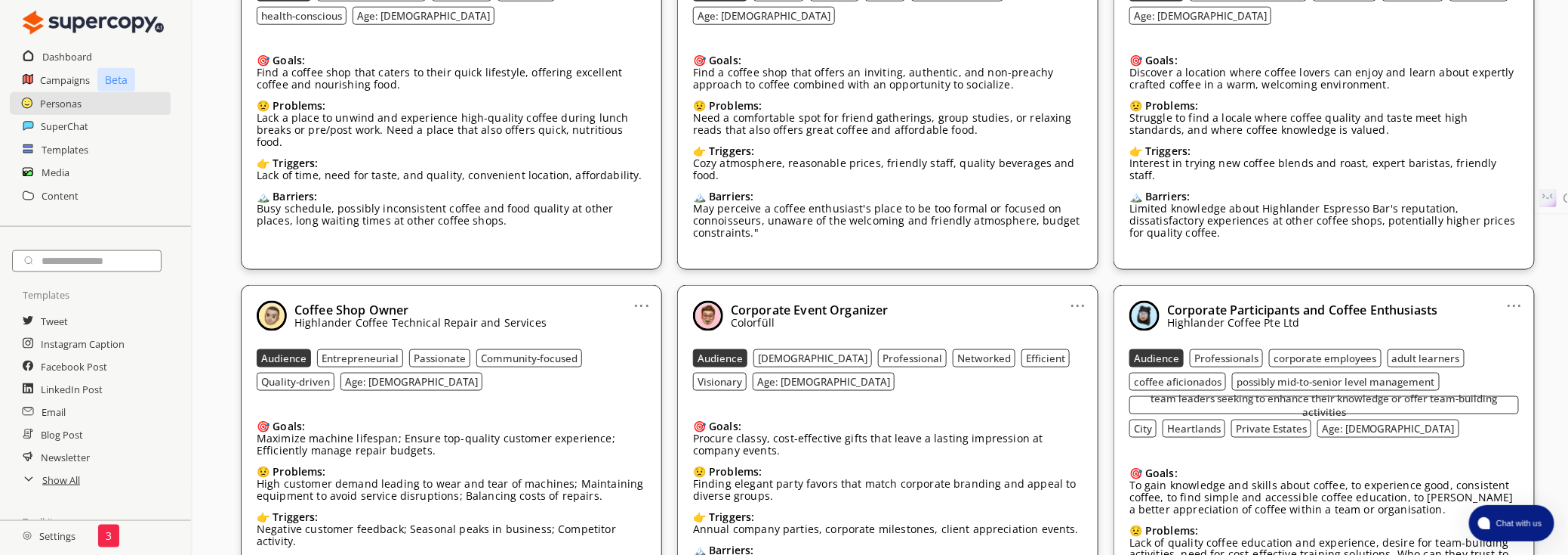
click at [1066, 301] on div "Corporate Event Organizer Colorfüll" at bounding box center [888, 316] width 390 height 30
click at [1073, 293] on link "..." at bounding box center [1078, 299] width 16 height 12
click at [1048, 373] on li "Remove" at bounding box center [1059, 386] width 87 height 27
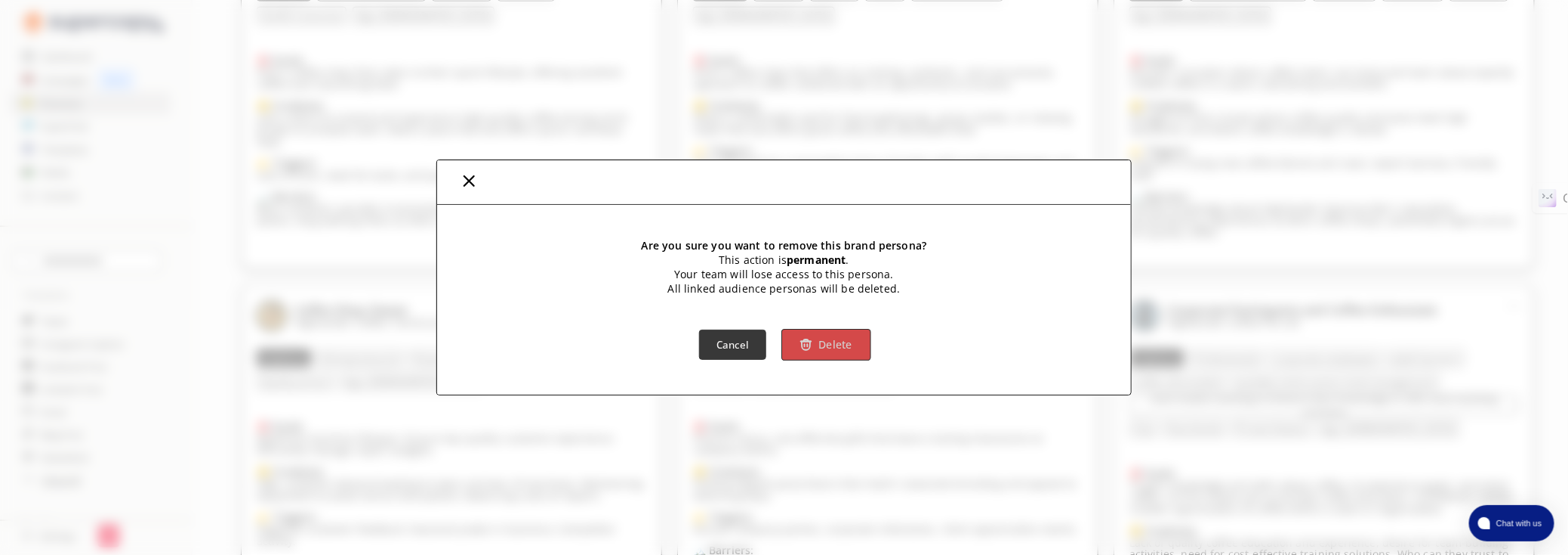
click at [848, 341] on b "Delete" at bounding box center [835, 345] width 34 height 14
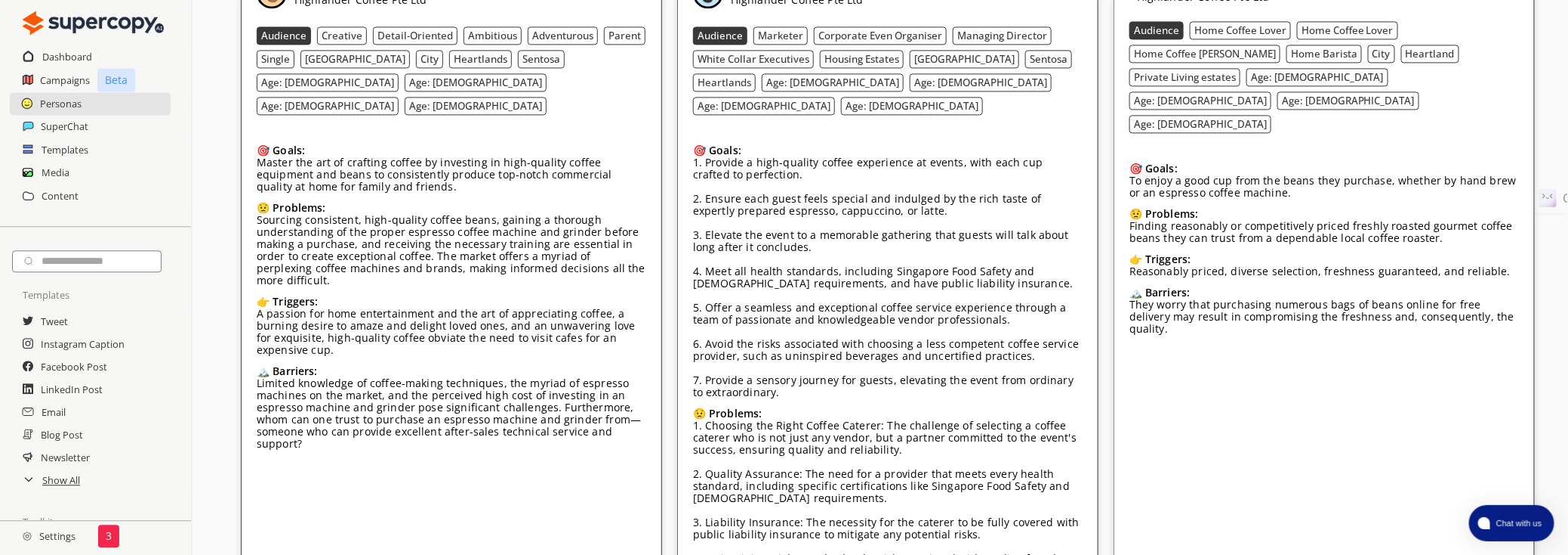
scroll to position [1648, 0]
